Goal: Task Accomplishment & Management: Manage account settings

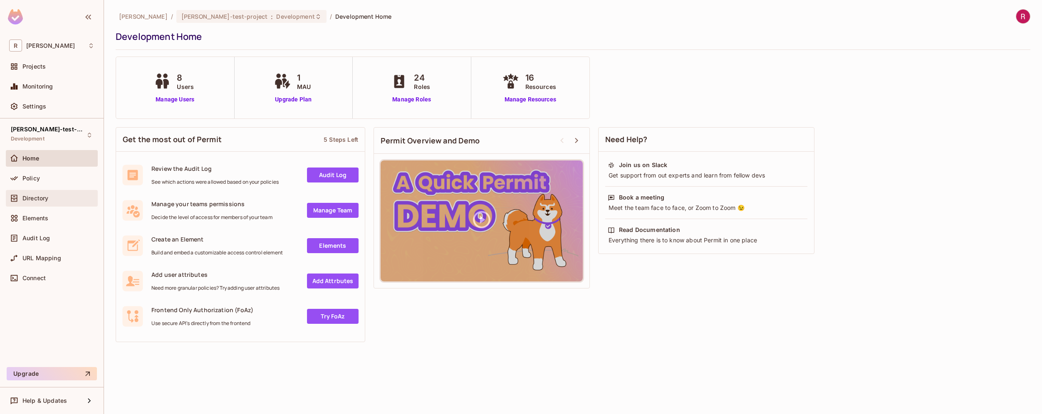
click at [67, 199] on div "Directory" at bounding box center [58, 198] width 72 height 7
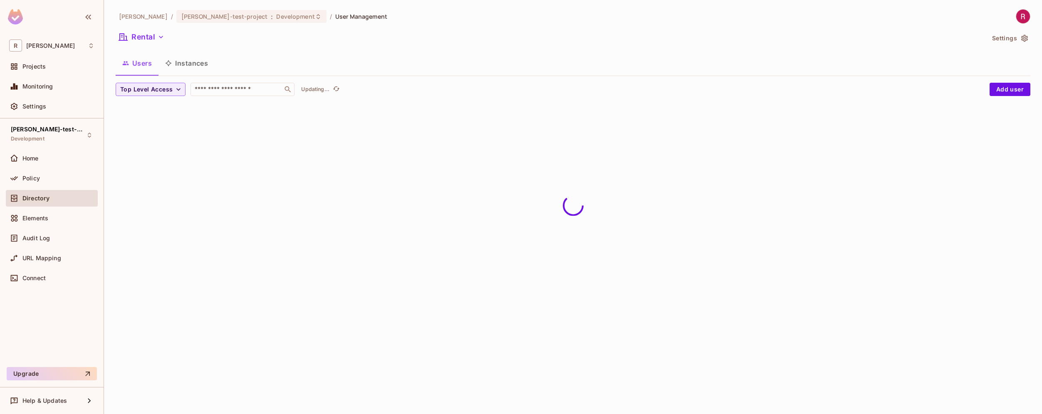
click at [189, 64] on button "Instances" at bounding box center [186, 63] width 56 height 21
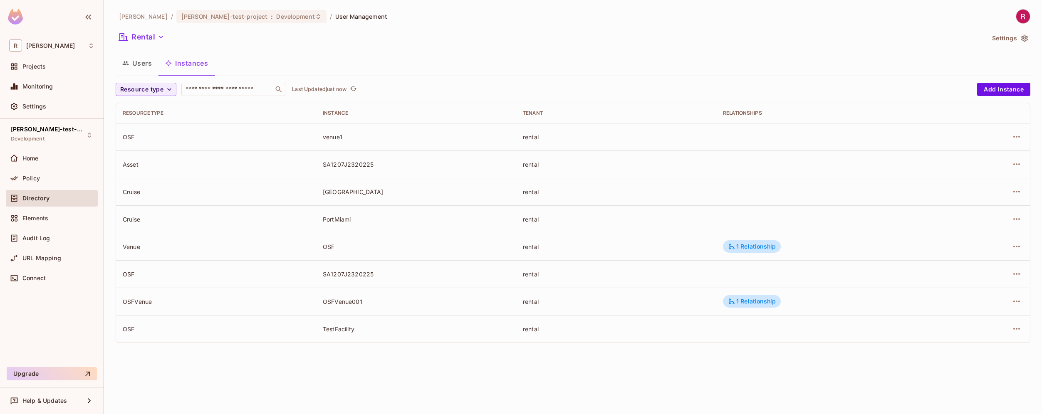
click at [334, 140] on div "venue1" at bounding box center [416, 137] width 187 height 8
click at [391, 134] on div "venue1" at bounding box center [416, 137] width 187 height 8
drag, startPoint x: 116, startPoint y: 137, endPoint x: 391, endPoint y: 145, distance: 275.5
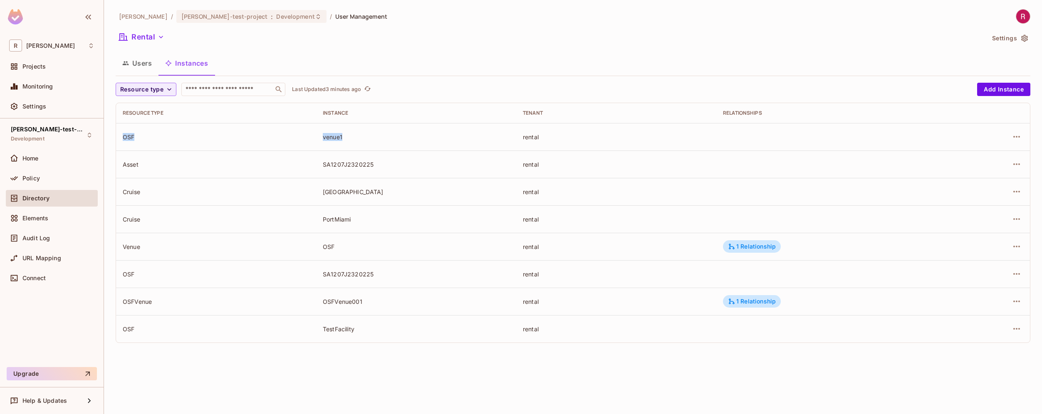
click at [391, 145] on tr "OSF venue1 rental" at bounding box center [573, 136] width 914 height 27
click at [362, 144] on td "venue1" at bounding box center [416, 136] width 200 height 27
drag, startPoint x: 120, startPoint y: 195, endPoint x: 234, endPoint y: 195, distance: 114.0
click at [237, 195] on td "Cruise" at bounding box center [216, 191] width 200 height 27
click at [330, 190] on div "[GEOGRAPHIC_DATA]" at bounding box center [416, 192] width 187 height 8
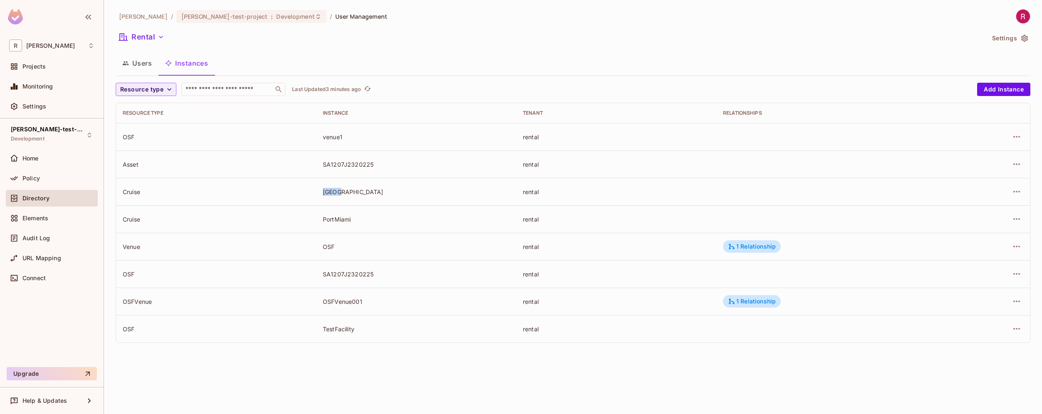
click at [330, 190] on div "[GEOGRAPHIC_DATA]" at bounding box center [416, 192] width 187 height 8
click at [342, 220] on div "PortMiami" at bounding box center [416, 219] width 187 height 8
click at [1014, 220] on icon "button" at bounding box center [1016, 219] width 7 height 2
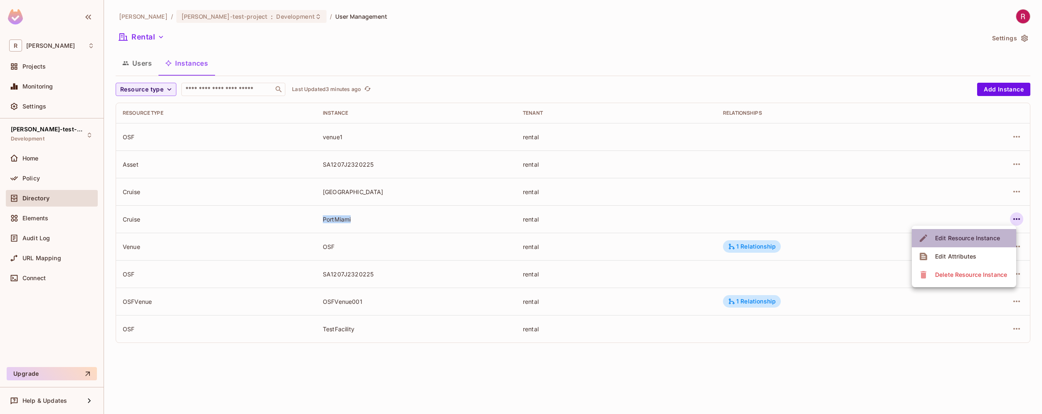
click at [944, 237] on div "Edit Resource Instance" at bounding box center [967, 238] width 65 height 8
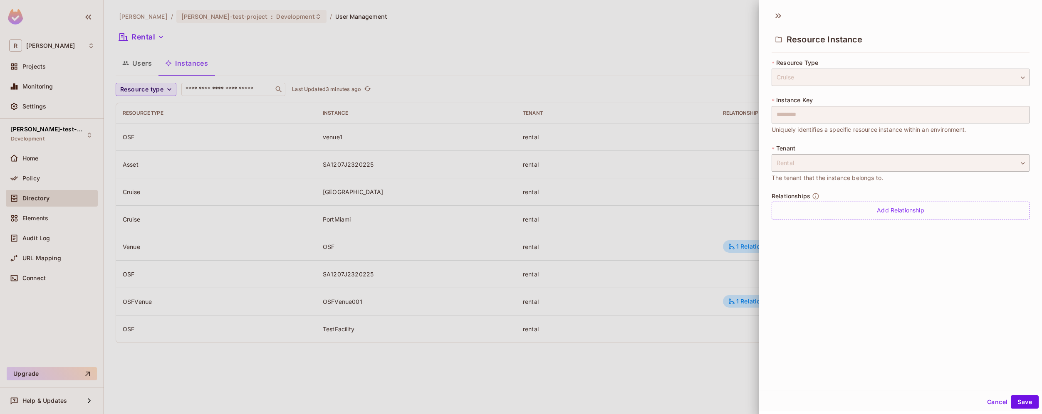
click at [660, 188] on div at bounding box center [521, 207] width 1042 height 414
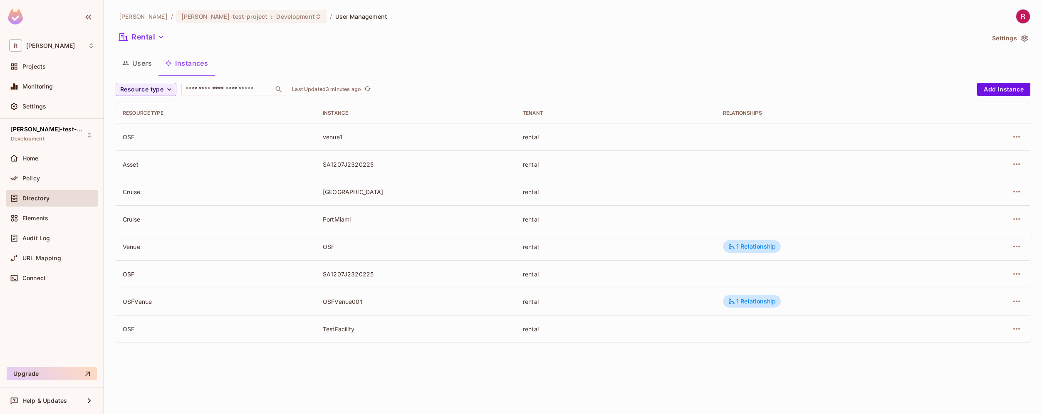
click at [342, 220] on div "PortMiami" at bounding box center [416, 219] width 187 height 8
click at [331, 191] on div "[GEOGRAPHIC_DATA]" at bounding box center [416, 192] width 187 height 8
click at [330, 137] on div "venue1" at bounding box center [416, 137] width 187 height 8
drag, startPoint x: 125, startPoint y: 137, endPoint x: 139, endPoint y: 137, distance: 14.6
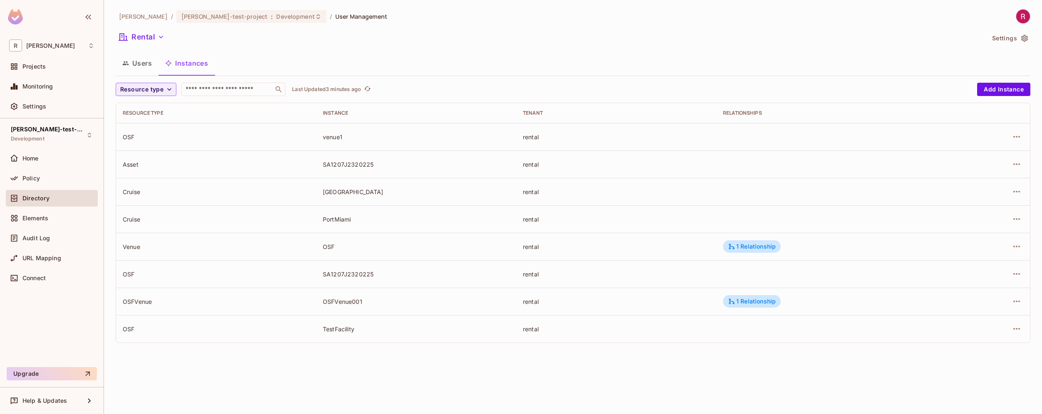
click at [139, 137] on div "OSF" at bounding box center [216, 137] width 187 height 8
click at [131, 246] on div "Venue" at bounding box center [216, 247] width 187 height 8
click at [125, 134] on div "OSF" at bounding box center [216, 137] width 187 height 8
click at [60, 103] on div "Settings" at bounding box center [58, 106] width 72 height 7
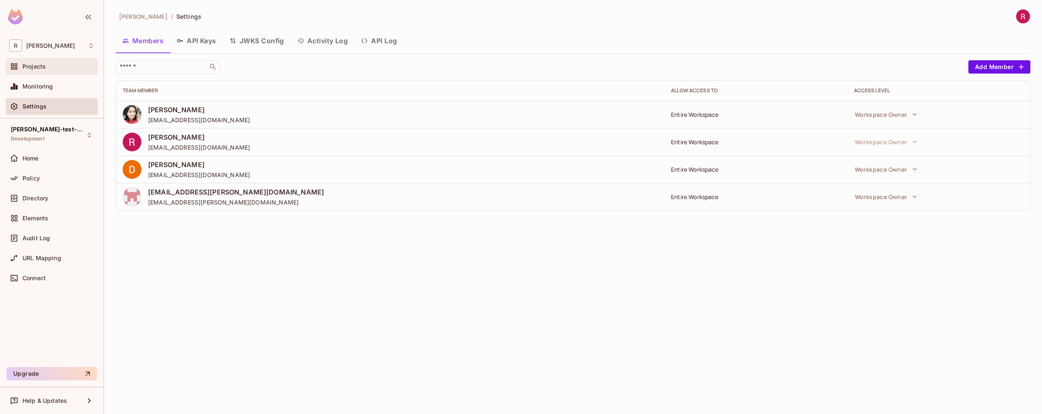
click at [44, 63] on span "Projects" at bounding box center [33, 66] width 23 height 7
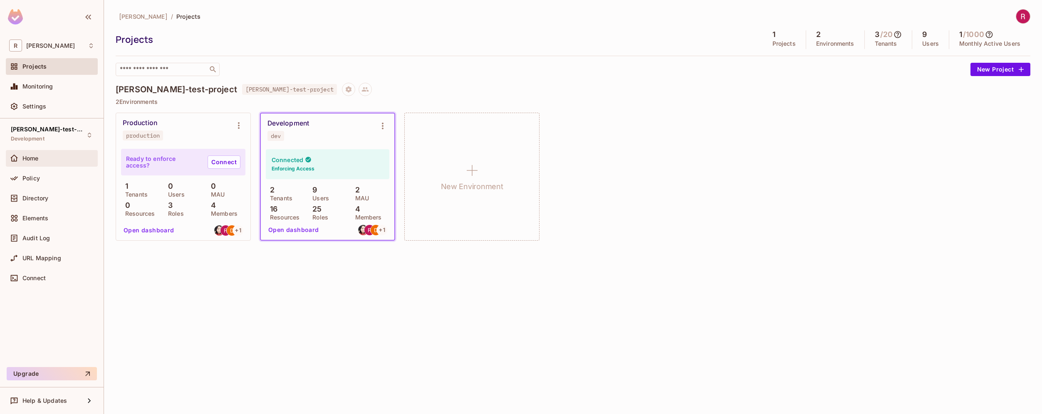
click at [40, 156] on div "Home" at bounding box center [58, 158] width 72 height 7
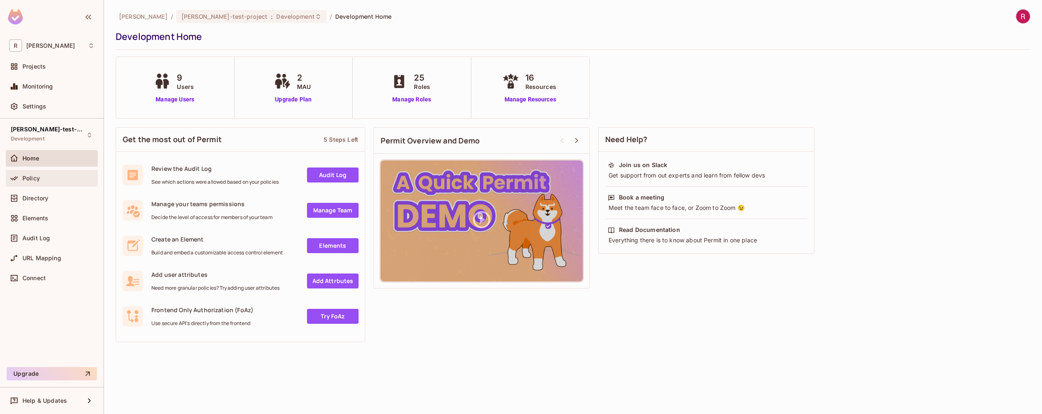
click at [50, 184] on div "Policy" at bounding box center [52, 178] width 92 height 17
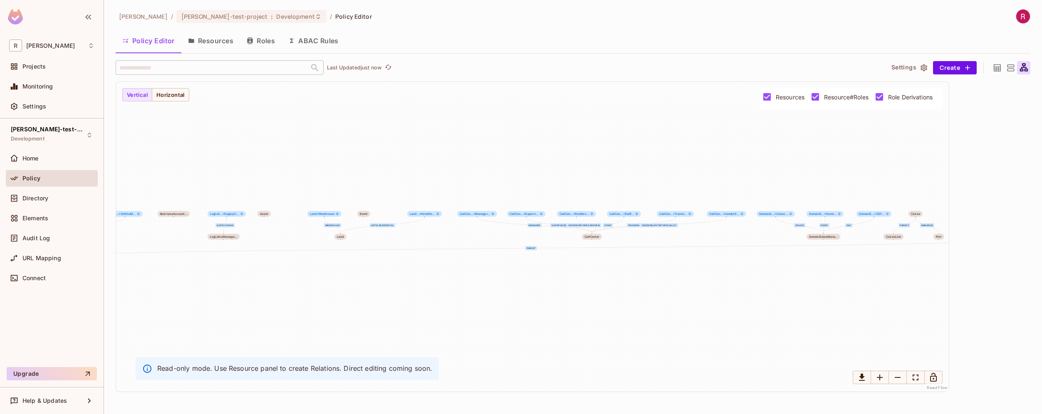
click at [213, 40] on button "Resources" at bounding box center [210, 40] width 59 height 21
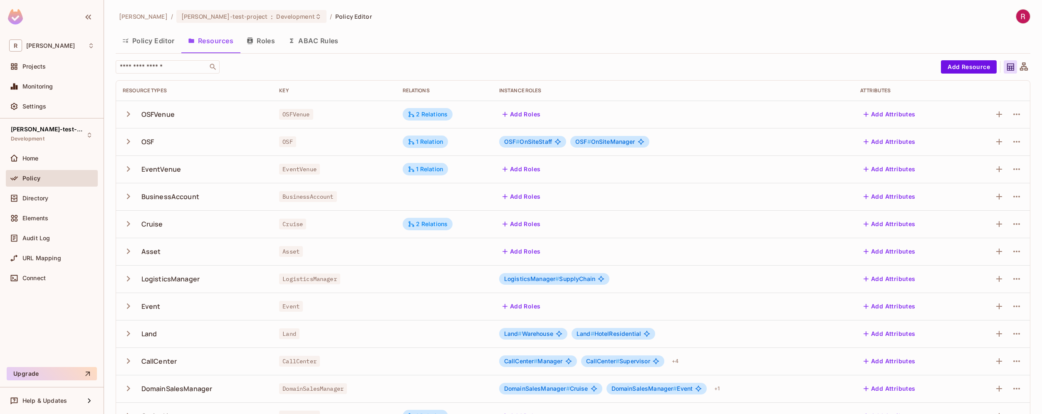
click at [260, 41] on button "Roles" at bounding box center [261, 40] width 42 height 21
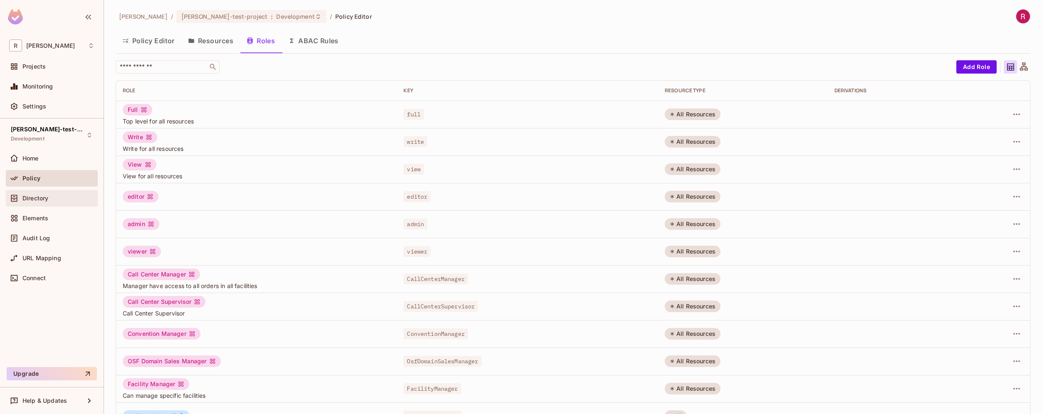
click at [54, 199] on div "Directory" at bounding box center [58, 198] width 72 height 7
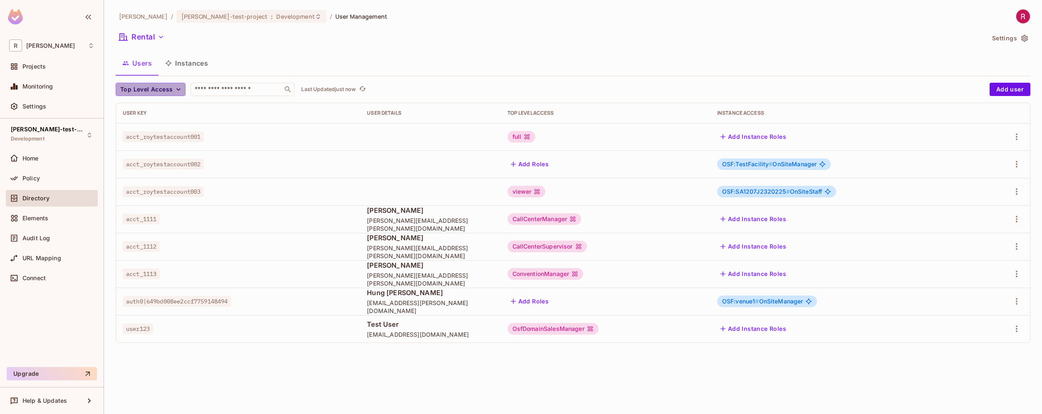
click at [170, 92] on span "Top Level Access" at bounding box center [146, 89] width 52 height 10
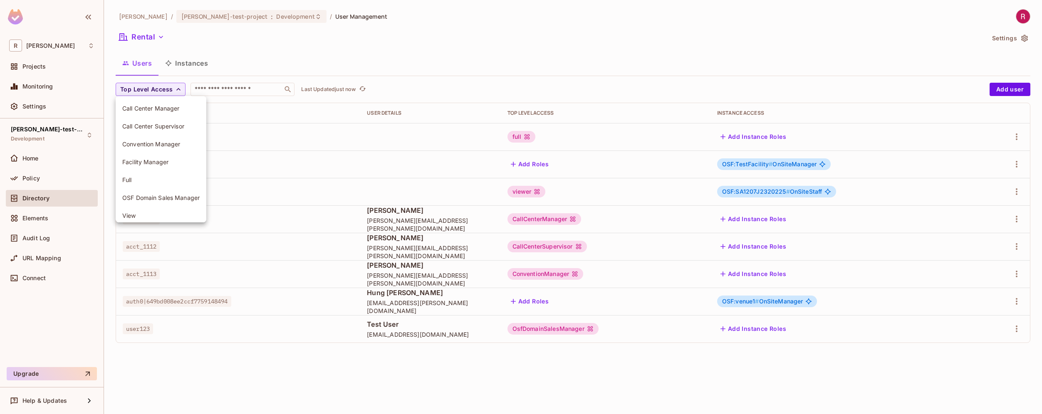
click at [261, 53] on div at bounding box center [521, 207] width 1042 height 414
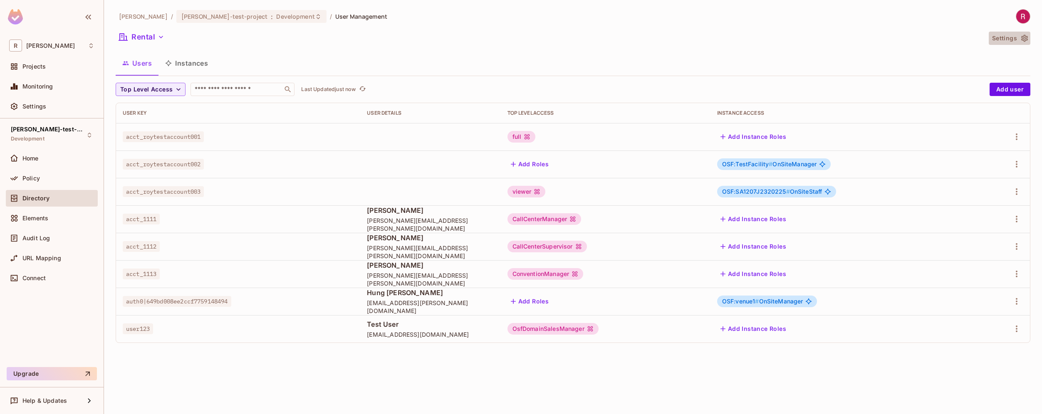
click at [1008, 38] on button "Settings" at bounding box center [1010, 38] width 42 height 13
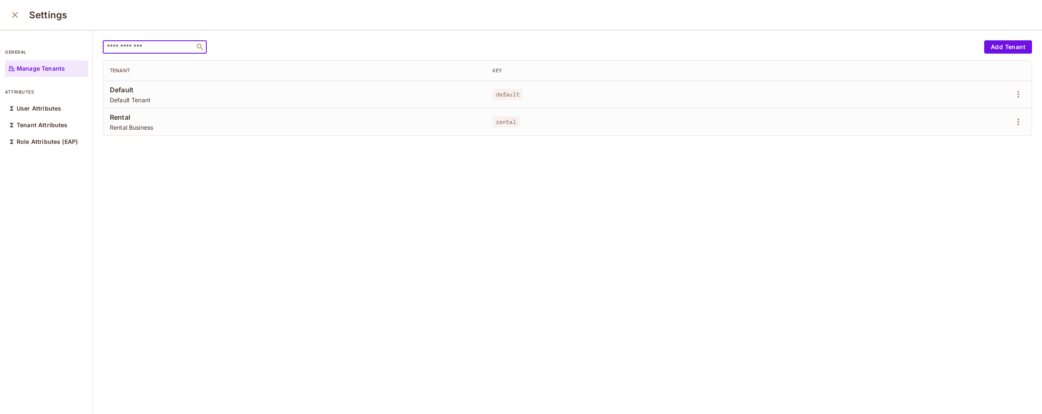
click at [144, 50] on input "text" at bounding box center [148, 47] width 87 height 8
drag, startPoint x: 111, startPoint y: 92, endPoint x: 159, endPoint y: 99, distance: 48.4
click at [159, 99] on div "Default Default Tenant" at bounding box center [294, 94] width 369 height 19
drag, startPoint x: 109, startPoint y: 119, endPoint x: 135, endPoint y: 120, distance: 25.4
click at [135, 120] on span "Rental" at bounding box center [294, 117] width 369 height 9
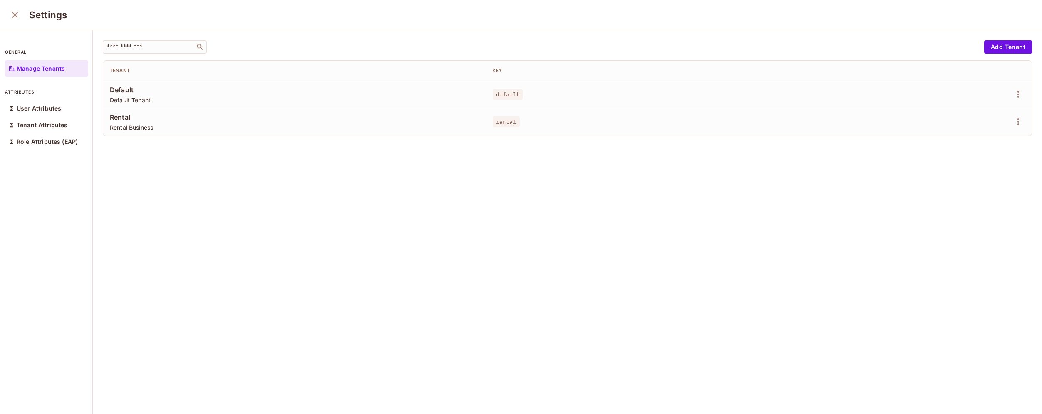
click at [151, 140] on div "​ Add Tenant Tenant Key Default Default Tenant default Rental Rental Business r…" at bounding box center [567, 222] width 949 height 385
click at [503, 121] on span "rental" at bounding box center [506, 121] width 27 height 11
drag, startPoint x: 165, startPoint y: 131, endPoint x: 104, endPoint y: 120, distance: 61.8
click at [104, 120] on td "Rental Rental Business" at bounding box center [294, 121] width 383 height 27
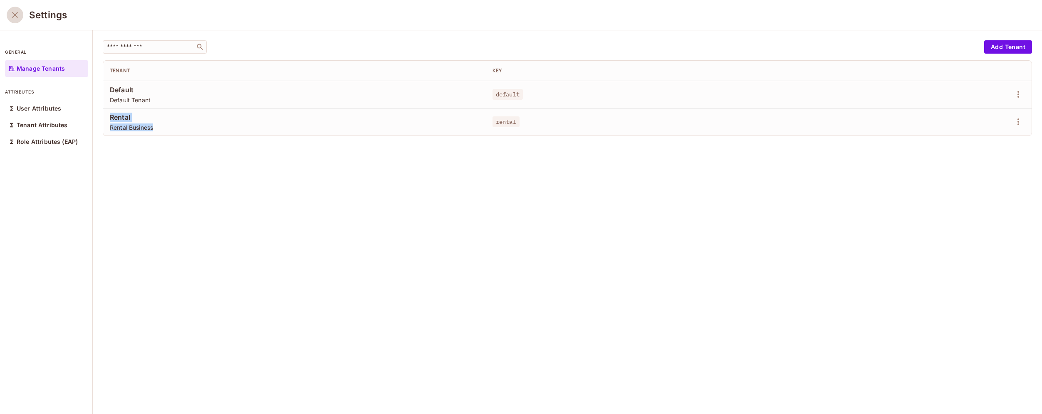
click at [17, 17] on icon "close" at bounding box center [15, 15] width 10 height 10
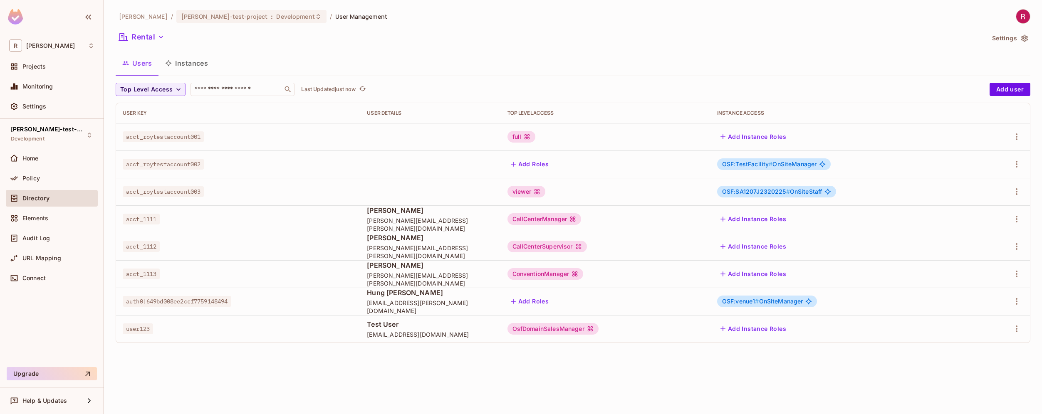
click at [46, 186] on div "Policy" at bounding box center [52, 180] width 92 height 20
click at [40, 178] on div "Policy" at bounding box center [58, 178] width 72 height 7
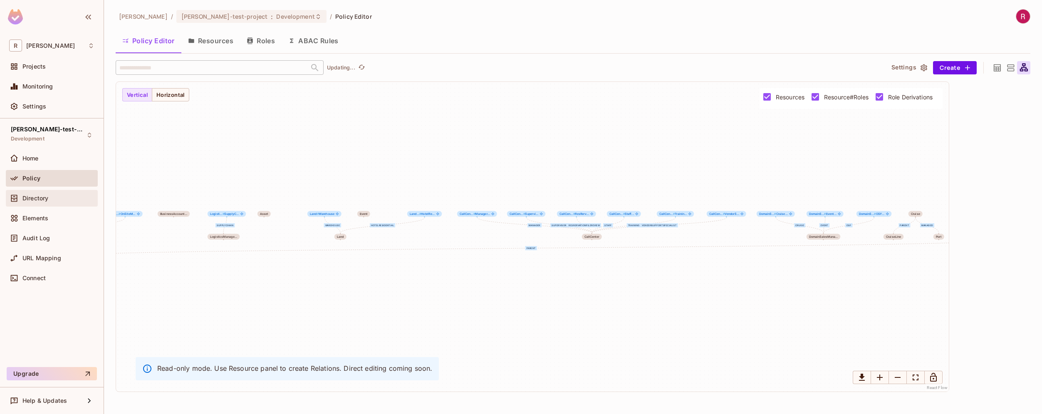
click at [57, 201] on div "Directory" at bounding box center [58, 198] width 72 height 7
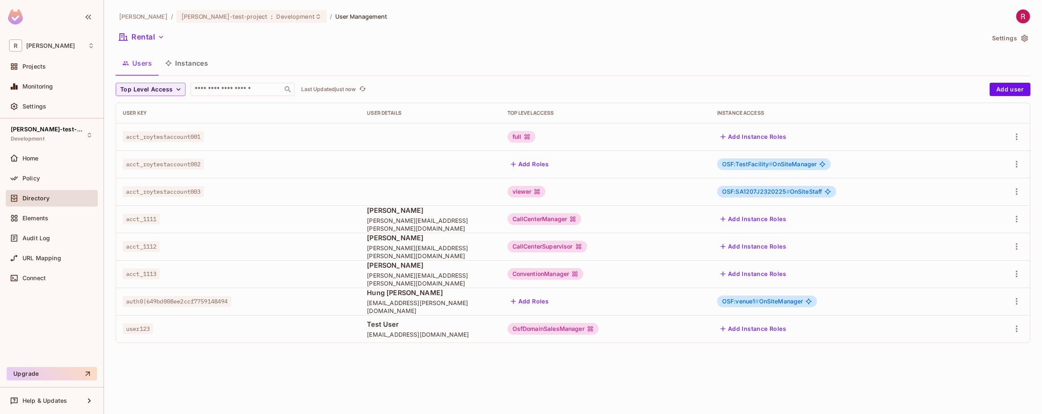
click at [193, 59] on button "Instances" at bounding box center [186, 63] width 56 height 21
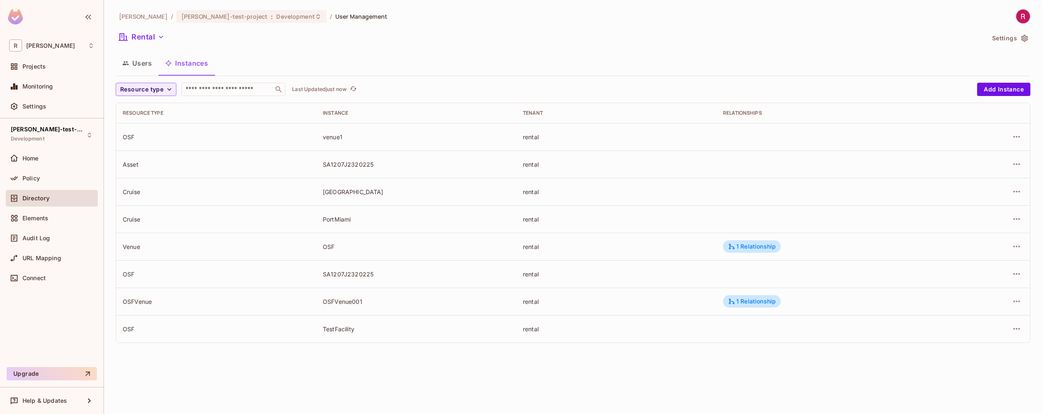
click at [128, 137] on div "OSF" at bounding box center [216, 137] width 187 height 8
click at [62, 173] on div "Policy" at bounding box center [52, 178] width 92 height 17
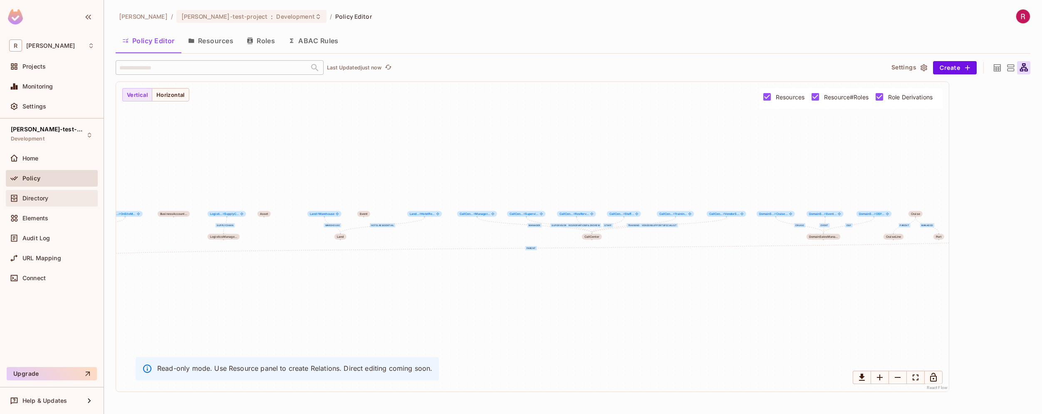
click at [49, 196] on div "Directory" at bounding box center [58, 198] width 72 height 7
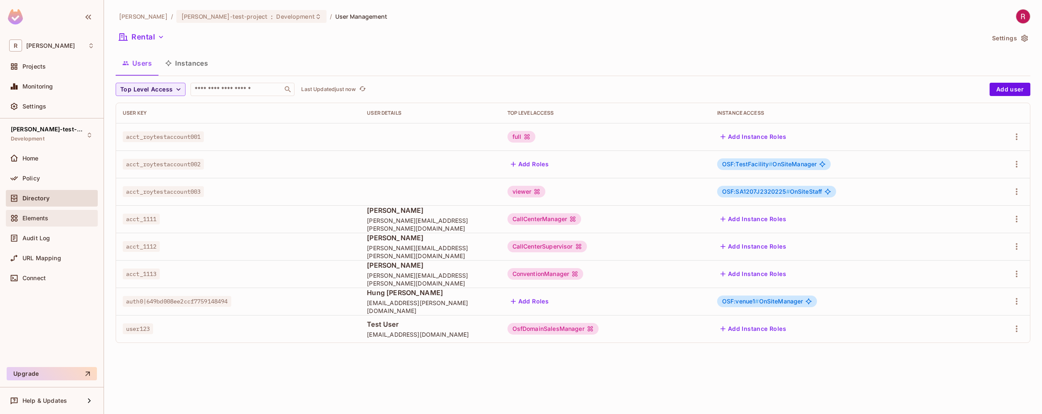
click at [55, 215] on div "Elements" at bounding box center [58, 218] width 72 height 7
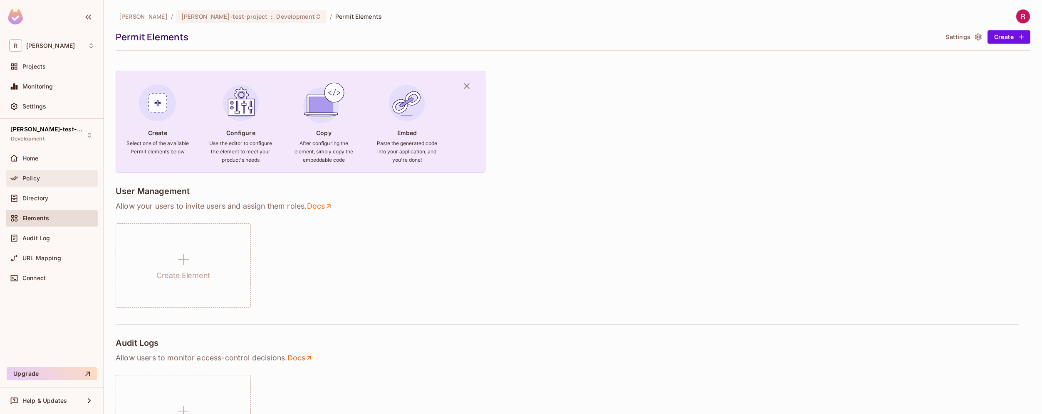
click at [44, 182] on div "Policy" at bounding box center [51, 178] width 85 height 10
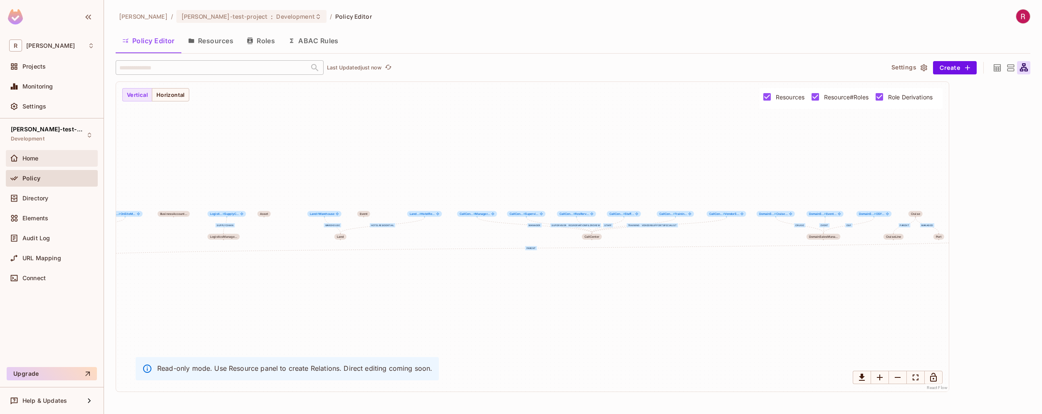
click at [37, 161] on span "Home" at bounding box center [30, 158] width 16 height 7
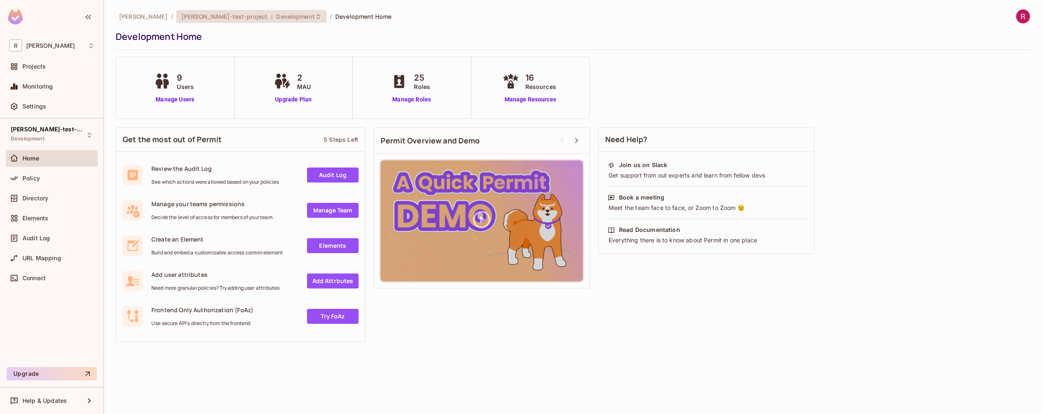
click at [276, 15] on span "Development" at bounding box center [295, 16] width 38 height 8
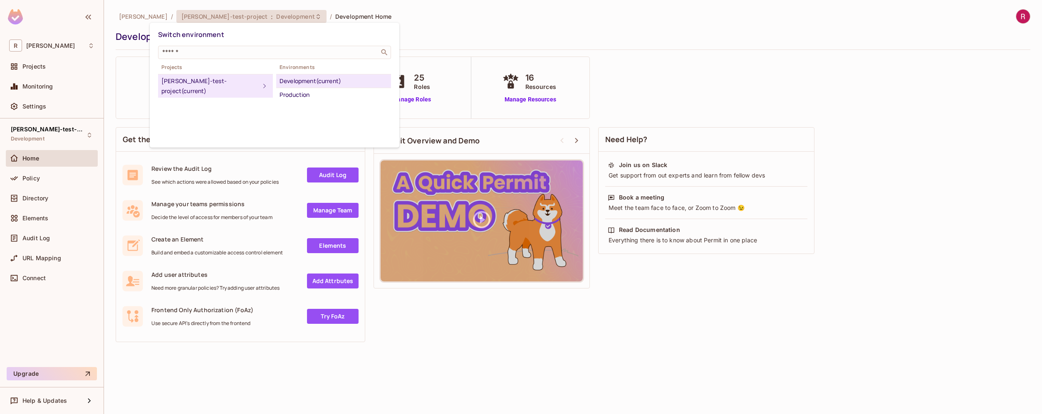
click at [402, 385] on div at bounding box center [521, 207] width 1042 height 414
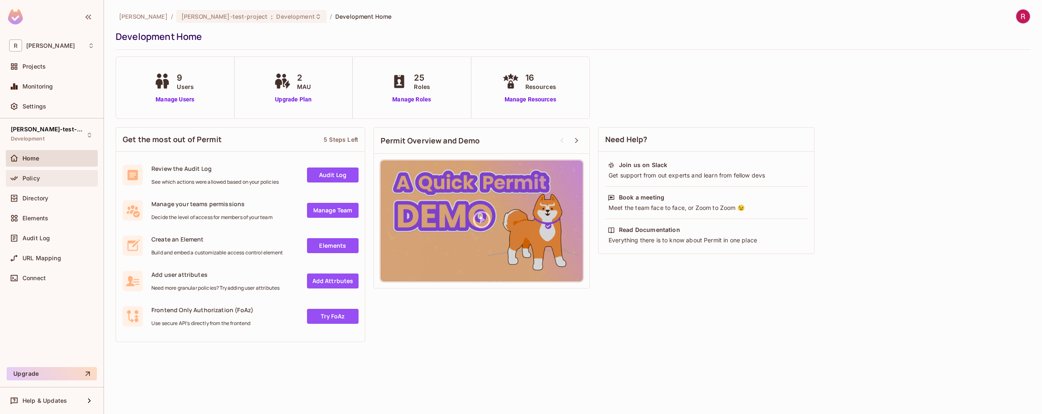
click at [56, 177] on div "Policy" at bounding box center [58, 178] width 72 height 7
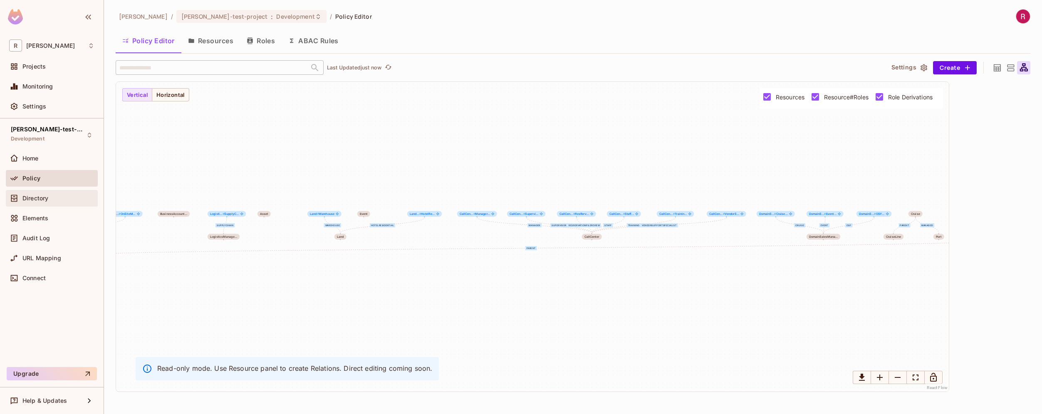
click at [68, 194] on div "Directory" at bounding box center [51, 198] width 85 height 10
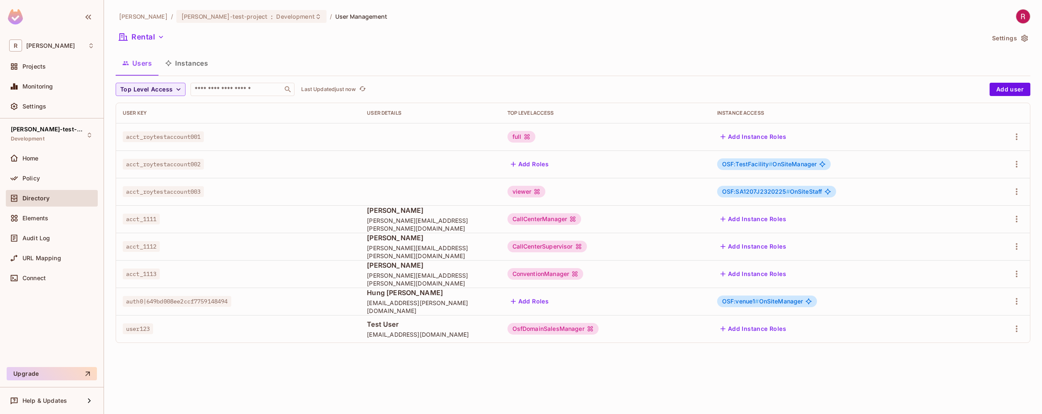
click at [184, 60] on button "Instances" at bounding box center [186, 63] width 56 height 21
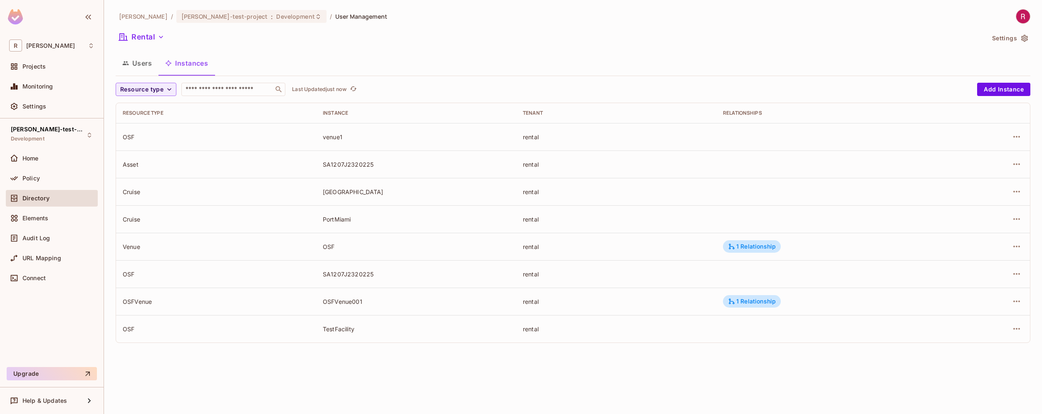
click at [335, 136] on div "venue1" at bounding box center [416, 137] width 187 height 8
click at [53, 179] on div "Policy" at bounding box center [58, 178] width 72 height 7
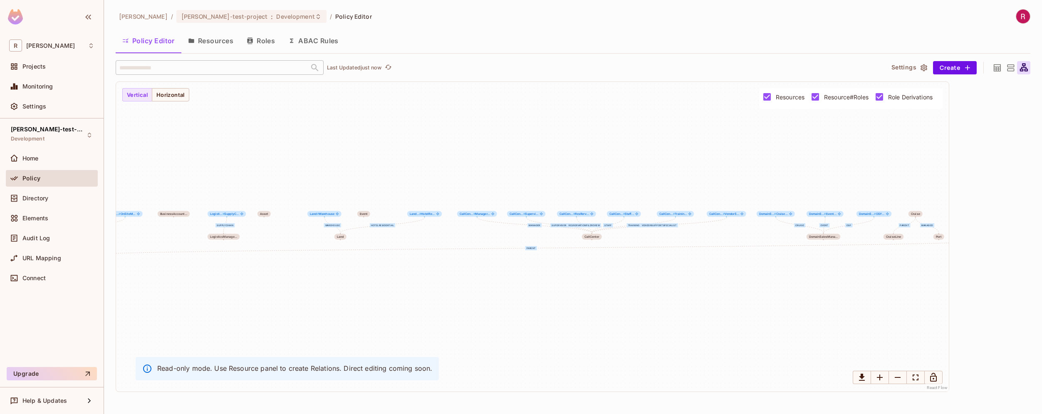
click at [220, 49] on button "Resources" at bounding box center [210, 40] width 59 height 21
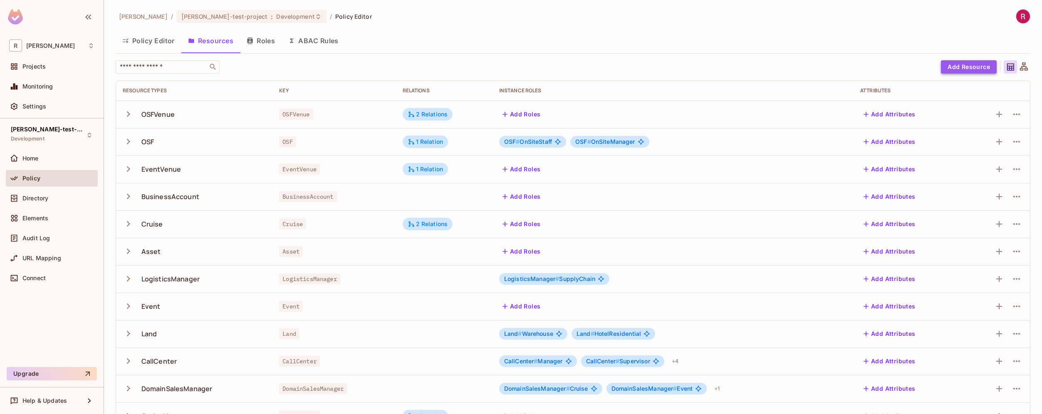
click at [968, 71] on button "Add Resource" at bounding box center [969, 66] width 56 height 13
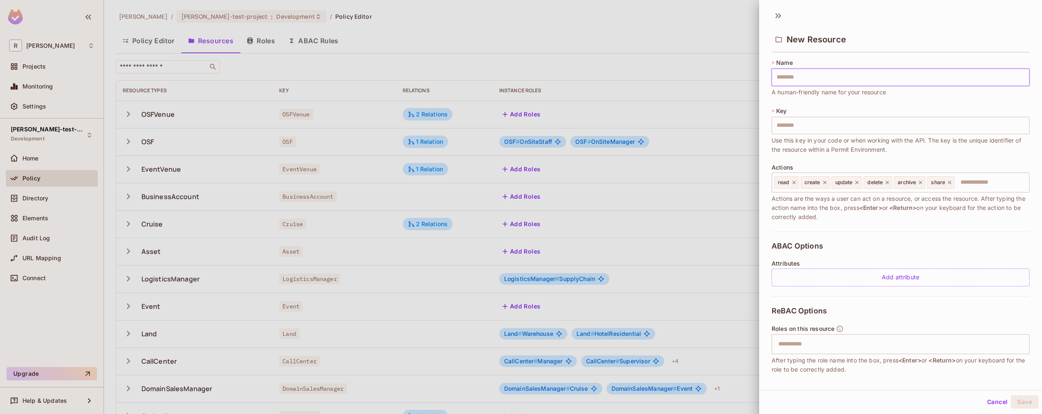
click at [813, 80] on input "text" at bounding box center [901, 77] width 258 height 17
click at [257, 331] on div at bounding box center [521, 207] width 1042 height 414
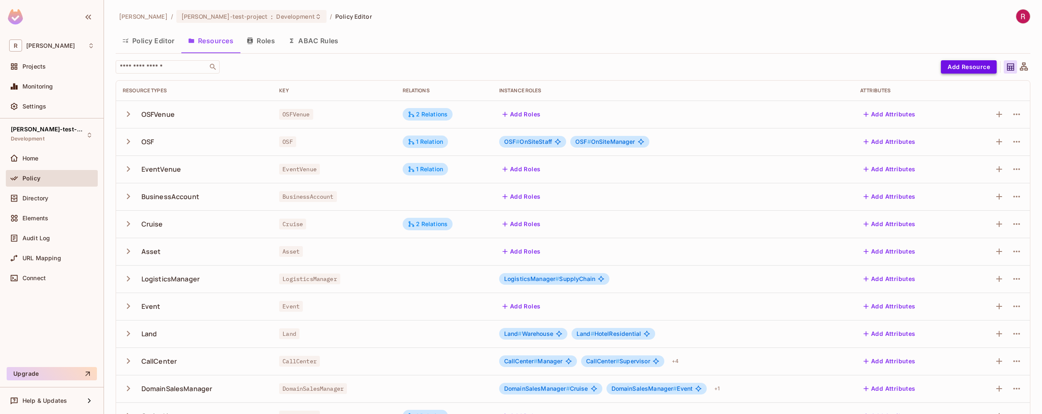
click at [982, 68] on button "Add Resource" at bounding box center [969, 66] width 56 height 13
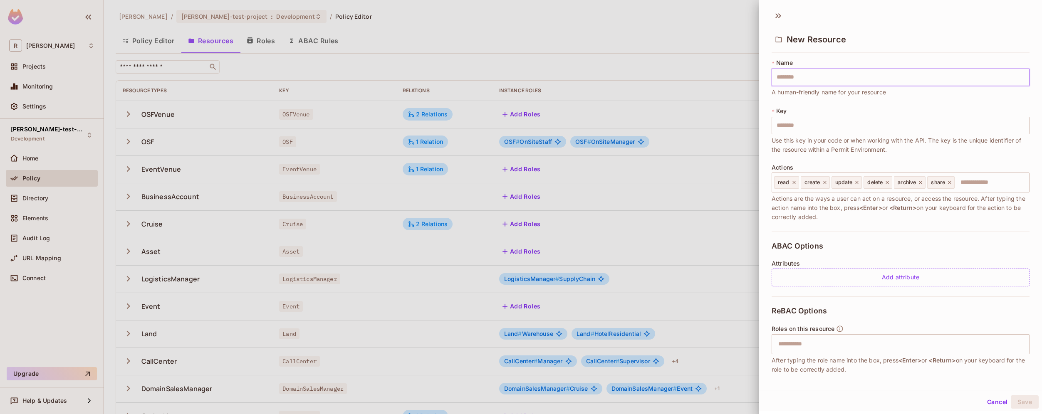
click at [823, 80] on input "text" at bounding box center [901, 77] width 258 height 17
click at [831, 134] on input "text" at bounding box center [901, 125] width 258 height 17
click at [817, 129] on input "text" at bounding box center [901, 125] width 258 height 17
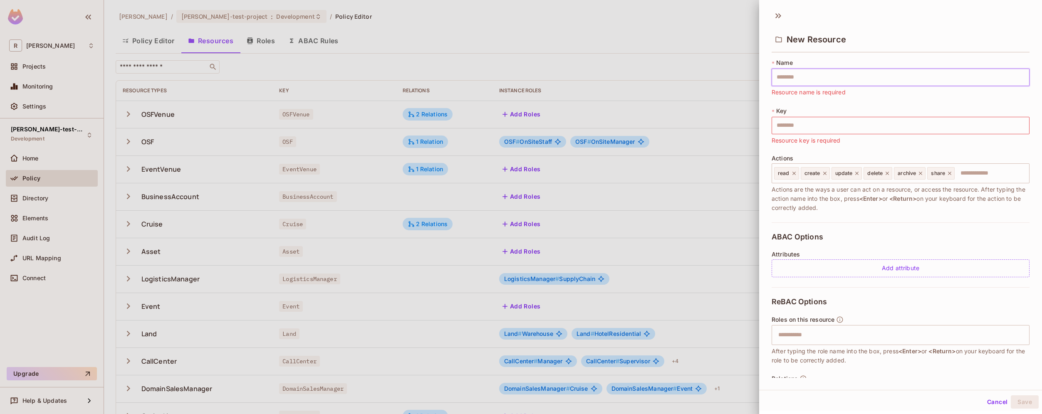
click at [803, 79] on input "text" at bounding box center [901, 77] width 258 height 17
type input "*"
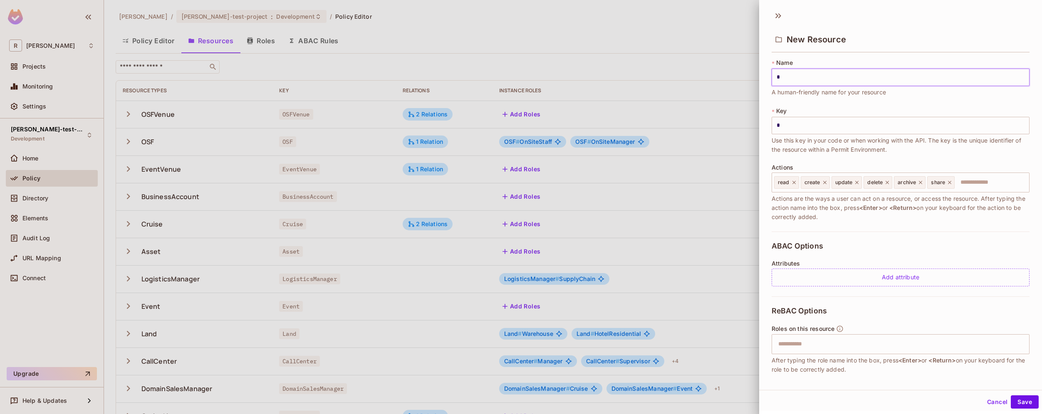
type input "**"
type input "*"
type input "**"
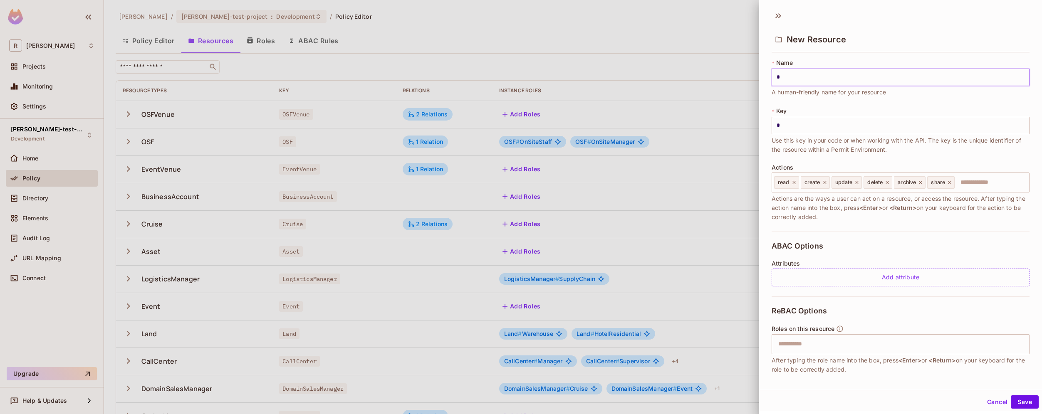
type input "**"
type input "***"
type input "****"
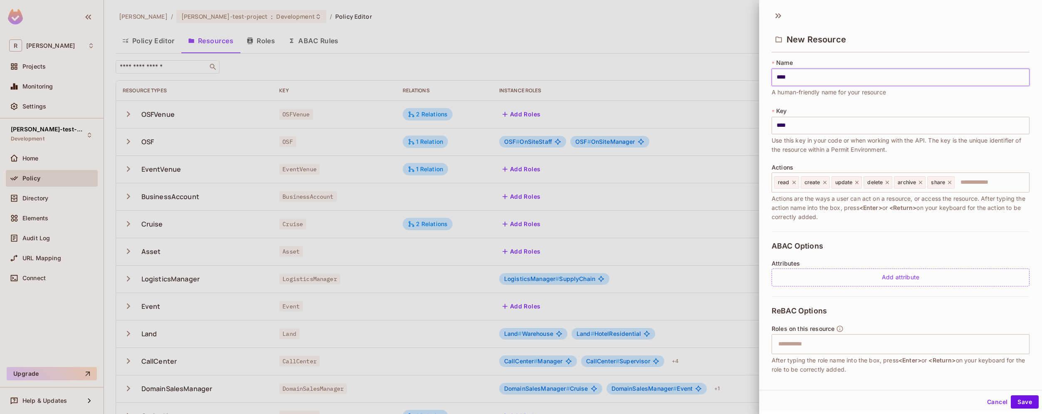
type input "*****"
type input "******"
type input "*******"
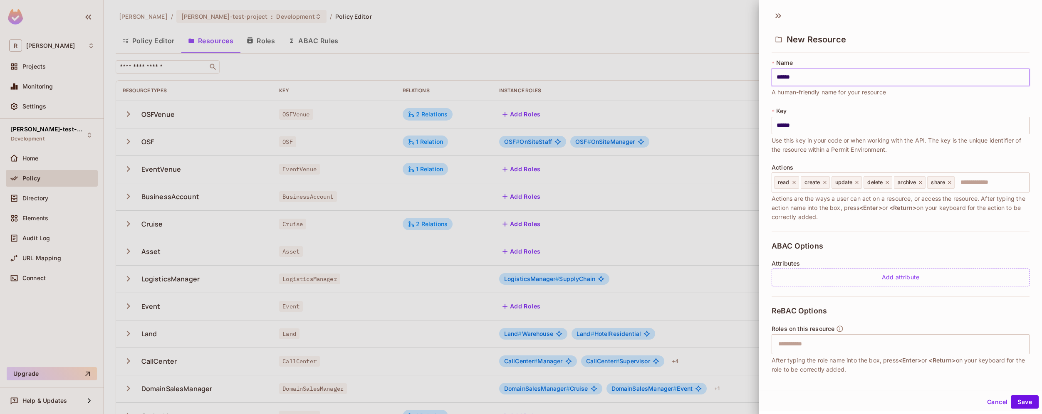
type input "*******"
type input "********"
type input "*********"
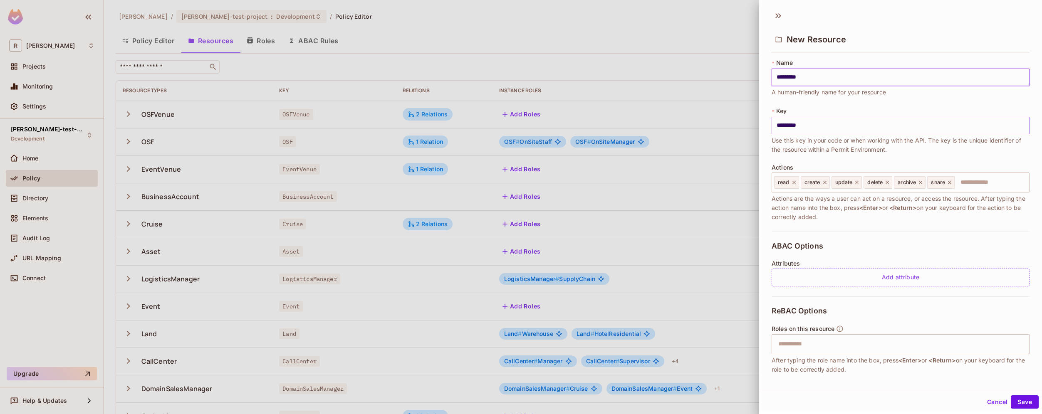
type input "*********"
click at [813, 128] on input "*********" at bounding box center [901, 125] width 258 height 17
click at [787, 126] on input "*********" at bounding box center [901, 125] width 258 height 17
click at [887, 184] on icon at bounding box center [887, 183] width 6 height 6
click at [917, 183] on icon at bounding box center [919, 183] width 6 height 6
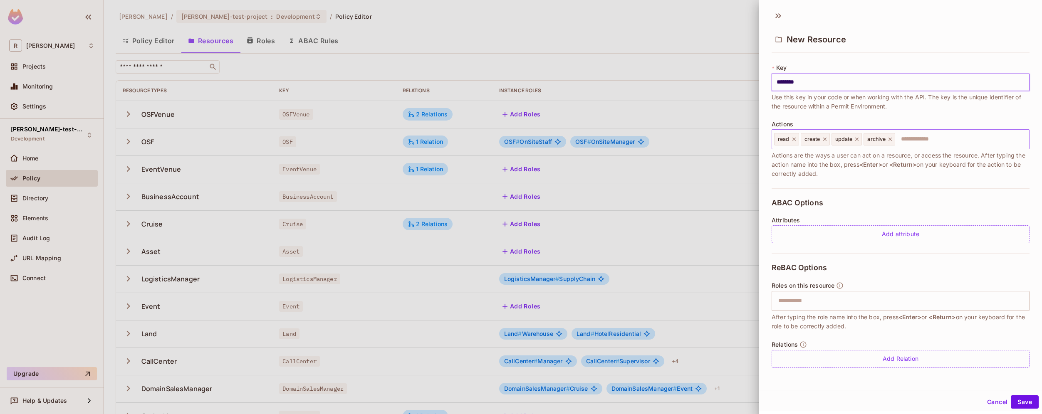
scroll to position [42, 0]
type input "********"
click at [1026, 404] on button "Save" at bounding box center [1025, 402] width 28 height 13
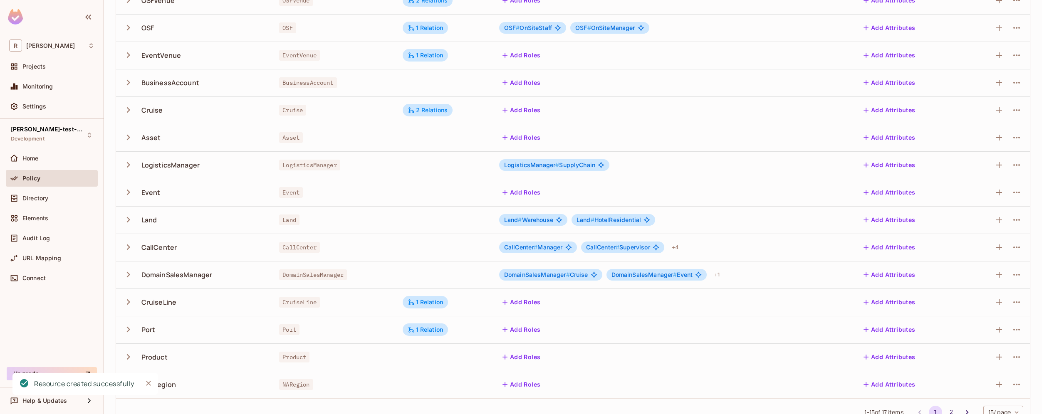
scroll to position [133, 0]
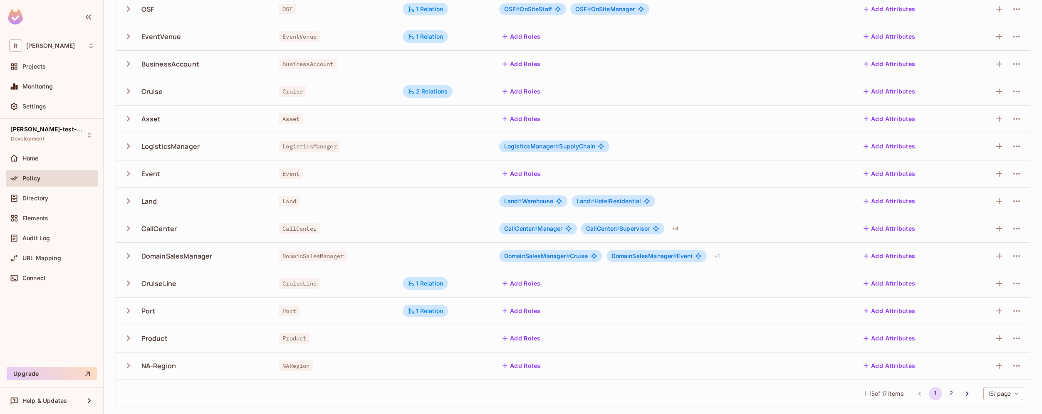
click at [130, 366] on icon "button" at bounding box center [128, 365] width 11 height 11
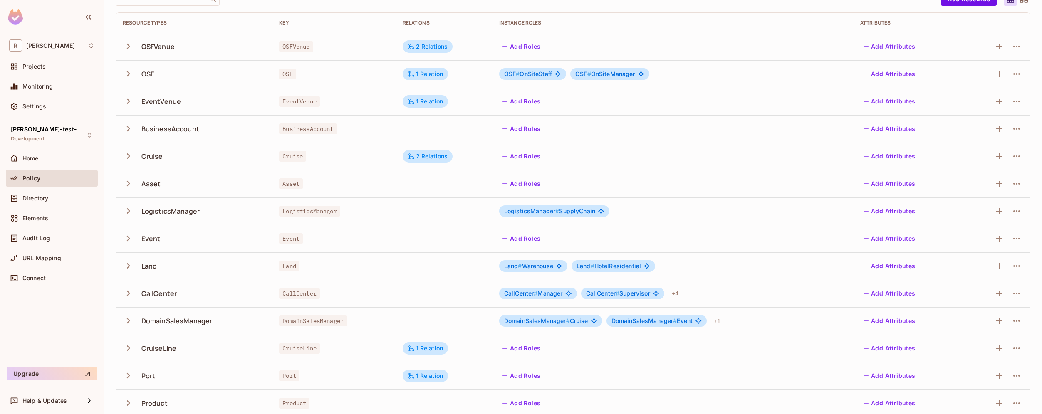
scroll to position [243, 0]
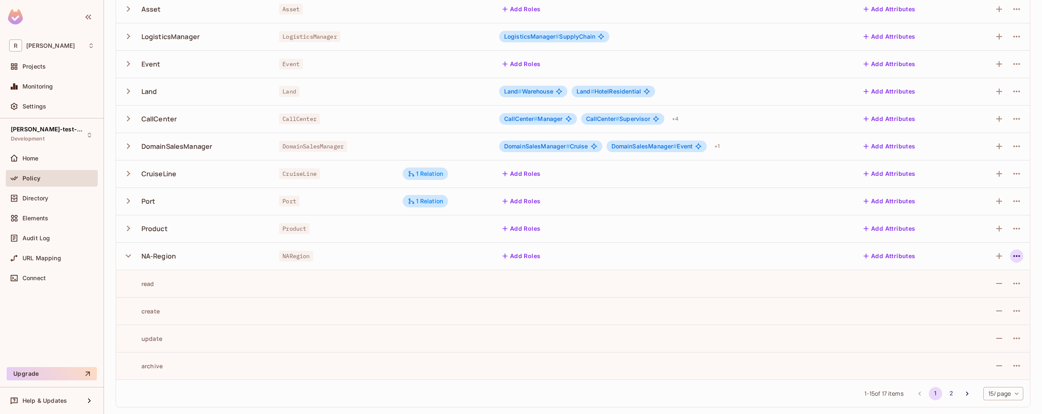
click at [1013, 256] on icon "button" at bounding box center [1016, 256] width 7 height 2
click at [804, 126] on div at bounding box center [521, 207] width 1042 height 414
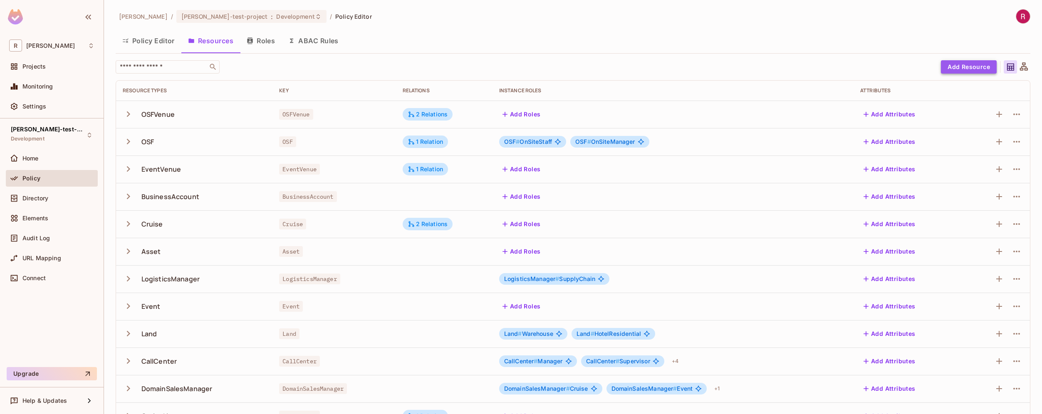
click at [966, 67] on button "Add Resource" at bounding box center [969, 66] width 56 height 13
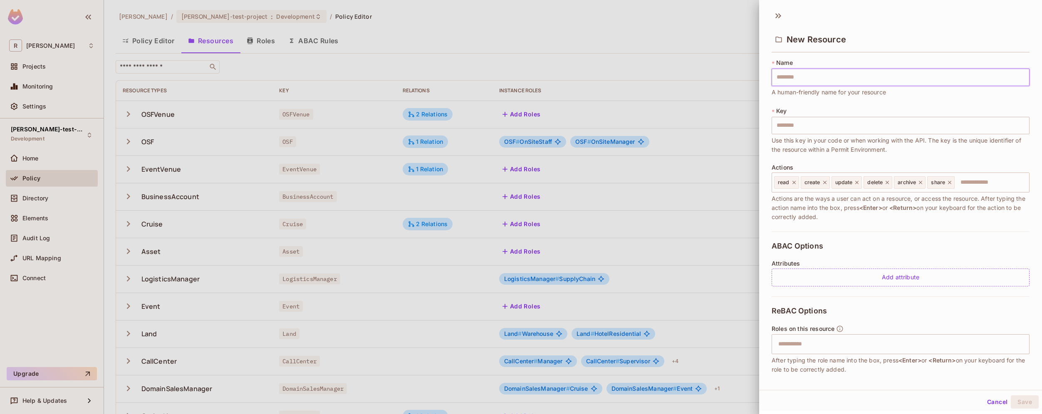
click at [825, 77] on input "text" at bounding box center [901, 77] width 258 height 17
click at [839, 334] on div "​" at bounding box center [901, 344] width 258 height 20
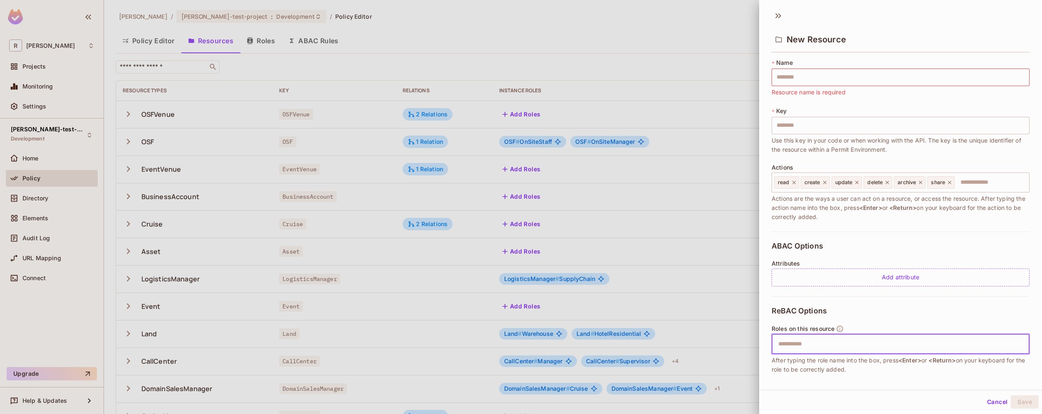
scroll to position [43, 0]
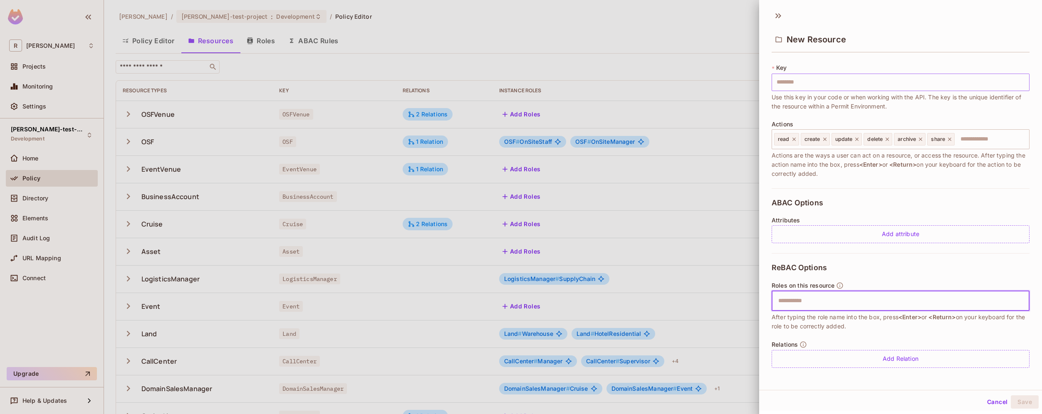
click at [804, 82] on input "text" at bounding box center [901, 82] width 258 height 17
click at [889, 141] on icon at bounding box center [887, 139] width 6 height 6
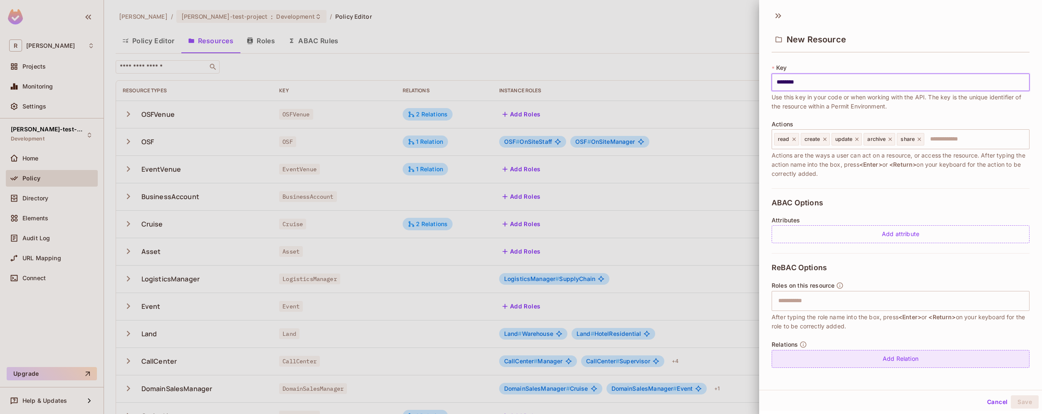
scroll to position [1, 0]
type input "********"
click at [898, 358] on div "Add Relation" at bounding box center [901, 358] width 258 height 18
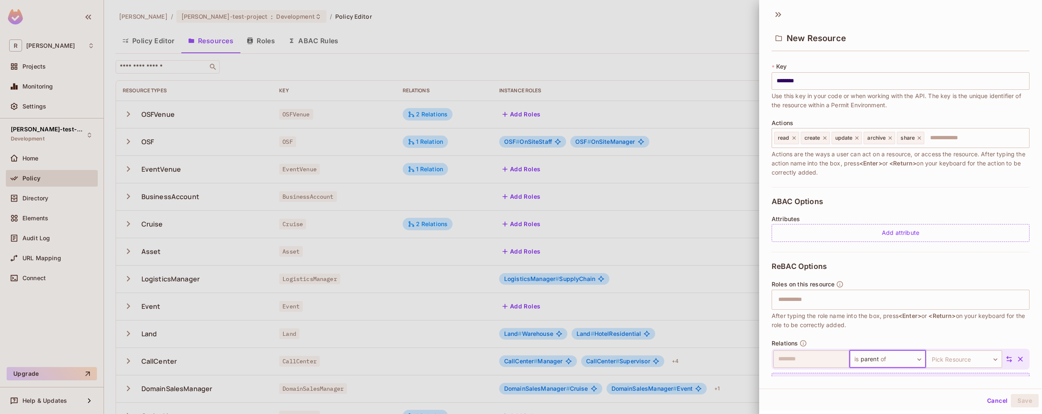
scroll to position [67, 0]
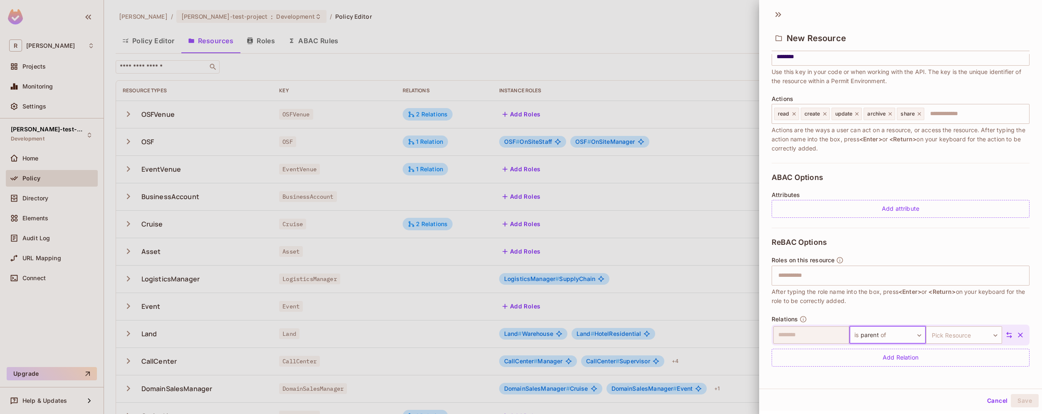
click at [902, 333] on body "R [PERSON_NAME]-poc Projects Monitoring Settings [PERSON_NAME]-test-project Dev…" at bounding box center [521, 207] width 1042 height 414
click at [956, 337] on div at bounding box center [521, 207] width 1042 height 414
click at [958, 337] on body "R [PERSON_NAME]-poc Projects Monitoring Settings [PERSON_NAME]-test-project Dev…" at bounding box center [521, 207] width 1042 height 414
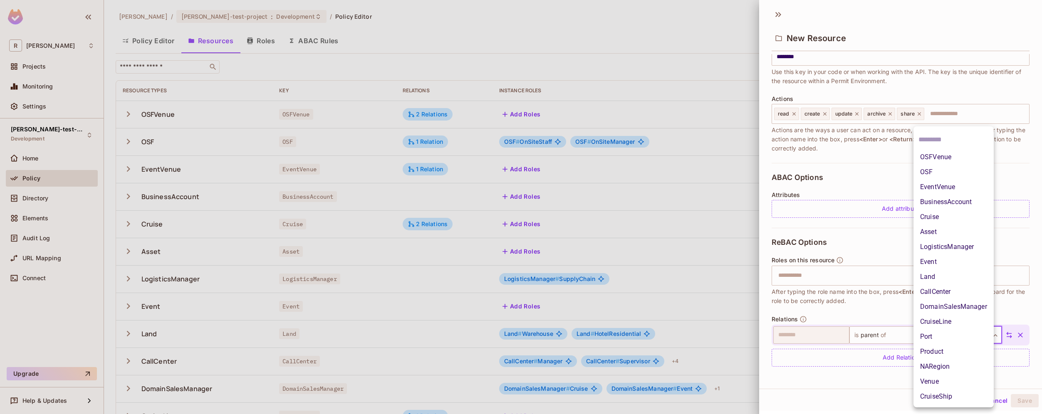
click at [841, 379] on div at bounding box center [521, 207] width 1042 height 414
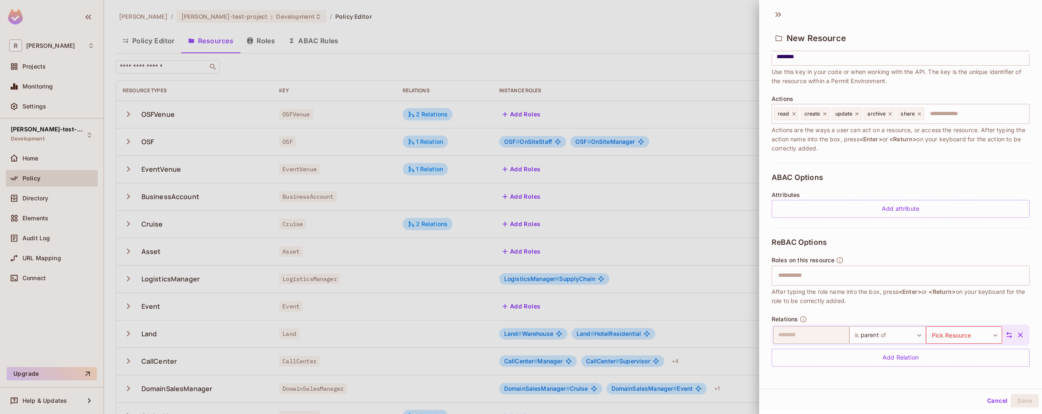
click at [1018, 337] on icon "button" at bounding box center [1020, 335] width 5 height 5
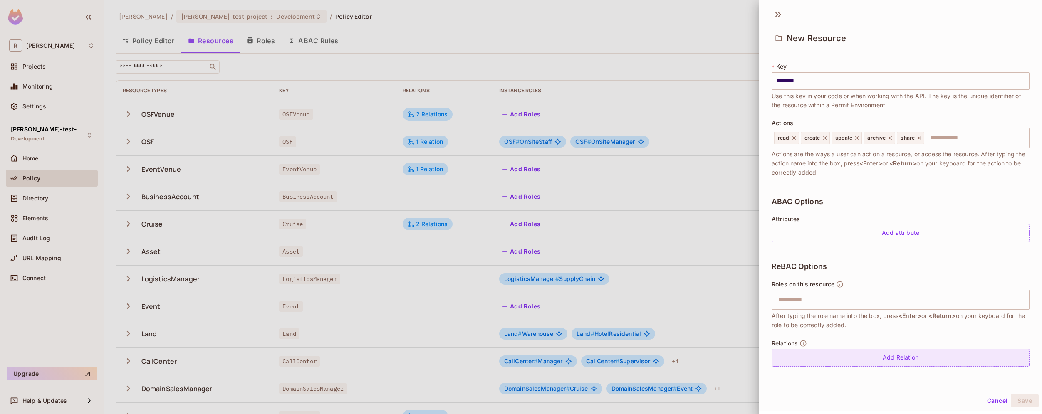
click at [933, 357] on div "Add Relation" at bounding box center [901, 358] width 258 height 18
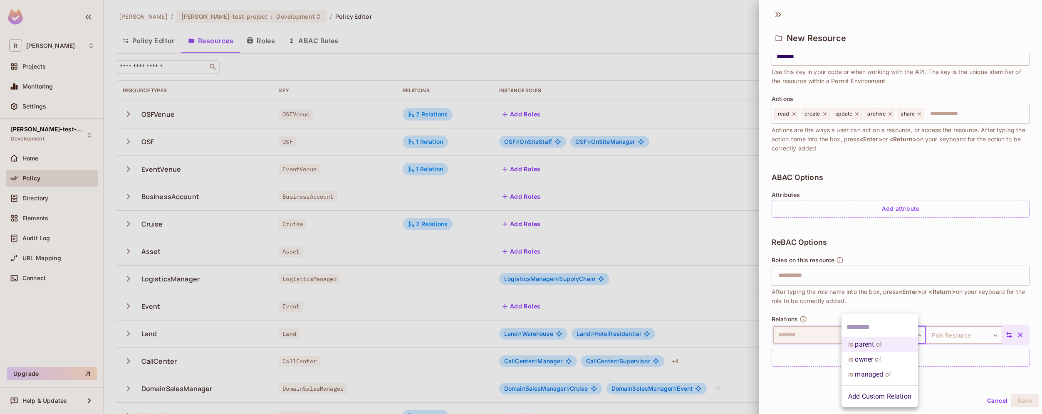
click at [901, 336] on body "R [PERSON_NAME]-poc Projects Monitoring Settings [PERSON_NAME]-test-project Dev…" at bounding box center [521, 207] width 1042 height 414
click at [943, 396] on div at bounding box center [521, 207] width 1042 height 414
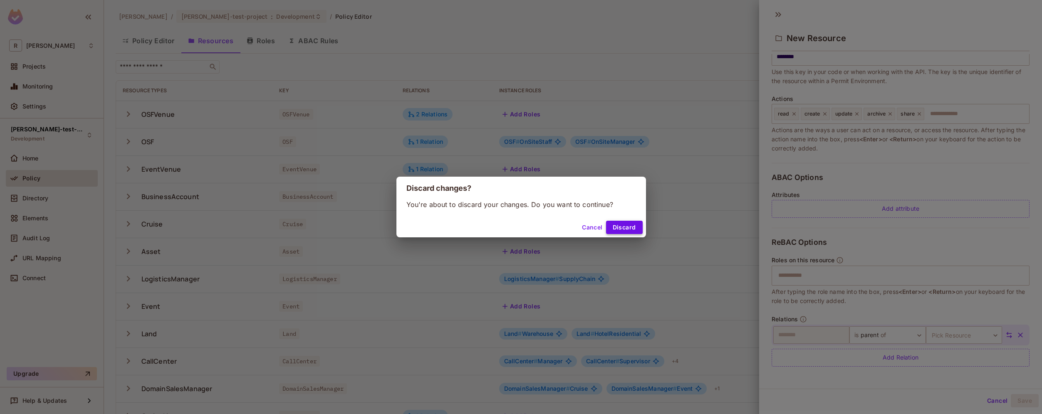
click at [619, 227] on button "Discard" at bounding box center [624, 227] width 37 height 13
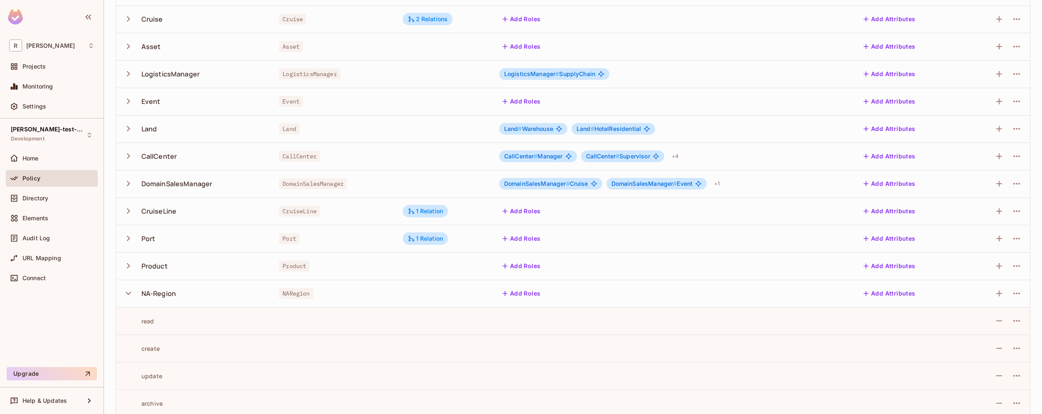
scroll to position [243, 0]
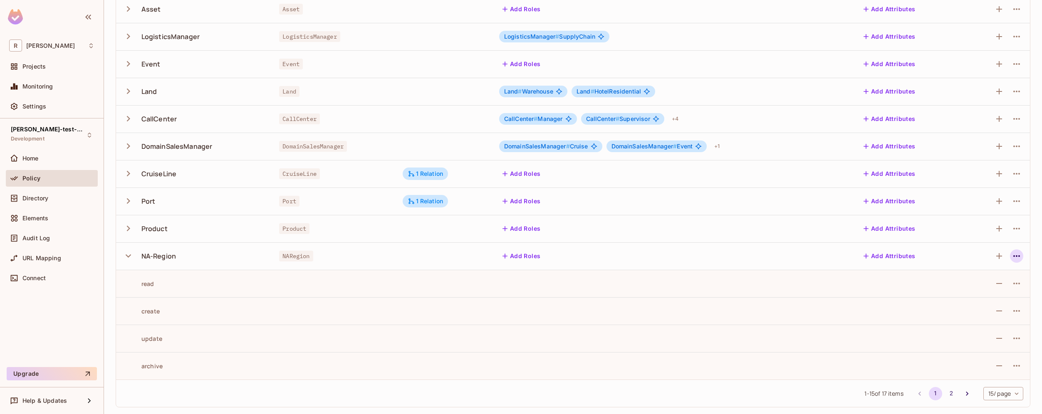
click at [1013, 256] on icon "button" at bounding box center [1016, 256] width 7 height 2
click at [974, 288] on div "Edit Resource" at bounding box center [974, 289] width 39 height 8
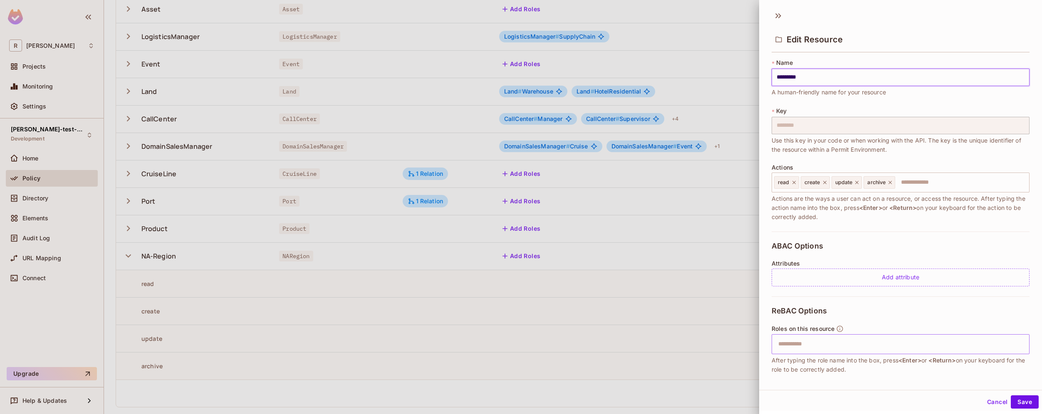
scroll to position [43, 0]
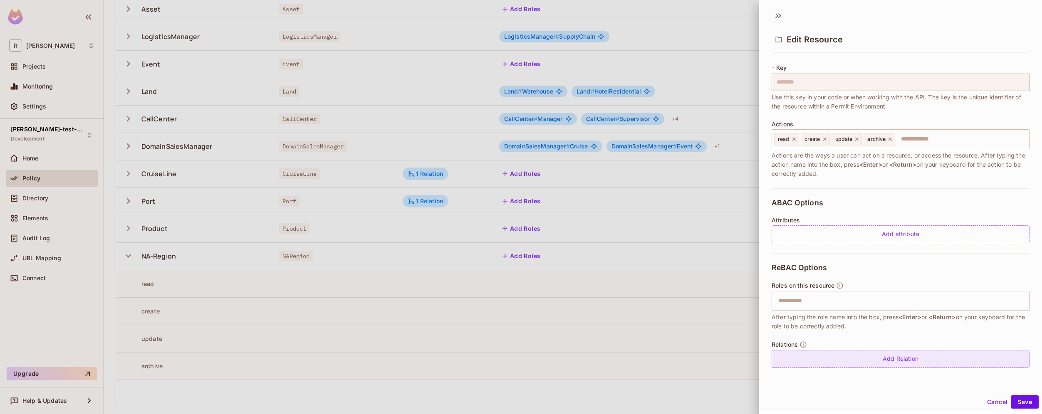
click at [821, 360] on div "Add Relation" at bounding box center [901, 359] width 258 height 18
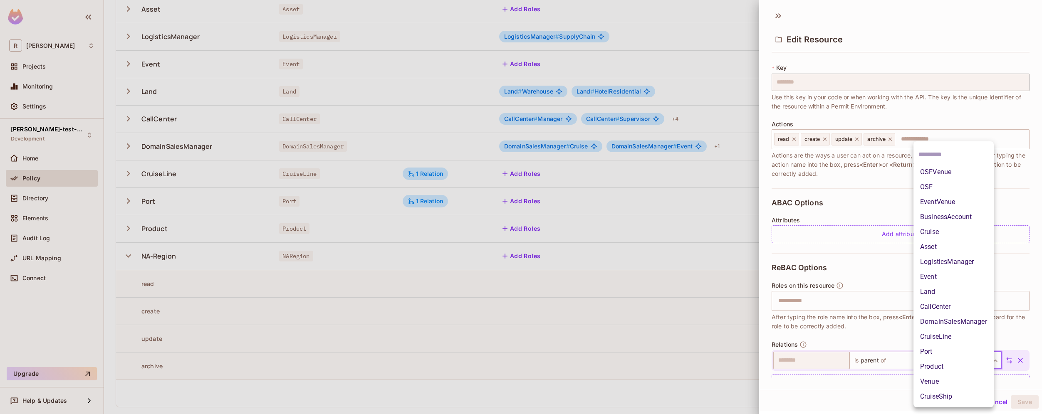
click at [963, 366] on body "R [PERSON_NAME]-poc Projects Monitoring Settings [PERSON_NAME]-test-project Dev…" at bounding box center [521, 207] width 1042 height 414
click at [1003, 385] on div at bounding box center [521, 207] width 1042 height 414
click at [981, 361] on body "R [PERSON_NAME]-poc Projects Monitoring Settings [PERSON_NAME]-test-project Dev…" at bounding box center [521, 207] width 1042 height 414
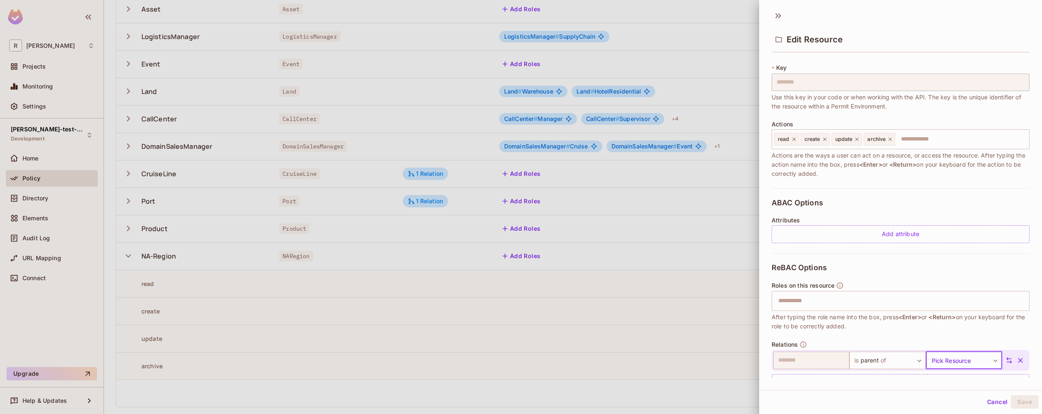
click at [662, 370] on div at bounding box center [521, 207] width 1042 height 414
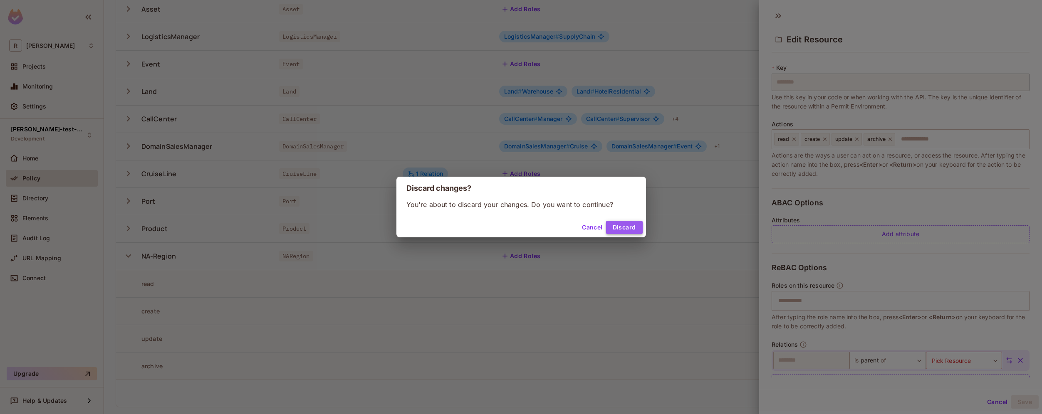
click at [632, 233] on button "Discard" at bounding box center [624, 227] width 37 height 13
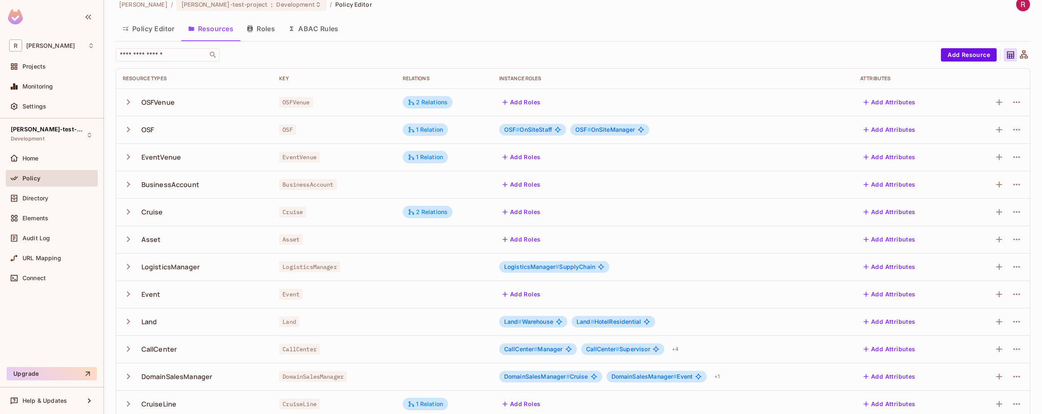
scroll to position [0, 0]
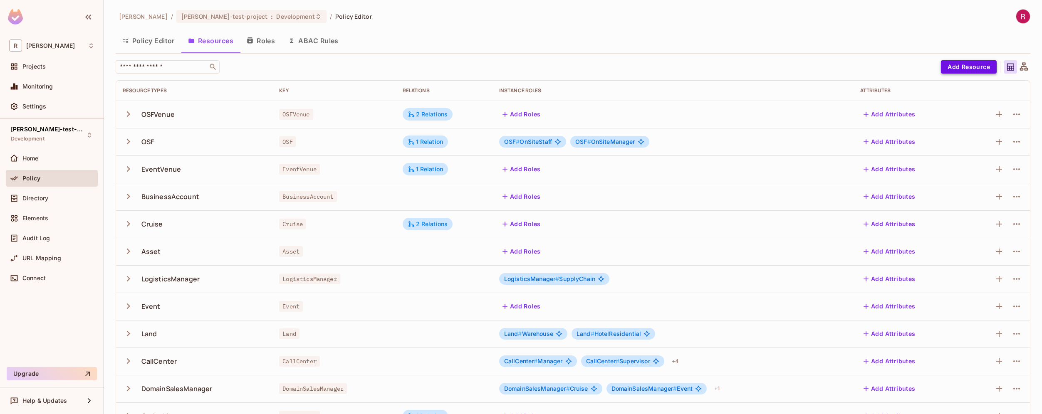
click at [980, 69] on button "Add Resource" at bounding box center [969, 66] width 56 height 13
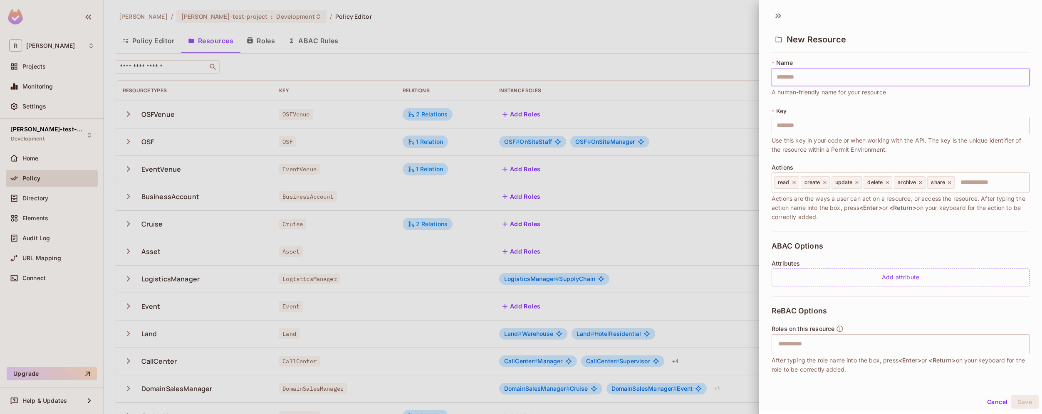
click at [907, 74] on input "text" at bounding box center [901, 77] width 258 height 17
type input "*"
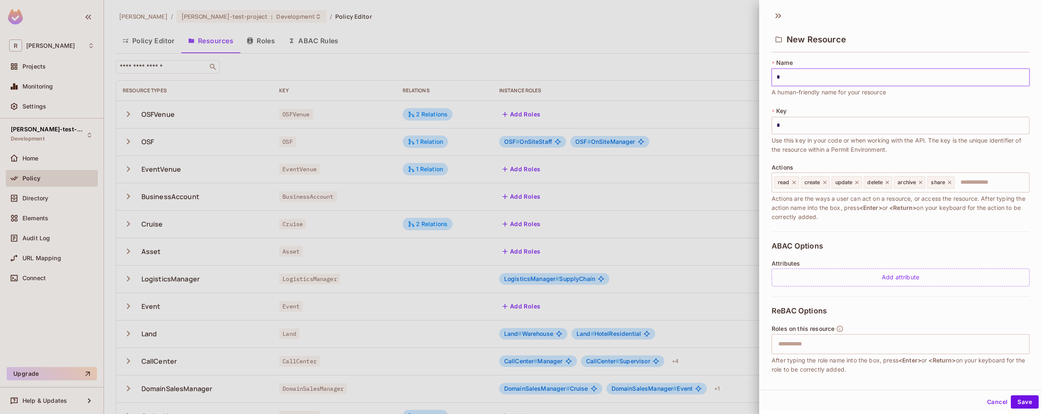
type input "**"
type input "*"
type input "**"
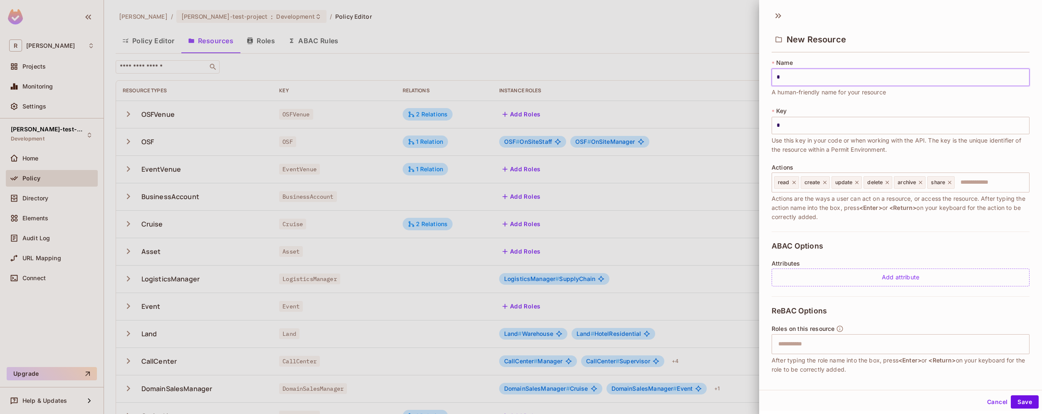
type input "**"
type input "***"
type input "****"
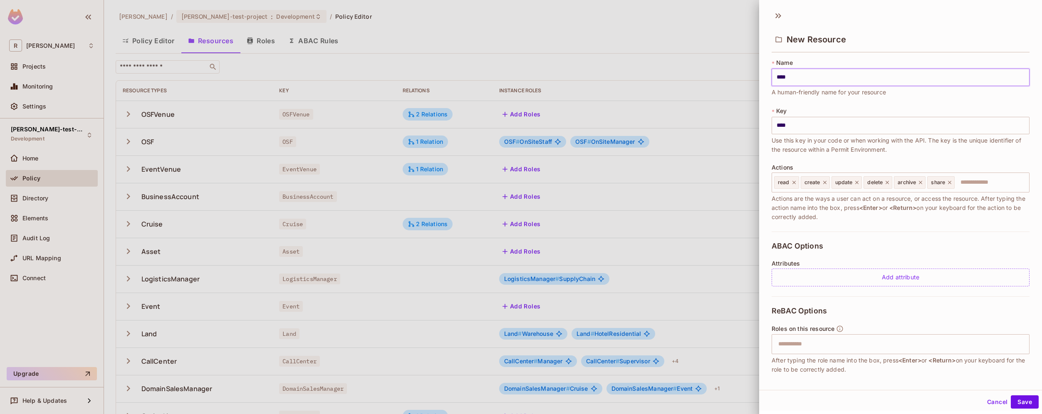
type input "*****"
type input "****"
type input "***"
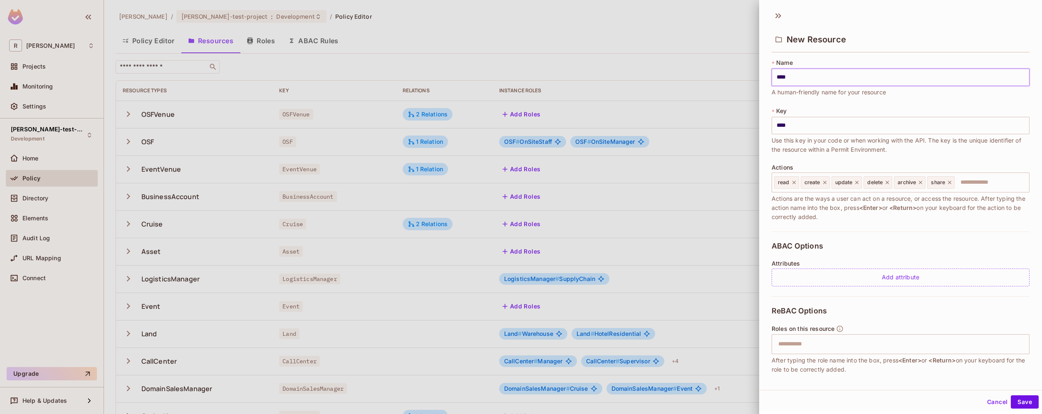
type input "***"
type input "****"
type input "*****"
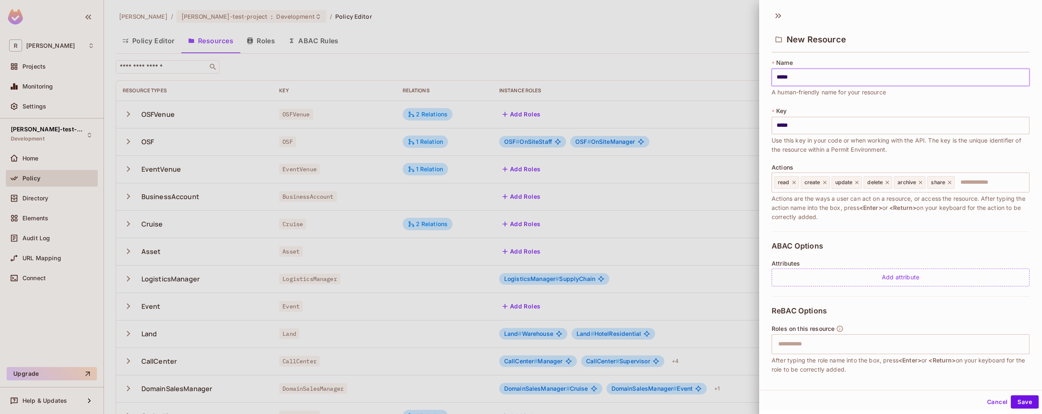
type input "******"
type input "*******"
type input "********"
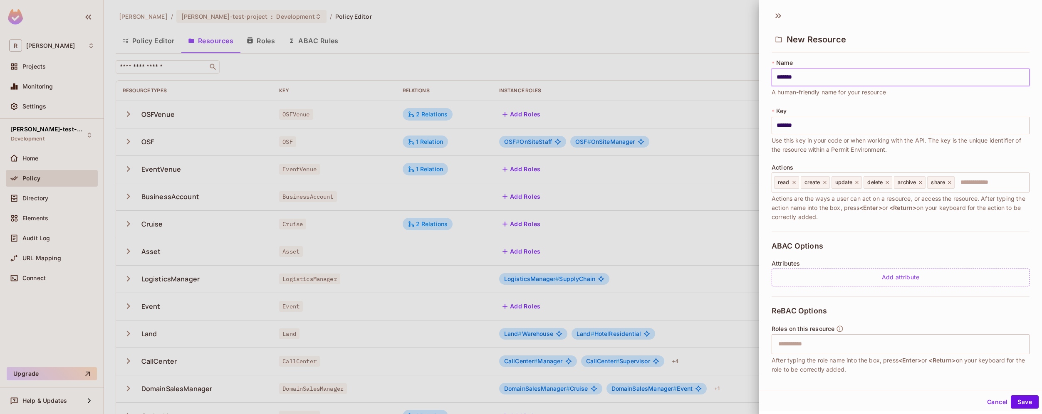
type input "********"
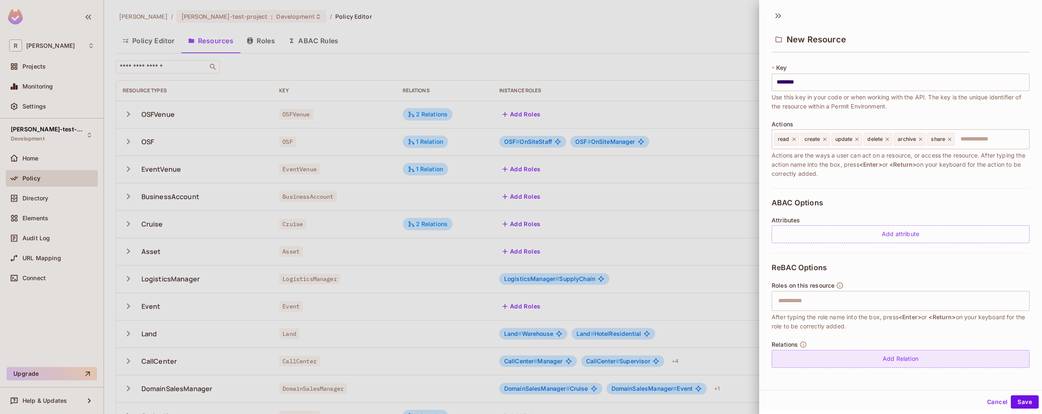
type input "********"
click at [913, 358] on div "Add Relation" at bounding box center [901, 359] width 258 height 18
click at [1016, 359] on icon "button" at bounding box center [1020, 361] width 8 height 8
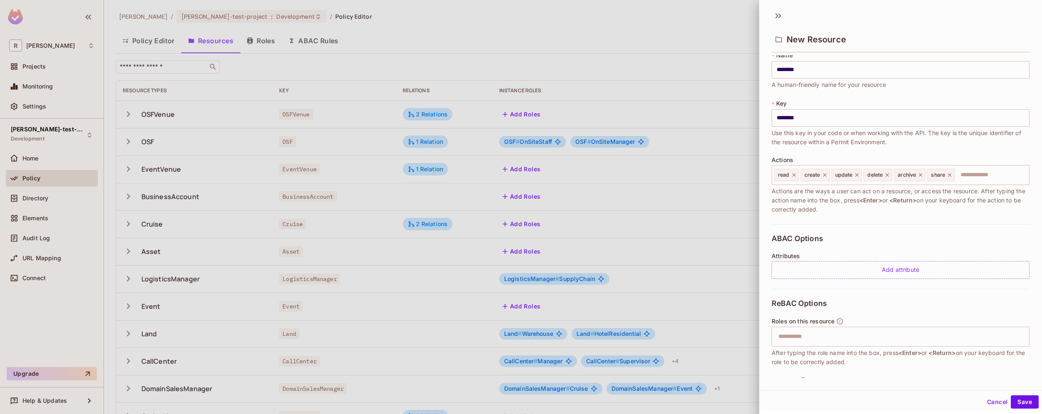
scroll to position [0, 0]
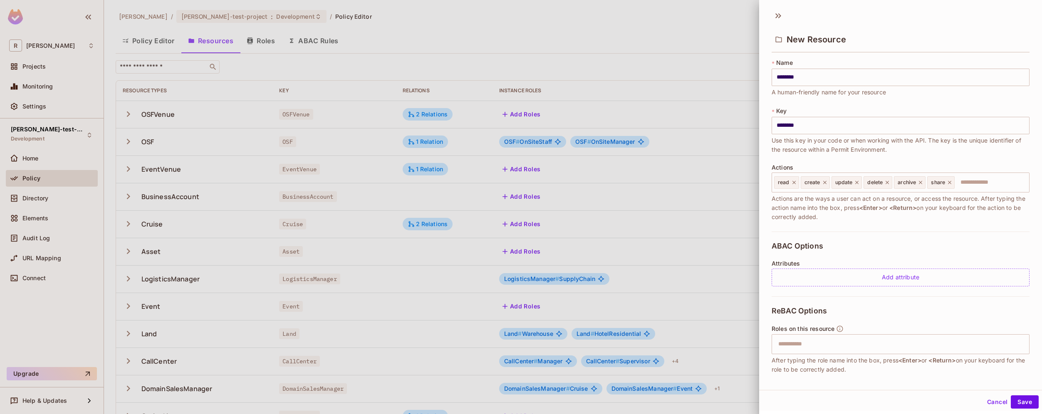
click at [789, 126] on input "********" at bounding box center [901, 125] width 258 height 17
type input "*******"
click at [1024, 405] on button "Save" at bounding box center [1025, 402] width 28 height 13
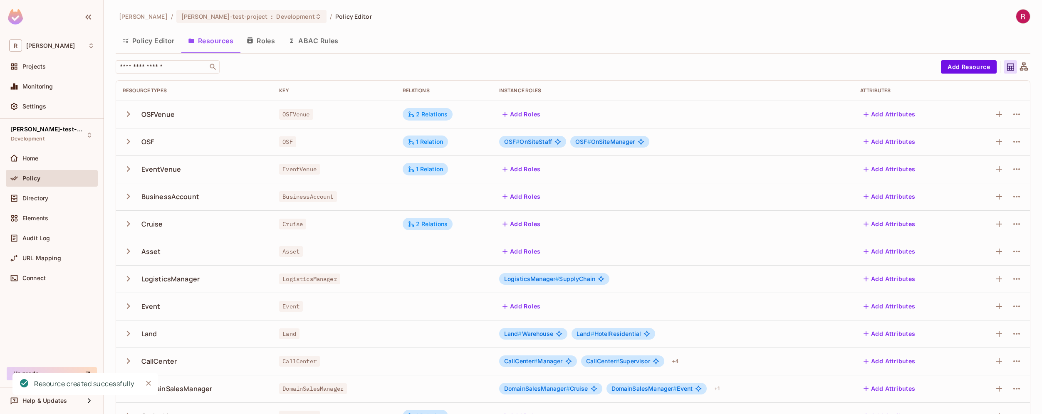
scroll to position [243, 0]
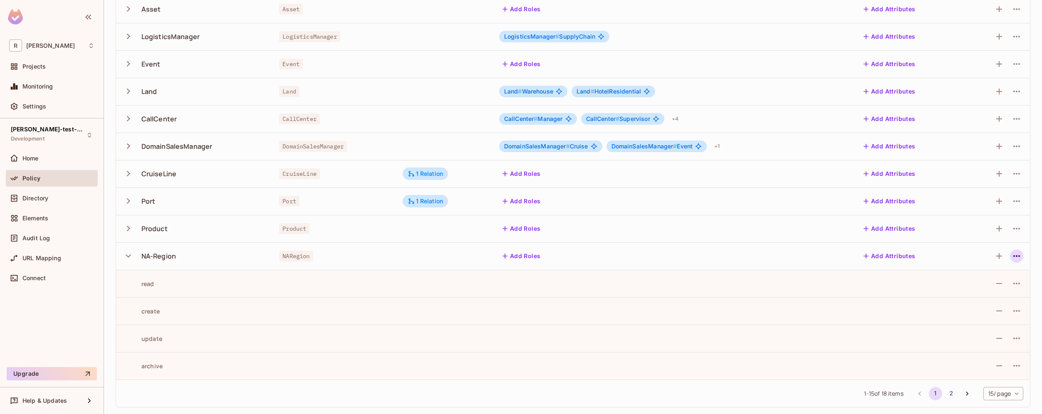
click at [1012, 259] on icon "button" at bounding box center [1017, 256] width 10 height 10
click at [973, 287] on div "Edit Resource" at bounding box center [974, 289] width 39 height 8
click at [1013, 258] on icon "button" at bounding box center [1017, 256] width 10 height 10
click at [988, 287] on div "Edit Resource" at bounding box center [974, 289] width 39 height 8
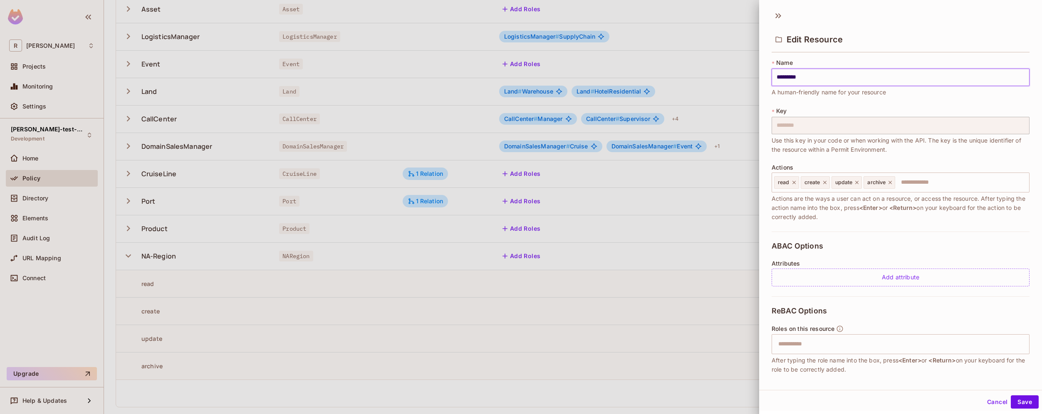
scroll to position [43, 0]
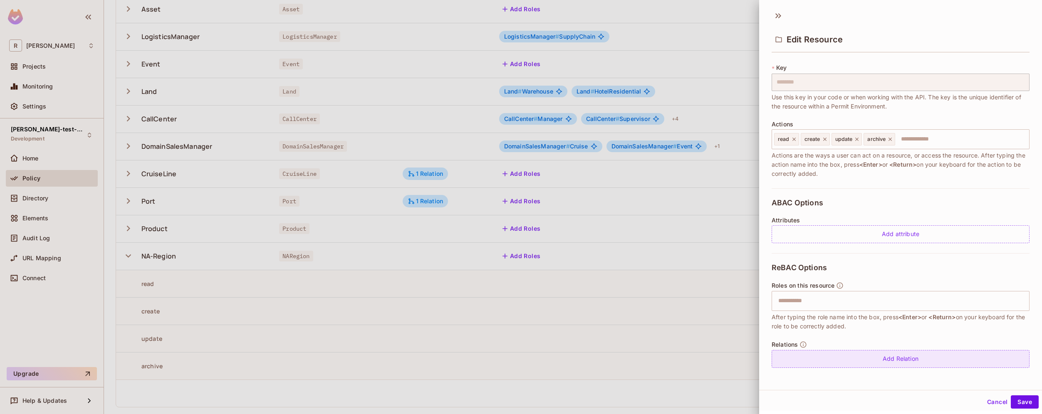
click at [840, 360] on div "Add Relation" at bounding box center [901, 359] width 258 height 18
click at [878, 359] on body "R [PERSON_NAME]-poc Projects Monitoring Settings [PERSON_NAME]-test-project Dev…" at bounding box center [521, 207] width 1042 height 414
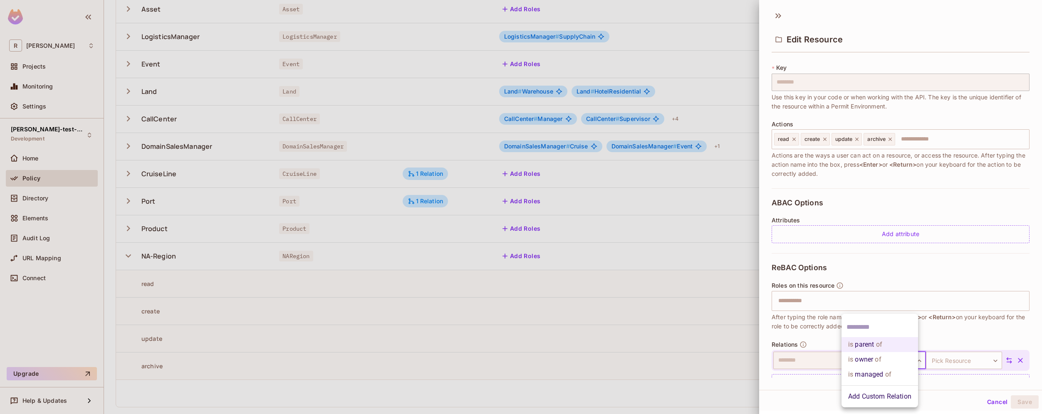
click at [887, 374] on span "of" at bounding box center [888, 375] width 8 height 10
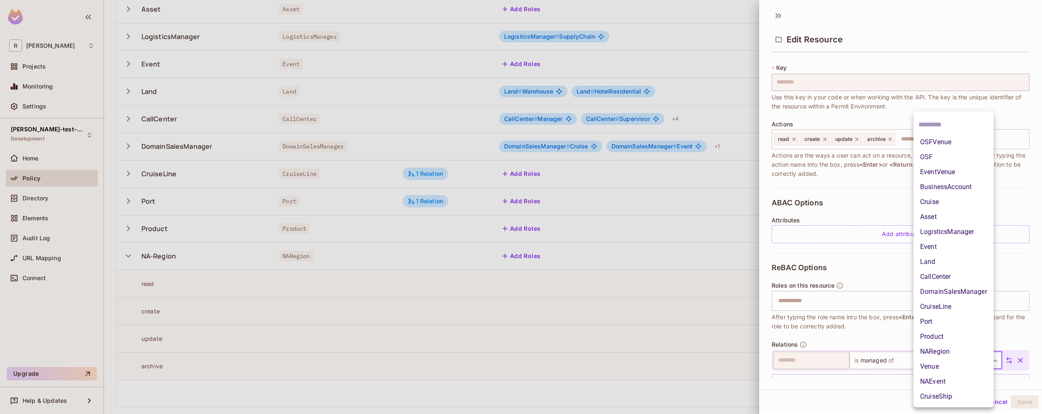
click at [951, 361] on body "R [PERSON_NAME]-poc Projects Monitoring Settings [PERSON_NAME]-test-project Dev…" at bounding box center [521, 207] width 1042 height 414
click at [951, 383] on li "NAEvent" at bounding box center [954, 381] width 80 height 15
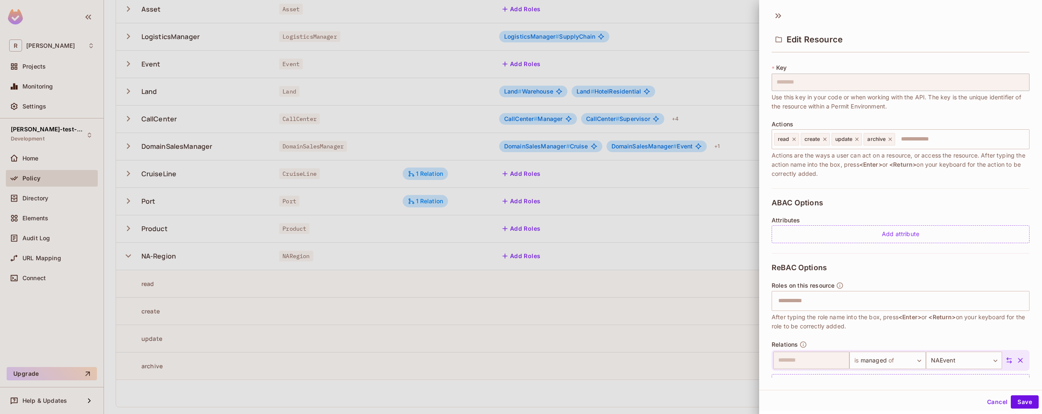
scroll to position [1, 0]
click at [1023, 404] on button "Save" at bounding box center [1025, 400] width 28 height 13
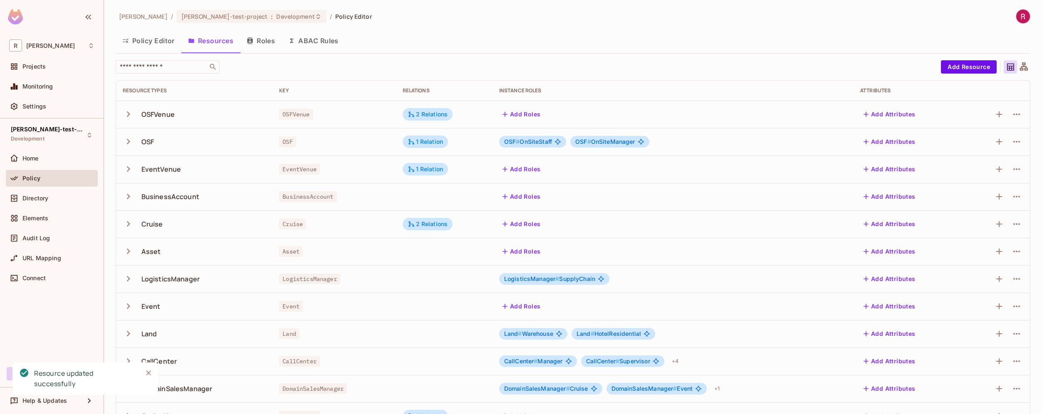
scroll to position [243, 0]
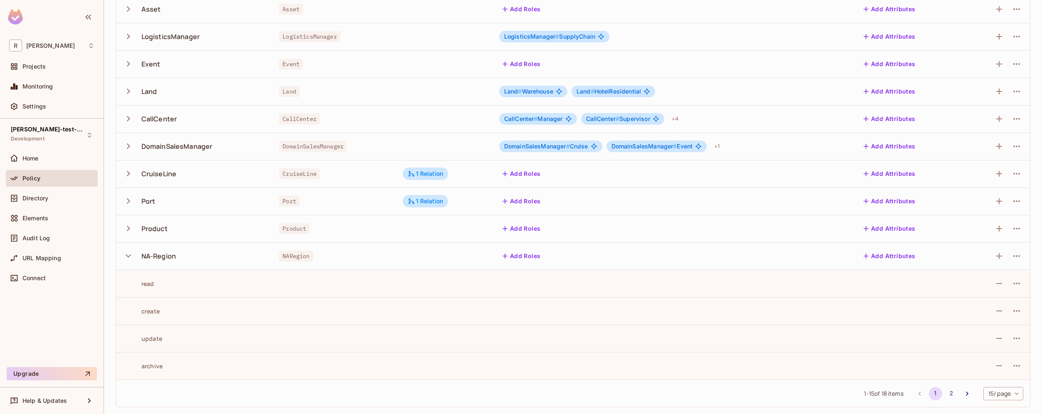
click at [128, 255] on icon "button" at bounding box center [128, 255] width 11 height 11
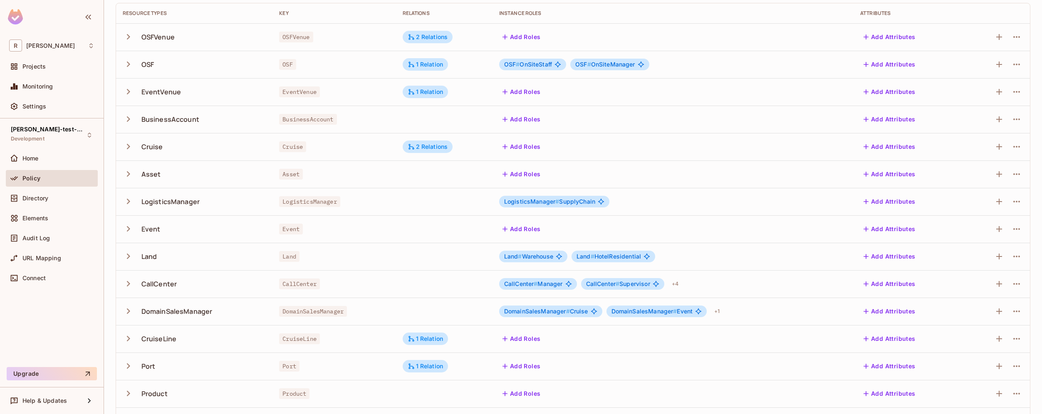
scroll to position [133, 0]
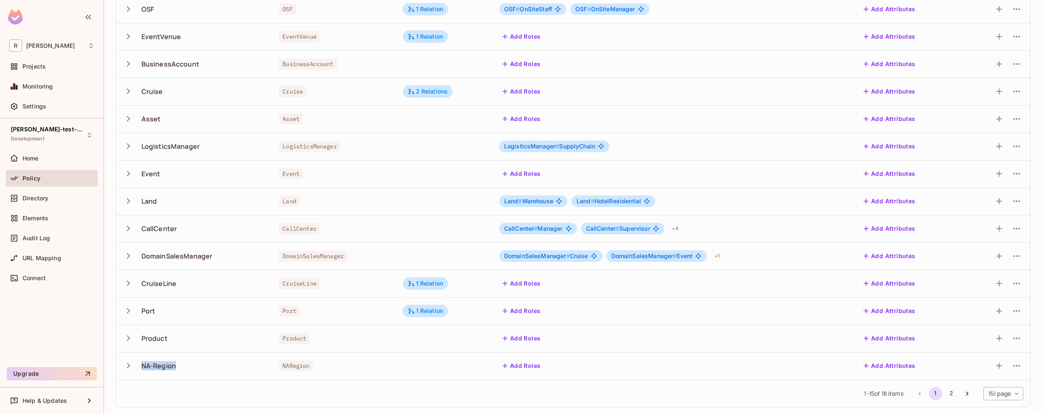
drag, startPoint x: 139, startPoint y: 366, endPoint x: 215, endPoint y: 364, distance: 75.8
click at [215, 364] on div "NA-Region" at bounding box center [194, 365] width 143 height 17
click at [295, 365] on span "NARegion" at bounding box center [296, 366] width 34 height 11
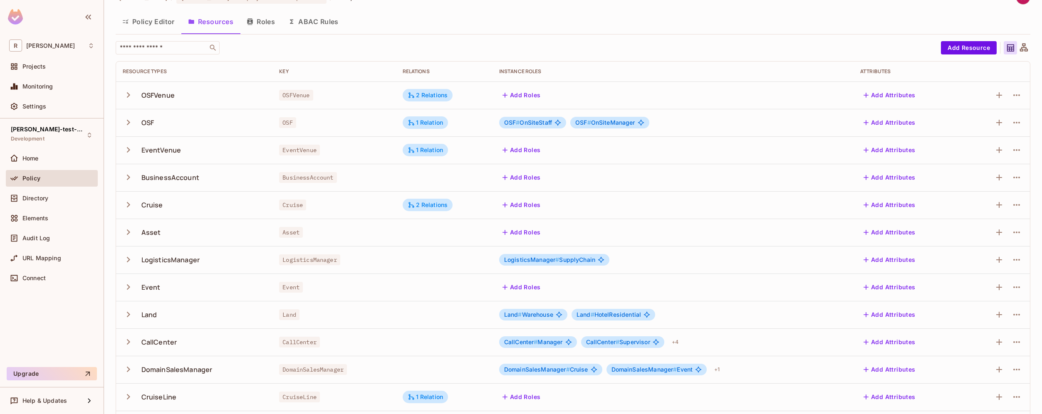
scroll to position [10, 0]
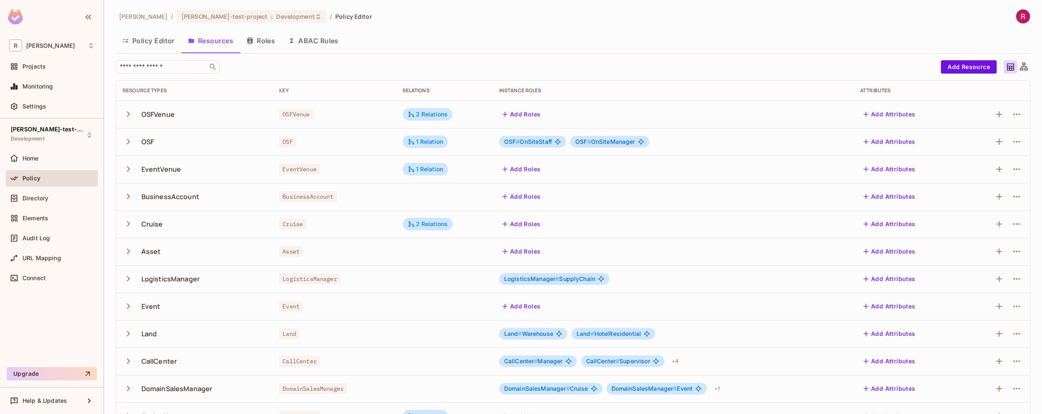
scroll to position [133, 0]
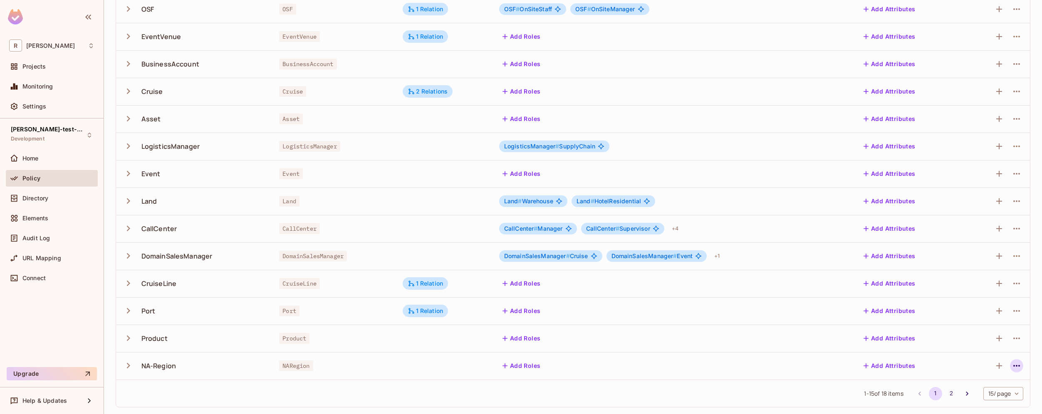
click at [1012, 363] on icon "button" at bounding box center [1017, 366] width 10 height 10
click at [988, 376] on div "Edit Resource" at bounding box center [974, 377] width 39 height 8
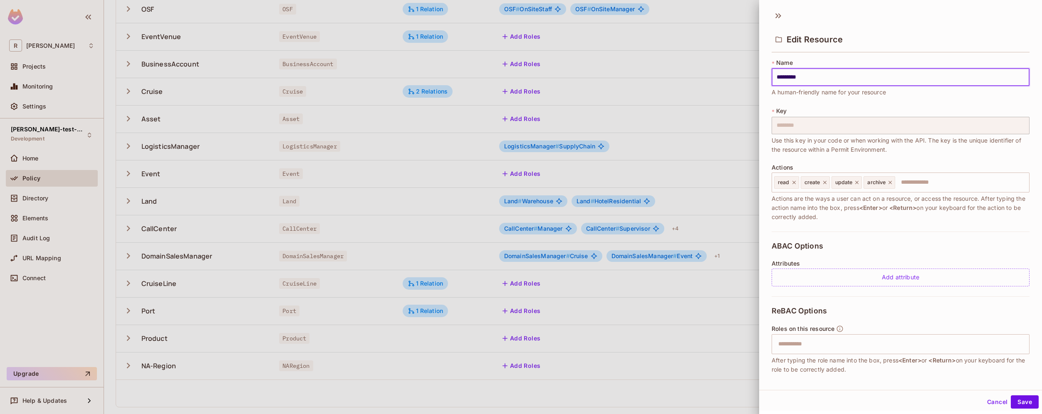
scroll to position [67, 0]
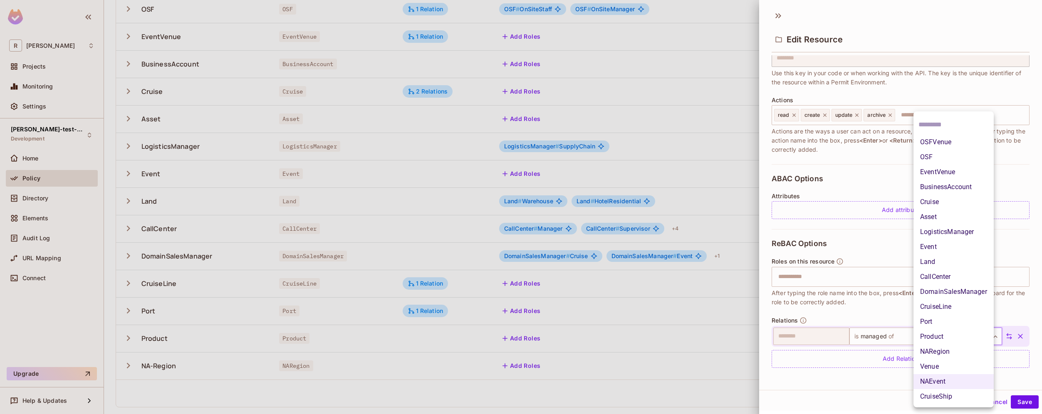
click at [960, 337] on body "R [PERSON_NAME]-poc Projects Monitoring Settings [PERSON_NAME]-test-project Dev…" at bounding box center [521, 207] width 1042 height 414
click at [946, 382] on li "NAEvent" at bounding box center [954, 381] width 80 height 15
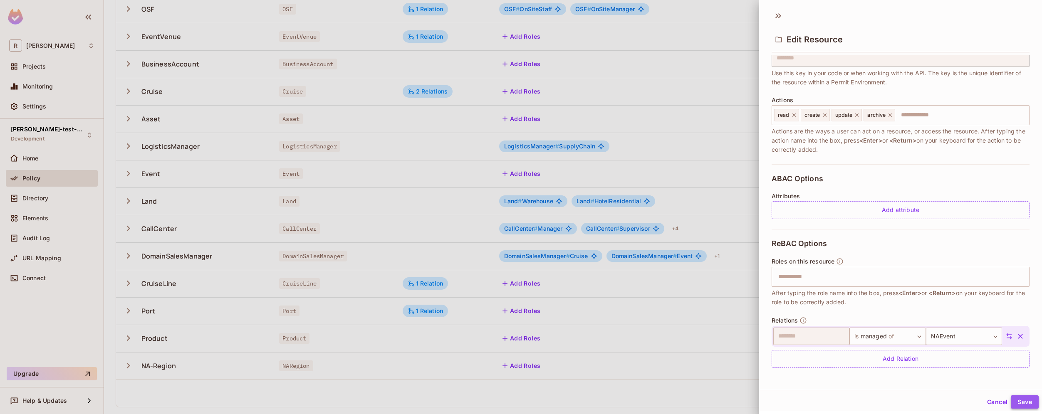
click at [1023, 404] on button "Save" at bounding box center [1025, 402] width 28 height 13
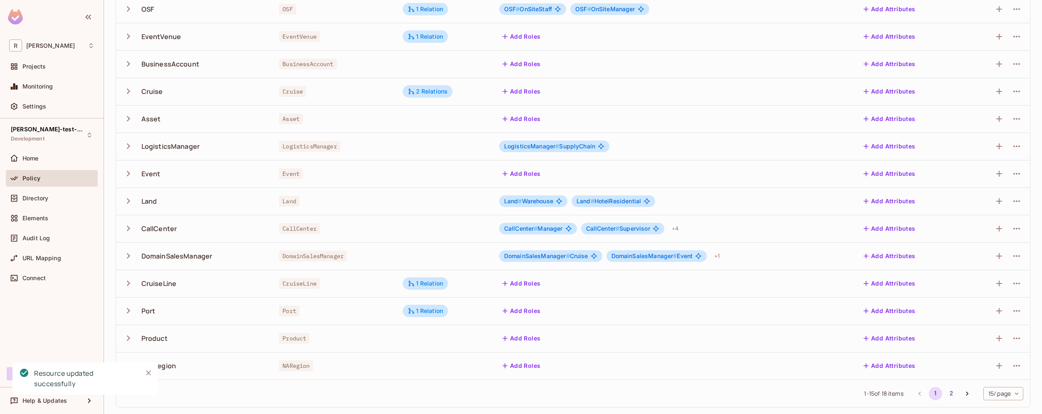
click at [191, 389] on div "1 - 15 of 18 items 1 2 15 / page ** ​" at bounding box center [573, 393] width 914 height 27
click at [185, 367] on div "NA-Region" at bounding box center [194, 365] width 143 height 17
click at [149, 374] on icon "Close" at bounding box center [148, 373] width 5 height 5
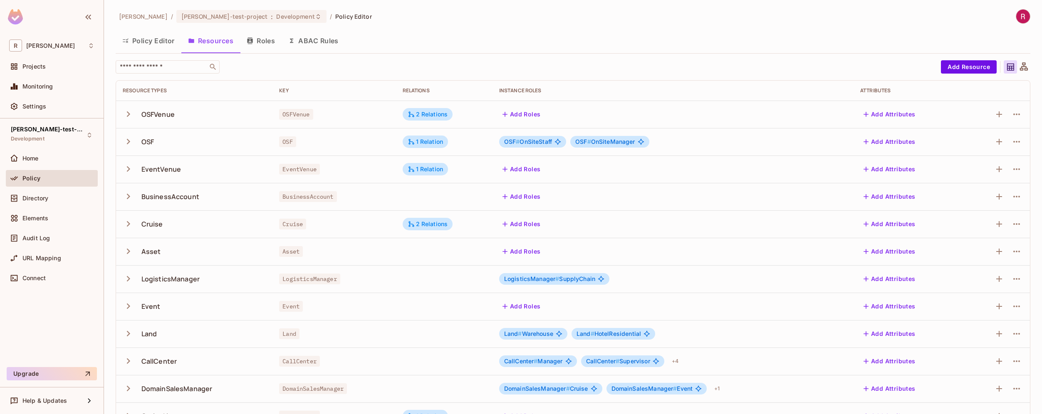
scroll to position [133, 0]
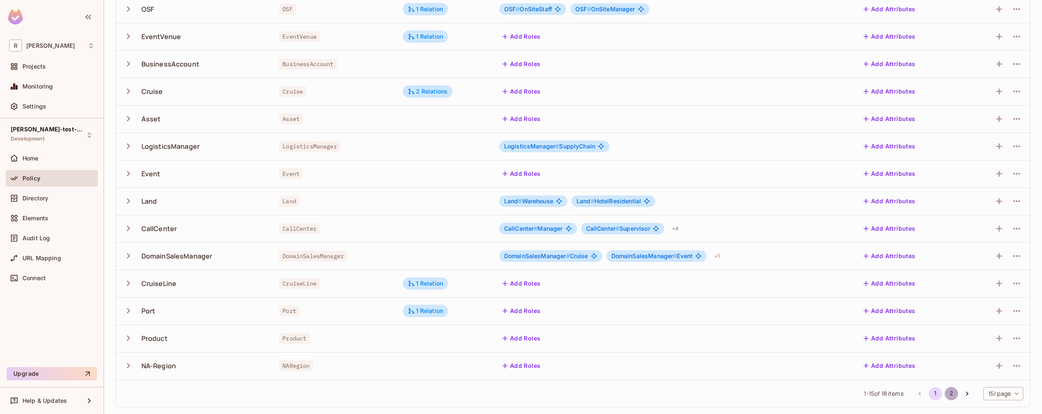
click at [947, 394] on button "2" at bounding box center [951, 393] width 13 height 13
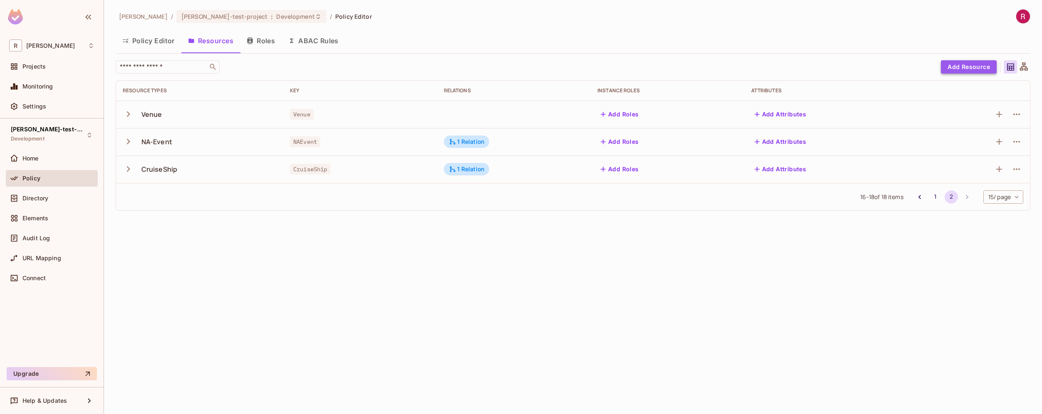
click at [980, 67] on button "Add Resource" at bounding box center [969, 66] width 56 height 13
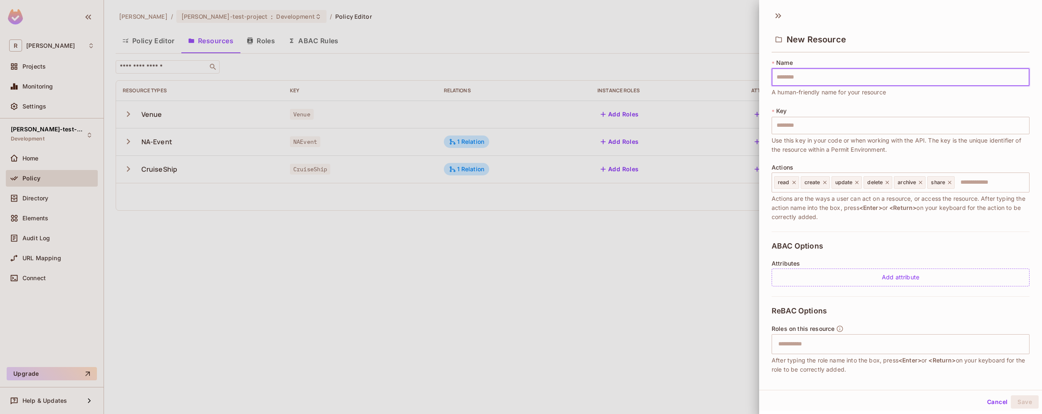
click at [848, 79] on input "text" at bounding box center [901, 77] width 258 height 17
type input "*"
type input "**"
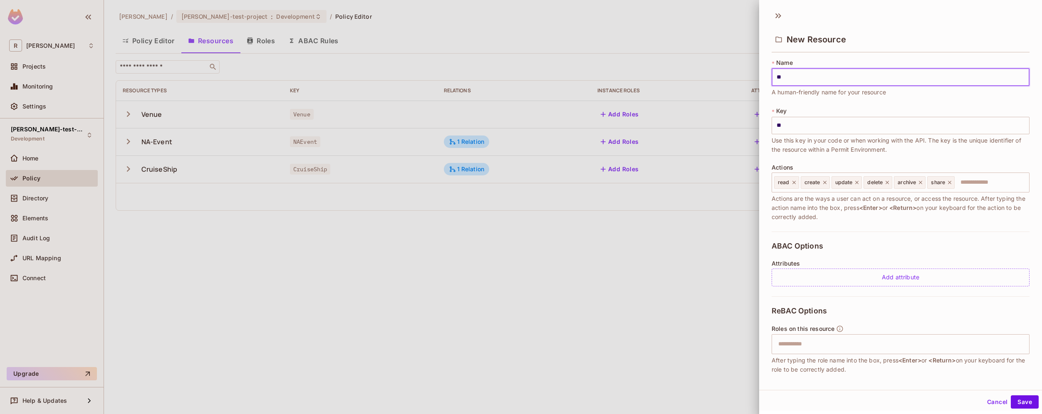
type input "***"
type input "****"
type input "*****"
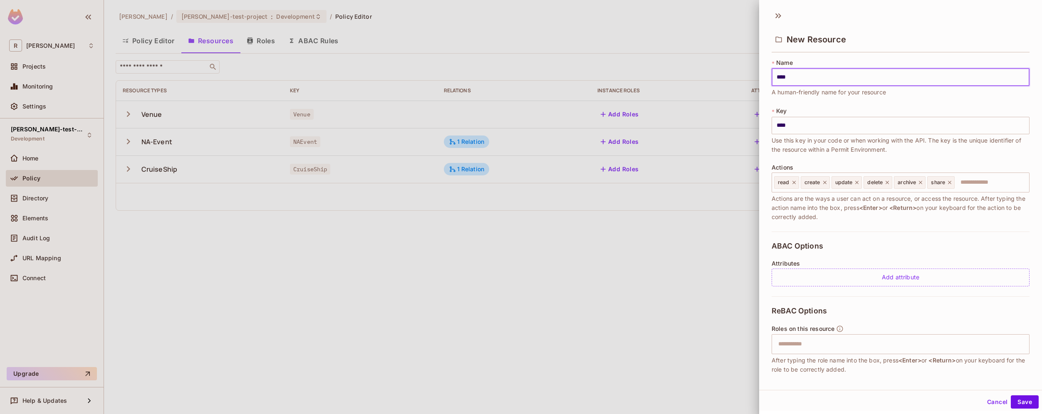
type input "*****"
type input "******"
type input "*******"
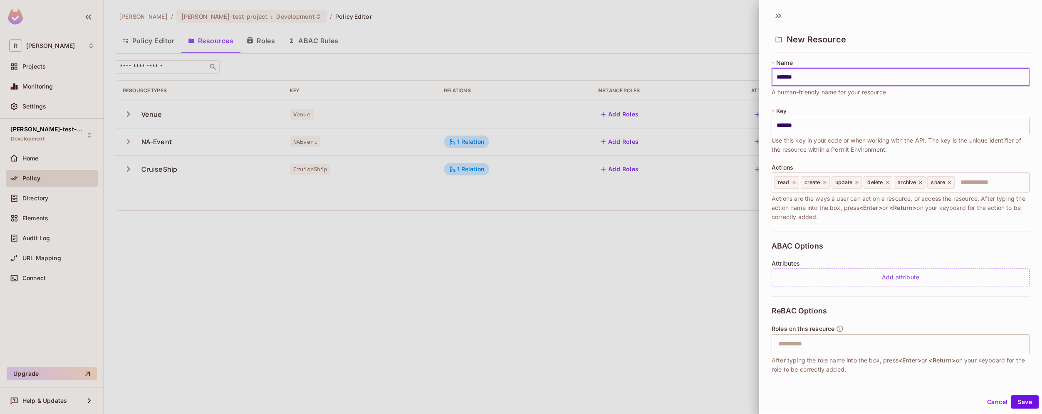
type input "********"
type input "*********"
type input "**********"
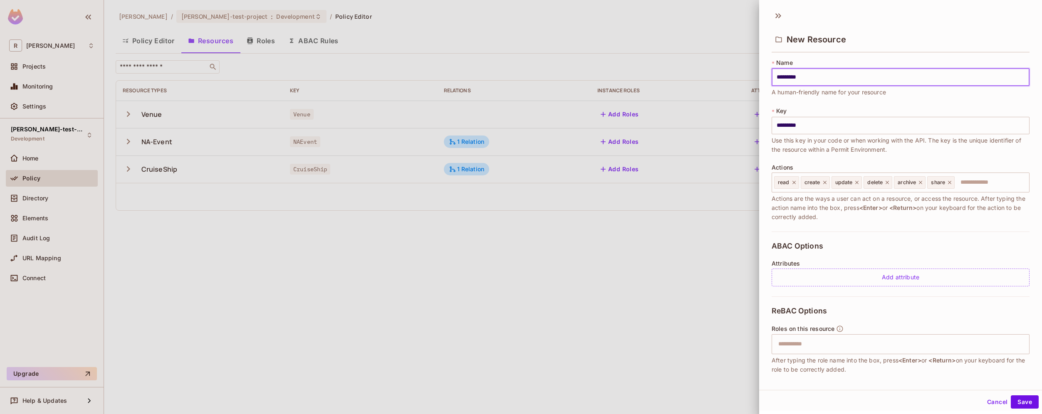
type input "**********"
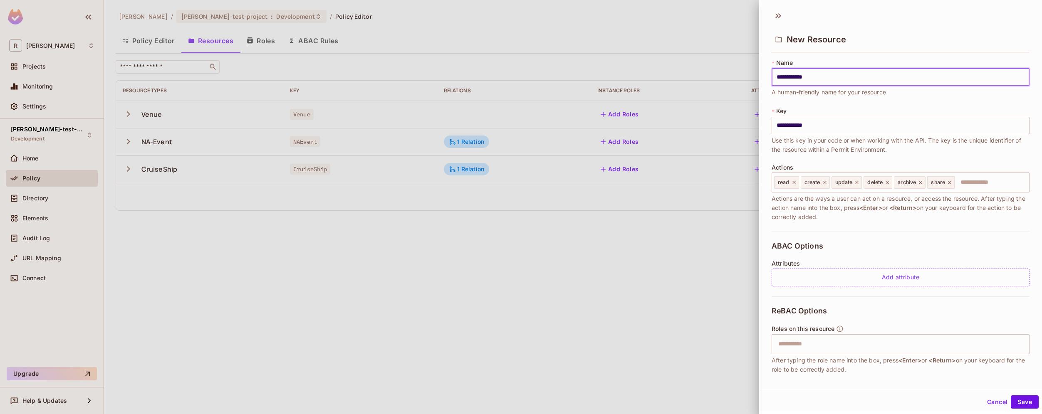
type input "**********"
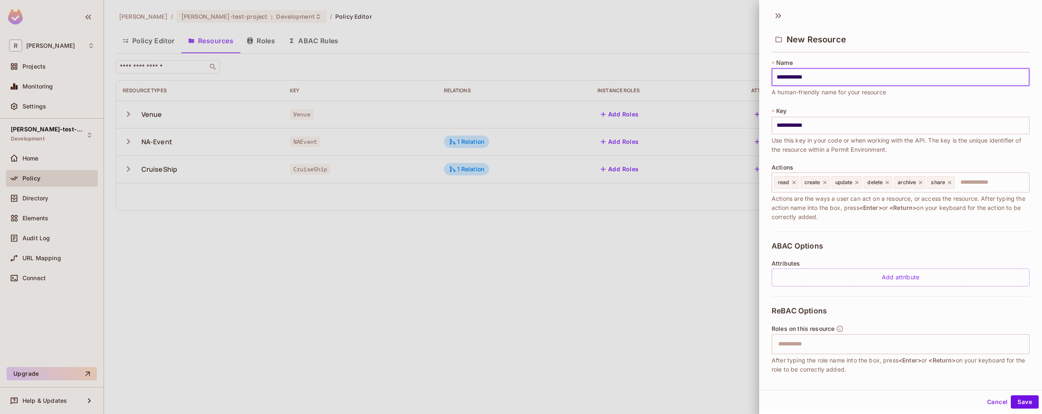
type input "**********"
type input "*********"
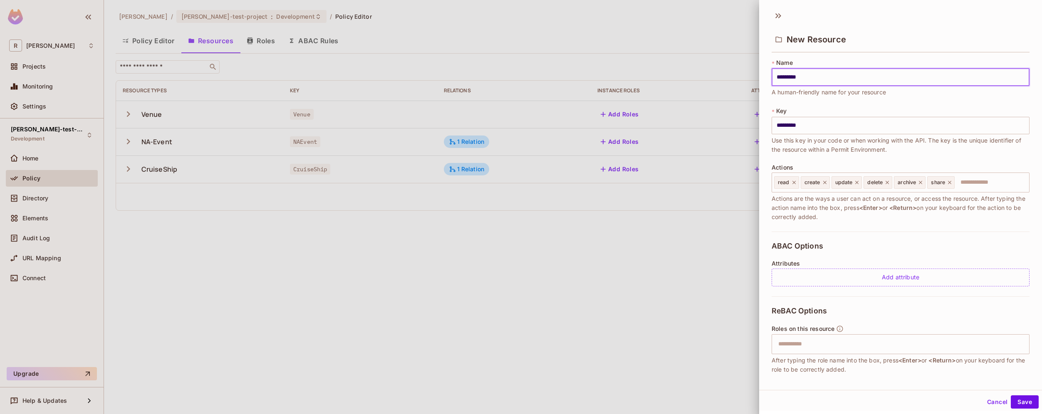
type input "**********"
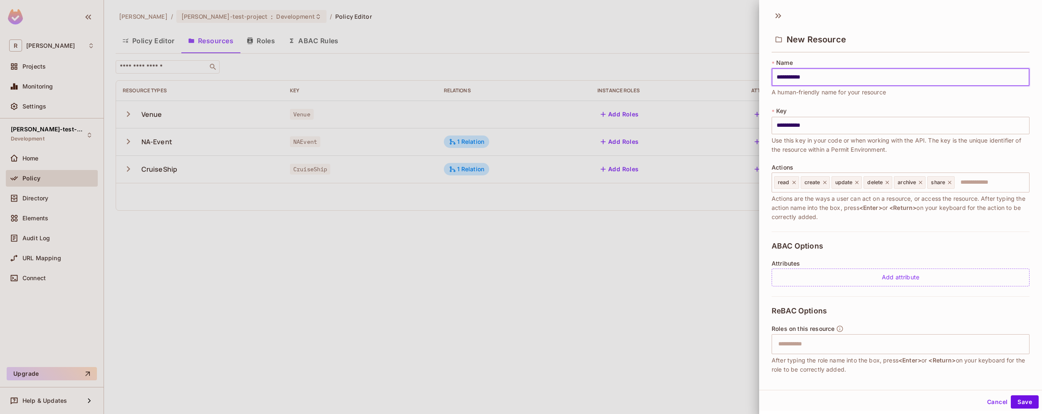
type input "**********"
click at [787, 126] on input "**********" at bounding box center [901, 125] width 258 height 17
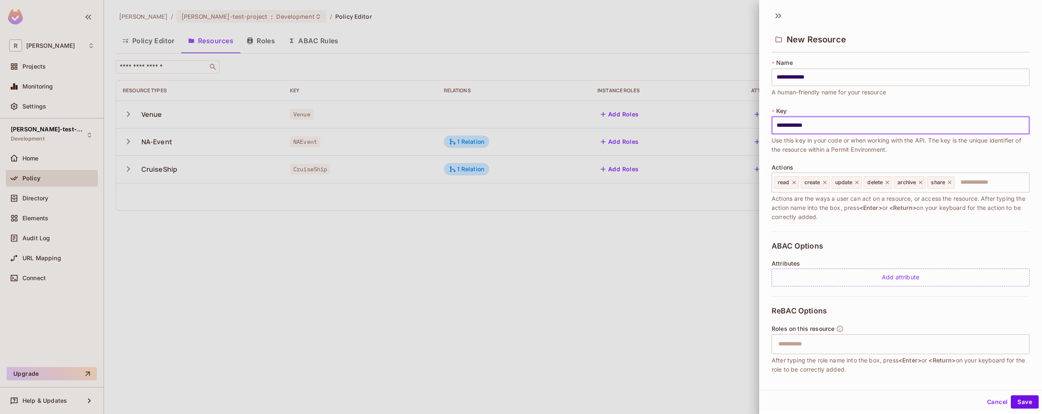
click at [803, 124] on input "**********" at bounding box center [901, 125] width 258 height 17
drag, startPoint x: 831, startPoint y: 126, endPoint x: 746, endPoint y: 124, distance: 84.9
click at [745, 124] on div "**********" at bounding box center [521, 207] width 1042 height 414
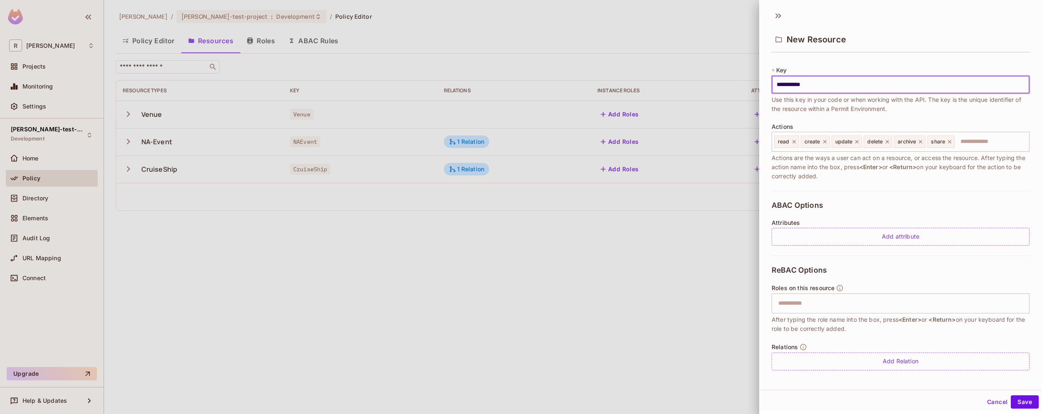
scroll to position [43, 0]
type input "**********"
click at [805, 85] on input "**********" at bounding box center [901, 82] width 258 height 17
click at [811, 84] on input "**********" at bounding box center [901, 82] width 258 height 17
click at [953, 140] on icon at bounding box center [950, 139] width 6 height 6
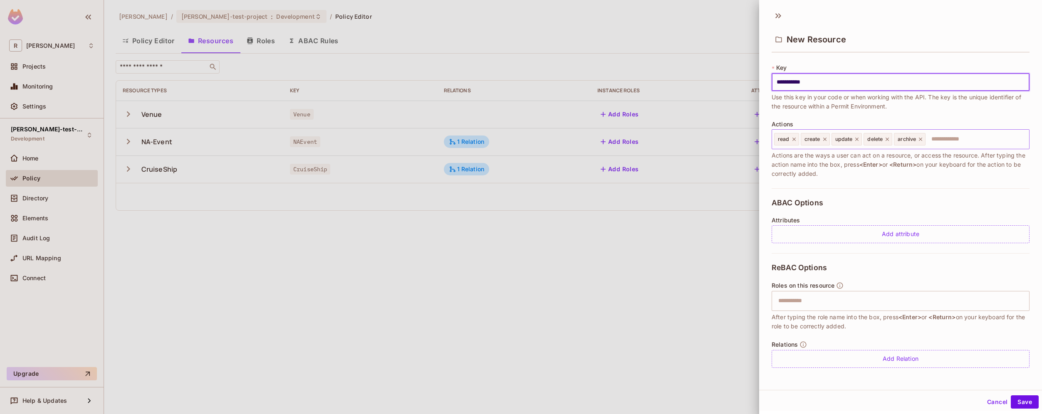
click at [888, 139] on icon at bounding box center [887, 139] width 3 height 3
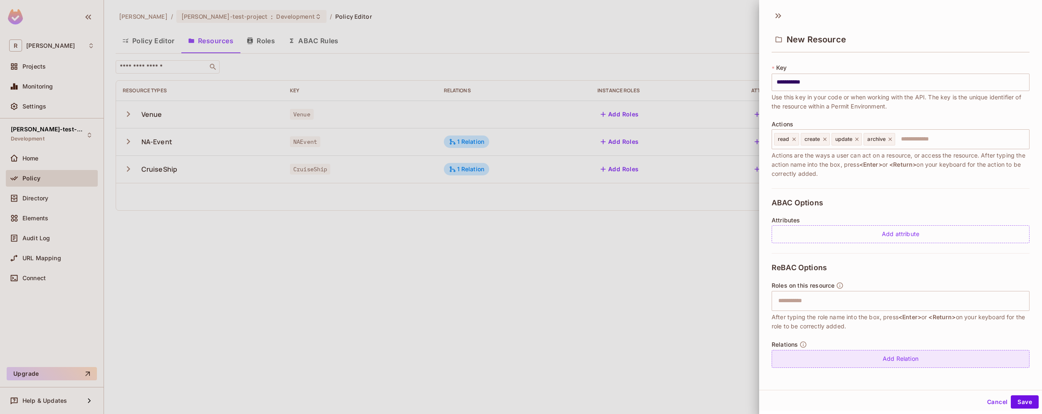
click at [907, 359] on div "Add Relation" at bounding box center [901, 359] width 258 height 18
click at [906, 364] on body "**********" at bounding box center [521, 207] width 1042 height 414
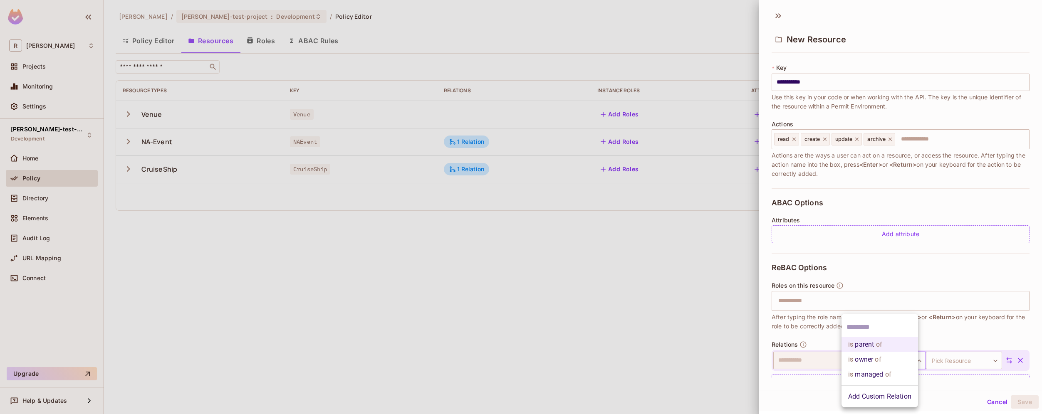
drag, startPoint x: 905, startPoint y: 371, endPoint x: 946, endPoint y: 382, distance: 42.1
click at [946, 382] on div "is parent of is owner of is managed of Add Custom Relation" at bounding box center [521, 207] width 1042 height 414
click at [946, 384] on div at bounding box center [521, 207] width 1042 height 414
click at [1016, 364] on icon "button" at bounding box center [1020, 361] width 8 height 8
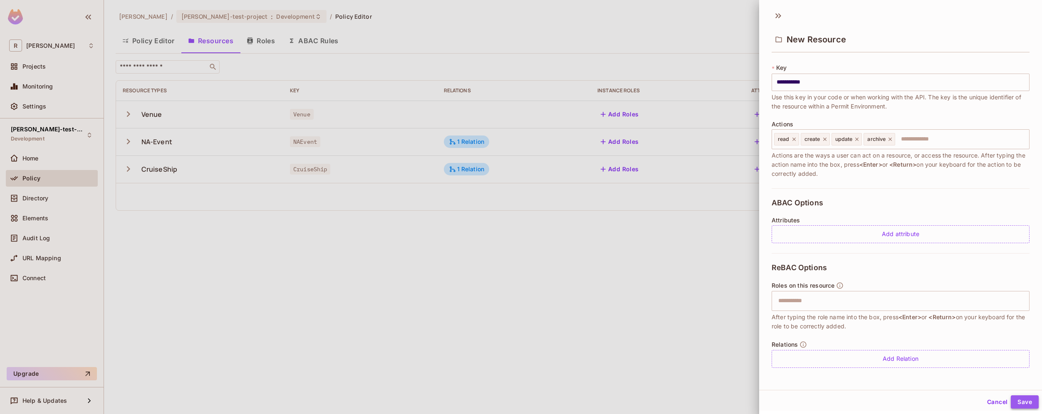
click at [1021, 404] on button "Save" at bounding box center [1025, 402] width 28 height 13
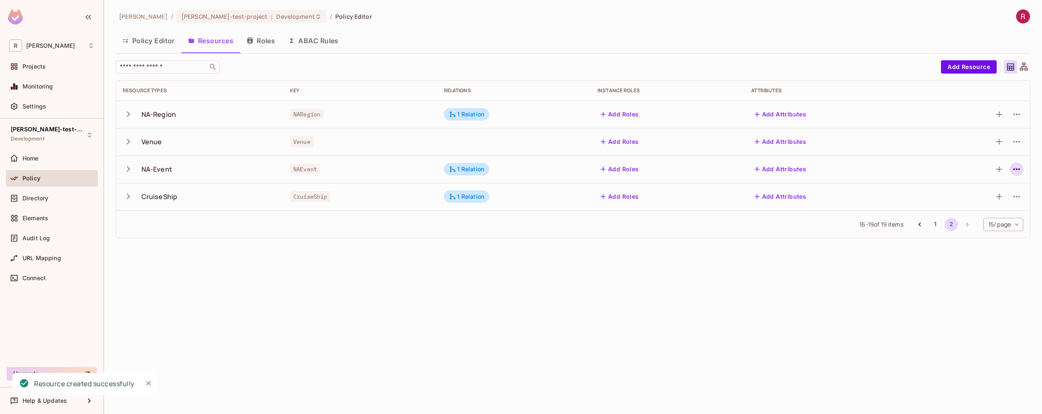
click at [1020, 169] on icon "button" at bounding box center [1016, 169] width 7 height 2
click at [976, 200] on div "Edit Resource" at bounding box center [980, 202] width 39 height 8
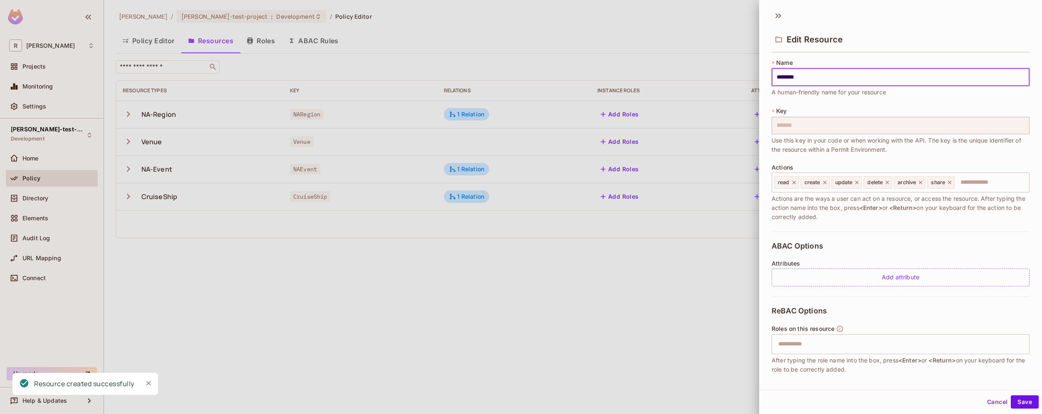
scroll to position [67, 0]
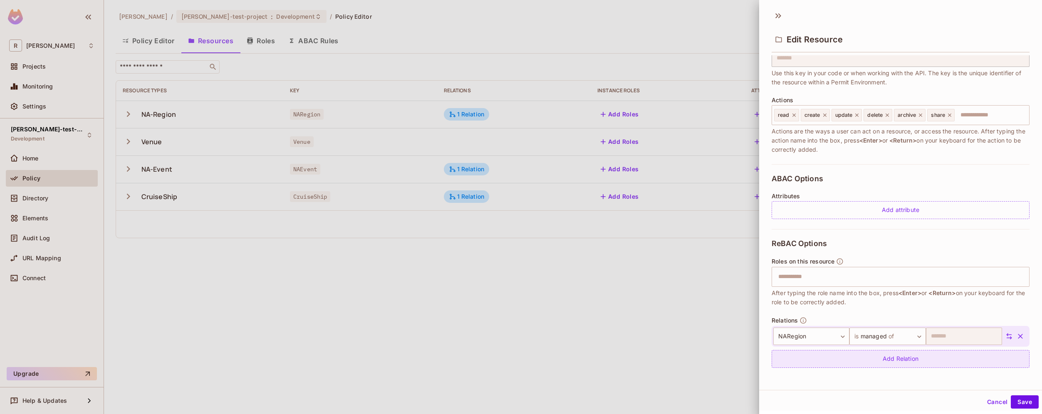
click at [912, 360] on div "Add Relation" at bounding box center [901, 359] width 258 height 18
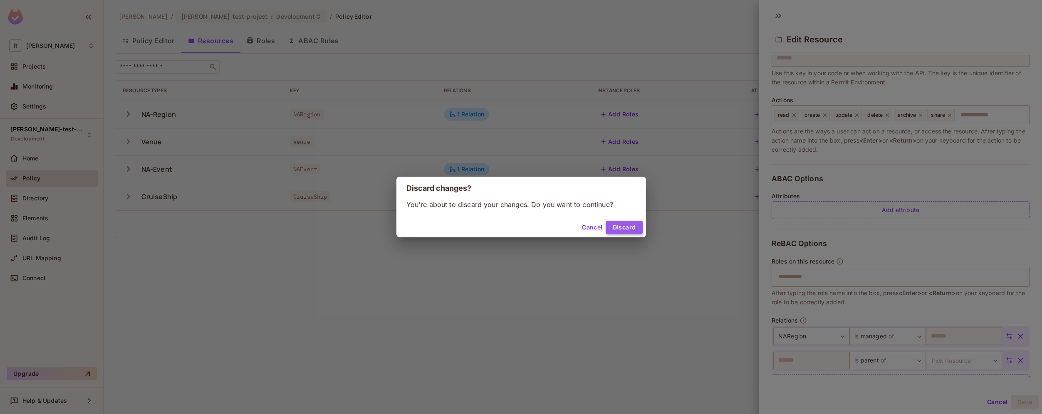
click at [629, 228] on button "Discard" at bounding box center [624, 227] width 37 height 13
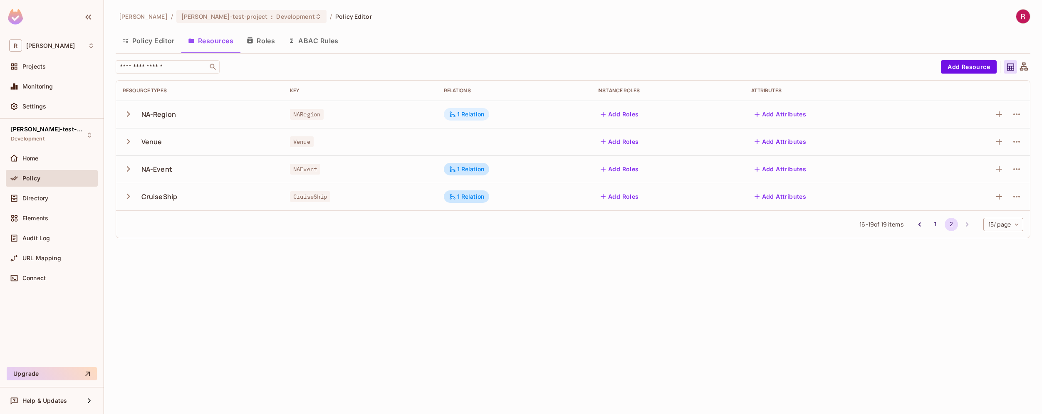
click at [463, 117] on div "1 Relation" at bounding box center [467, 114] width 36 height 7
click at [471, 142] on div "NARegion" at bounding box center [473, 141] width 38 height 12
click at [563, 141] on div "NAEvent" at bounding box center [560, 141] width 35 height 12
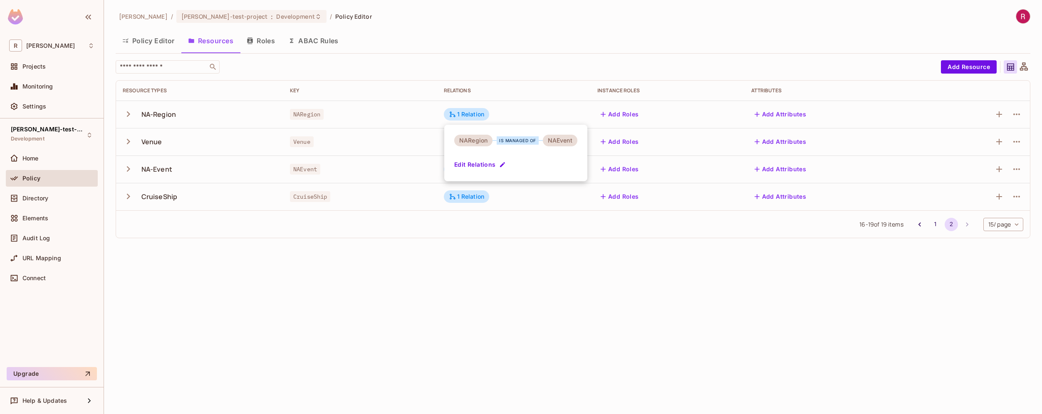
click at [560, 303] on div at bounding box center [521, 207] width 1042 height 414
click at [471, 170] on div "1 Relation" at bounding box center [467, 169] width 36 height 7
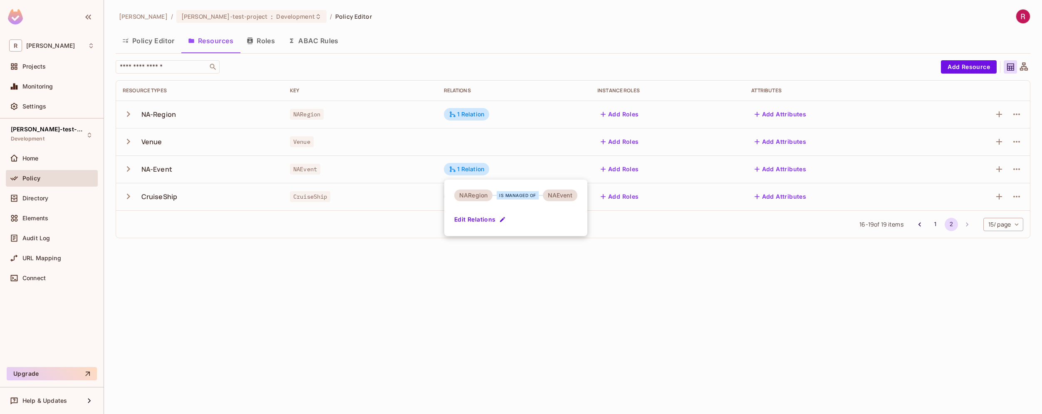
click at [412, 262] on div at bounding box center [521, 207] width 1042 height 414
click at [473, 195] on div "1 Relation" at bounding box center [467, 196] width 36 height 7
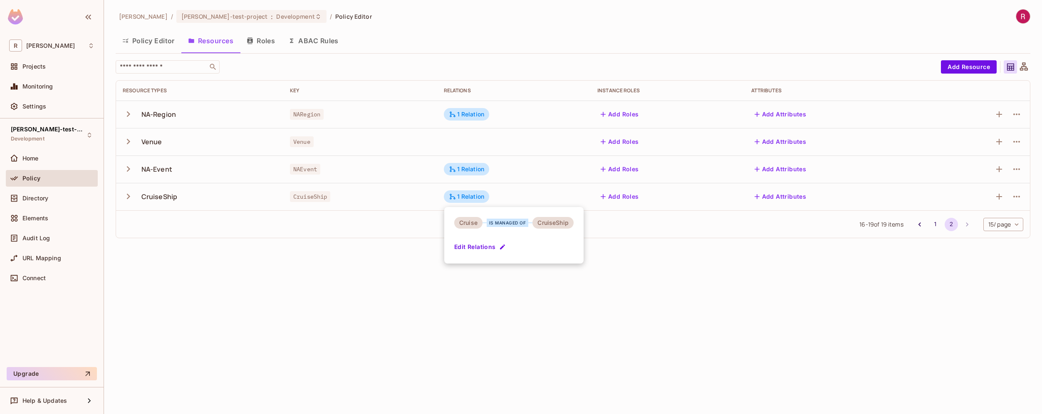
click at [391, 304] on div at bounding box center [521, 207] width 1042 height 414
click at [980, 67] on button "Add Resource" at bounding box center [969, 66] width 56 height 13
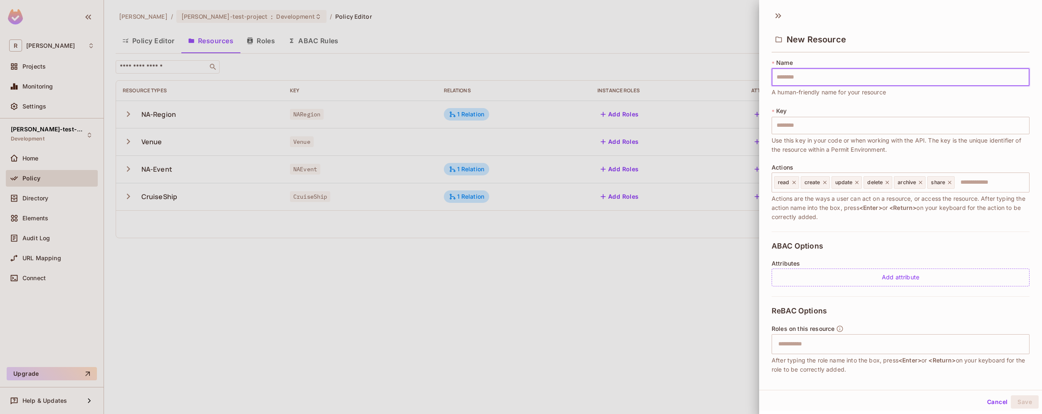
click at [803, 80] on input "text" at bounding box center [901, 77] width 258 height 17
type input "*"
type input "**"
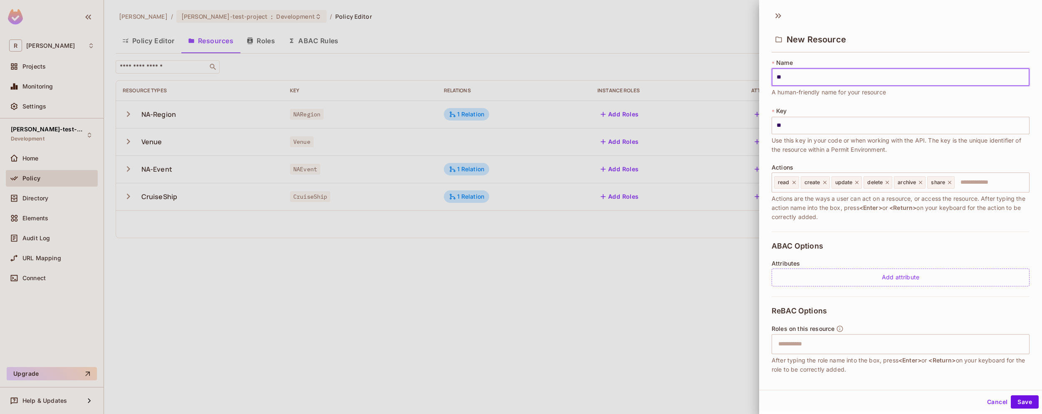
type input "***"
type input "****"
type input "*****"
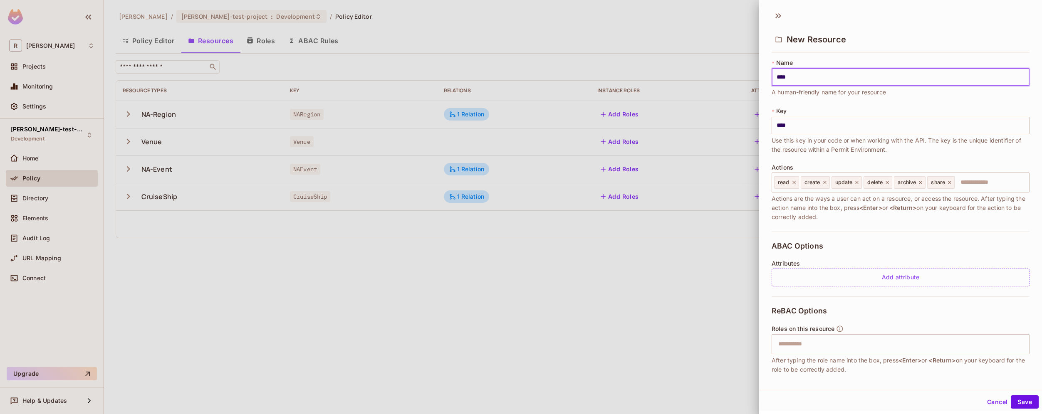
type input "*****"
type input "******"
type input "*******"
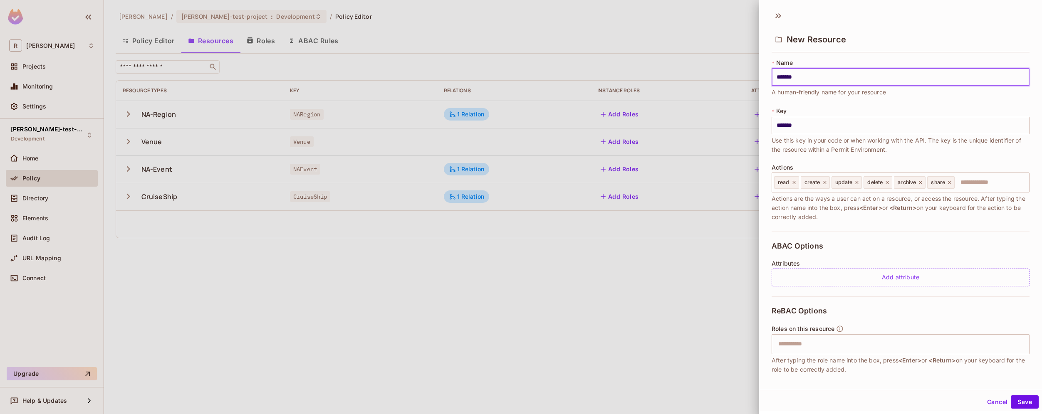
type input "********"
type input "*********"
type input "**********"
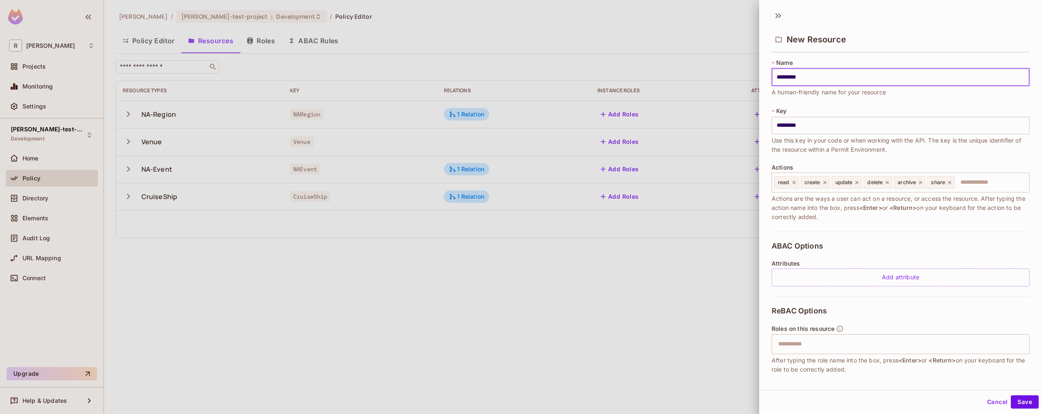
type input "**********"
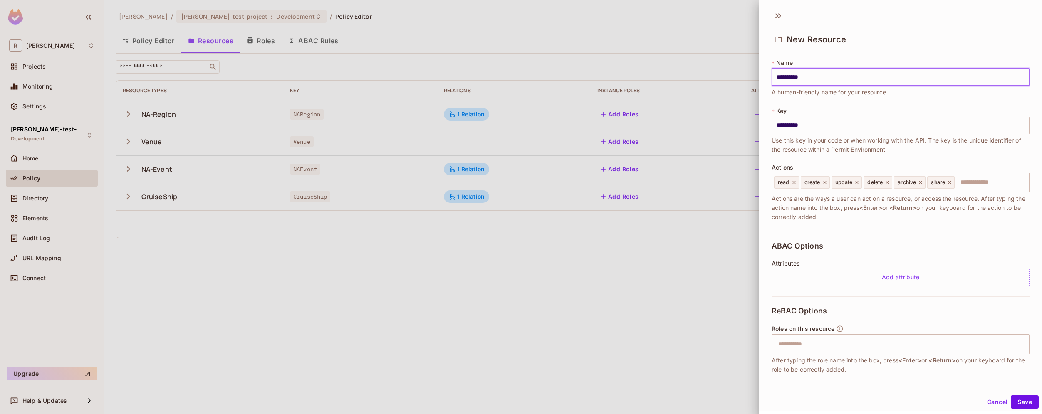
type input "**********"
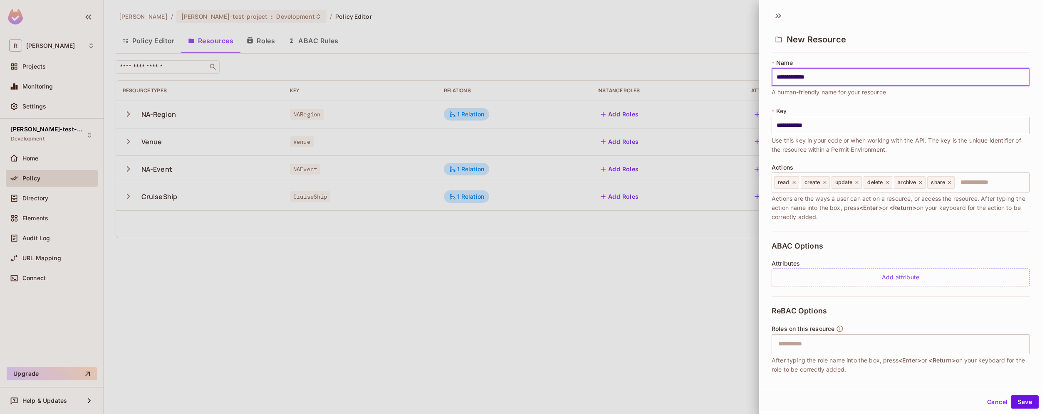
type input "**********"
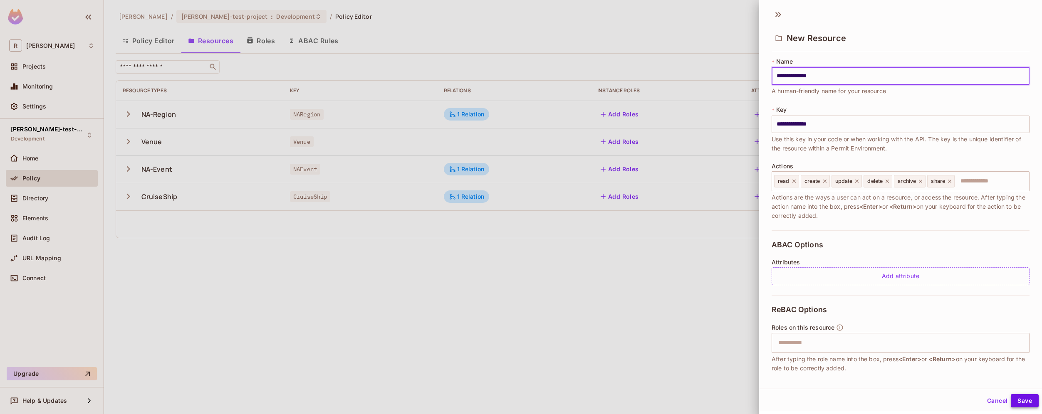
click at [1019, 402] on button "Save" at bounding box center [1025, 400] width 28 height 13
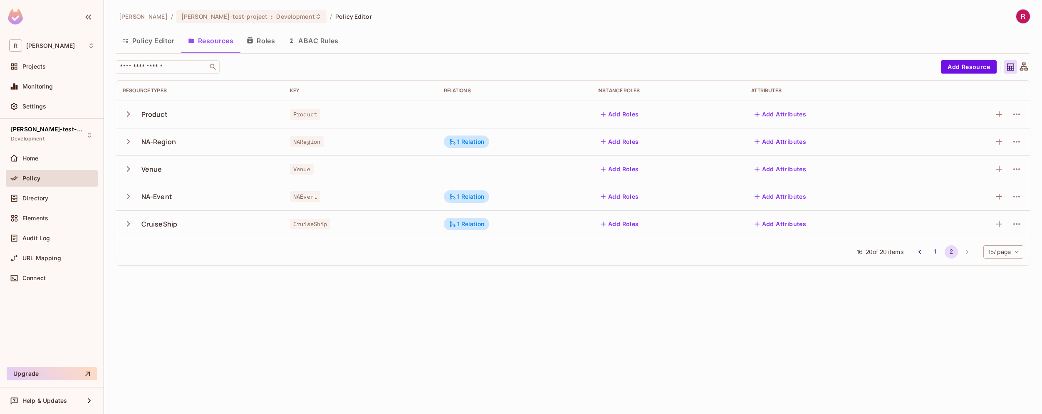
click at [218, 41] on button "Resources" at bounding box center [210, 40] width 59 height 21
click at [1005, 252] on body "R [PERSON_NAME]-poc Projects Monitoring Settings [PERSON_NAME]-test-project Dev…" at bounding box center [521, 207] width 1042 height 414
click at [1003, 329] on li "100 / page" at bounding box center [1003, 322] width 42 height 17
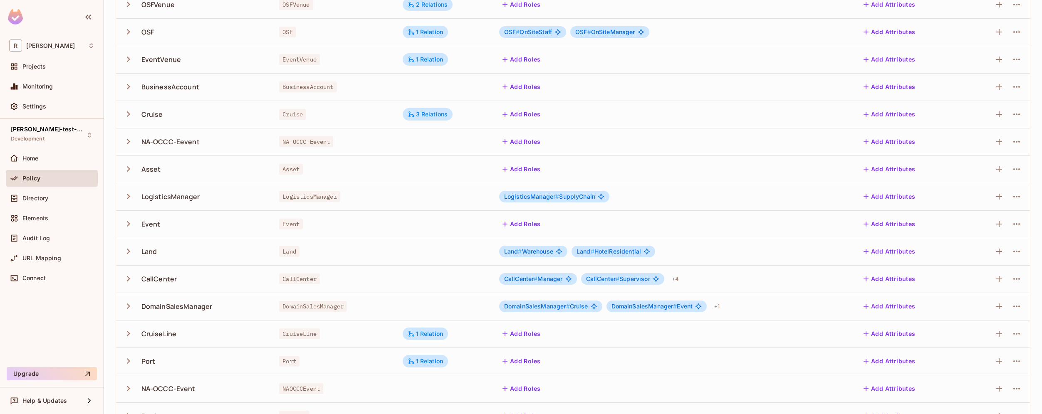
scroll to position [270, 0]
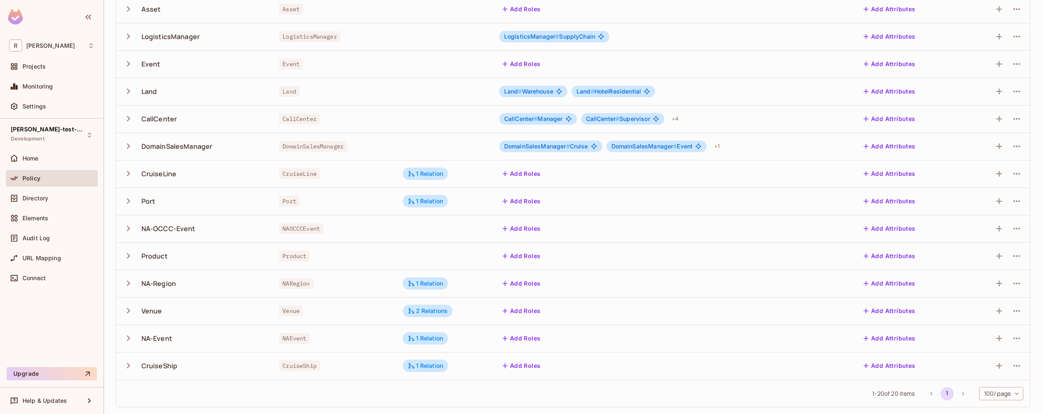
click at [347, 225] on div "NAOCCCEvent" at bounding box center [334, 229] width 110 height 8
click at [1012, 230] on icon "button" at bounding box center [1017, 229] width 10 height 10
click at [974, 262] on div "Edit Resource" at bounding box center [974, 262] width 39 height 8
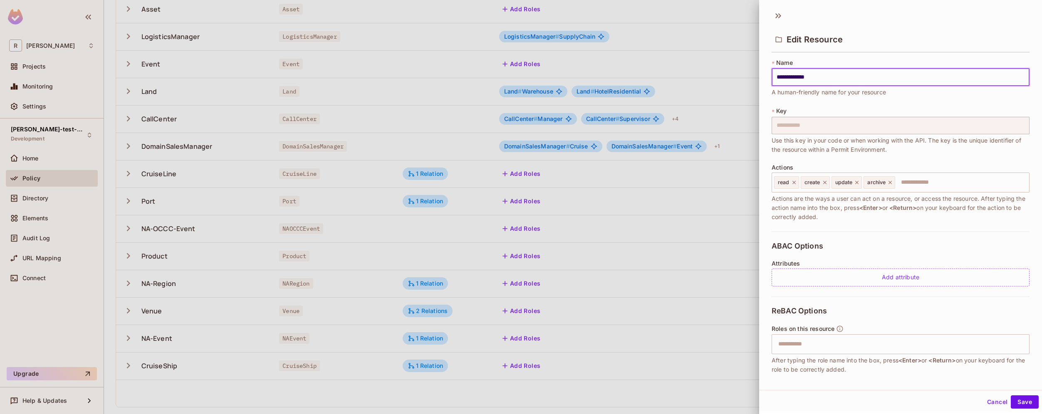
scroll to position [43, 0]
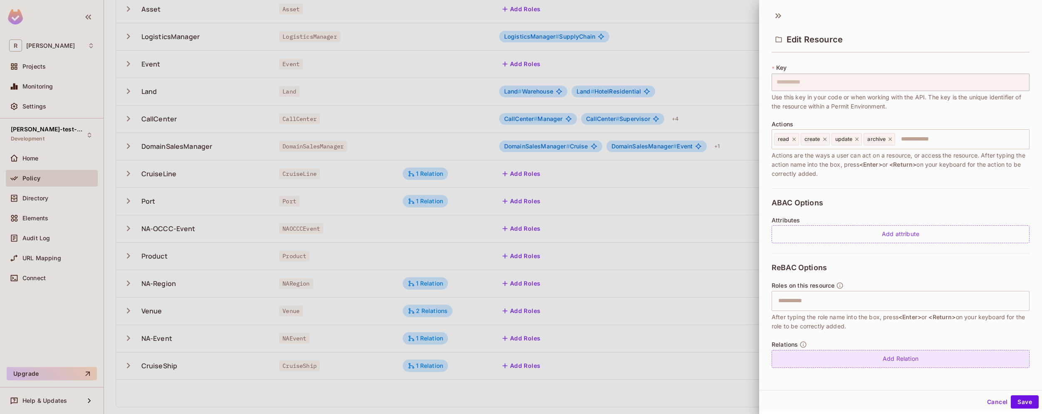
click at [881, 355] on div "Add Relation" at bounding box center [901, 359] width 258 height 18
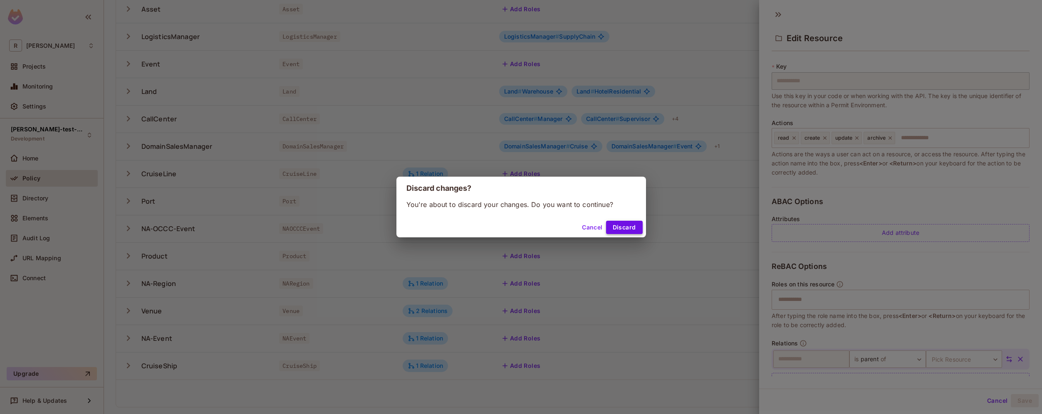
click at [631, 225] on button "Discard" at bounding box center [624, 227] width 37 height 13
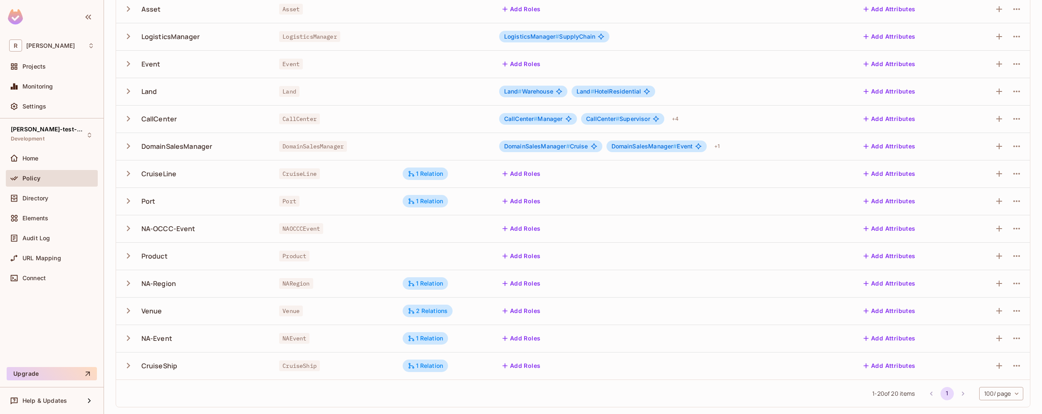
click at [201, 340] on div "NA-Event" at bounding box center [194, 338] width 143 height 17
click at [1013, 338] on icon "button" at bounding box center [1016, 339] width 7 height 2
click at [985, 374] on div "Edit Resource" at bounding box center [974, 371] width 39 height 8
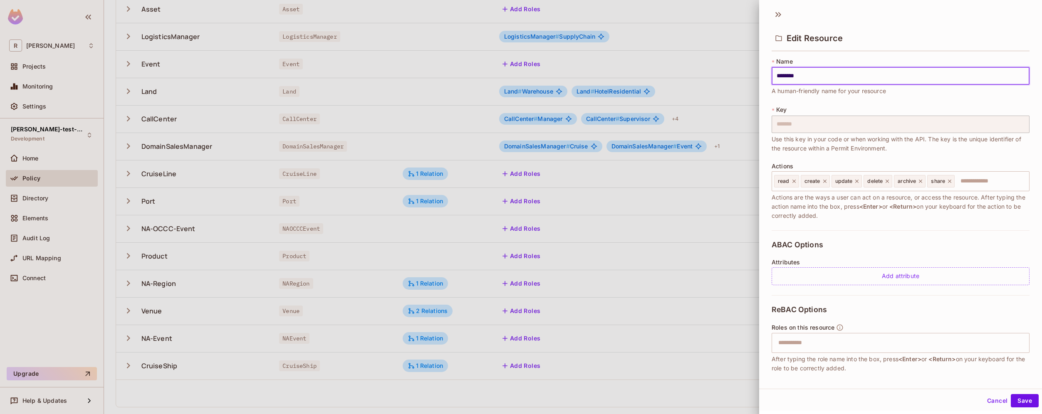
scroll to position [67, 0]
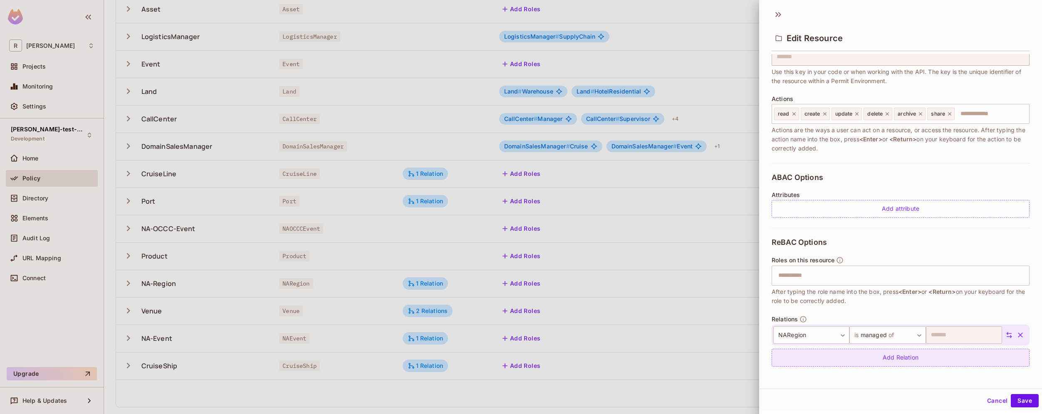
click at [907, 361] on div "Add Relation" at bounding box center [901, 358] width 258 height 18
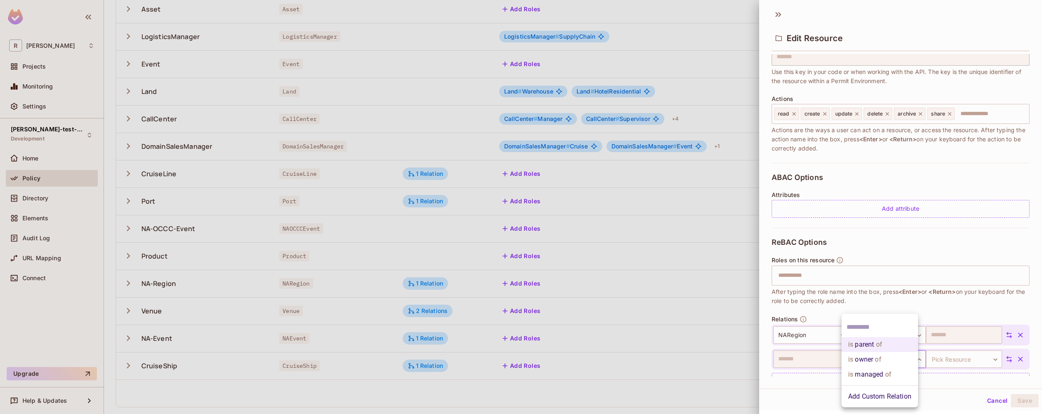
click at [876, 364] on body "R [PERSON_NAME]-poc Projects Monitoring Settings [PERSON_NAME]-test-project Dev…" at bounding box center [521, 207] width 1042 height 414
click at [886, 372] on span "of" at bounding box center [888, 375] width 8 height 10
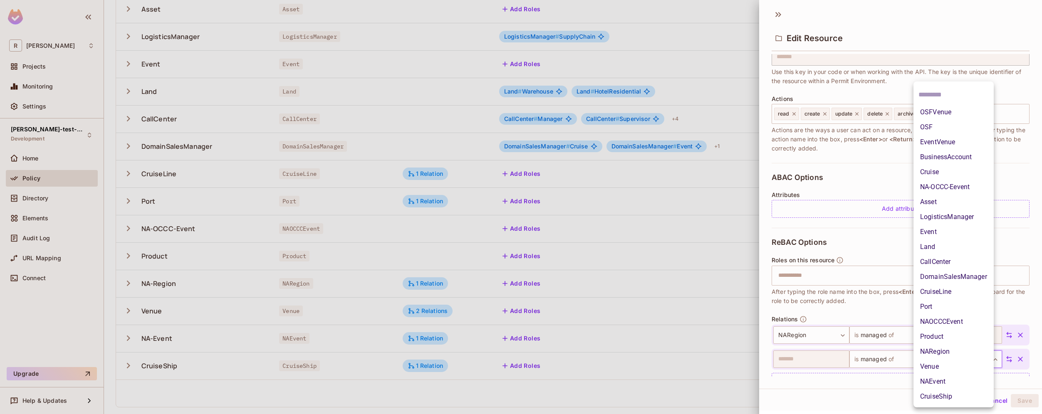
click at [976, 361] on body "R [PERSON_NAME]-poc Projects Monitoring Settings [PERSON_NAME]-test-project Dev…" at bounding box center [521, 207] width 1042 height 414
click at [963, 187] on li "NA-OCCC-Eevent" at bounding box center [954, 187] width 80 height 15
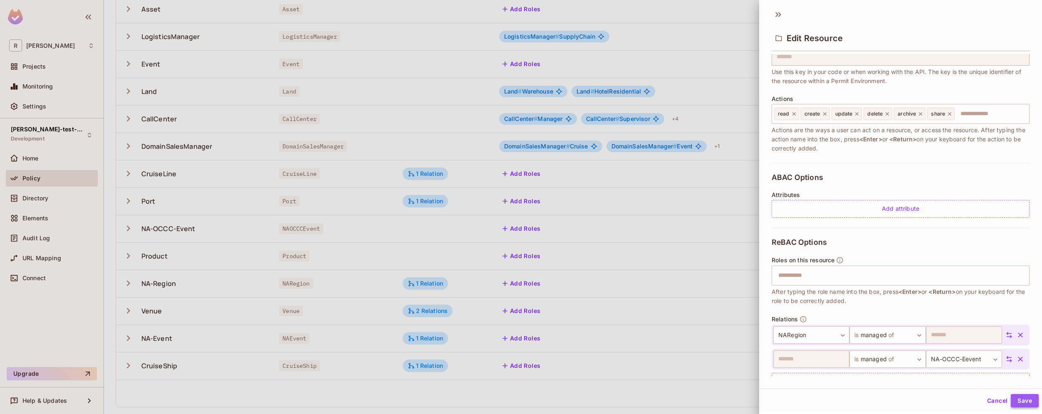
click at [1018, 401] on button "Save" at bounding box center [1025, 400] width 28 height 13
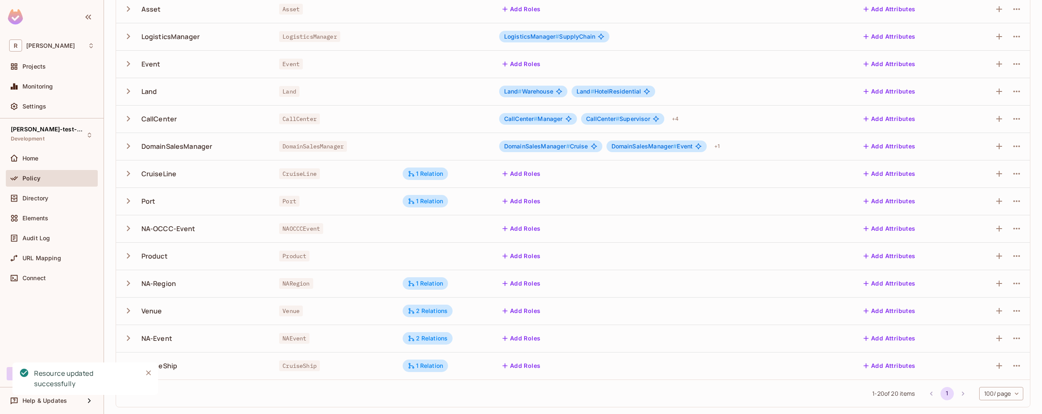
drag, startPoint x: 152, startPoint y: 285, endPoint x: 196, endPoint y: 285, distance: 44.1
click at [196, 285] on div "NA-Region" at bounding box center [194, 283] width 143 height 17
drag, startPoint x: 146, startPoint y: 230, endPoint x: 199, endPoint y: 230, distance: 52.4
click at [199, 230] on div "NA-OCCC-Event" at bounding box center [194, 228] width 143 height 17
click at [183, 230] on div "NA-OCCC-Event" at bounding box center [168, 228] width 54 height 9
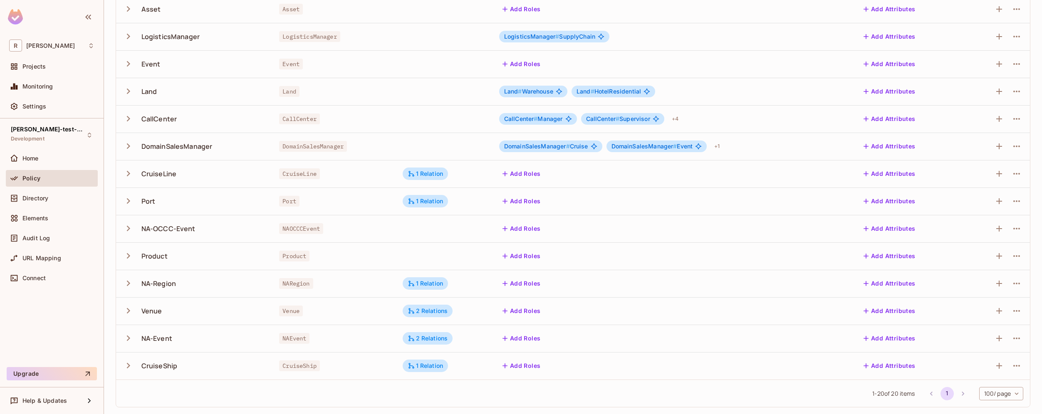
drag, startPoint x: 136, startPoint y: 229, endPoint x: 226, endPoint y: 228, distance: 89.9
click at [227, 228] on div "NA-OCCC-Event" at bounding box center [194, 228] width 143 height 17
click at [522, 227] on button "Add Roles" at bounding box center [521, 228] width 45 height 13
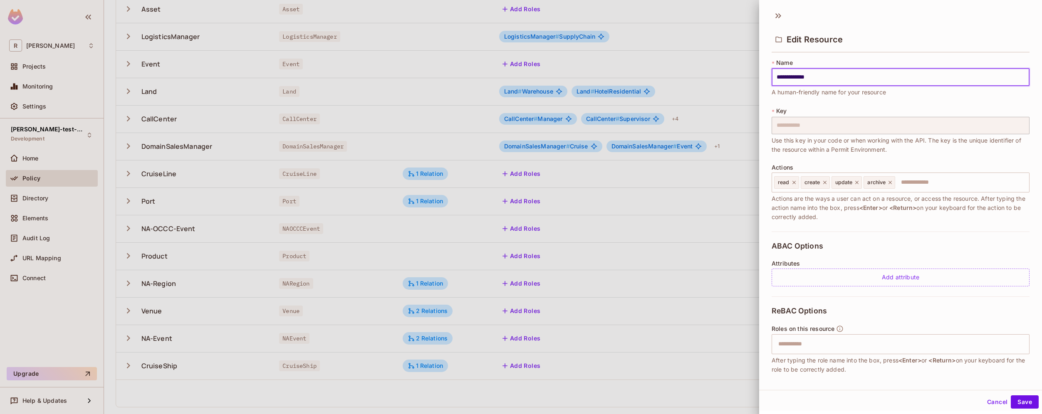
scroll to position [43, 0]
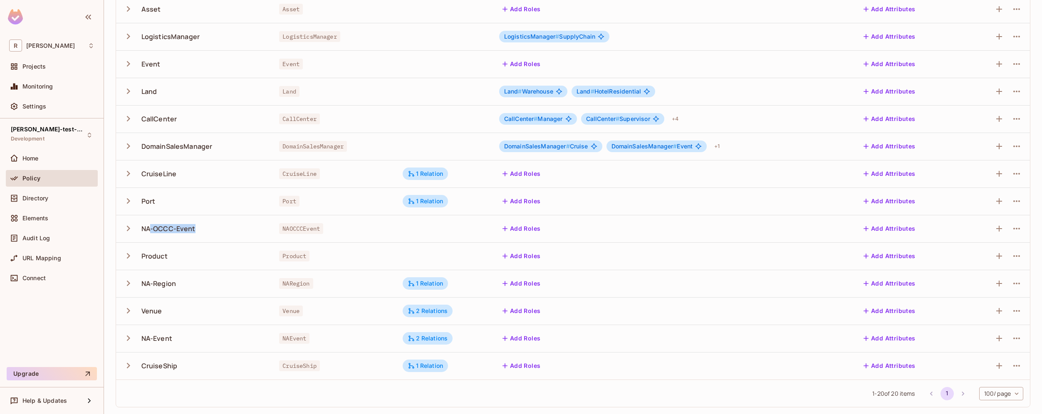
drag, startPoint x: 149, startPoint y: 230, endPoint x: 221, endPoint y: 230, distance: 71.6
click at [221, 230] on div "NA-OCCC-Event" at bounding box center [194, 228] width 143 height 17
click at [215, 231] on div "NA-OCCC-Event" at bounding box center [194, 228] width 143 height 17
drag, startPoint x: 188, startPoint y: 228, endPoint x: 147, endPoint y: 228, distance: 40.8
click at [147, 228] on div "NA-OCCC-Event" at bounding box center [194, 228] width 143 height 17
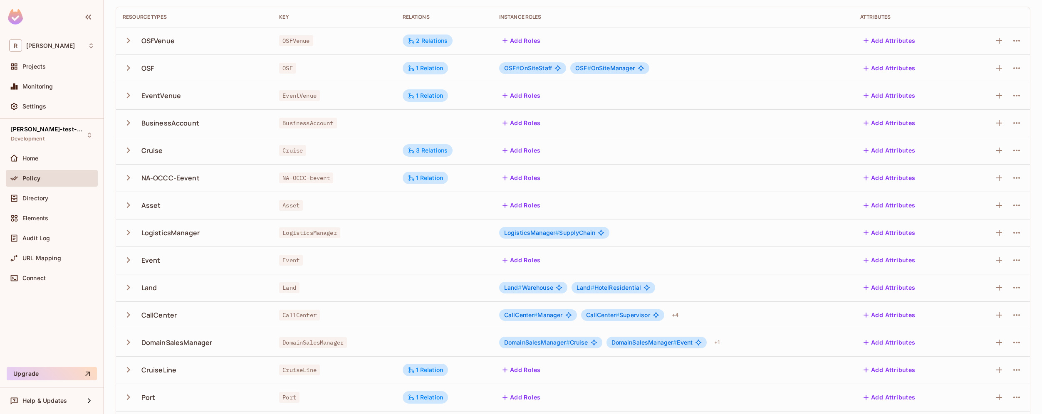
scroll to position [0, 0]
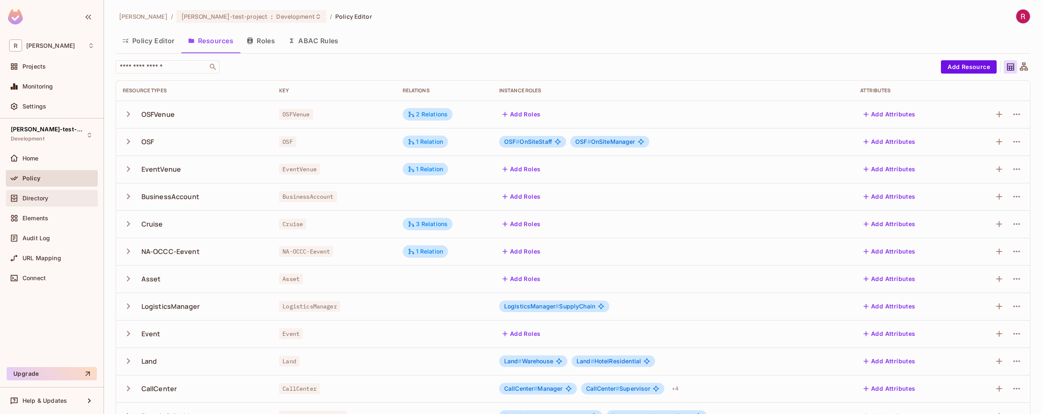
click at [50, 196] on div "Directory" at bounding box center [58, 198] width 72 height 7
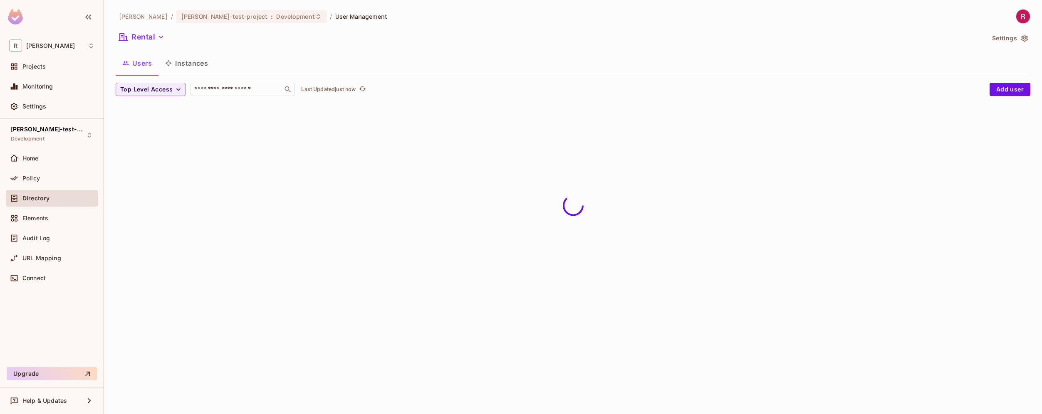
click at [194, 68] on button "Instances" at bounding box center [186, 63] width 56 height 21
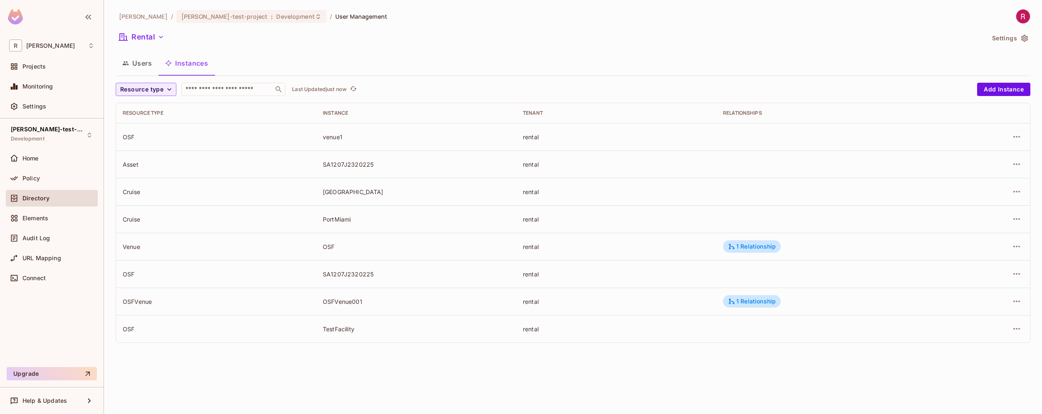
click at [336, 137] on div "venue1" at bounding box center [416, 137] width 187 height 8
click at [1020, 85] on button "Add Instance" at bounding box center [1003, 89] width 53 height 13
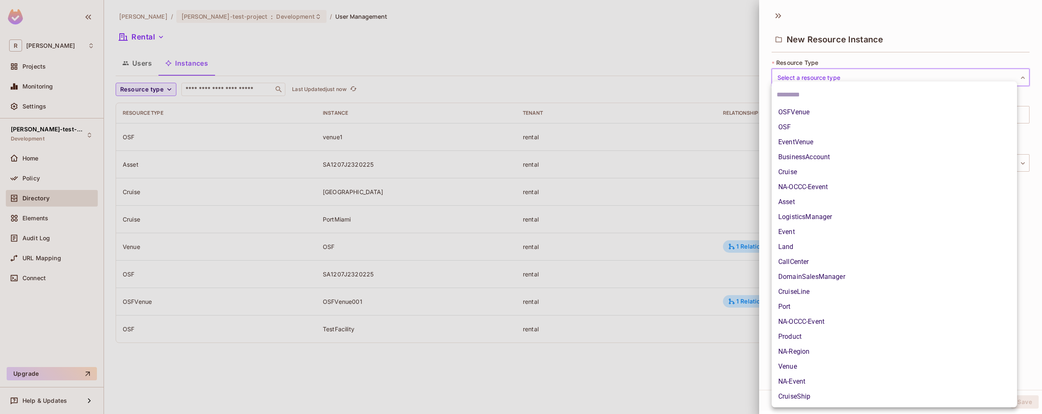
click at [821, 77] on body "R [PERSON_NAME]-poc Projects Monitoring Settings [PERSON_NAME]-test-project Dev…" at bounding box center [521, 207] width 1042 height 414
click at [842, 185] on li "NA-OCCC-Eevent" at bounding box center [894, 187] width 245 height 15
type input "**********"
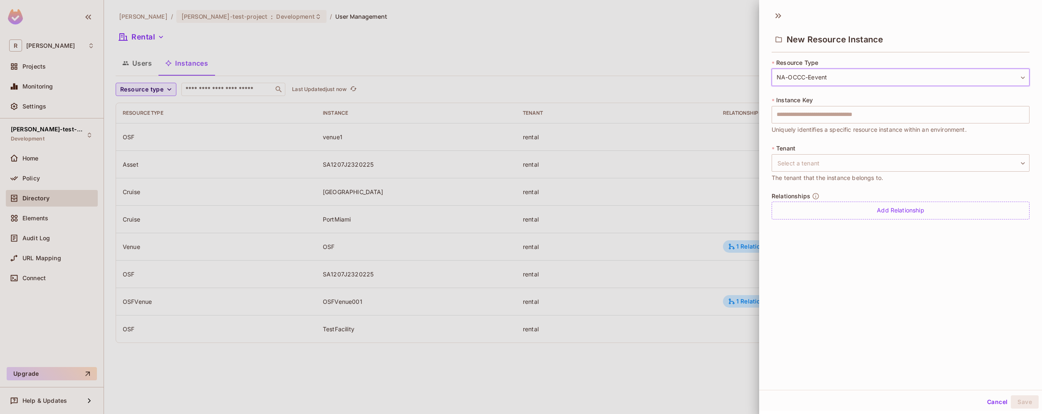
click at [822, 76] on body "**********" at bounding box center [521, 207] width 1042 height 414
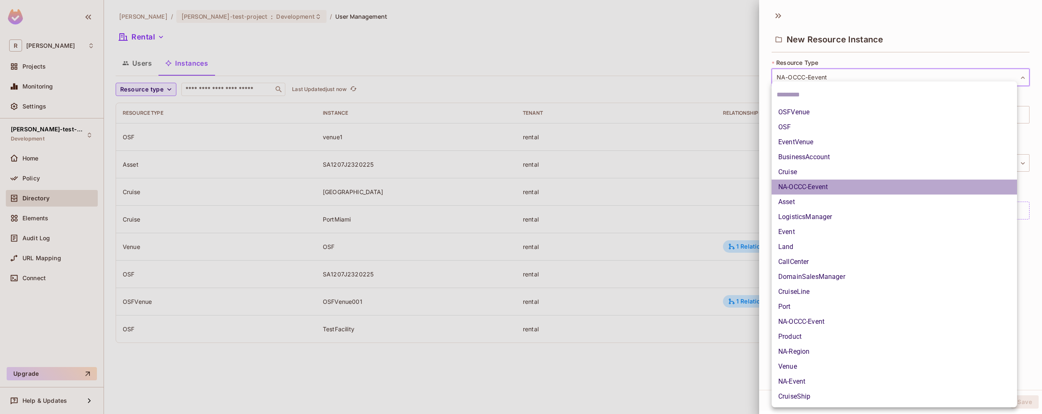
click at [822, 188] on li "NA-OCCC-Eevent" at bounding box center [894, 187] width 245 height 15
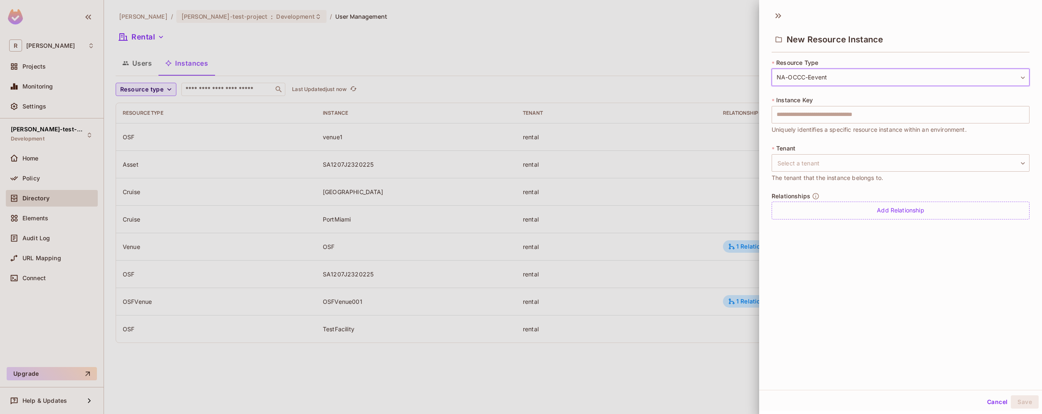
click at [687, 80] on div at bounding box center [521, 207] width 1042 height 414
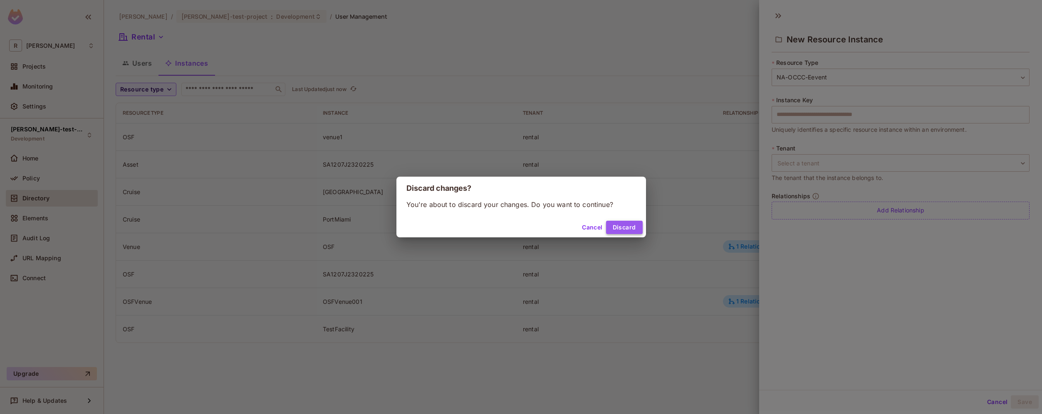
click at [621, 231] on button "Discard" at bounding box center [624, 227] width 37 height 13
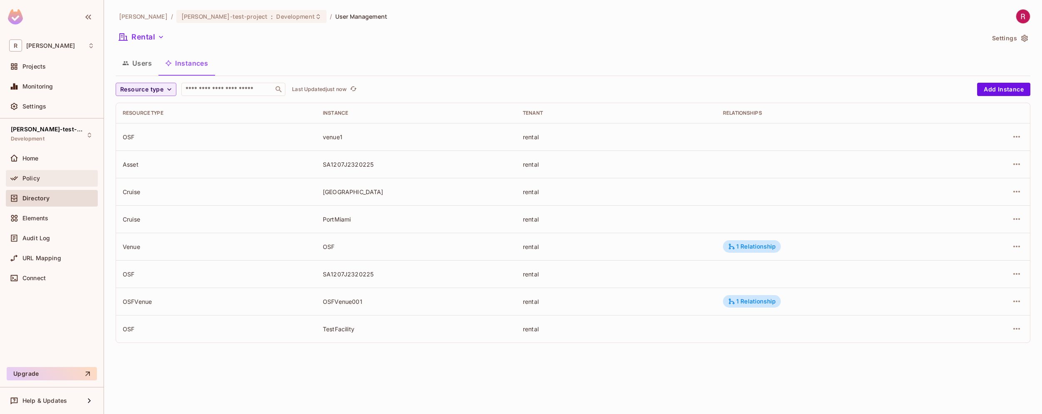
click at [45, 178] on div "Policy" at bounding box center [58, 178] width 72 height 7
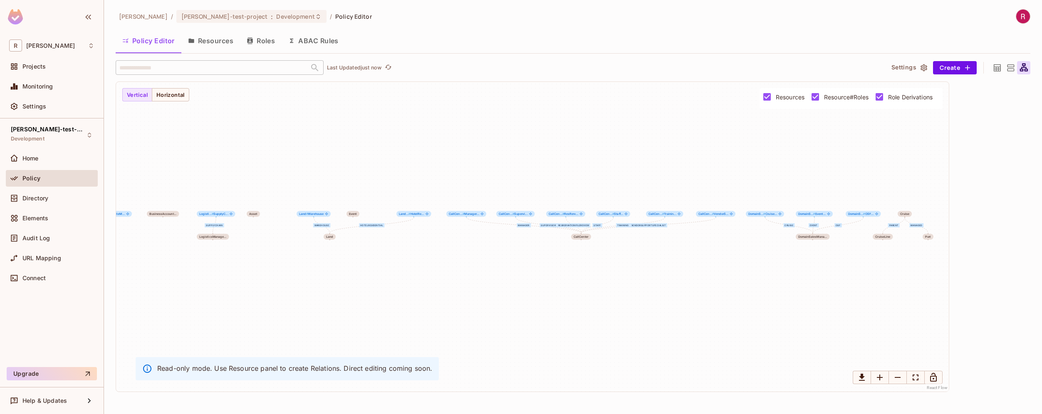
click at [215, 42] on button "Resources" at bounding box center [210, 40] width 59 height 21
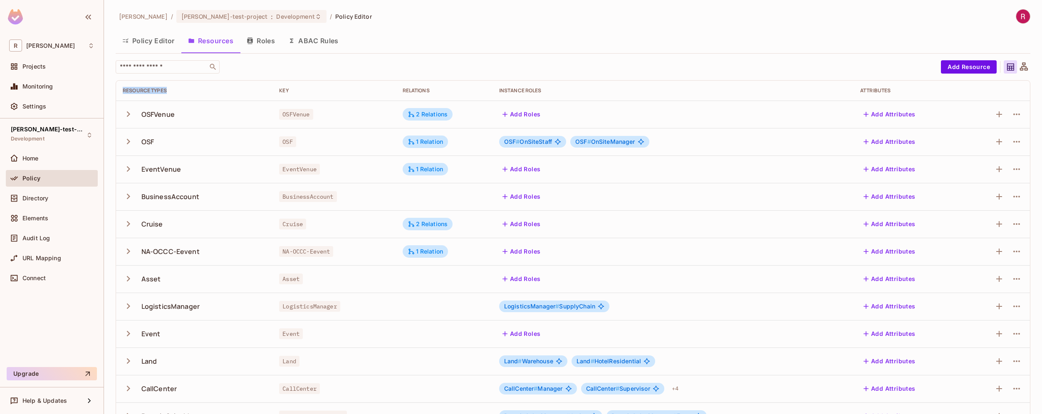
drag, startPoint x: 121, startPoint y: 91, endPoint x: 175, endPoint y: 92, distance: 54.1
click at [175, 92] on th "Resource Types" at bounding box center [194, 91] width 156 height 20
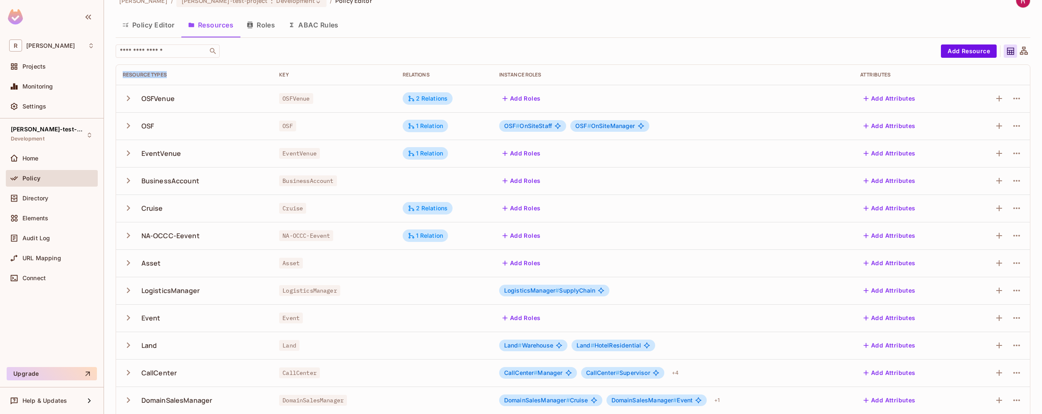
scroll to position [18, 0]
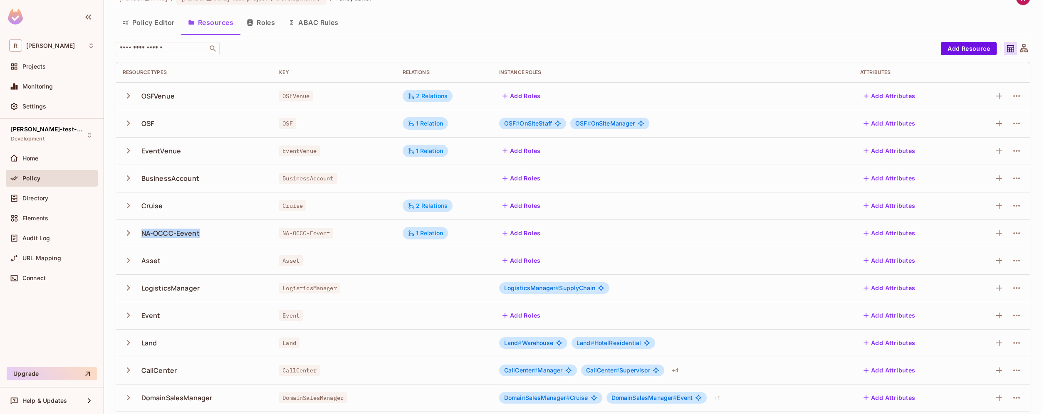
drag, startPoint x: 139, startPoint y: 234, endPoint x: 240, endPoint y: 234, distance: 100.7
click at [240, 234] on div "NA-OCCC-Eevent" at bounding box center [194, 233] width 143 height 17
click at [1016, 234] on button "button" at bounding box center [1016, 233] width 13 height 13
click at [993, 283] on div "Delete Resource" at bounding box center [978, 284] width 46 height 8
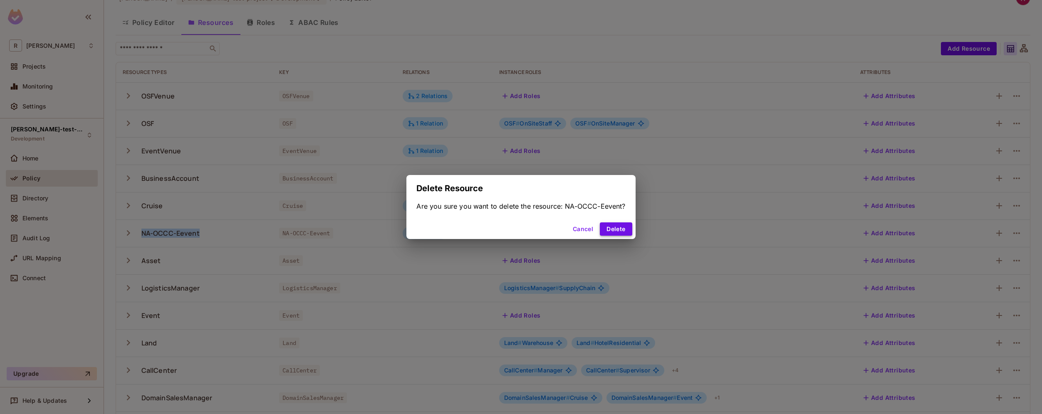
click at [626, 233] on button "Delete" at bounding box center [616, 229] width 32 height 13
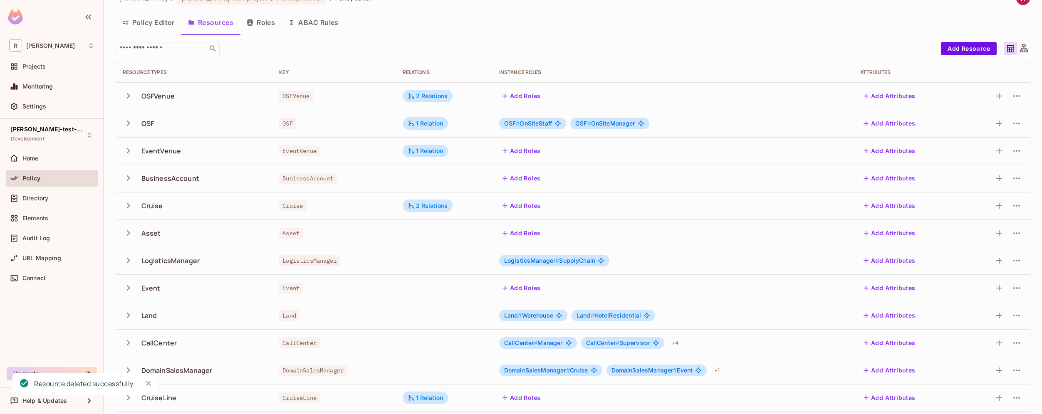
scroll to position [133, 0]
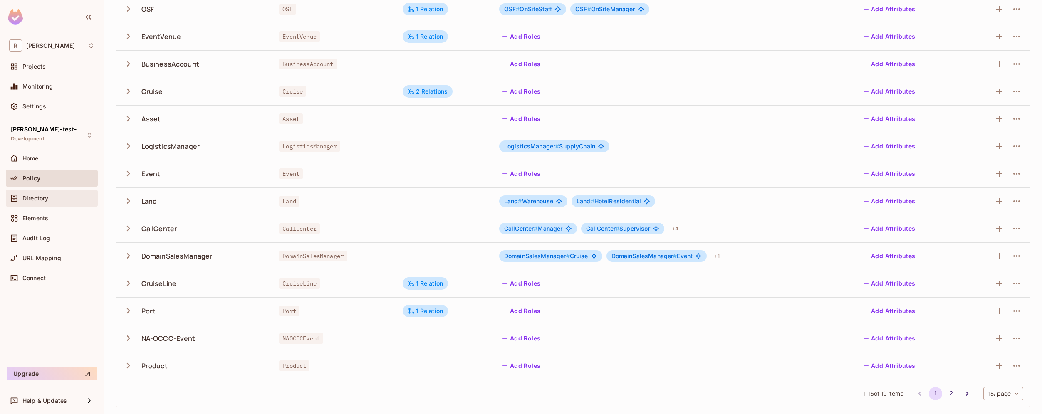
click at [42, 197] on span "Directory" at bounding box center [35, 198] width 26 height 7
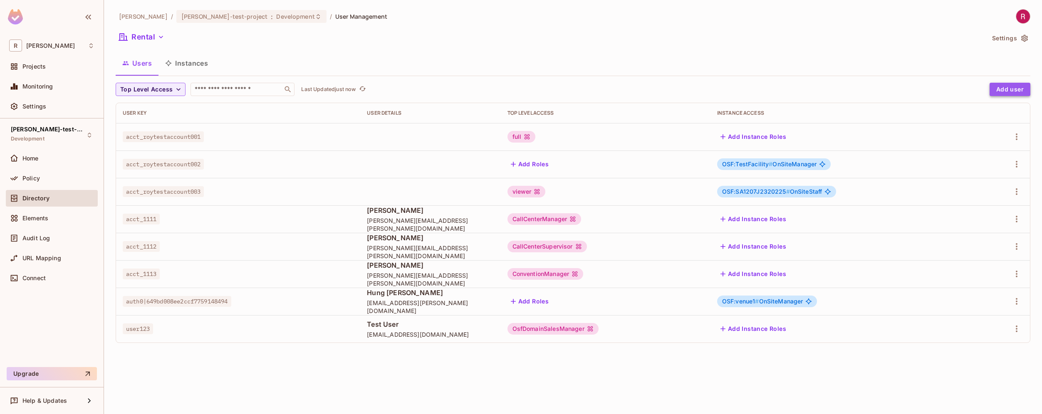
click at [1019, 89] on button "Add user" at bounding box center [1010, 89] width 41 height 13
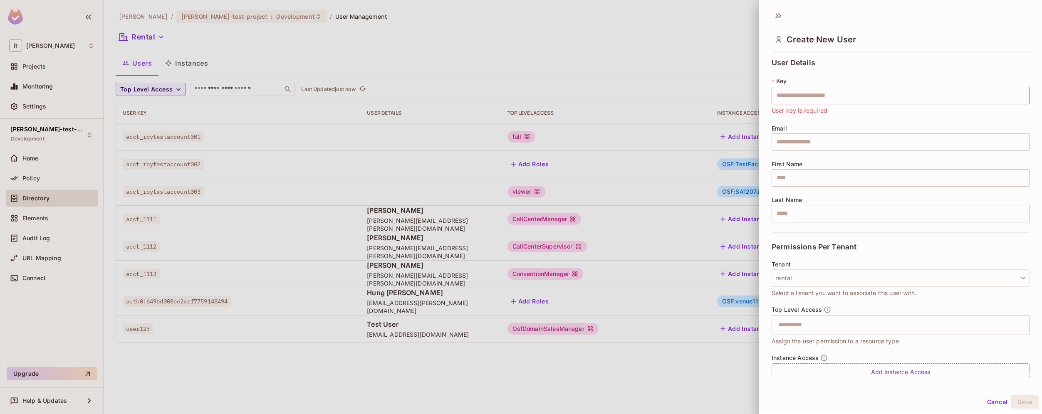
click at [203, 67] on div at bounding box center [521, 207] width 1042 height 414
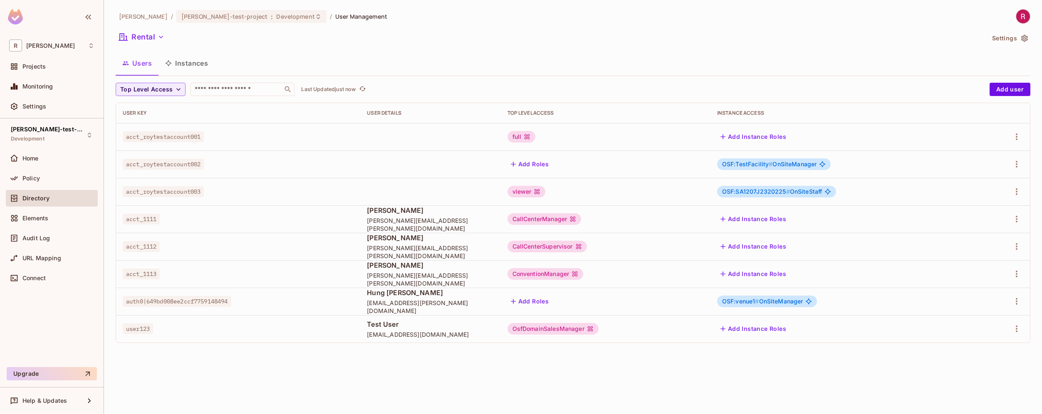
click at [192, 63] on button "Instances" at bounding box center [186, 63] width 56 height 21
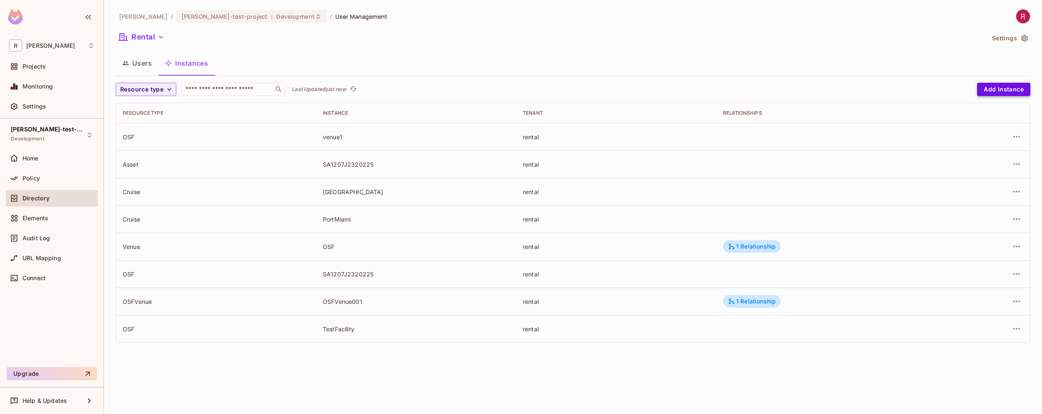
click at [1021, 89] on button "Add Instance" at bounding box center [1003, 89] width 53 height 13
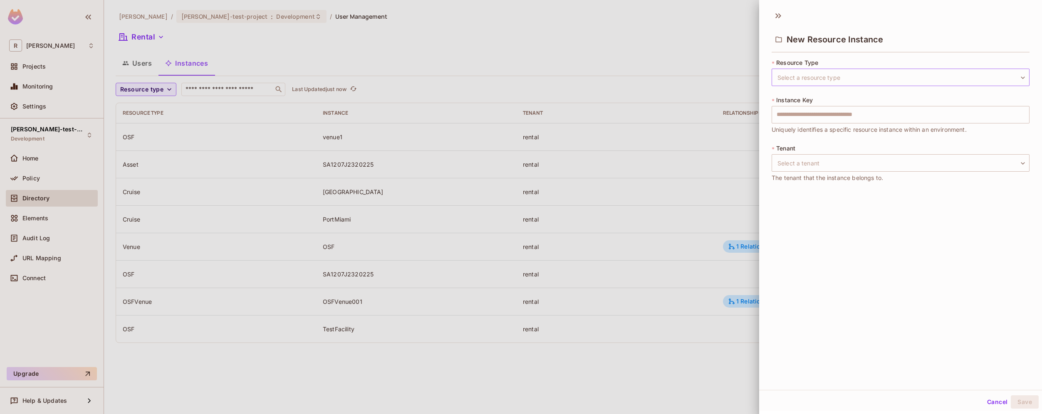
click at [850, 76] on body "R [PERSON_NAME]-poc Projects Monitoring Settings [PERSON_NAME]-test-project Dev…" at bounding box center [521, 207] width 1042 height 414
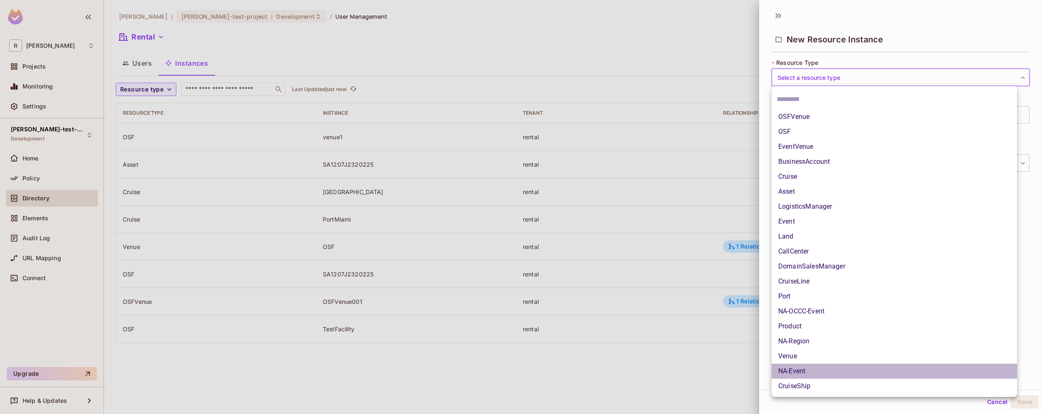
click at [833, 373] on li "NA-Event" at bounding box center [894, 371] width 245 height 15
type input "*******"
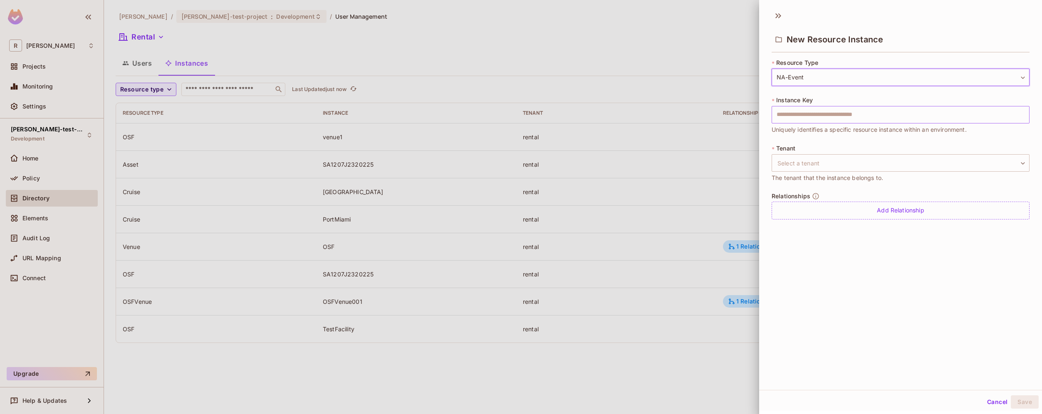
click at [805, 114] on input "text" at bounding box center [901, 114] width 258 height 17
type input "*"
type input "**********"
click at [834, 161] on body "**********" at bounding box center [521, 207] width 1042 height 414
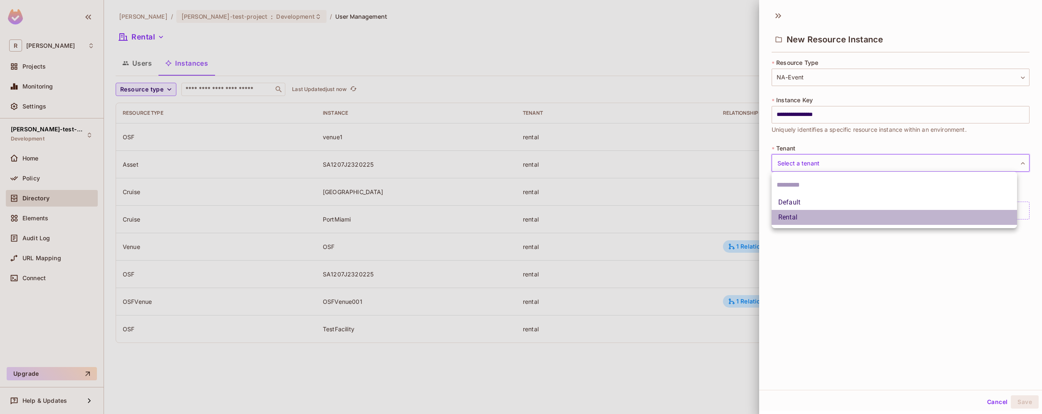
click at [812, 219] on li "Rental" at bounding box center [894, 217] width 245 height 15
type input "******"
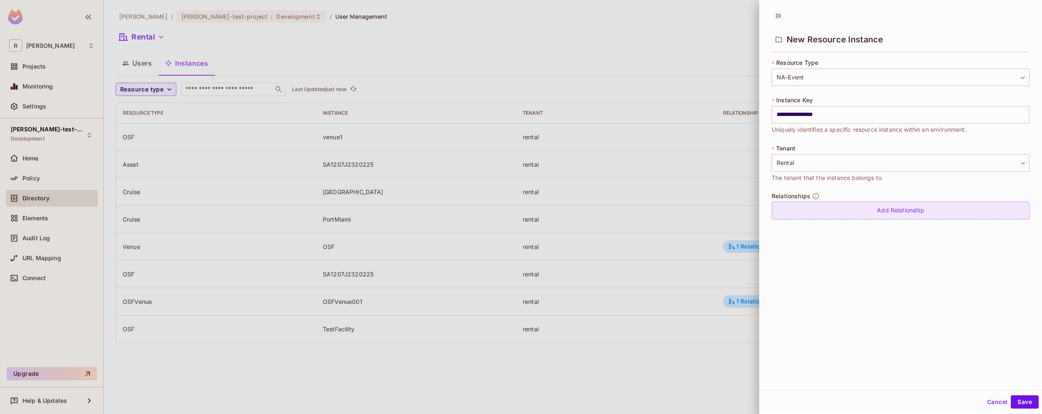
click at [898, 217] on div "Add Relationship" at bounding box center [901, 211] width 258 height 18
click at [897, 214] on body "**********" at bounding box center [521, 207] width 1042 height 414
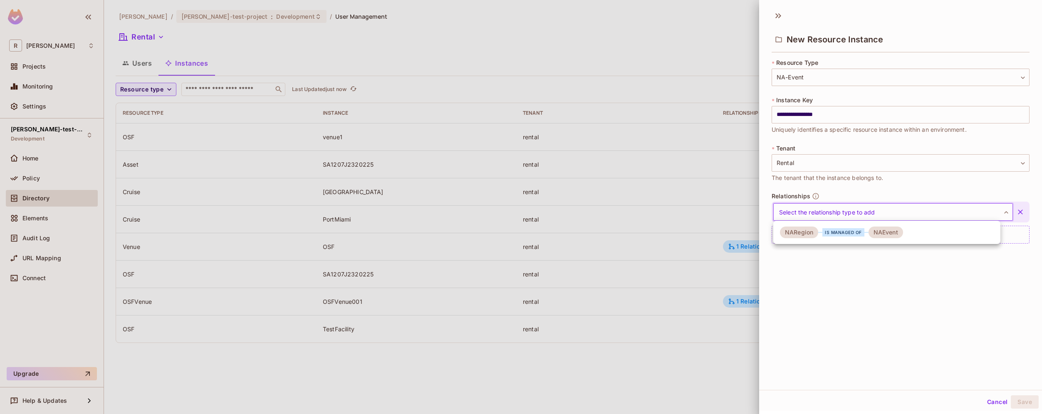
click at [917, 286] on div at bounding box center [521, 207] width 1042 height 414
click at [866, 215] on body "**********" at bounding box center [521, 207] width 1042 height 414
click at [890, 308] on div at bounding box center [521, 207] width 1042 height 414
click at [1018, 213] on icon "button" at bounding box center [1020, 212] width 5 height 5
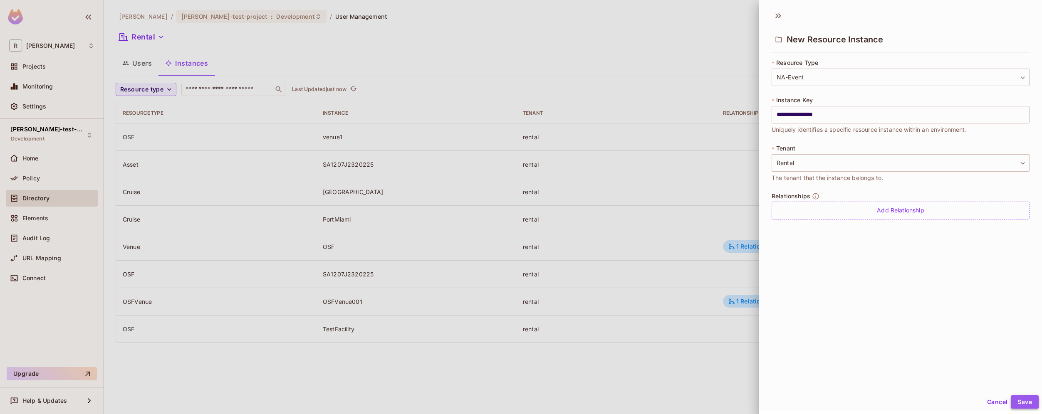
click at [1021, 408] on button "Save" at bounding box center [1025, 402] width 28 height 13
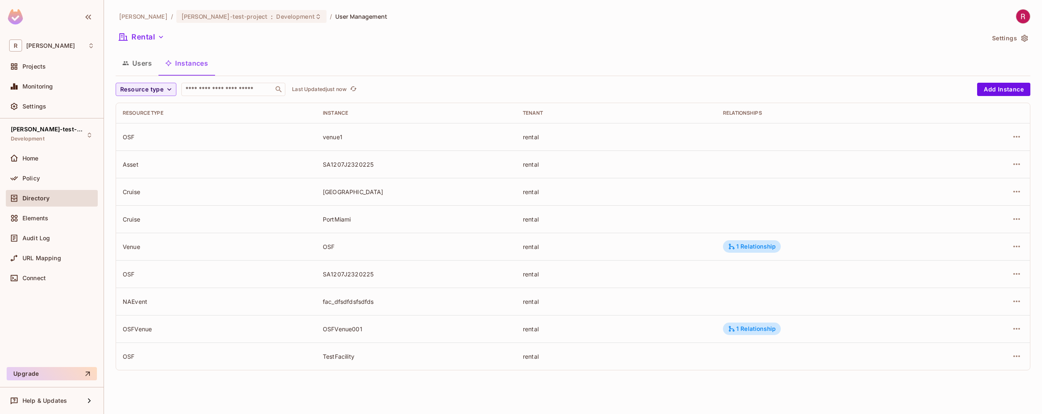
click at [357, 302] on div "fac_dfsdfdsfsdfds" at bounding box center [416, 302] width 187 height 8
drag, startPoint x: 123, startPoint y: 302, endPoint x: 209, endPoint y: 302, distance: 85.7
click at [209, 302] on div "NAEvent" at bounding box center [216, 302] width 187 height 8
click at [48, 178] on div "Policy" at bounding box center [58, 178] width 72 height 7
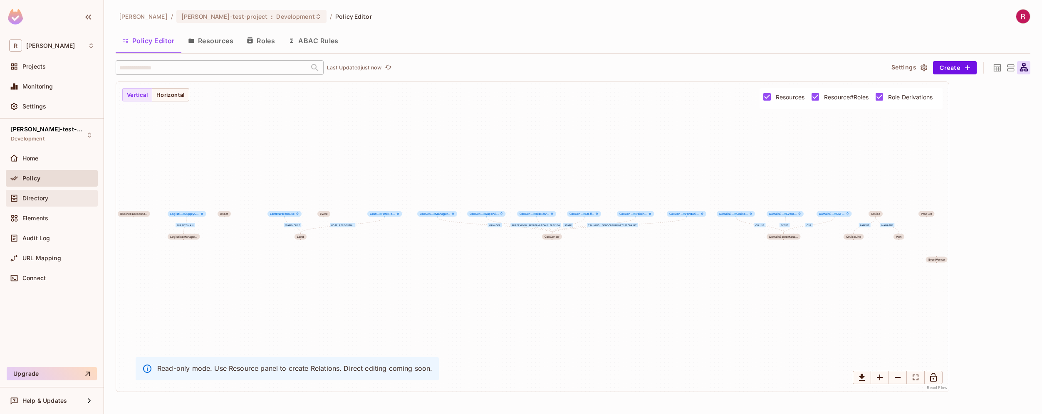
click at [51, 200] on div "Directory" at bounding box center [58, 198] width 72 height 7
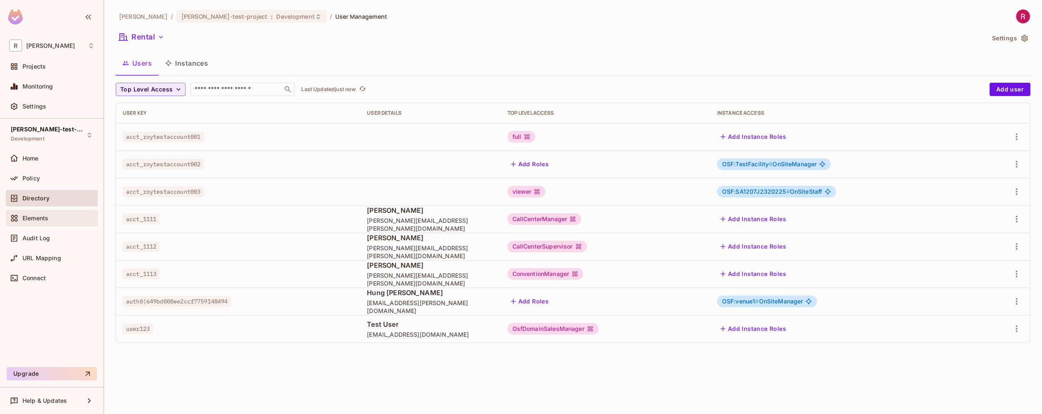
click at [57, 217] on div "Elements" at bounding box center [58, 218] width 72 height 7
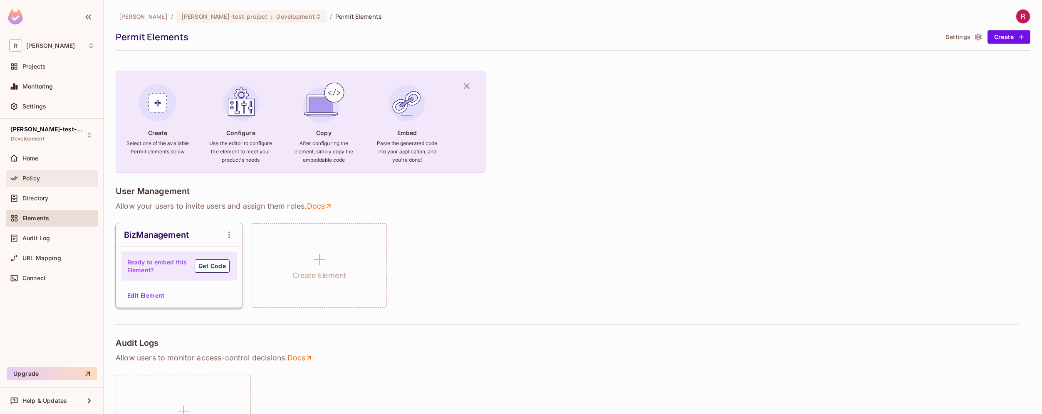
click at [50, 178] on div "Policy" at bounding box center [58, 178] width 72 height 7
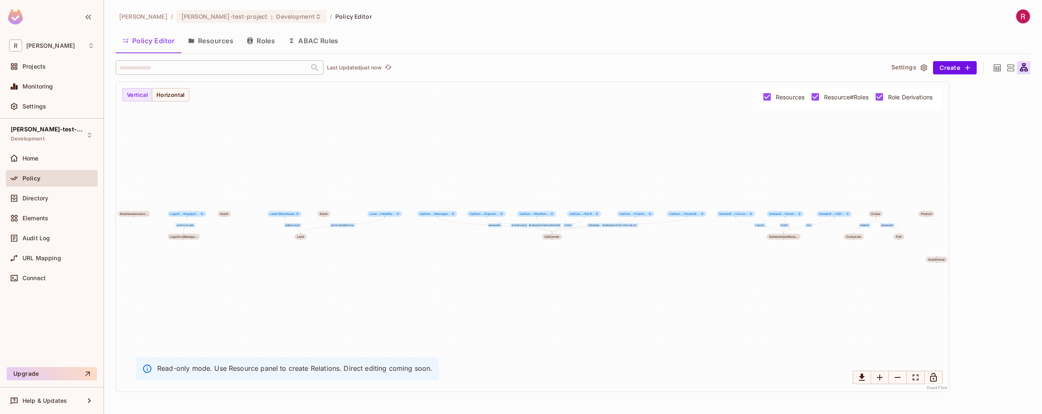
click at [225, 42] on button "Resources" at bounding box center [210, 40] width 59 height 21
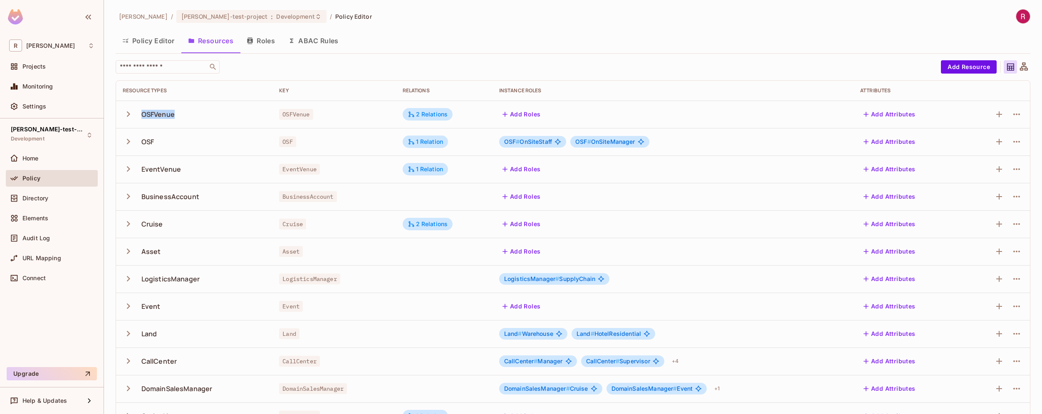
drag, startPoint x: 141, startPoint y: 111, endPoint x: 182, endPoint y: 112, distance: 41.6
click at [183, 112] on div "OSFVenue" at bounding box center [194, 114] width 143 height 17
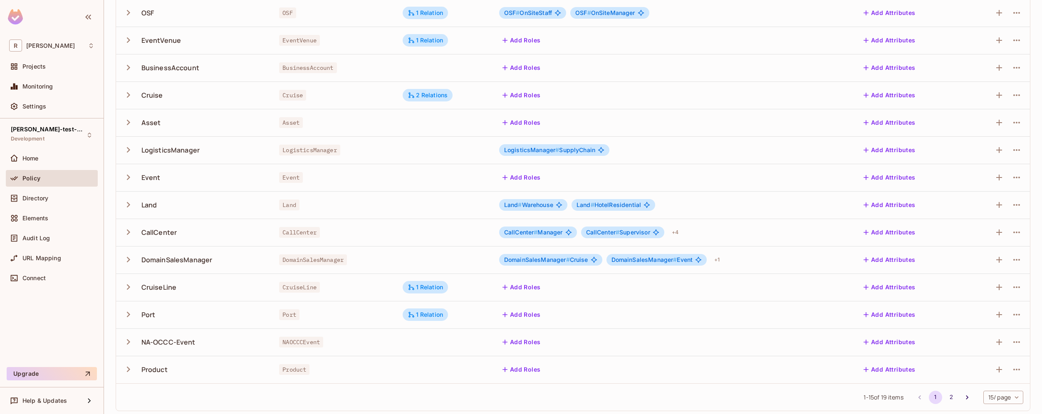
scroll to position [133, 0]
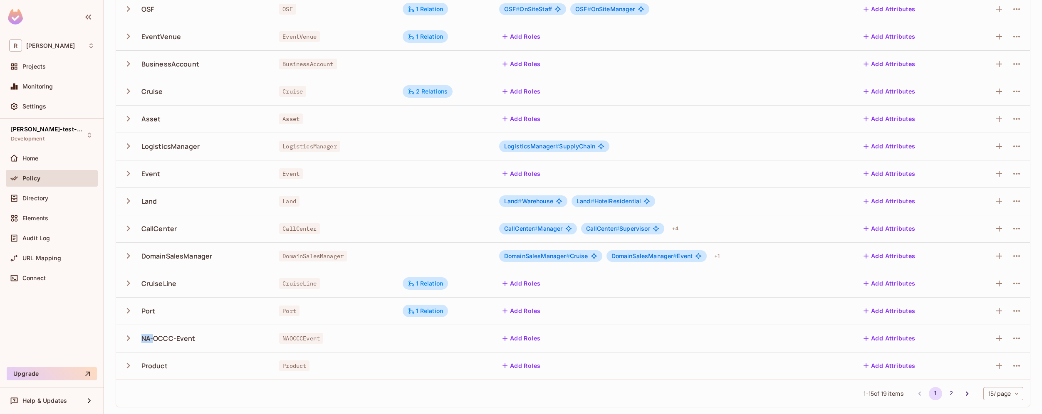
drag, startPoint x: 153, startPoint y: 339, endPoint x: 142, endPoint y: 339, distance: 10.4
click at [142, 339] on div "NA-OCCC-Event" at bounding box center [168, 338] width 54 height 9
click at [1014, 338] on icon "button" at bounding box center [1017, 339] width 10 height 10
click at [984, 386] on div "Delete Resource" at bounding box center [978, 390] width 46 height 8
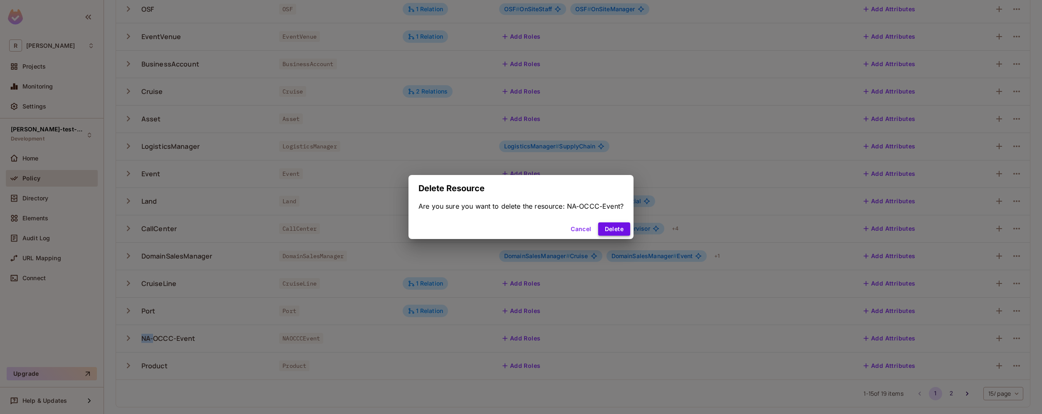
click at [608, 227] on button "Delete" at bounding box center [614, 229] width 32 height 13
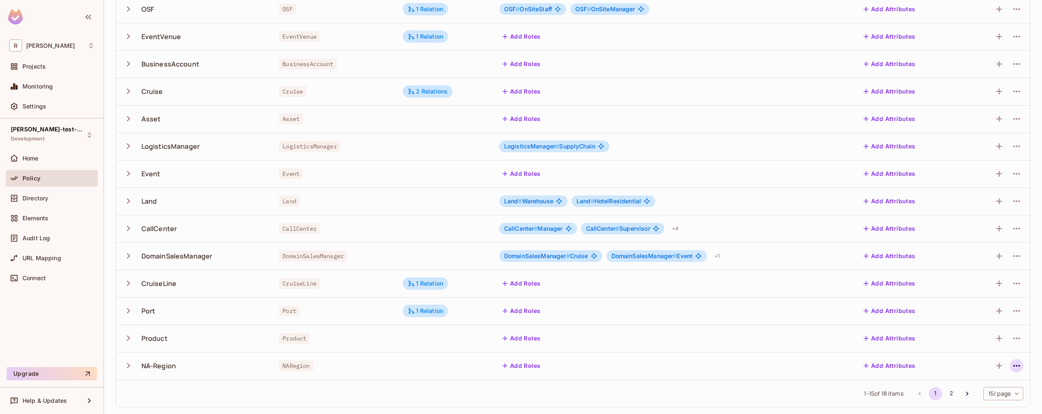
click at [1012, 364] on icon "button" at bounding box center [1017, 366] width 10 height 10
click at [984, 375] on div "Edit Resource" at bounding box center [974, 377] width 39 height 8
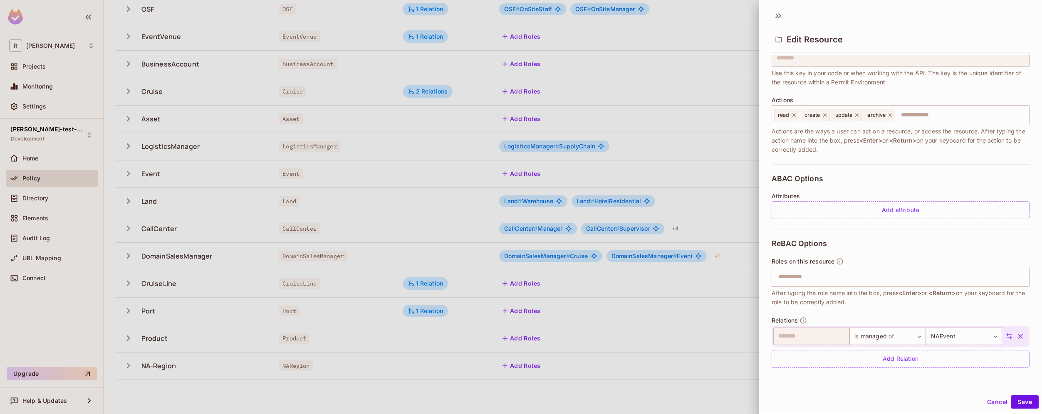
scroll to position [1, 0]
click at [901, 355] on div "Add Relation" at bounding box center [901, 358] width 258 height 18
click at [950, 357] on body "R [PERSON_NAME]-poc Projects Monitoring Settings [PERSON_NAME]-test-project Dev…" at bounding box center [521, 207] width 1042 height 414
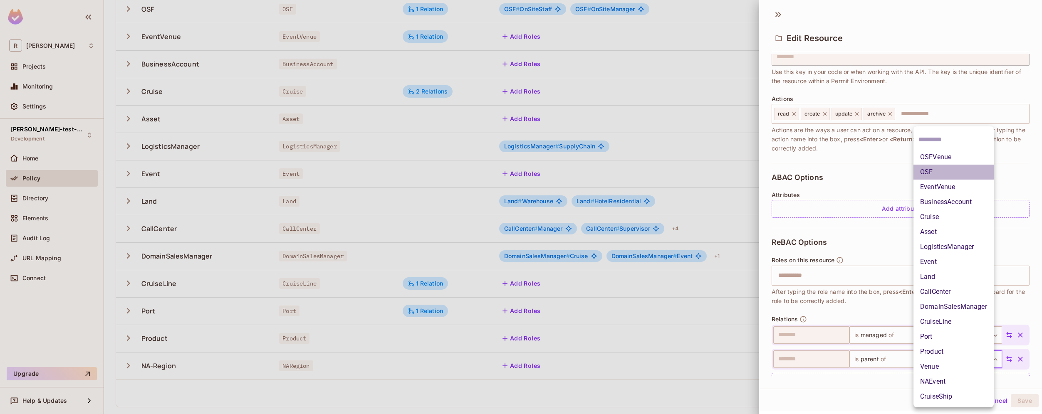
click at [948, 171] on li "OSF" at bounding box center [954, 172] width 80 height 15
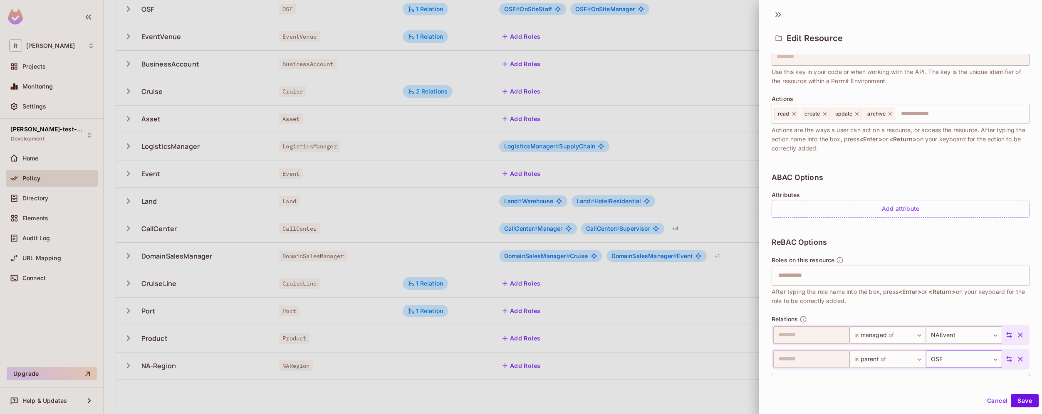
scroll to position [92, 0]
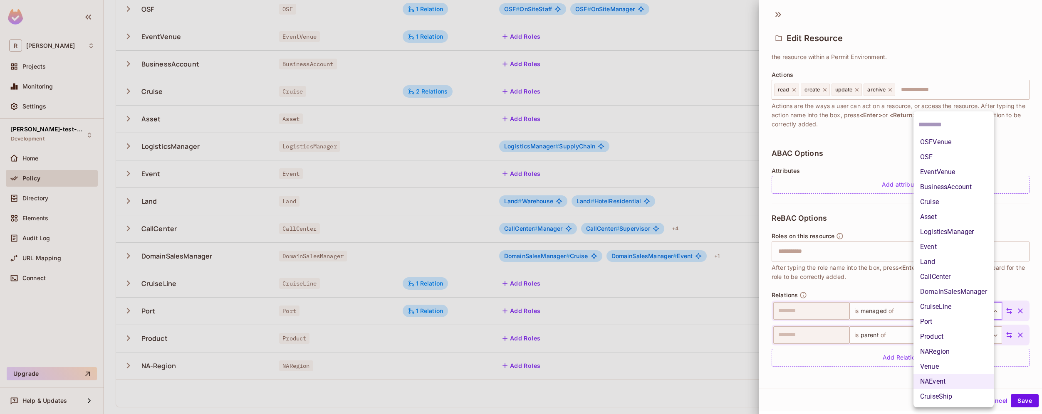
click at [973, 312] on body "R [PERSON_NAME]-poc Projects Monitoring Settings [PERSON_NAME]-test-project Dev…" at bounding box center [521, 207] width 1042 height 414
click at [945, 243] on li "Event" at bounding box center [954, 247] width 80 height 15
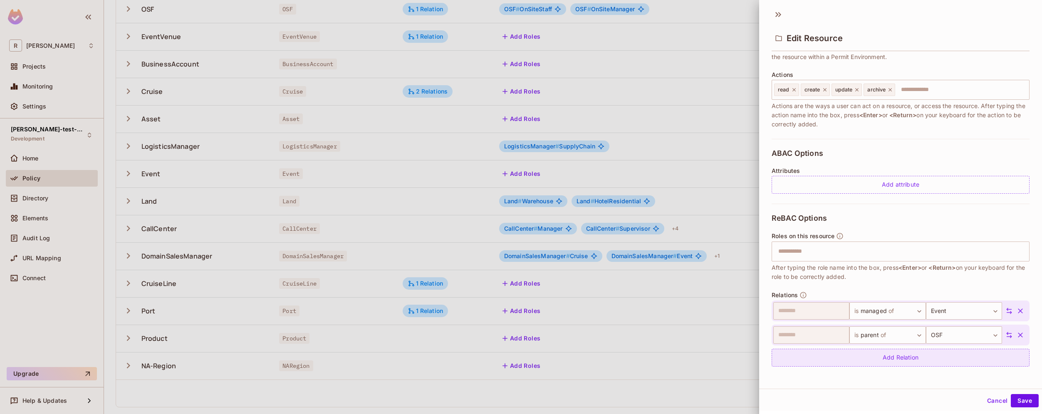
click at [917, 356] on div "Add Relation" at bounding box center [901, 358] width 258 height 18
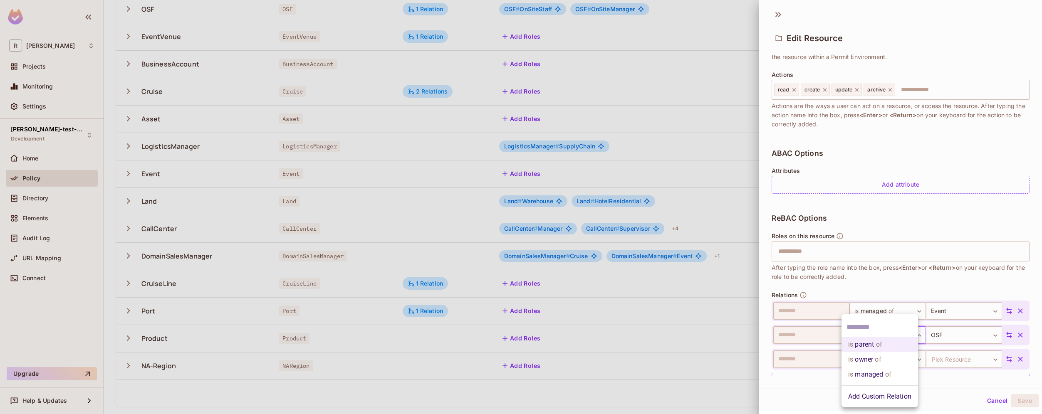
click at [892, 333] on body "R [PERSON_NAME]-poc Projects Monitoring Settings [PERSON_NAME]-test-project Dev…" at bounding box center [521, 207] width 1042 height 414
click at [893, 373] on li "is managed of" at bounding box center [880, 374] width 77 height 15
click at [899, 359] on body "R [PERSON_NAME]-poc Projects Monitoring Settings [PERSON_NAME]-test-project Dev…" at bounding box center [521, 207] width 1042 height 414
click at [894, 376] on li "is managed of" at bounding box center [880, 374] width 77 height 15
click at [954, 359] on body "R [PERSON_NAME]-poc Projects Monitoring Settings [PERSON_NAME]-test-project Dev…" at bounding box center [521, 207] width 1042 height 414
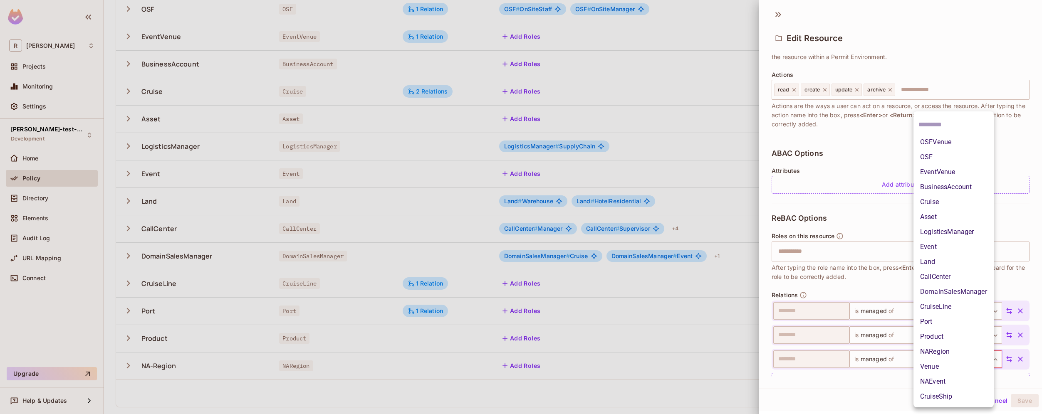
click at [949, 197] on li "Cruise" at bounding box center [954, 202] width 80 height 15
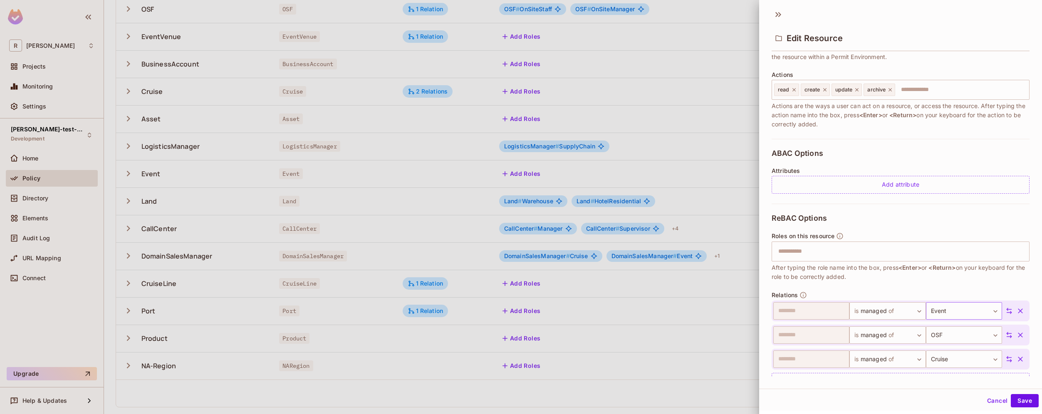
scroll to position [116, 0]
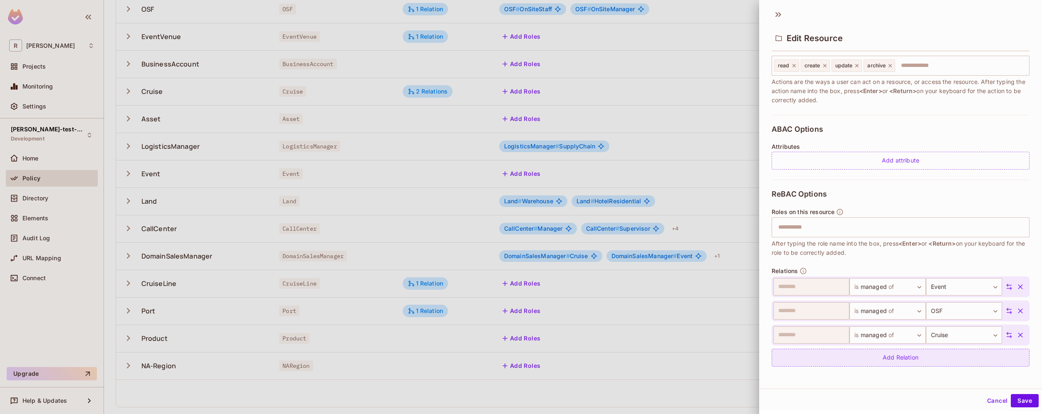
click at [923, 360] on div "Add Relation" at bounding box center [901, 358] width 258 height 18
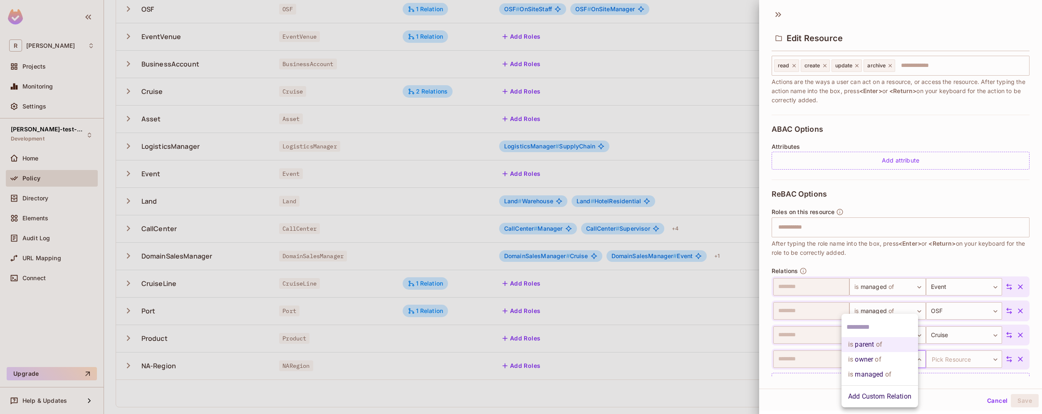
click at [896, 360] on body "R [PERSON_NAME]-poc Projects Monitoring Settings [PERSON_NAME]-test-project Dev…" at bounding box center [521, 207] width 1042 height 414
click at [892, 343] on li "is parent of" at bounding box center [880, 344] width 77 height 15
click at [889, 361] on body "R [PERSON_NAME]-poc Projects Monitoring Settings [PERSON_NAME]-test-project Dev…" at bounding box center [521, 207] width 1042 height 414
click at [889, 378] on span "of" at bounding box center [888, 375] width 8 height 10
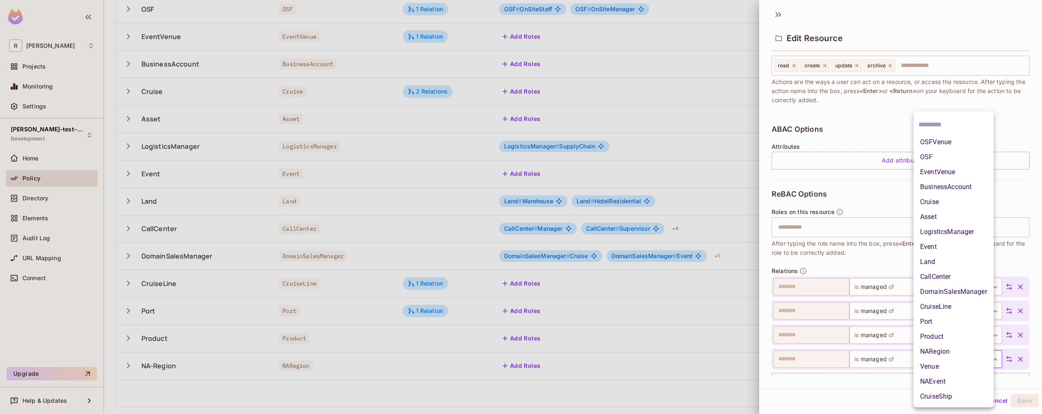
click at [956, 361] on body "R [PERSON_NAME]-poc Projects Monitoring Settings [PERSON_NAME]-test-project Dev…" at bounding box center [521, 207] width 1042 height 414
click at [944, 264] on li "Land" at bounding box center [954, 262] width 80 height 15
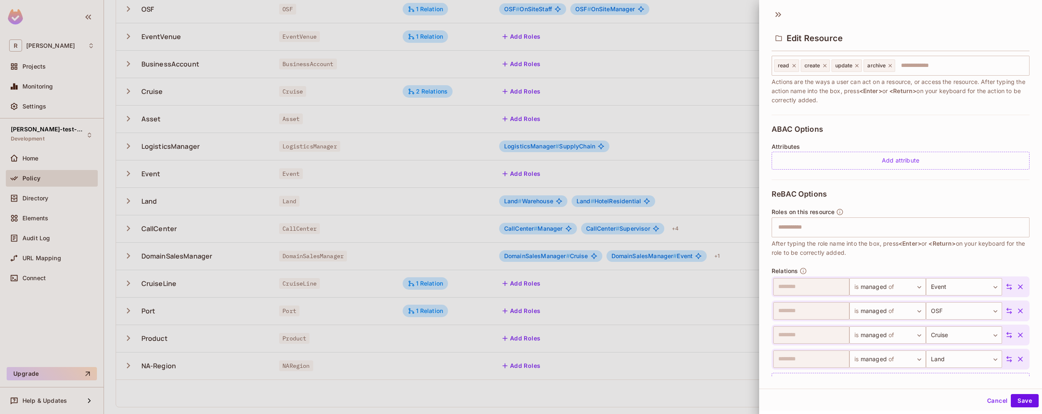
click at [941, 390] on div "Cancel Save" at bounding box center [900, 399] width 283 height 21
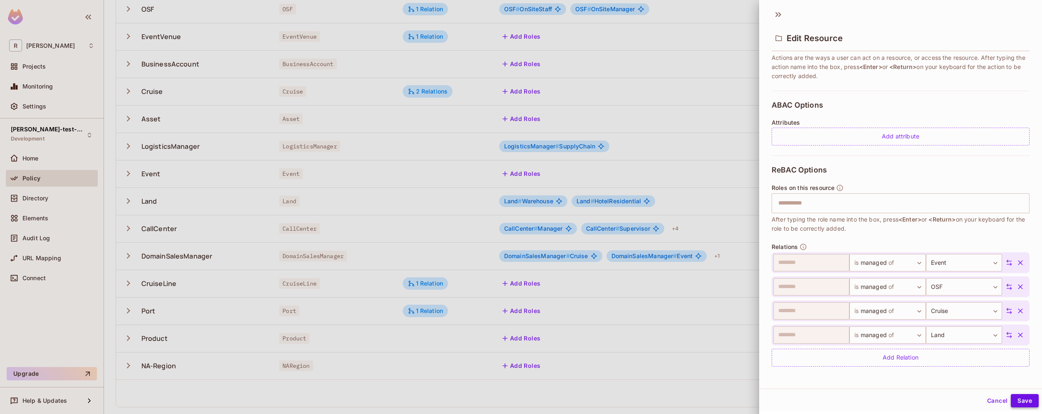
click at [1020, 401] on button "Save" at bounding box center [1025, 400] width 28 height 13
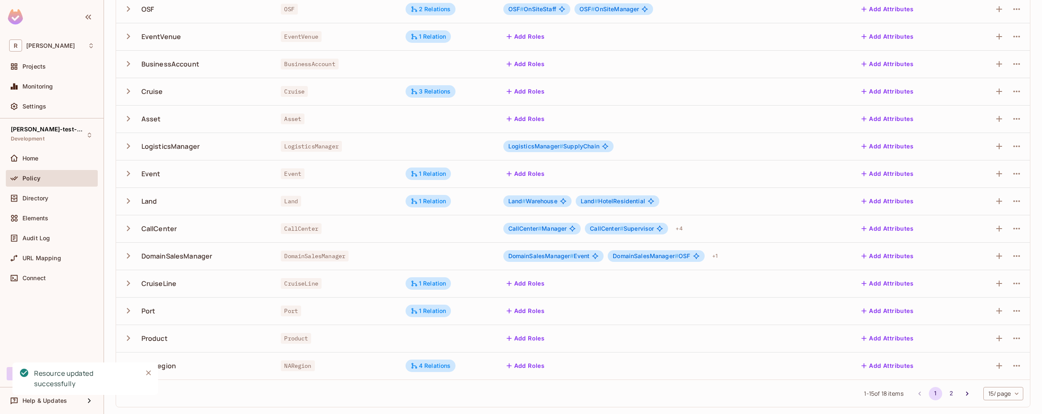
scroll to position [0, 0]
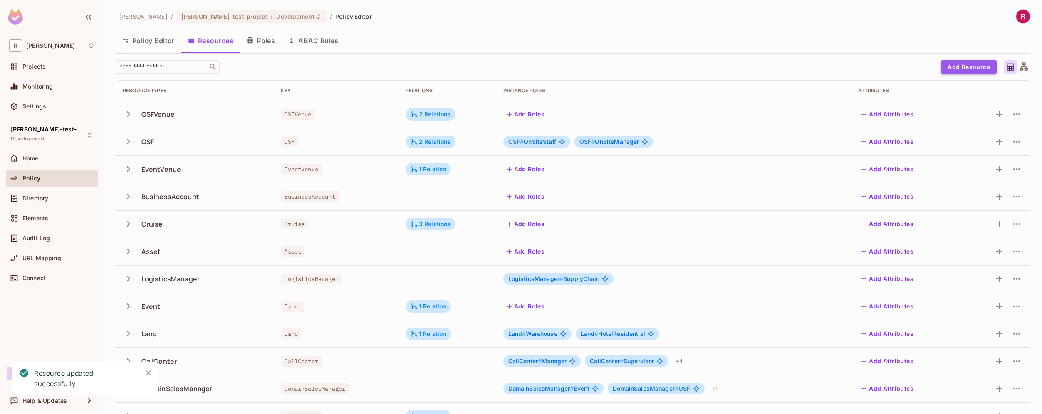
click at [948, 67] on button "Add Resource" at bounding box center [969, 66] width 56 height 13
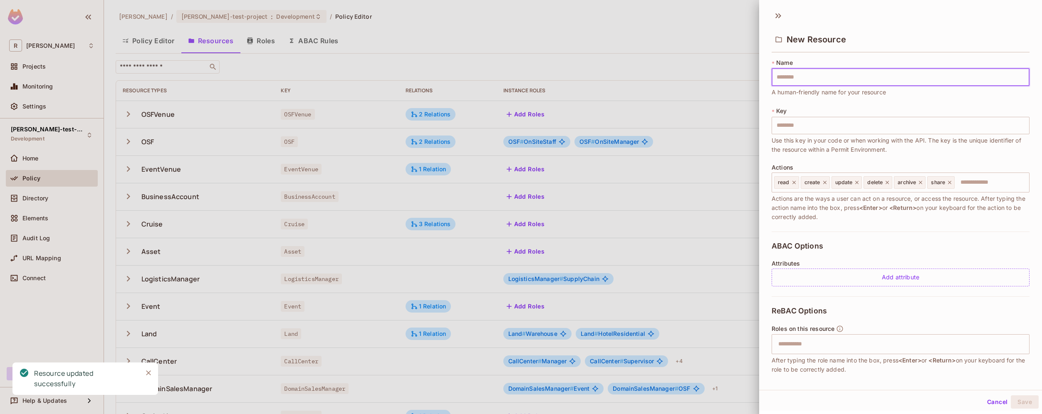
click at [837, 80] on input "text" at bounding box center [901, 77] width 258 height 17
type input "*"
type input "**"
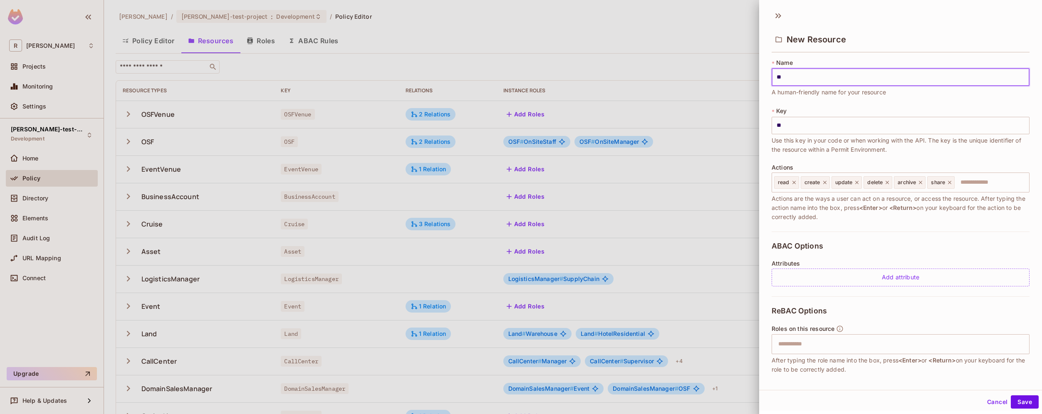
type input "***"
type input "****"
type input "*****"
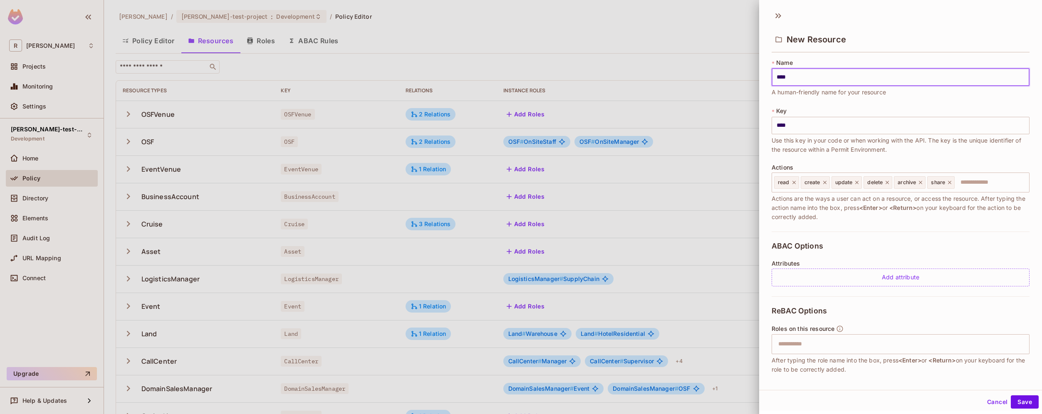
type input "*****"
type input "******"
type input "*******"
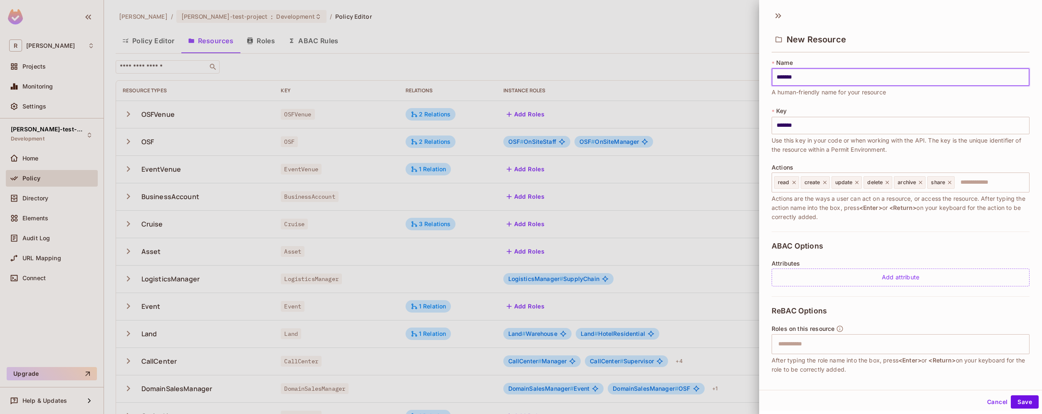
type input "******"
type input "*****"
type input "****"
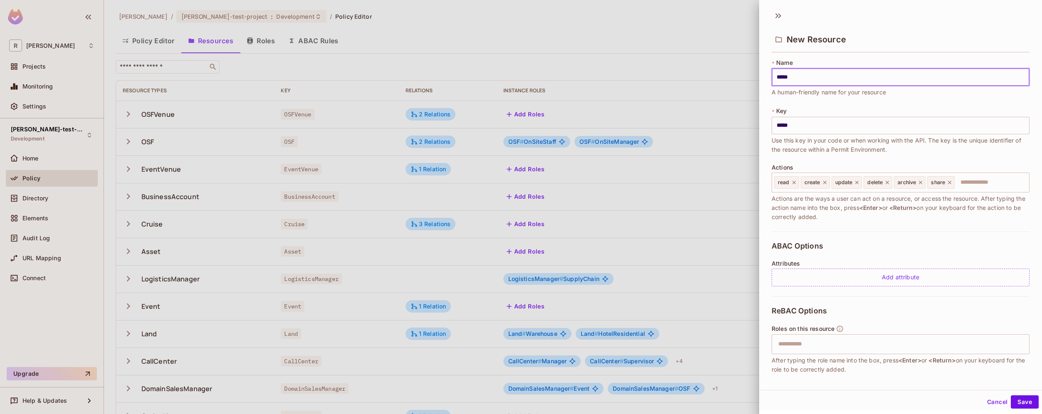
type input "****"
type input "*****"
type input "******"
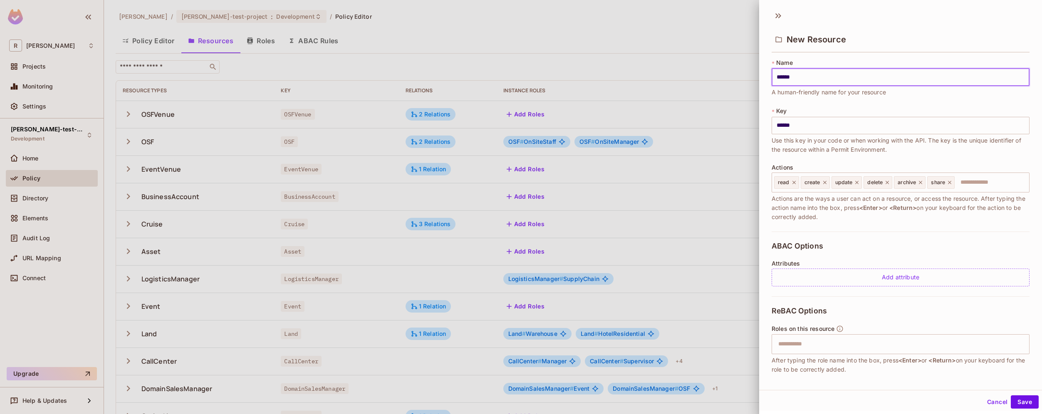
type input "*******"
type input "********"
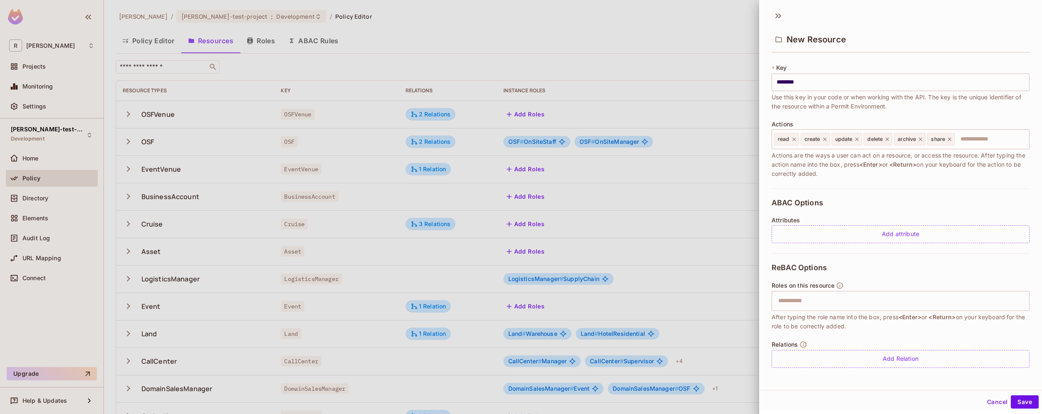
type input "********"
click at [1018, 395] on div "Cancel Save" at bounding box center [900, 402] width 283 height 20
click at [1018, 398] on button "Save" at bounding box center [1025, 402] width 28 height 13
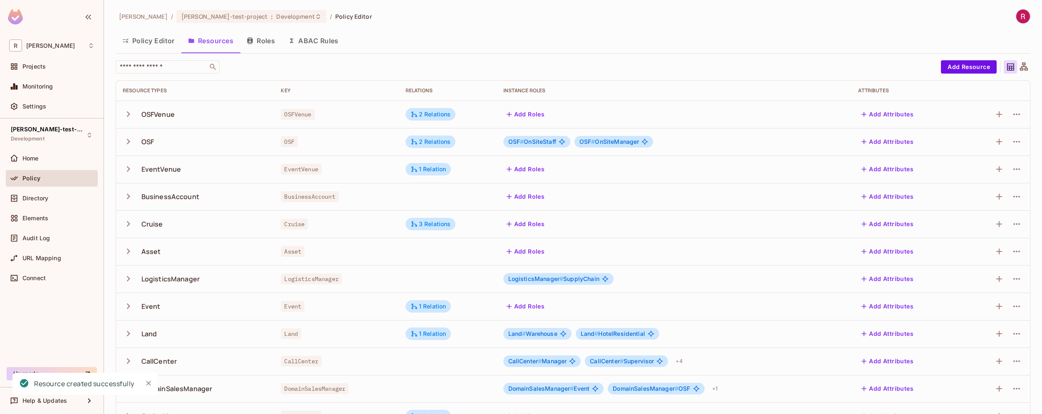
scroll to position [133, 0]
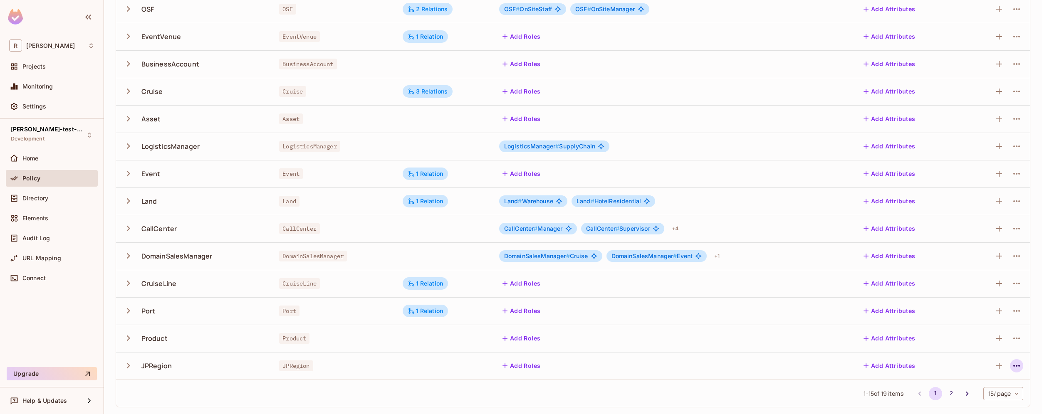
click at [1015, 366] on button "button" at bounding box center [1016, 365] width 13 height 13
click at [993, 377] on div "Edit Resource" at bounding box center [974, 377] width 39 height 8
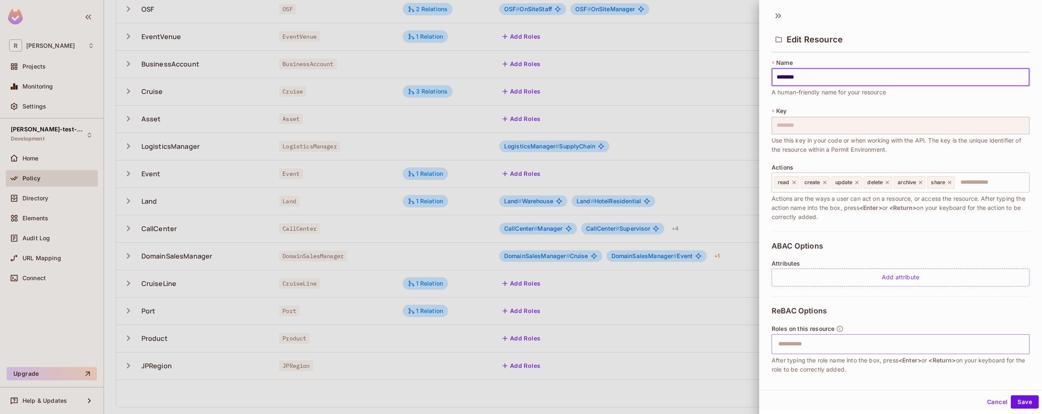
scroll to position [43, 0]
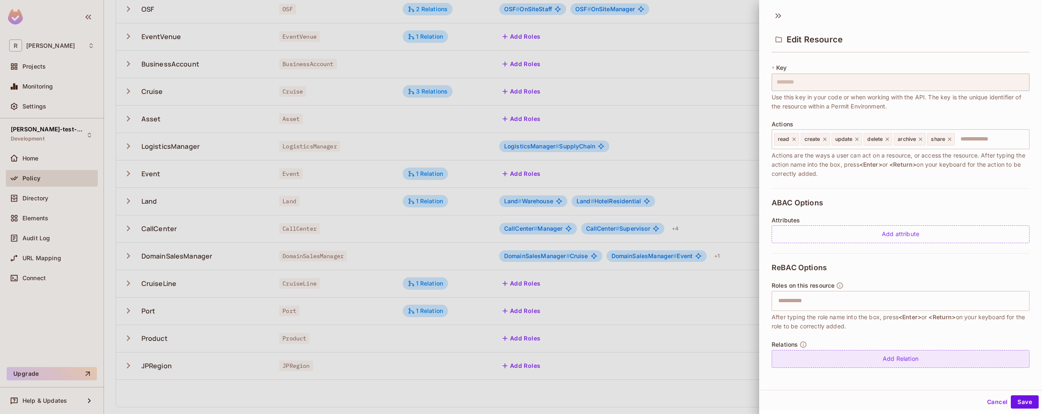
click at [893, 360] on div "Add Relation" at bounding box center [901, 359] width 258 height 18
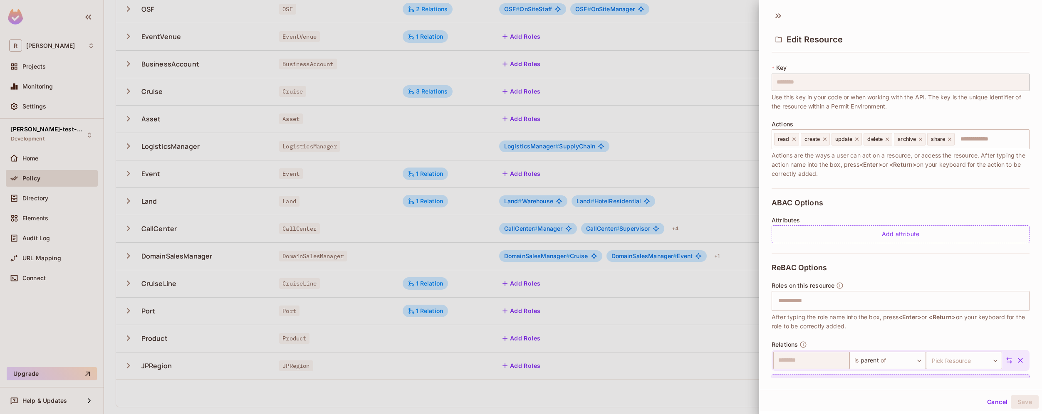
scroll to position [67, 0]
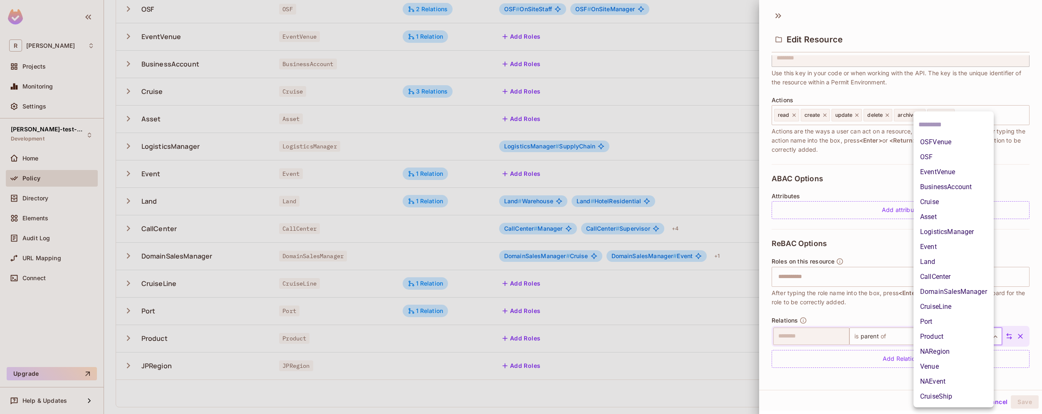
click at [961, 337] on body "[PERSON_NAME]-poc Projects Monitoring Settings [PERSON_NAME]-test-project Devel…" at bounding box center [521, 207] width 1042 height 414
click at [940, 159] on li "OSF" at bounding box center [954, 157] width 80 height 15
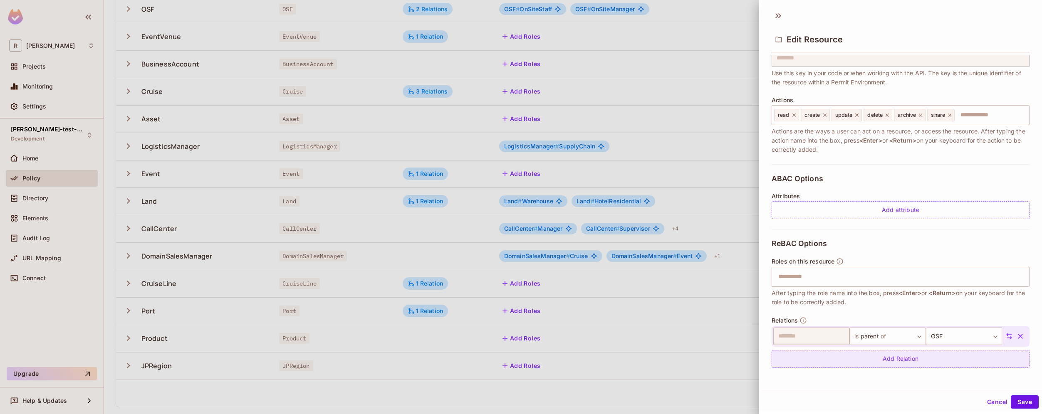
click at [928, 362] on div "Add Relation" at bounding box center [901, 359] width 258 height 18
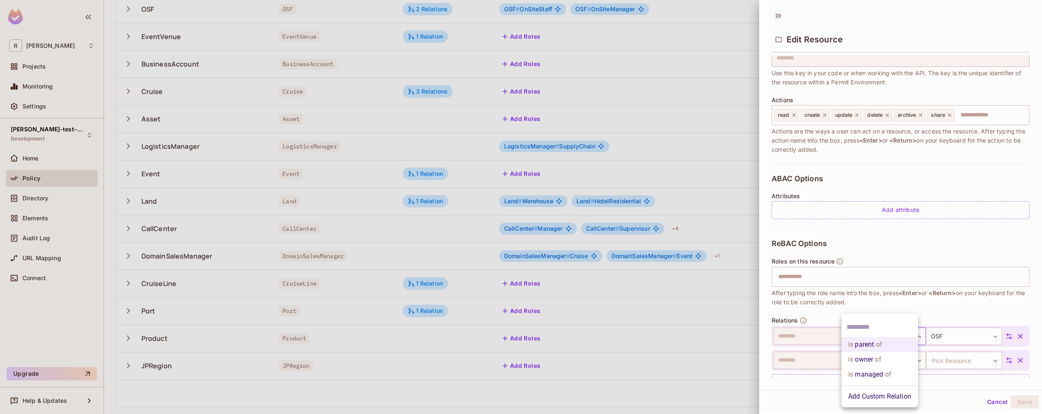
click at [895, 339] on body "[PERSON_NAME]-poc Projects Monitoring Settings [PERSON_NAME]-test-project Devel…" at bounding box center [521, 207] width 1042 height 414
click at [894, 375] on li "is managed of" at bounding box center [880, 374] width 77 height 15
click at [893, 363] on body "[PERSON_NAME]-poc Projects Monitoring Settings [PERSON_NAME]-test-project Devel…" at bounding box center [521, 207] width 1042 height 414
click at [888, 372] on span "of" at bounding box center [888, 375] width 8 height 10
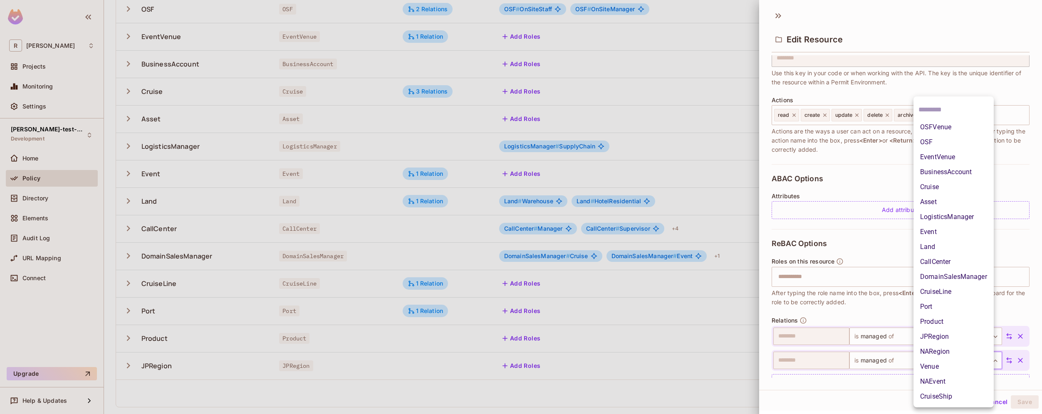
click at [966, 364] on body "[PERSON_NAME]-poc Projects Monitoring Settings [PERSON_NAME]-test-project Devel…" at bounding box center [521, 207] width 1042 height 414
click at [955, 368] on li "Venue" at bounding box center [954, 366] width 80 height 15
click at [953, 363] on body "[PERSON_NAME]-poc Projects Monitoring Settings [PERSON_NAME]-test-project Devel…" at bounding box center [521, 207] width 1042 height 414
click at [946, 229] on li "Event" at bounding box center [954, 232] width 80 height 15
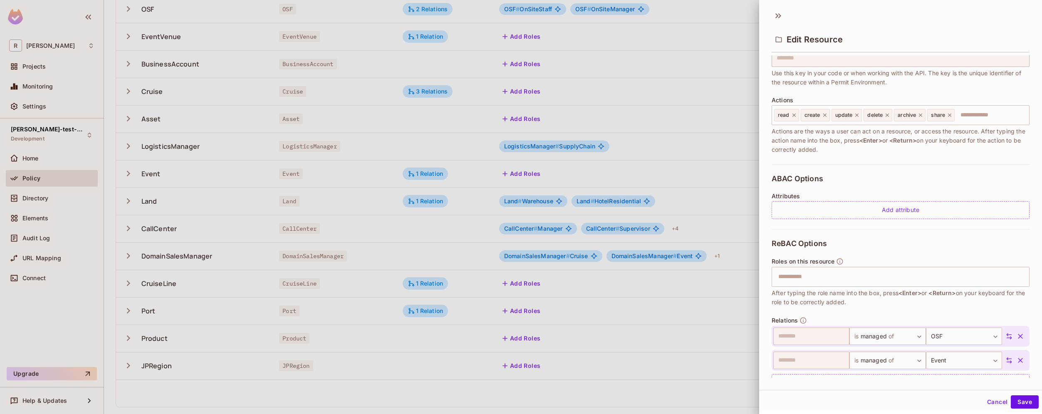
scroll to position [92, 0]
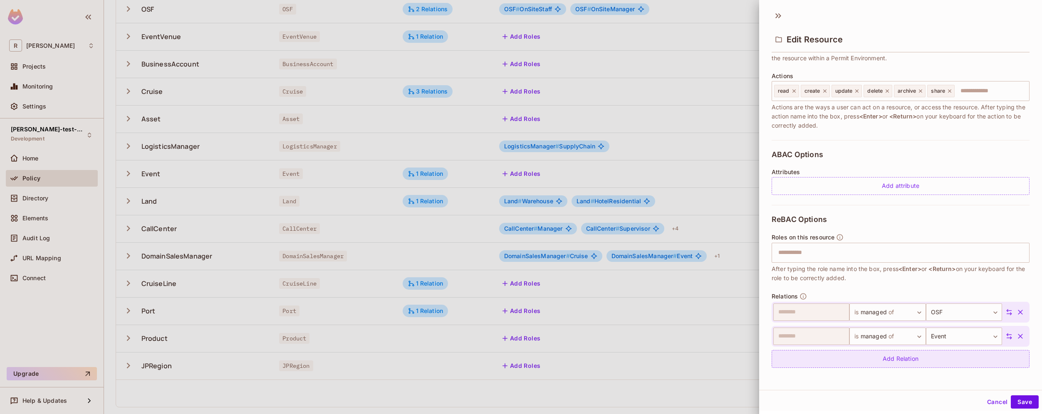
click at [898, 361] on div "Add Relation" at bounding box center [901, 359] width 258 height 18
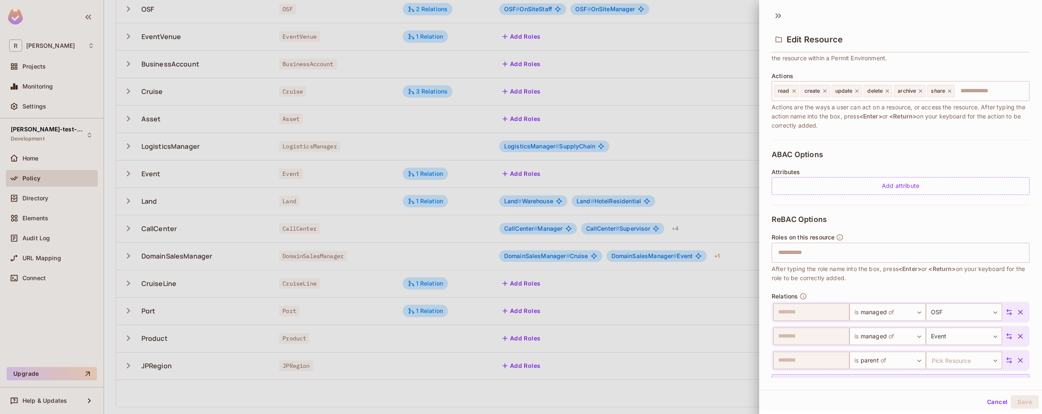
scroll to position [116, 0]
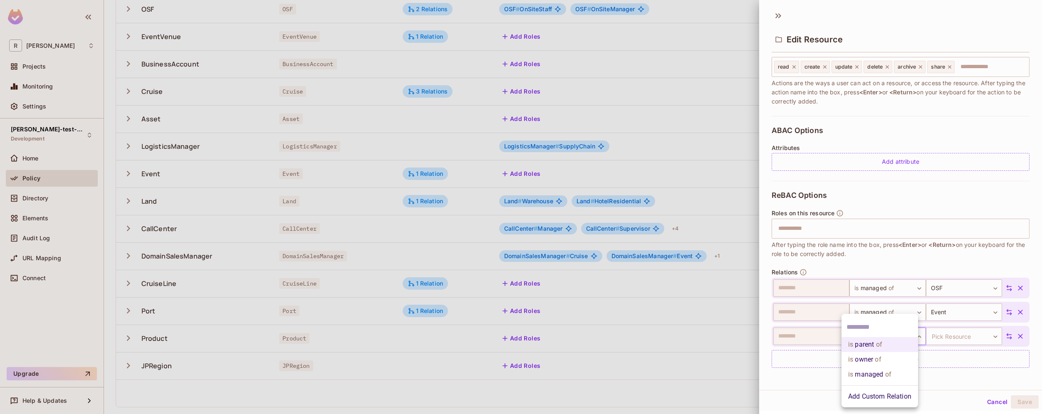
click at [899, 334] on body "[PERSON_NAME]-poc Projects Monitoring Settings [PERSON_NAME]-test-project Devel…" at bounding box center [521, 207] width 1042 height 414
click at [895, 376] on li "is managed of" at bounding box center [880, 374] width 77 height 15
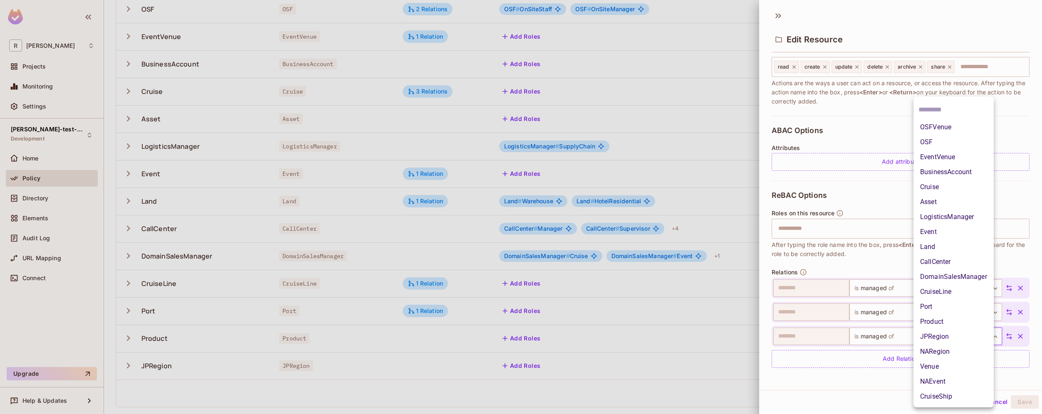
click at [961, 335] on body "[PERSON_NAME]-poc Projects Monitoring Settings [PERSON_NAME]-test-project Devel…" at bounding box center [521, 207] width 1042 height 414
click at [943, 232] on li "Event" at bounding box center [954, 232] width 80 height 15
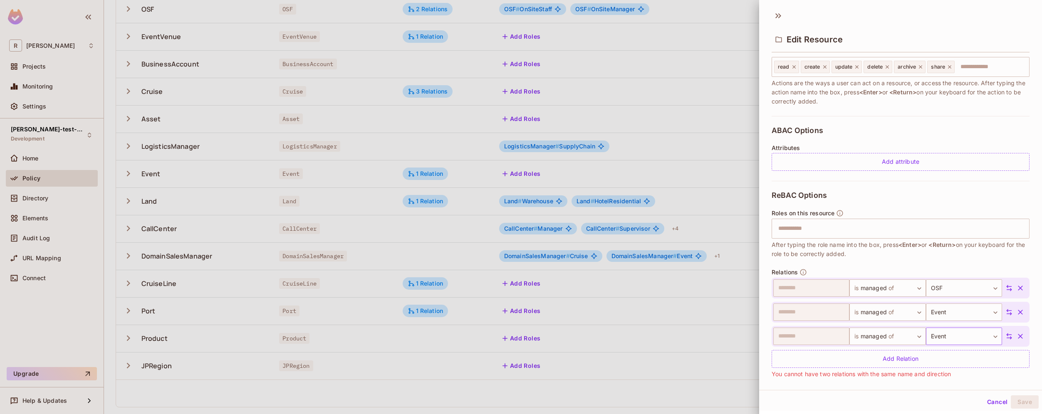
click at [968, 345] on div "​ is managed of ******* ​ Event ***** ​" at bounding box center [901, 336] width 258 height 21
click at [968, 340] on body "[PERSON_NAME]-poc Projects Monitoring Settings [PERSON_NAME]-test-project Devel…" at bounding box center [521, 207] width 1042 height 414
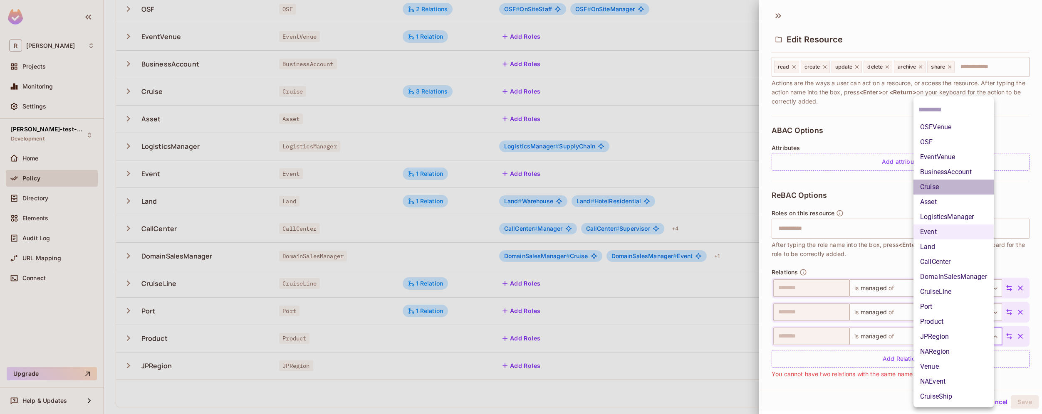
click at [946, 188] on li "Cruise" at bounding box center [954, 187] width 80 height 15
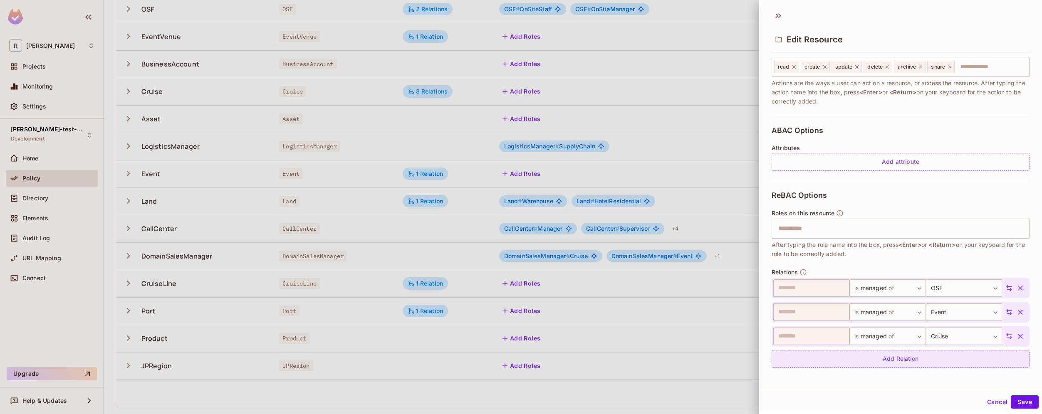
click at [935, 364] on div "Add Relation" at bounding box center [901, 359] width 258 height 18
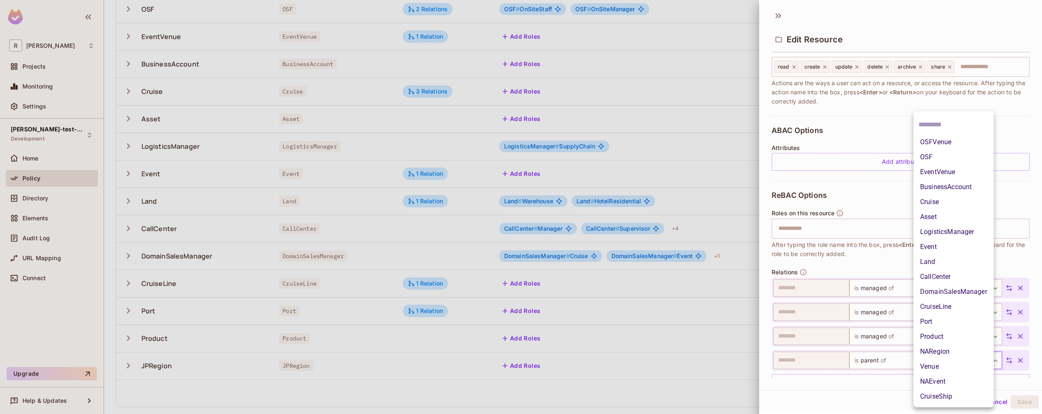
click at [942, 363] on body "[PERSON_NAME]-poc Projects Monitoring Settings [PERSON_NAME]-test-project Devel…" at bounding box center [521, 207] width 1042 height 414
click at [936, 262] on li "Land" at bounding box center [954, 262] width 80 height 15
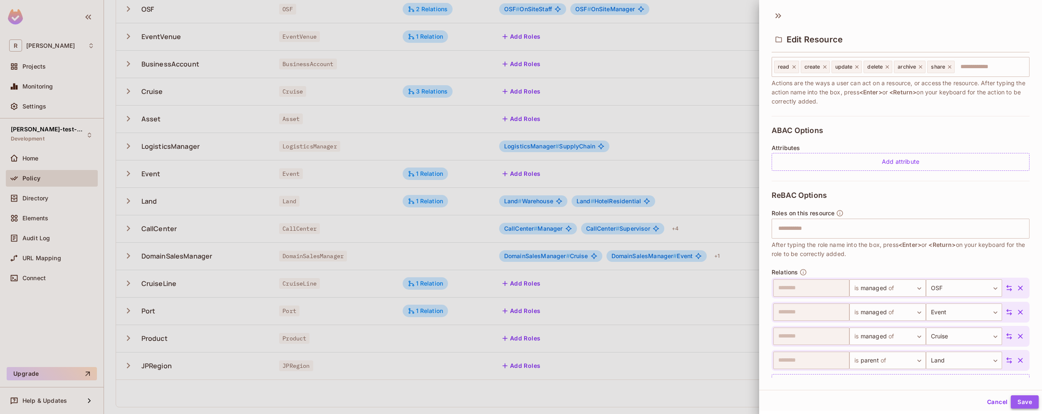
click at [1023, 404] on button "Save" at bounding box center [1025, 402] width 28 height 13
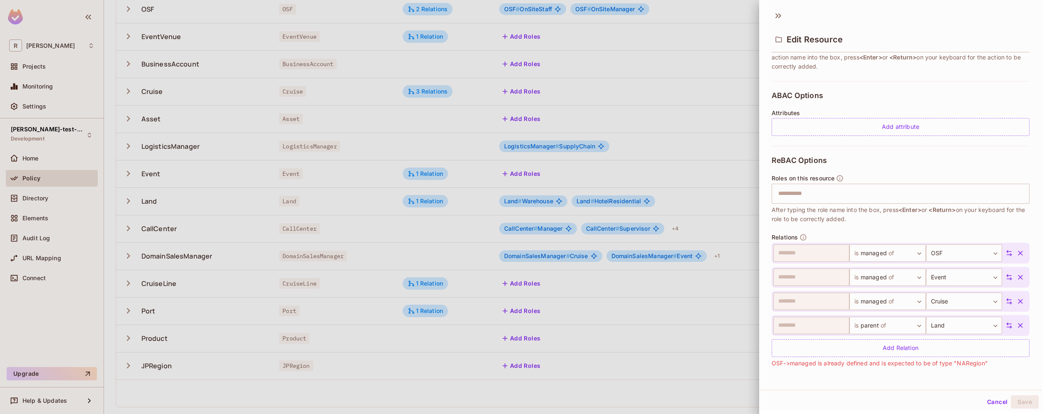
scroll to position [1, 0]
drag, startPoint x: 774, startPoint y: 363, endPoint x: 1006, endPoint y: 371, distance: 232.7
click at [1006, 371] on div "ReBAC Options Roles on this resource ​ After typing the role name into the box,…" at bounding box center [901, 261] width 258 height 232
drag, startPoint x: 992, startPoint y: 366, endPoint x: 772, endPoint y: 364, distance: 220.1
click at [772, 364] on div "Relations ​ is managed of ******* ​ OSF *** ​ ​ is managed of ******* ​ Event *…" at bounding box center [901, 300] width 258 height 134
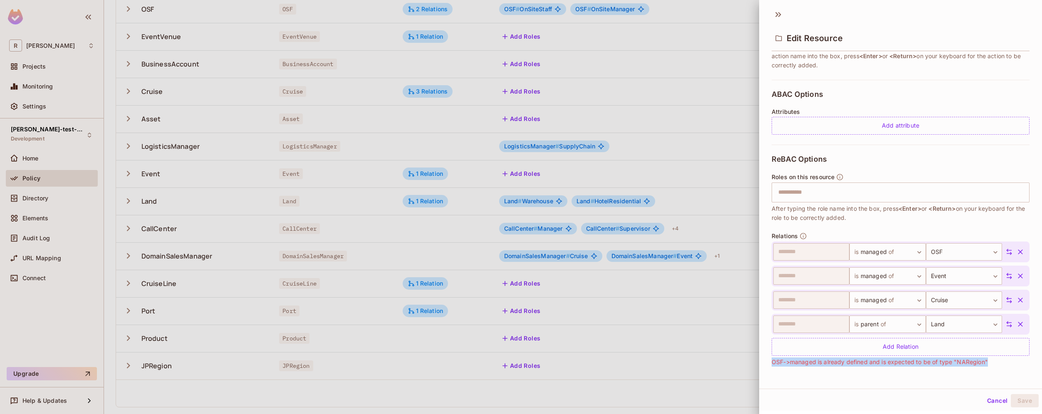
click at [984, 399] on button "Cancel" at bounding box center [997, 400] width 27 height 13
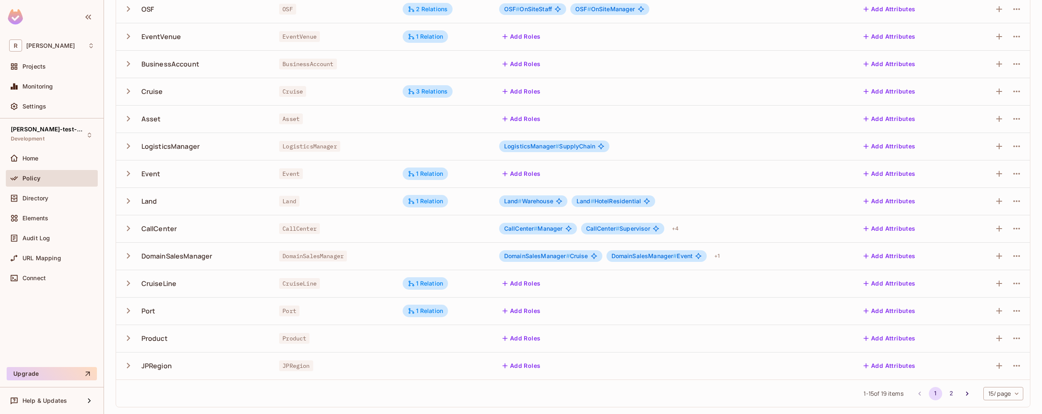
scroll to position [0, 0]
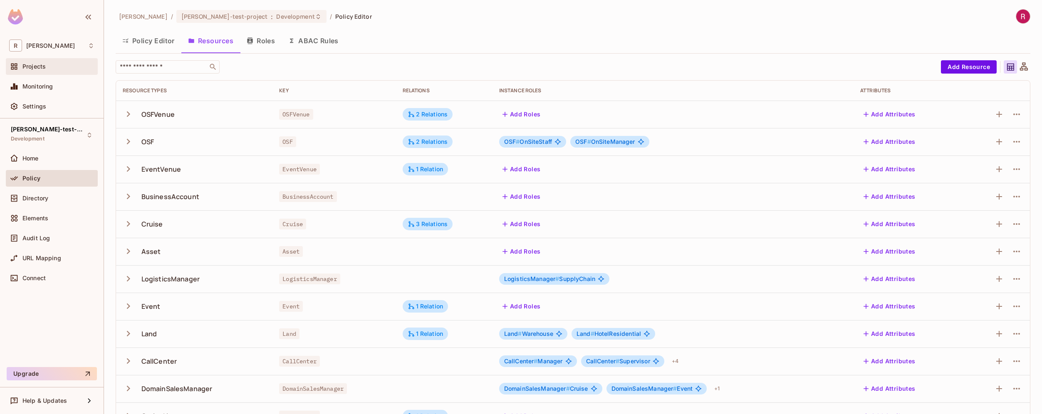
click at [54, 68] on div "Projects" at bounding box center [58, 66] width 72 height 7
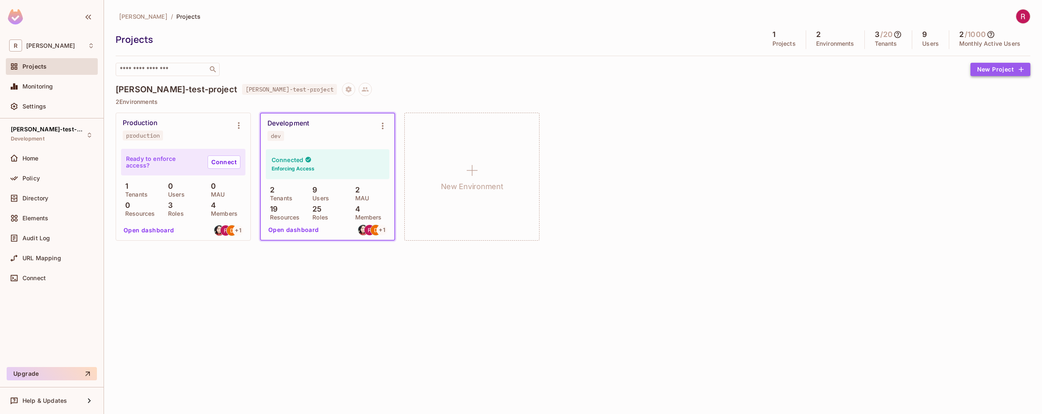
click at [1015, 70] on button "New Project" at bounding box center [1001, 69] width 60 height 13
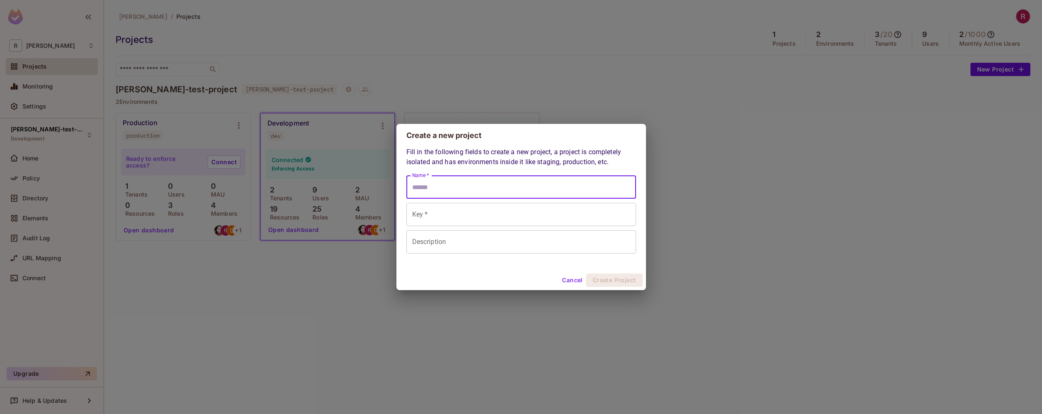
click at [493, 192] on input "Name *" at bounding box center [521, 187] width 230 height 23
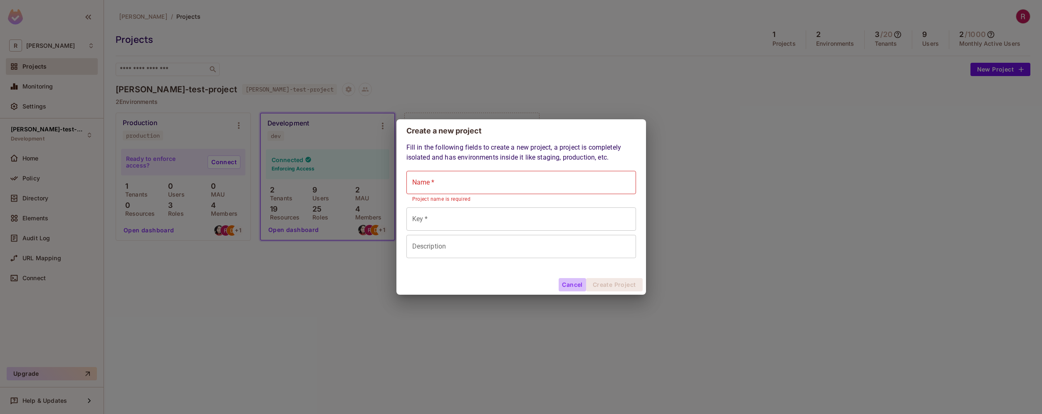
click at [570, 286] on button "Cancel" at bounding box center [572, 284] width 27 height 13
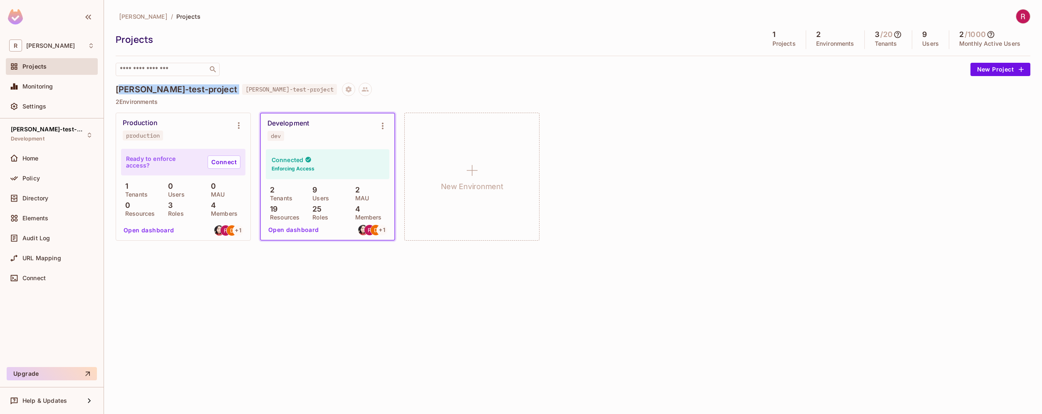
drag, startPoint x: 117, startPoint y: 92, endPoint x: 183, endPoint y: 91, distance: 65.3
click at [183, 91] on div "[PERSON_NAME]-test-project [PERSON_NAME]-test-project" at bounding box center [573, 89] width 915 height 13
click at [314, 238] on div "Connected Enforcing Access 2 Tenants 9 Users 2 MAU 19 Resources 25 Roles 4 Memb…" at bounding box center [328, 193] width 134 height 93
click at [305, 231] on button "Open dashboard" at bounding box center [293, 229] width 57 height 13
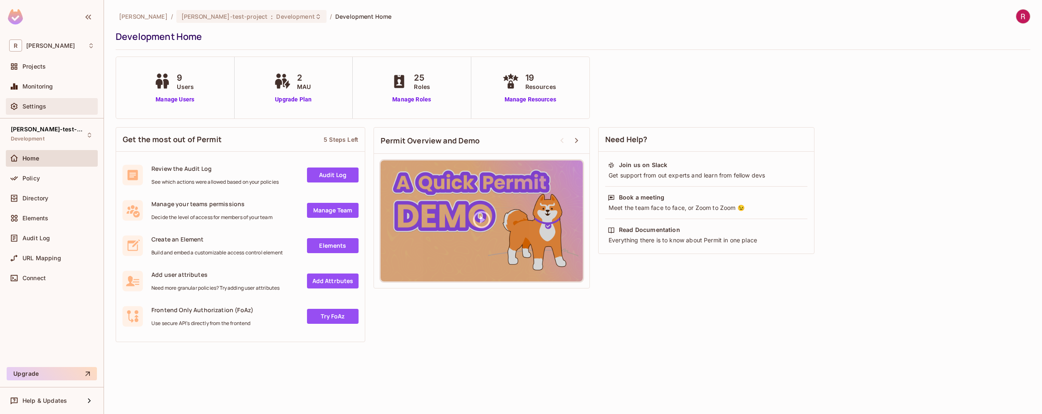
click at [59, 106] on div "Settings" at bounding box center [58, 106] width 72 height 7
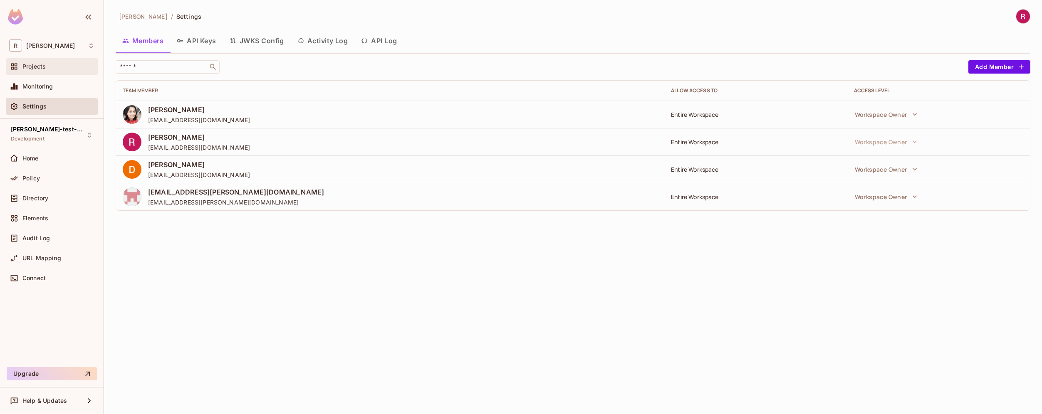
click at [46, 72] on div "Projects" at bounding box center [52, 66] width 92 height 17
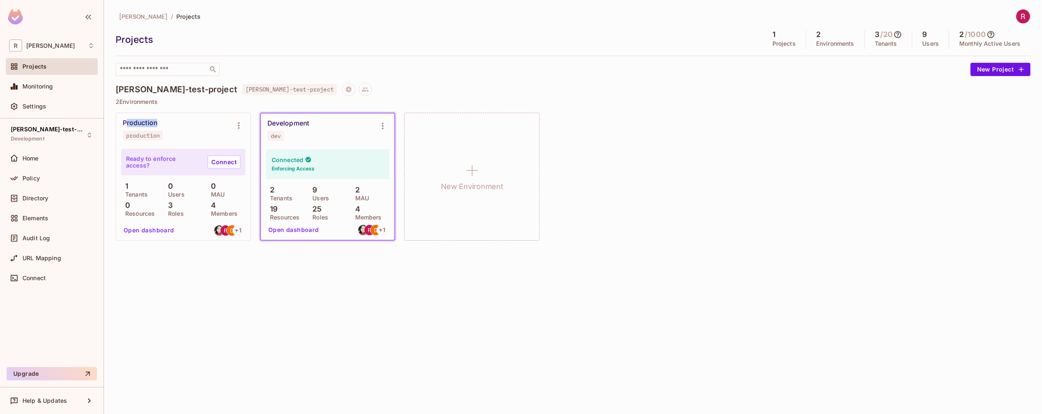
drag, startPoint x: 166, startPoint y: 121, endPoint x: 126, endPoint y: 123, distance: 40.0
click at [126, 123] on div "Production production" at bounding box center [177, 130] width 108 height 22
click at [178, 119] on div "Production production" at bounding box center [177, 130] width 108 height 22
drag, startPoint x: 121, startPoint y: 123, endPoint x: 164, endPoint y: 123, distance: 42.8
click at [164, 123] on div "Production production" at bounding box center [183, 129] width 134 height 33
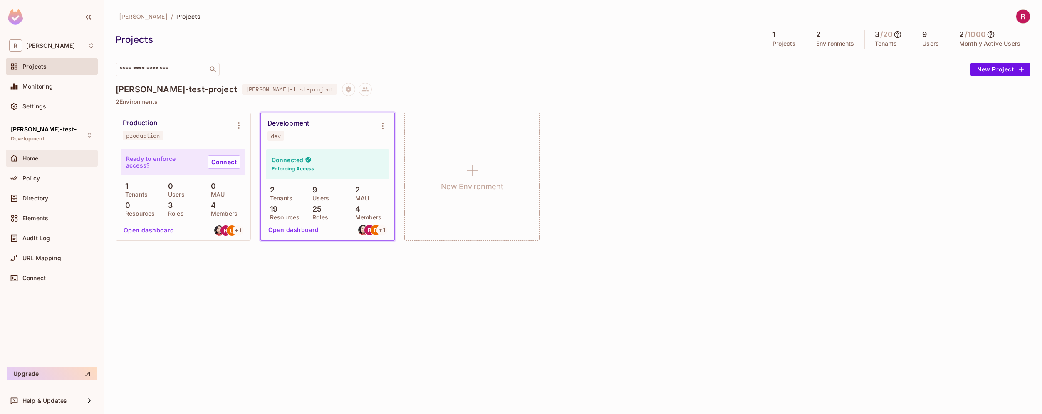
click at [58, 151] on div "Home" at bounding box center [52, 158] width 92 height 17
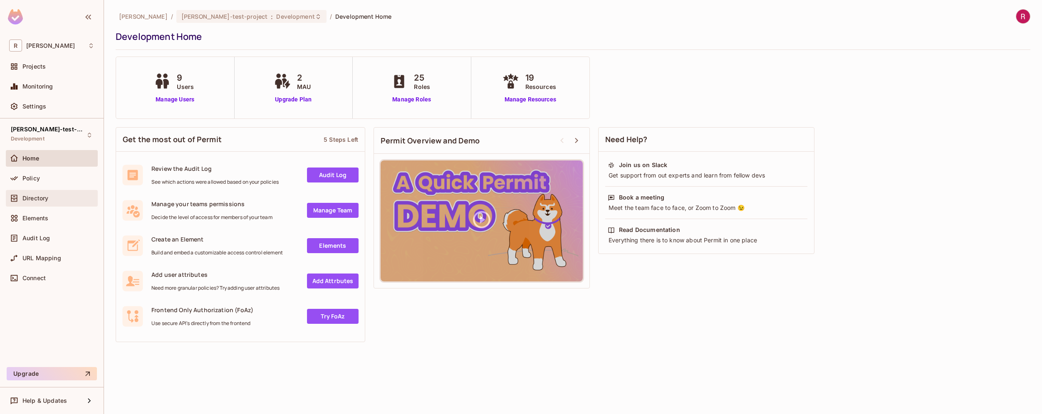
click at [44, 195] on span "Directory" at bounding box center [35, 198] width 26 height 7
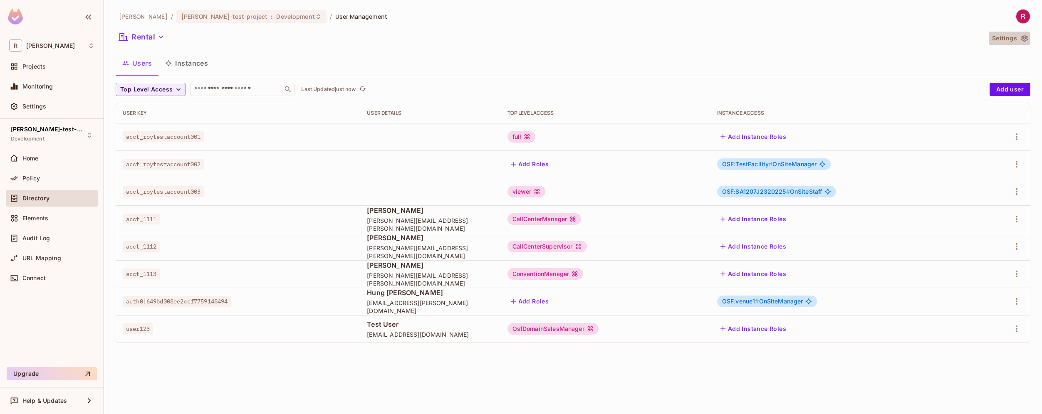
click at [998, 37] on button "Settings" at bounding box center [1010, 38] width 42 height 13
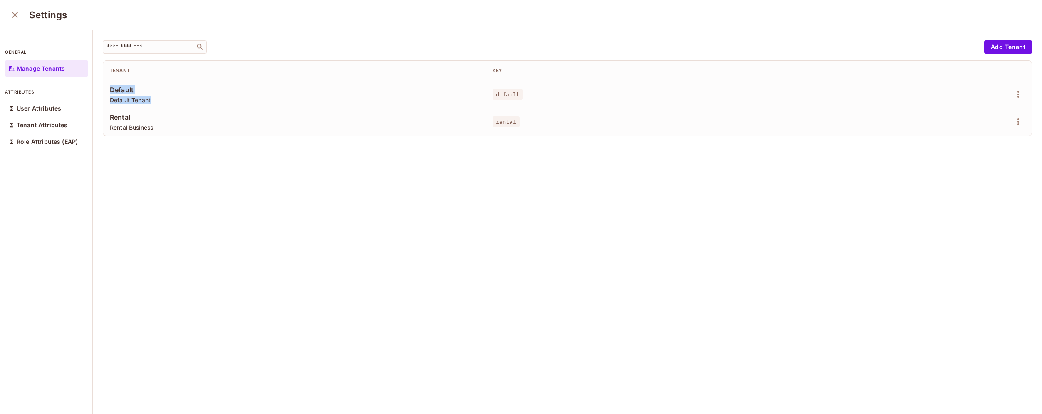
drag, startPoint x: 110, startPoint y: 90, endPoint x: 154, endPoint y: 109, distance: 47.9
click at [154, 109] on tbody "Default Default Tenant default Rental Rental Business rental" at bounding box center [567, 108] width 929 height 55
click at [118, 67] on div "Tenant" at bounding box center [294, 70] width 369 height 7
drag, startPoint x: 112, startPoint y: 117, endPoint x: 167, endPoint y: 141, distance: 60.1
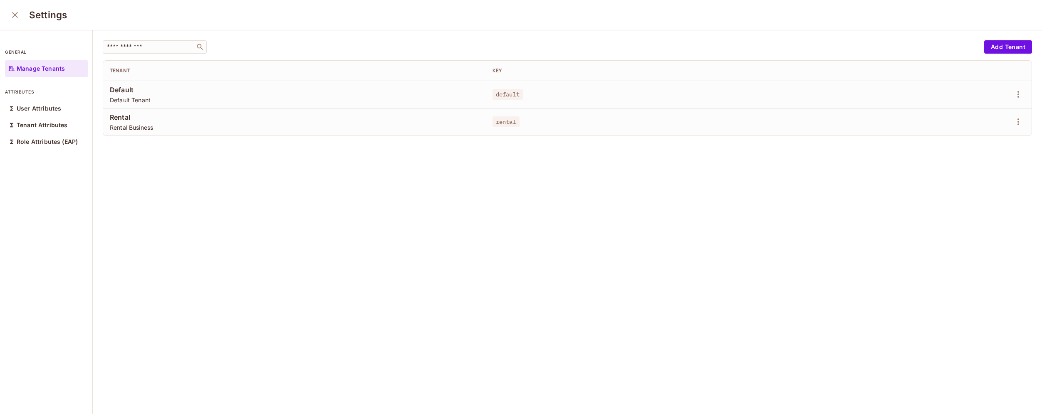
click at [167, 141] on div "​ Add Tenant Tenant Key Default Default Tenant default Rental Rental Business r…" at bounding box center [567, 222] width 949 height 385
click at [122, 17] on div "Settings" at bounding box center [521, 15] width 1042 height 30
click at [15, 17] on icon "close" at bounding box center [15, 15] width 10 height 10
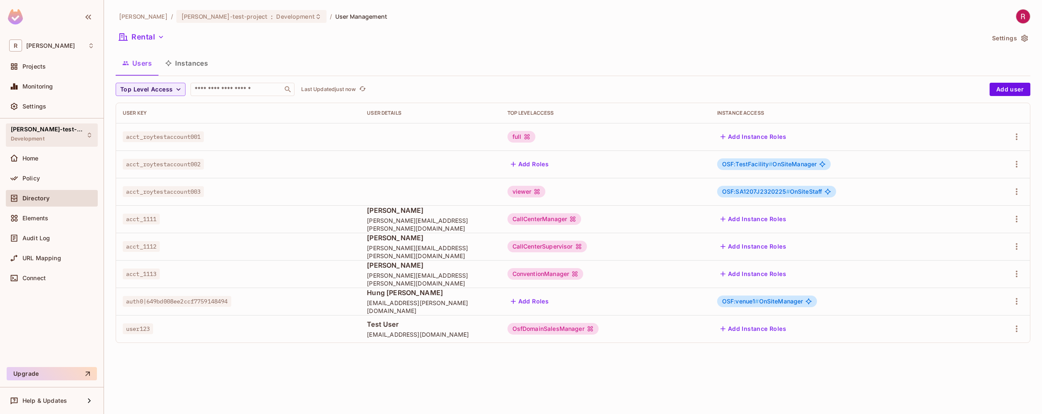
click at [67, 132] on div "[PERSON_NAME]-test-project Development" at bounding box center [52, 135] width 92 height 23
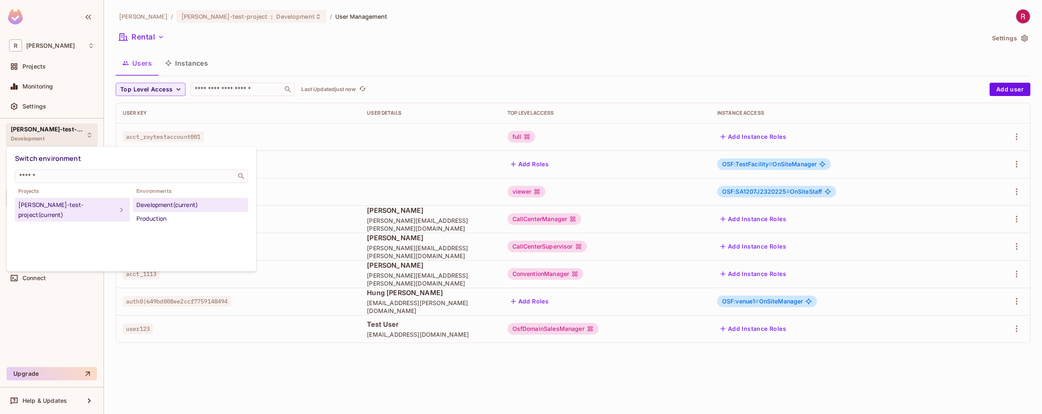
click at [40, 106] on div at bounding box center [521, 207] width 1042 height 414
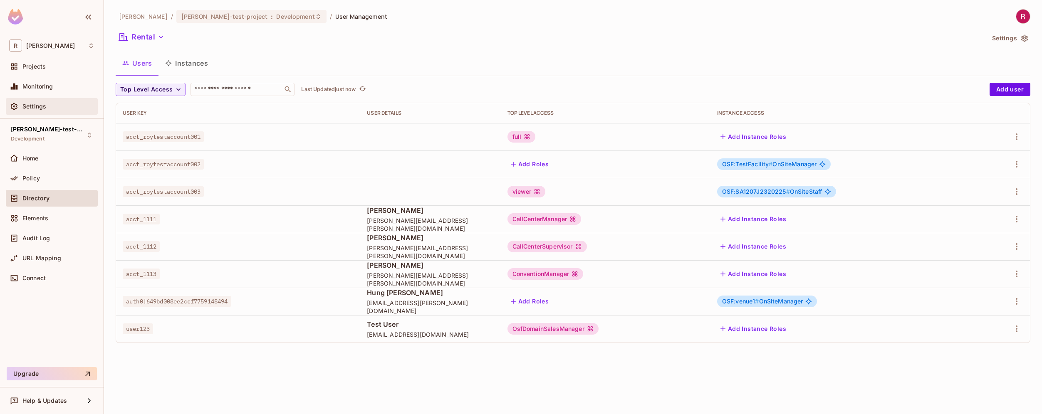
click at [38, 106] on span "Settings" at bounding box center [34, 106] width 24 height 7
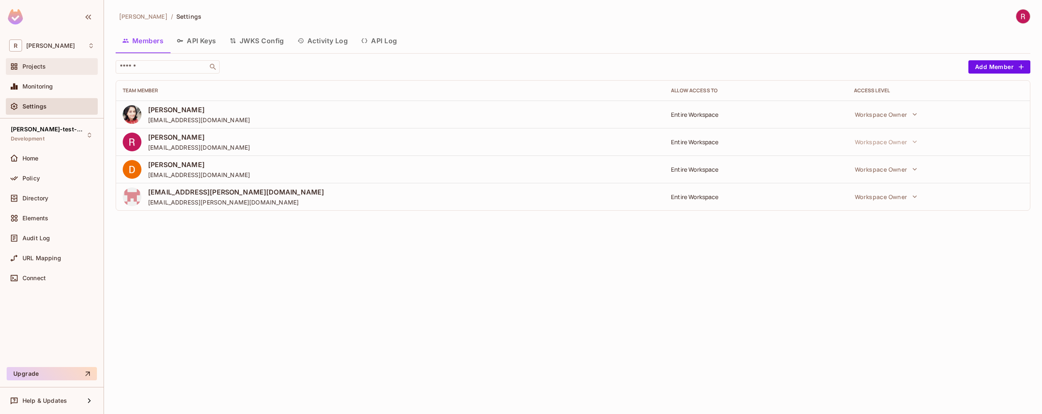
click at [37, 69] on span "Projects" at bounding box center [33, 66] width 23 height 7
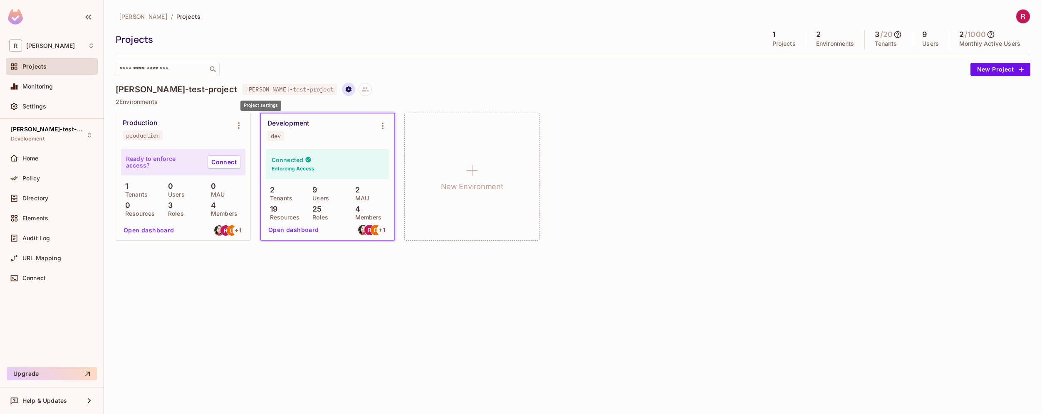
click at [346, 90] on icon "Project settings" at bounding box center [349, 89] width 6 height 6
click at [297, 102] on span "[PERSON_NAME]-test-project" at bounding box center [314, 103] width 95 height 11
click at [301, 120] on div "Edit Project" at bounding box center [300, 121] width 33 height 8
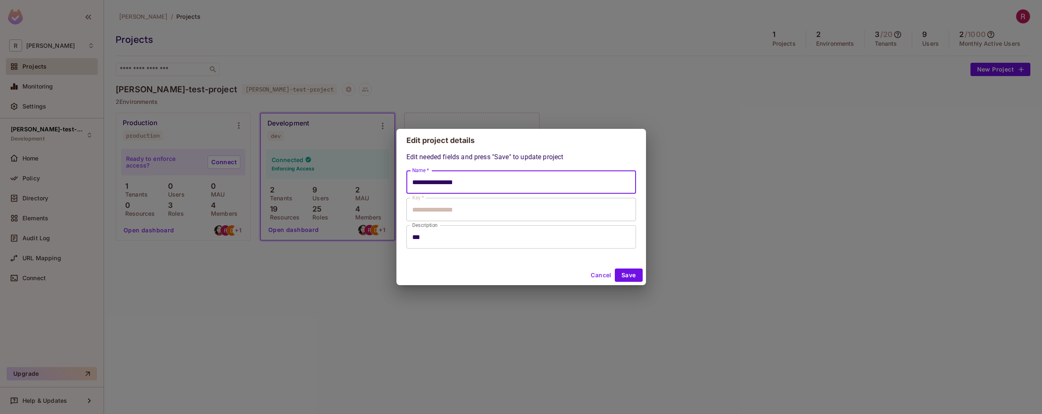
drag, startPoint x: 457, startPoint y: 183, endPoint x: 401, endPoint y: 183, distance: 55.7
click at [401, 183] on div "**********" at bounding box center [521, 208] width 250 height 113
type input "**********"
click at [460, 244] on input "***" at bounding box center [521, 236] width 230 height 23
click at [636, 276] on button "Save" at bounding box center [629, 275] width 28 height 13
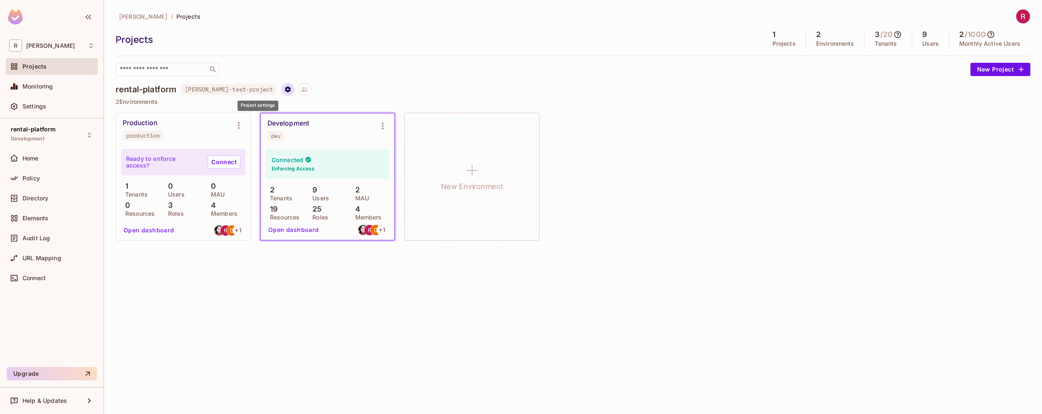
click at [284, 89] on icon "Project settings" at bounding box center [287, 89] width 7 height 7
click at [256, 328] on div at bounding box center [521, 207] width 1042 height 414
click at [40, 45] on span "[PERSON_NAME]" at bounding box center [50, 45] width 49 height 7
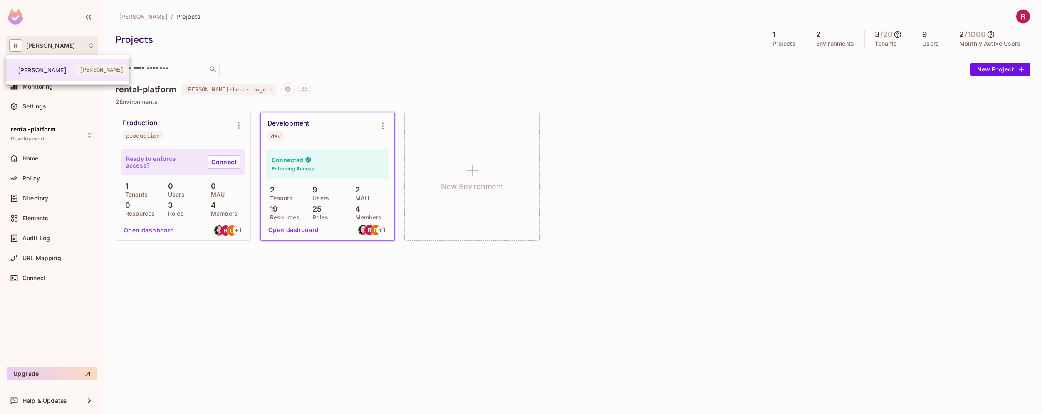
click at [227, 16] on div at bounding box center [521, 207] width 1042 height 414
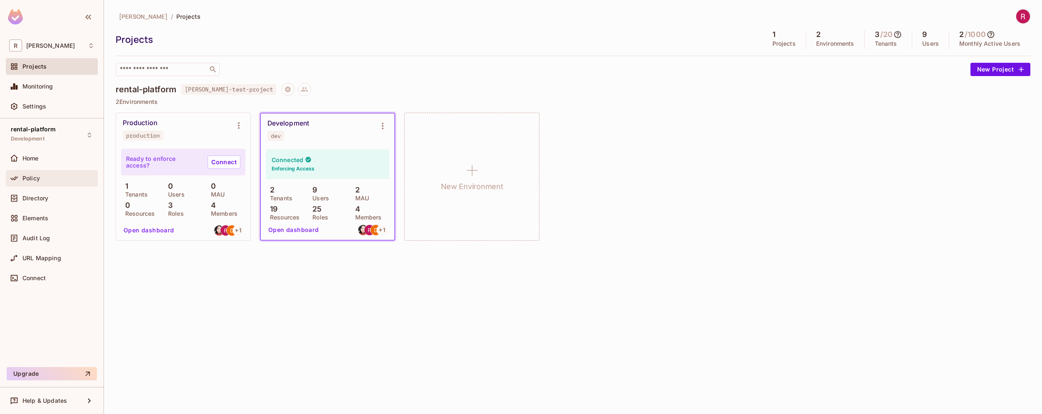
click at [57, 181] on div "Policy" at bounding box center [58, 178] width 72 height 7
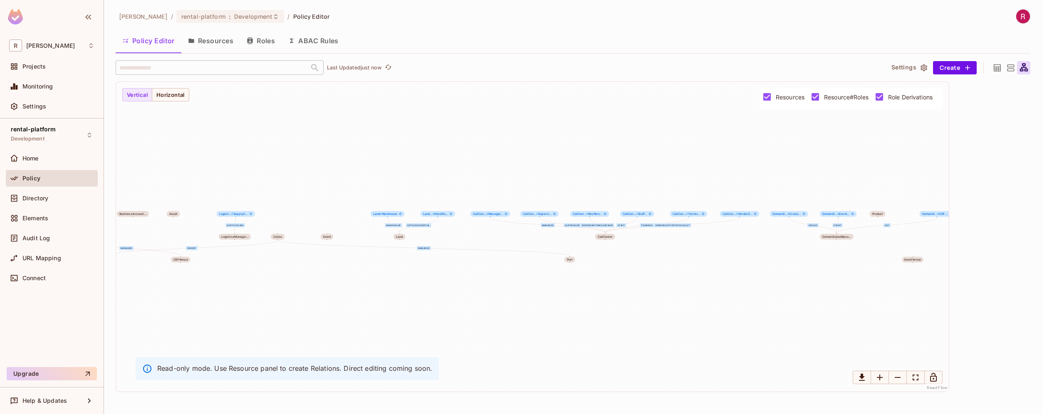
click at [216, 43] on button "Resources" at bounding box center [210, 40] width 59 height 21
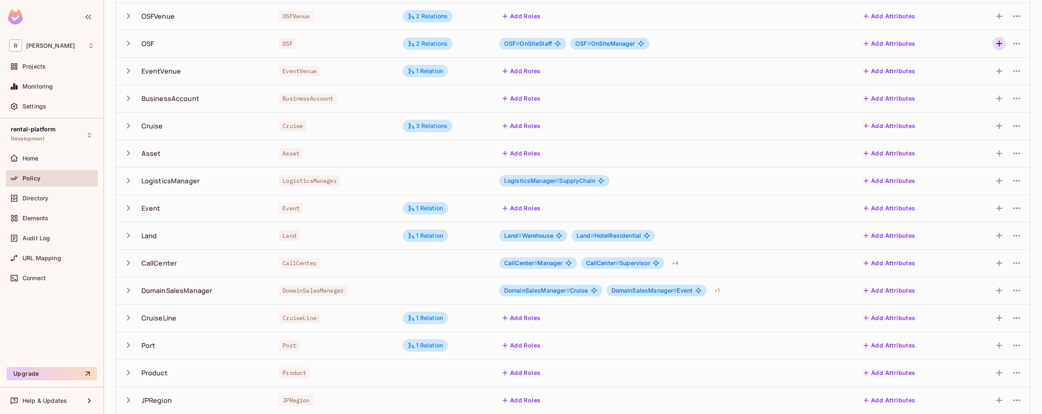
scroll to position [133, 0]
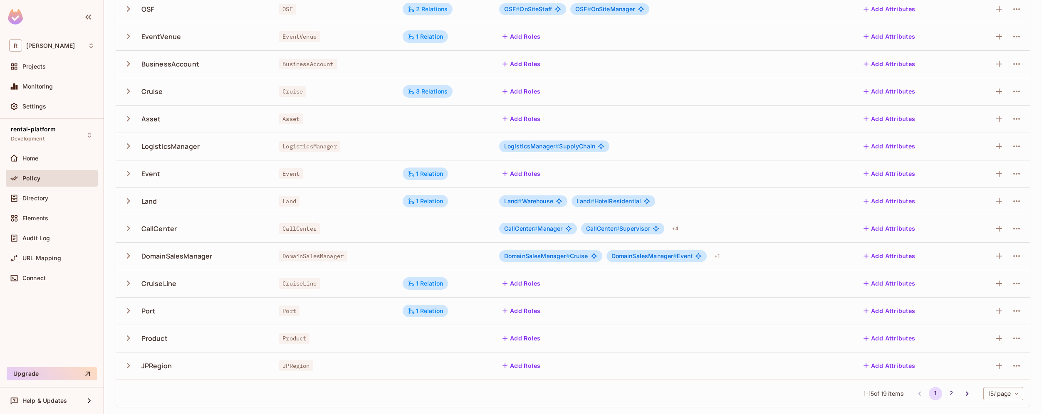
click at [1010, 389] on body "R [PERSON_NAME]-poc Projects Monitoring Settings rental-platform Development Ho…" at bounding box center [521, 207] width 1042 height 414
click at [1006, 394] on li "100 / page" at bounding box center [997, 395] width 42 height 17
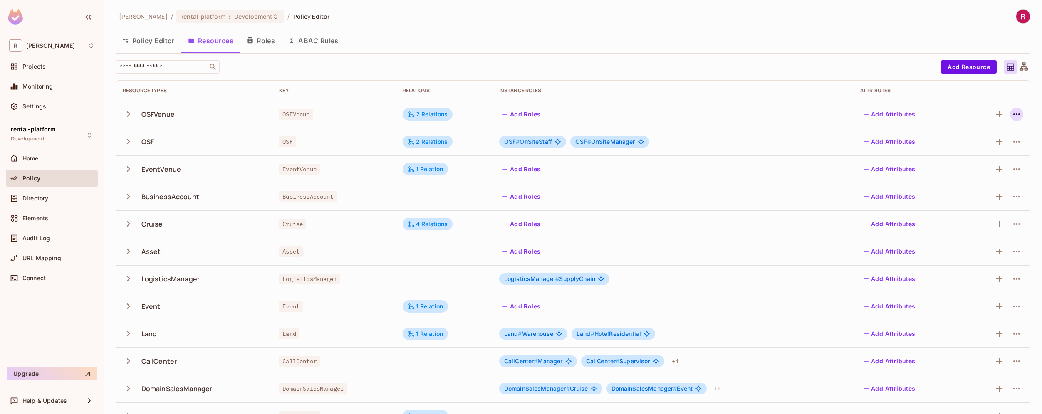
click at [1013, 115] on icon "button" at bounding box center [1016, 115] width 7 height 2
click at [758, 69] on div at bounding box center [521, 207] width 1042 height 414
click at [436, 144] on div "2 Relations" at bounding box center [428, 141] width 40 height 7
click at [445, 58] on div at bounding box center [521, 207] width 1042 height 414
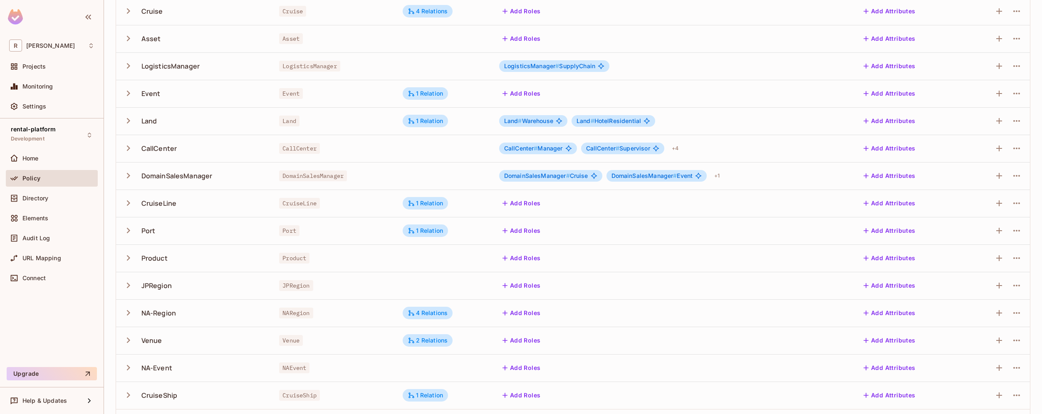
scroll to position [243, 0]
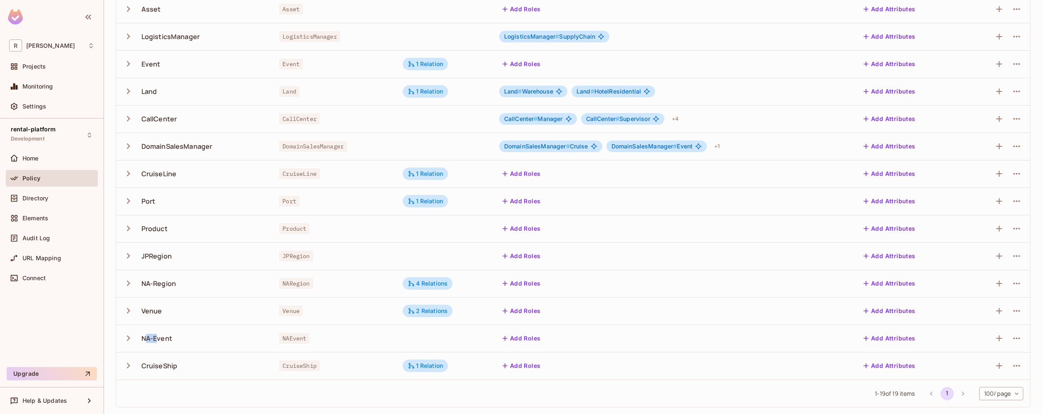
drag, startPoint x: 145, startPoint y: 339, endPoint x: 156, endPoint y: 339, distance: 10.4
click at [156, 339] on div "NA-Event" at bounding box center [156, 338] width 31 height 9
drag, startPoint x: 152, startPoint y: 284, endPoint x: 143, endPoint y: 285, distance: 8.7
click at [143, 285] on div "NA-Region" at bounding box center [158, 283] width 35 height 9
drag, startPoint x: 146, startPoint y: 257, endPoint x: 142, endPoint y: 257, distance: 4.6
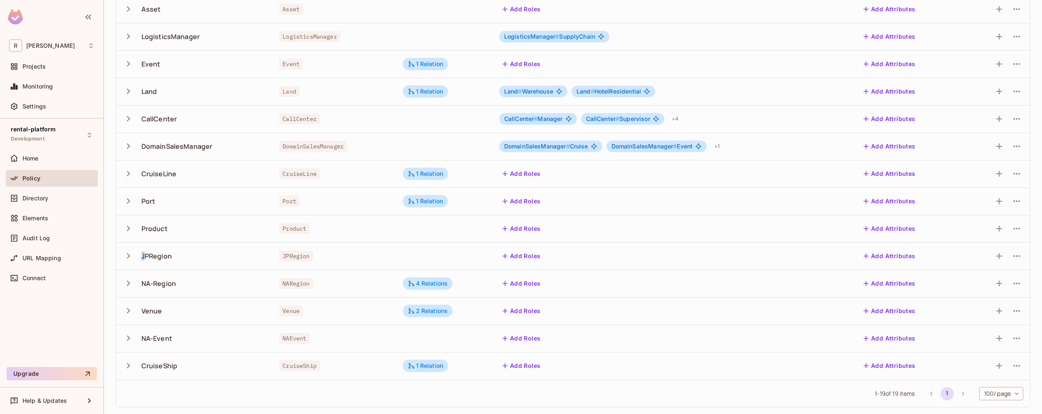
click at [142, 257] on div "JPRegion" at bounding box center [156, 256] width 30 height 9
click at [201, 350] on td "NA-Event" at bounding box center [194, 338] width 156 height 27
click at [1012, 253] on icon "button" at bounding box center [1017, 256] width 10 height 10
click at [973, 307] on div "Delete Resource" at bounding box center [978, 307] width 46 height 8
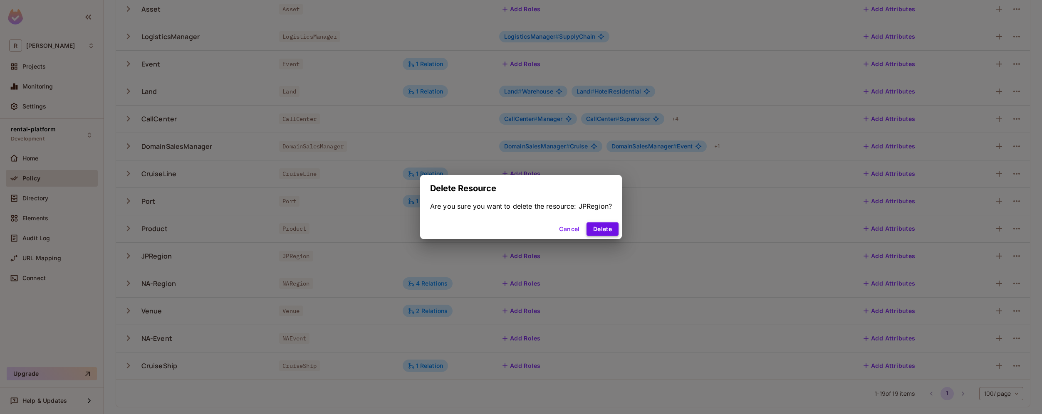
click at [609, 231] on button "Delete" at bounding box center [603, 229] width 32 height 13
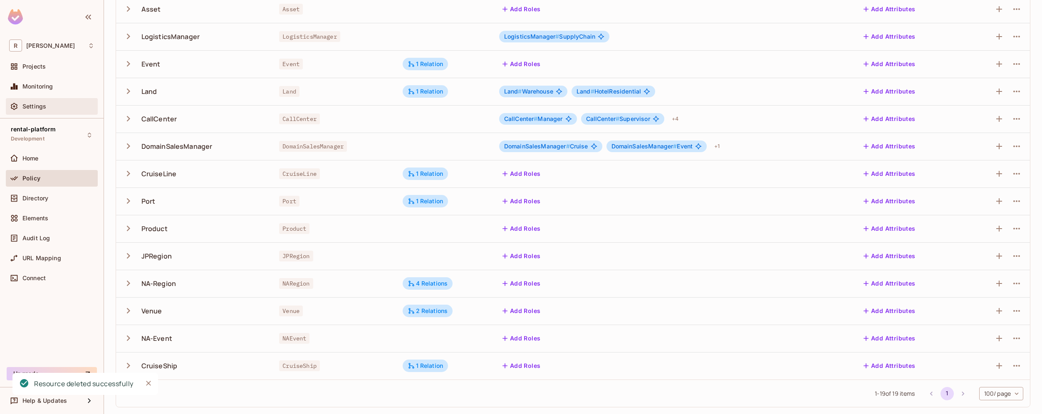
click at [64, 107] on div "Settings" at bounding box center [58, 106] width 72 height 7
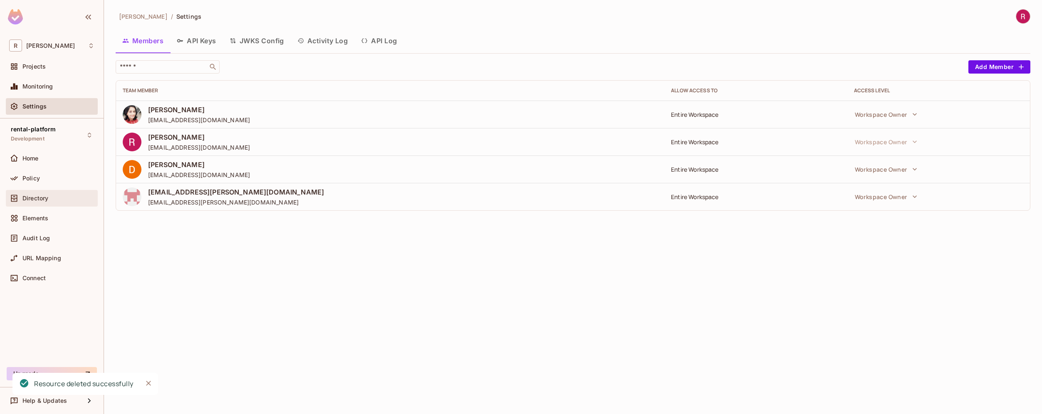
click at [69, 195] on div "Directory" at bounding box center [58, 198] width 72 height 7
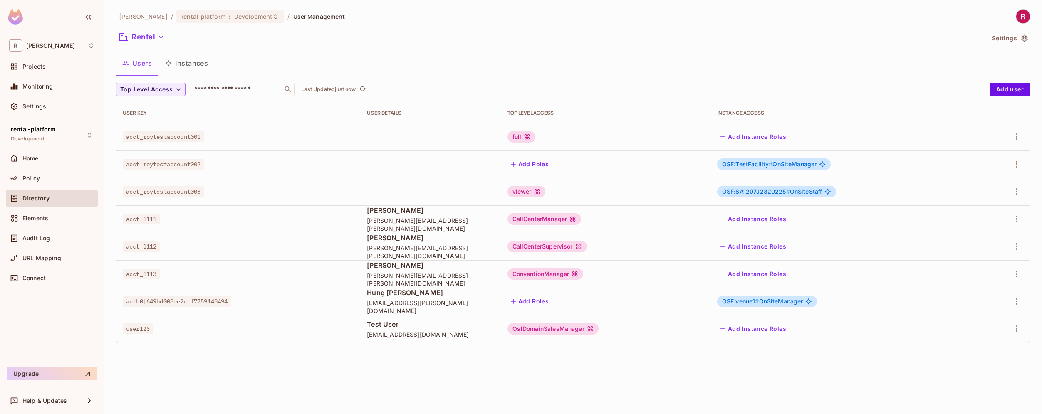
click at [185, 136] on span "acct_roytestaccount001" at bounding box center [163, 136] width 81 height 11
click at [159, 36] on icon "button" at bounding box center [161, 37] width 8 height 8
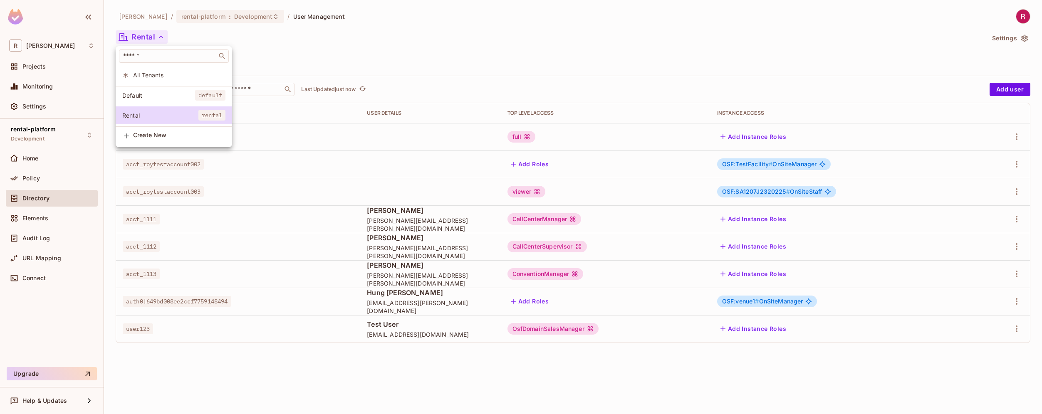
click at [191, 167] on div at bounding box center [521, 207] width 1042 height 414
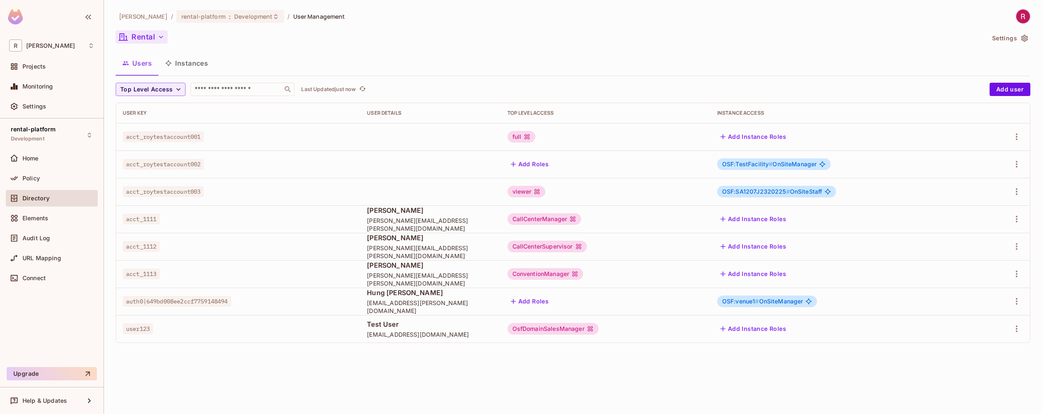
click at [178, 166] on span "acct_roytestaccount002" at bounding box center [163, 164] width 81 height 11
click at [143, 60] on button "Users" at bounding box center [137, 63] width 43 height 21
click at [147, 64] on button "Users" at bounding box center [137, 63] width 43 height 21
click at [161, 56] on button "Instances" at bounding box center [186, 63] width 56 height 21
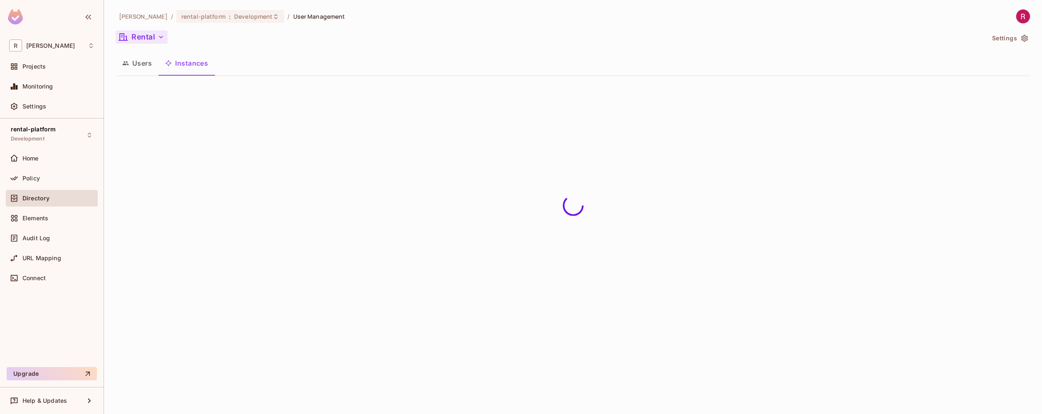
click at [142, 62] on button "Users" at bounding box center [137, 63] width 43 height 21
click at [152, 86] on span "Top Level Access" at bounding box center [146, 89] width 52 height 10
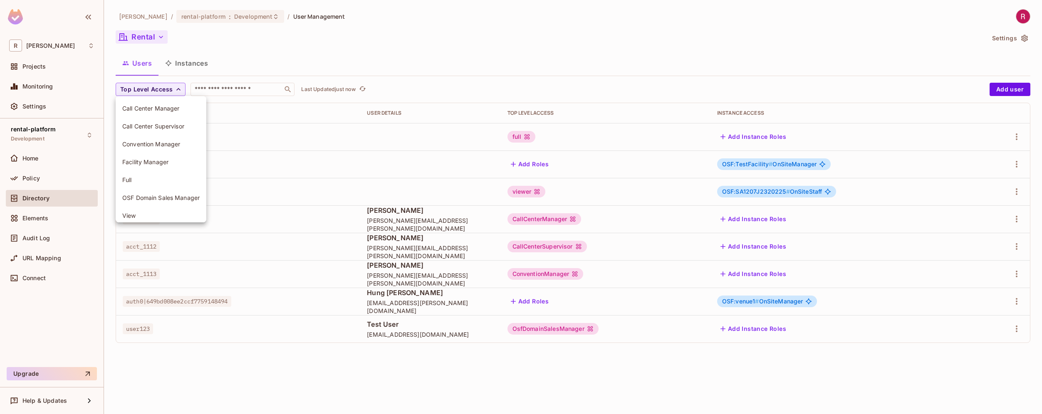
click at [245, 43] on div at bounding box center [521, 207] width 1042 height 414
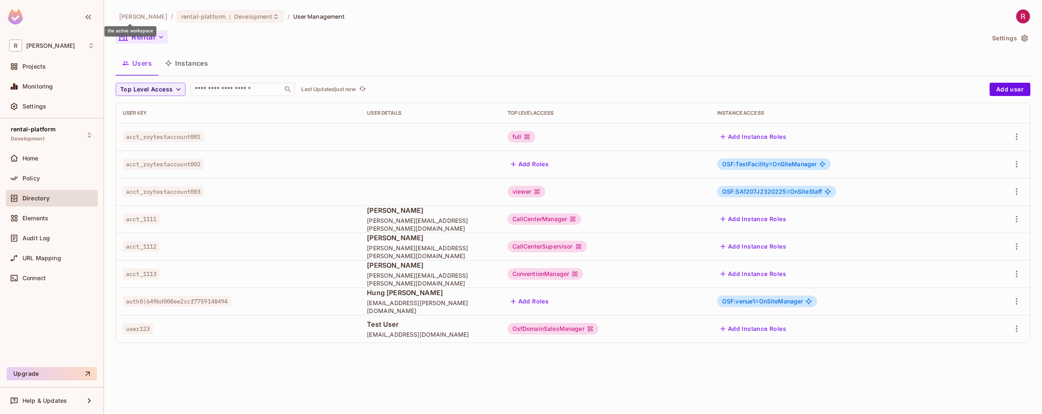
click at [134, 19] on span "[PERSON_NAME]" at bounding box center [143, 16] width 49 height 8
click at [52, 159] on div "Home" at bounding box center [58, 158] width 72 height 7
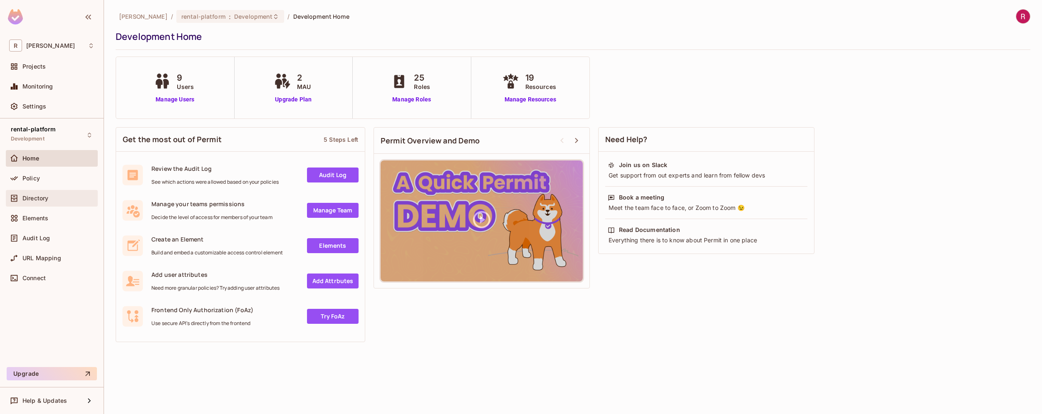
click at [59, 198] on div "Directory" at bounding box center [58, 198] width 72 height 7
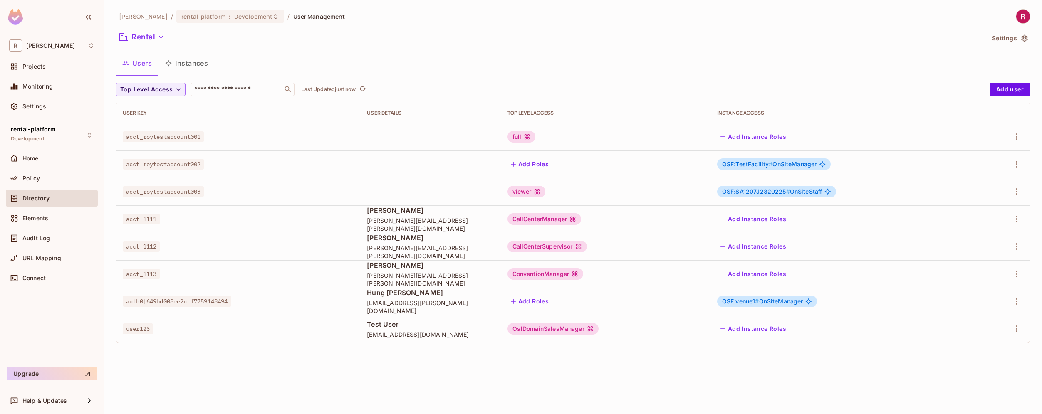
click at [143, 68] on button "Users" at bounding box center [137, 63] width 43 height 21
click at [61, 183] on div "Policy" at bounding box center [51, 178] width 85 height 10
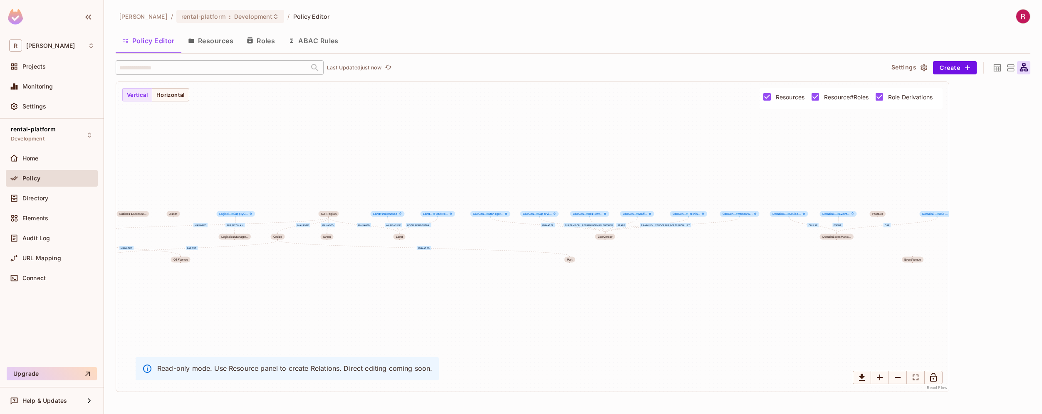
click at [215, 32] on button "Resources" at bounding box center [210, 40] width 59 height 21
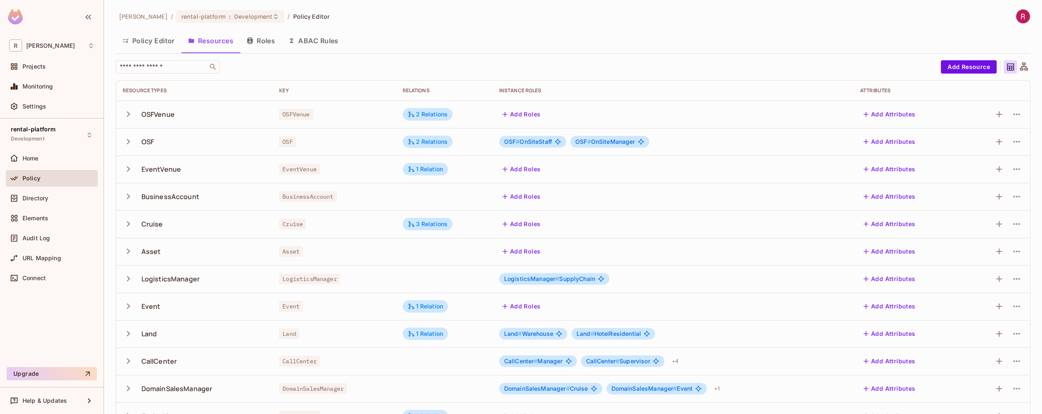
scroll to position [133, 0]
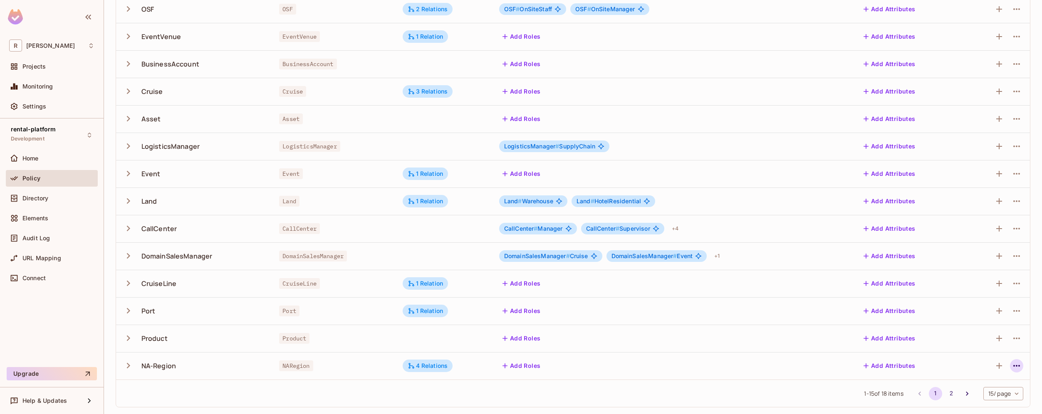
click at [1013, 366] on icon "button" at bounding box center [1016, 366] width 7 height 2
click at [963, 393] on div "Delete Resource" at bounding box center [978, 395] width 46 height 8
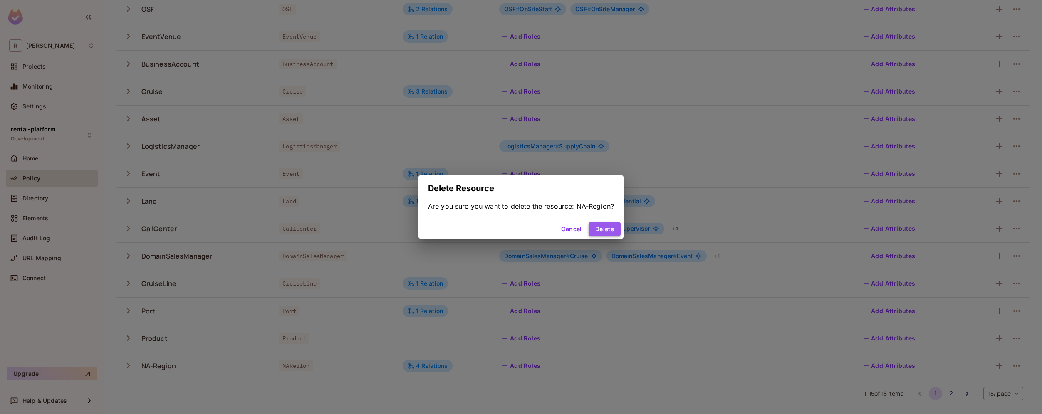
click at [606, 229] on button "Delete" at bounding box center [605, 229] width 32 height 13
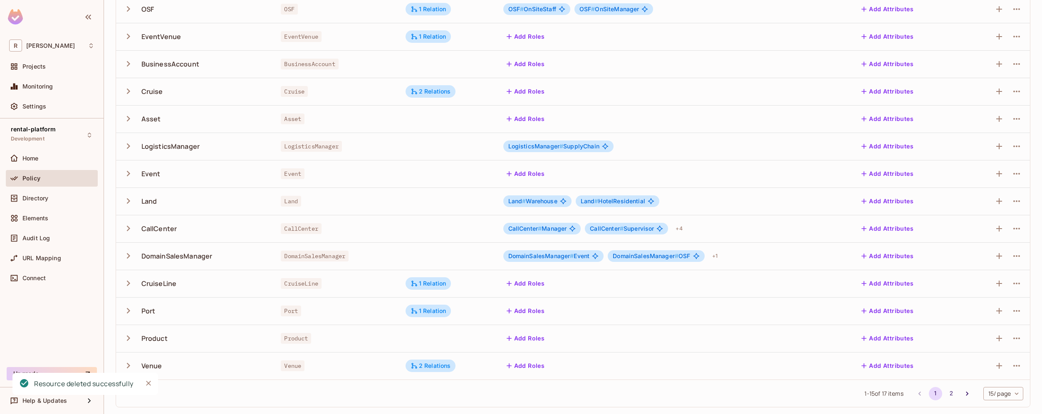
click at [997, 395] on body "R [PERSON_NAME]-poc Projects Monitoring Settings rental-platform Development Ho…" at bounding box center [521, 207] width 1042 height 414
click at [1003, 396] on li "100 / page" at bounding box center [997, 395] width 42 height 17
type input "***"
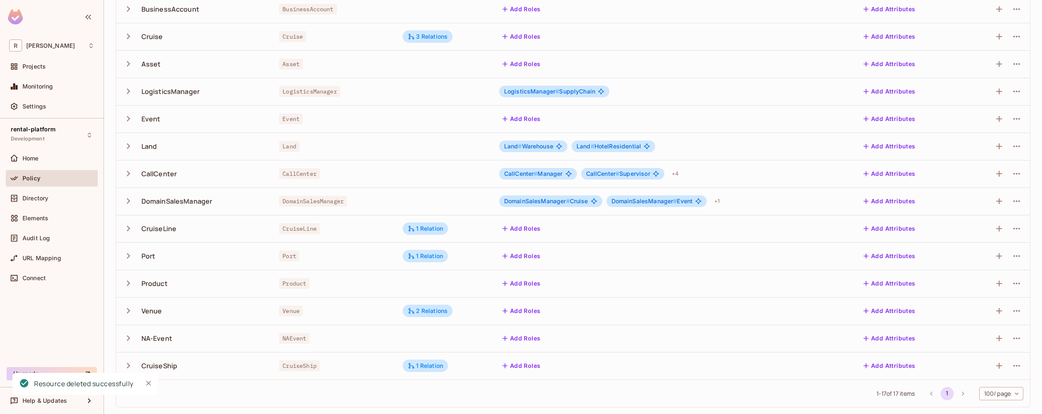
scroll to position [188, 0]
click at [49, 219] on div "Elements" at bounding box center [58, 218] width 72 height 7
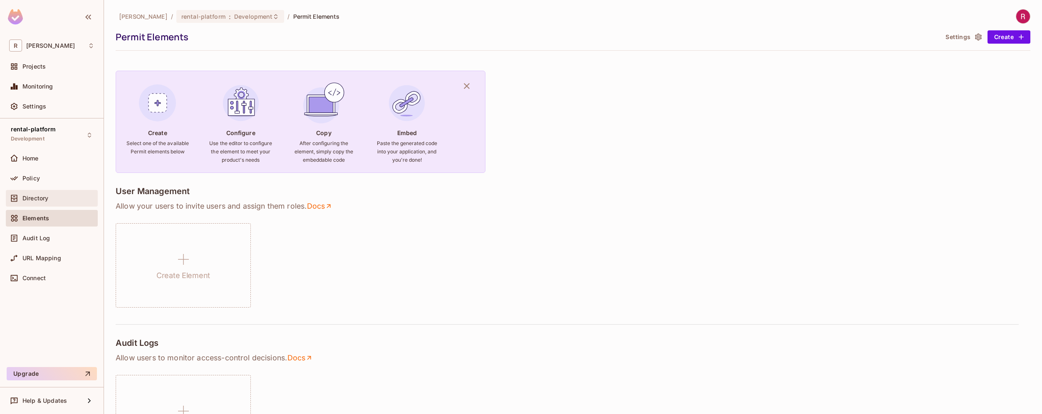
click at [35, 205] on div "Directory" at bounding box center [52, 198] width 92 height 17
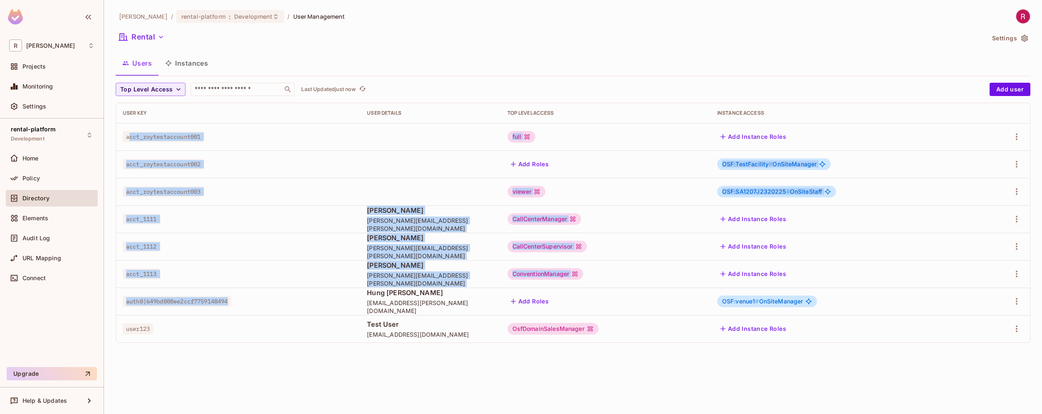
drag, startPoint x: 130, startPoint y: 139, endPoint x: 181, endPoint y: 315, distance: 183.3
click at [180, 314] on tbody "acct_roytestaccount001 full Add Instance Roles acct_roytestaccount002 Add Roles…" at bounding box center [573, 233] width 914 height 220
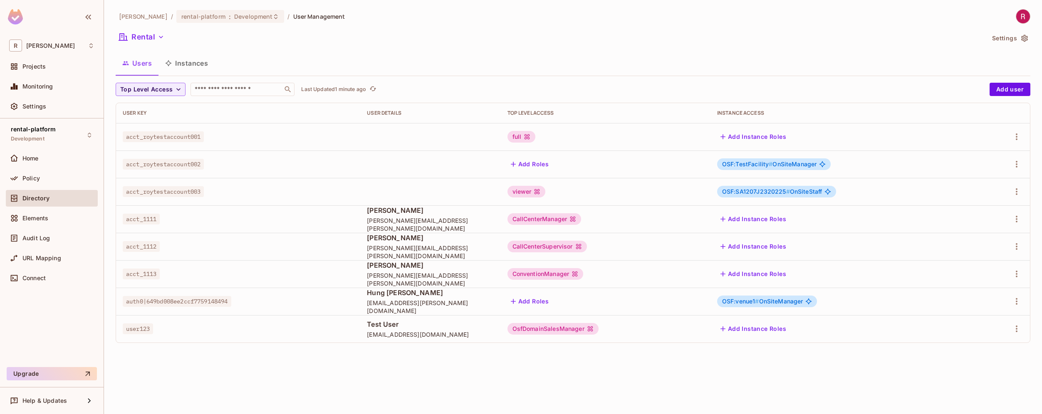
click at [149, 187] on span "acct_roytestaccount003" at bounding box center [163, 191] width 81 height 11
drag, startPoint x: 144, startPoint y: 193, endPoint x: 131, endPoint y: 193, distance: 13.3
click at [131, 193] on span "acct_roytestaccount003" at bounding box center [163, 191] width 81 height 11
click at [780, 220] on button "Add Instance Roles" at bounding box center [753, 219] width 72 height 13
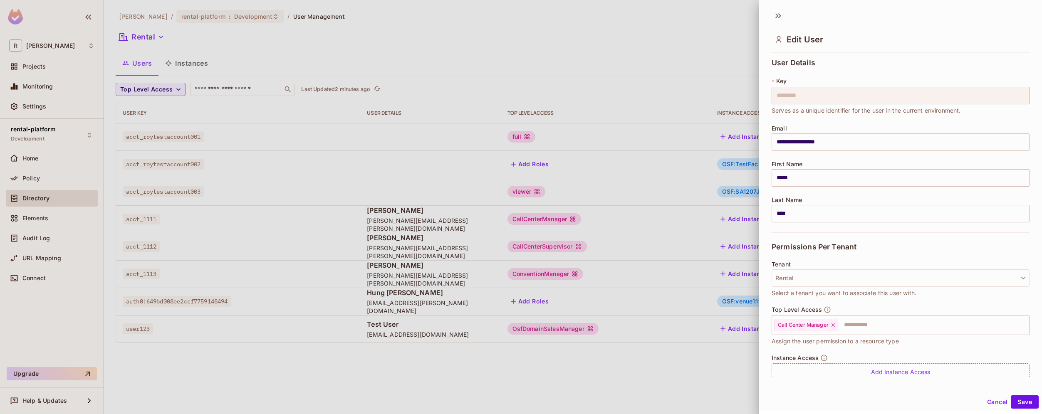
click at [347, 393] on div at bounding box center [521, 207] width 1042 height 414
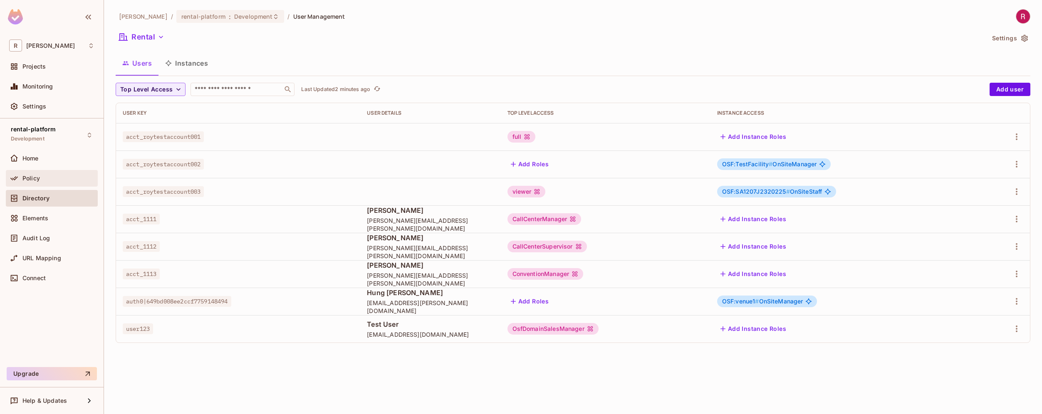
click at [46, 178] on div "Policy" at bounding box center [58, 178] width 72 height 7
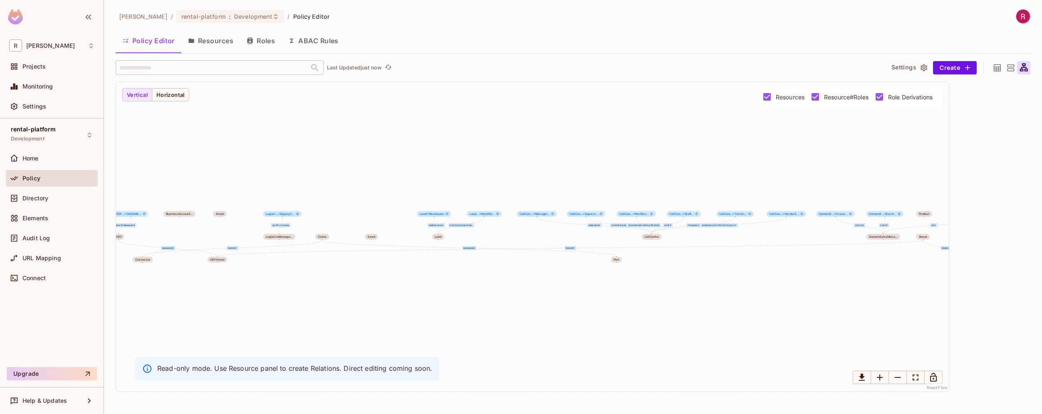
click at [227, 45] on button "Resources" at bounding box center [210, 40] width 59 height 21
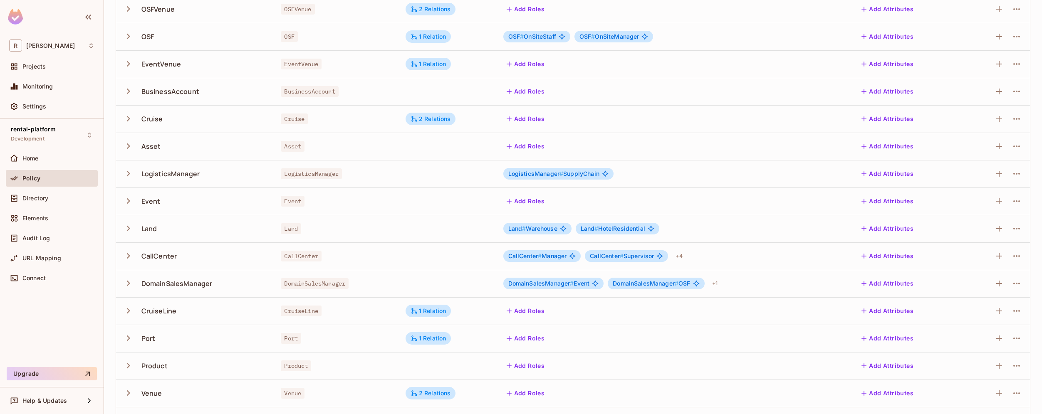
scroll to position [115, 0]
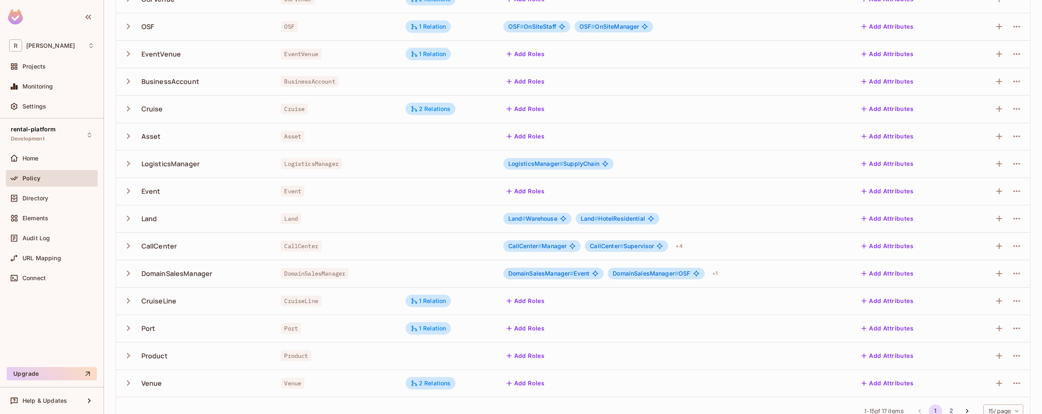
click at [128, 166] on icon "button" at bounding box center [128, 163] width 11 height 11
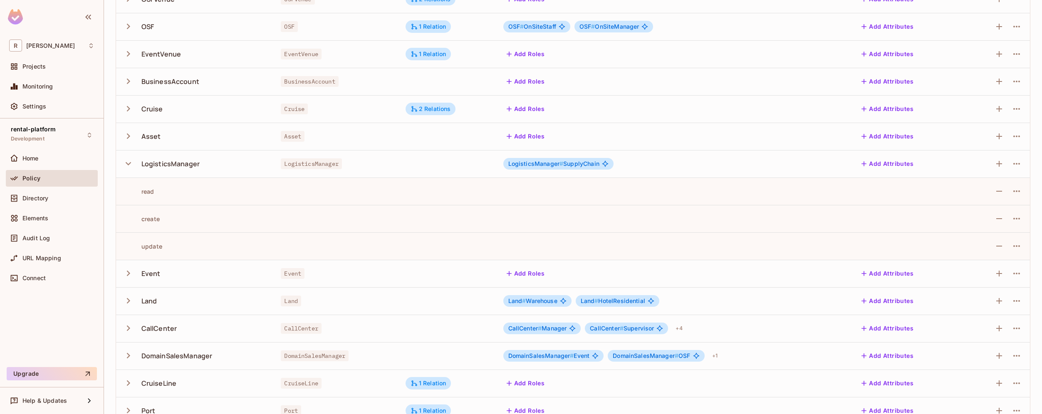
click at [581, 161] on span "LogisticsManager # SupplyChain" at bounding box center [553, 164] width 91 height 7
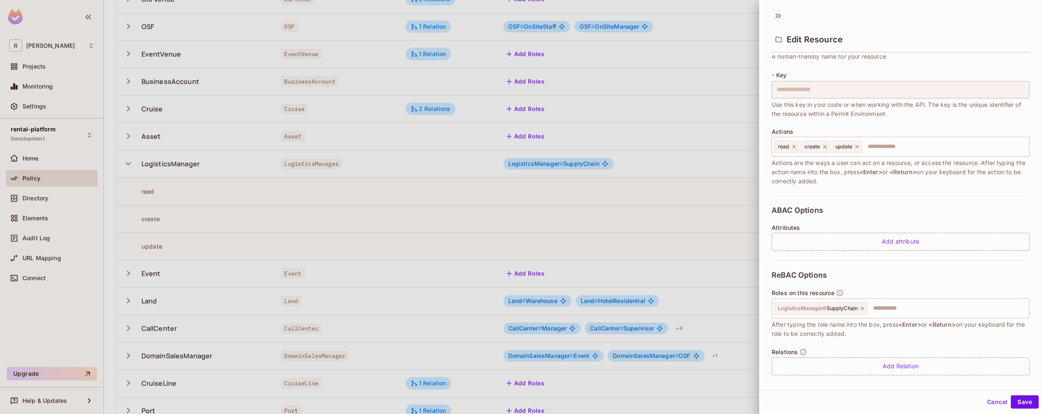
scroll to position [43, 0]
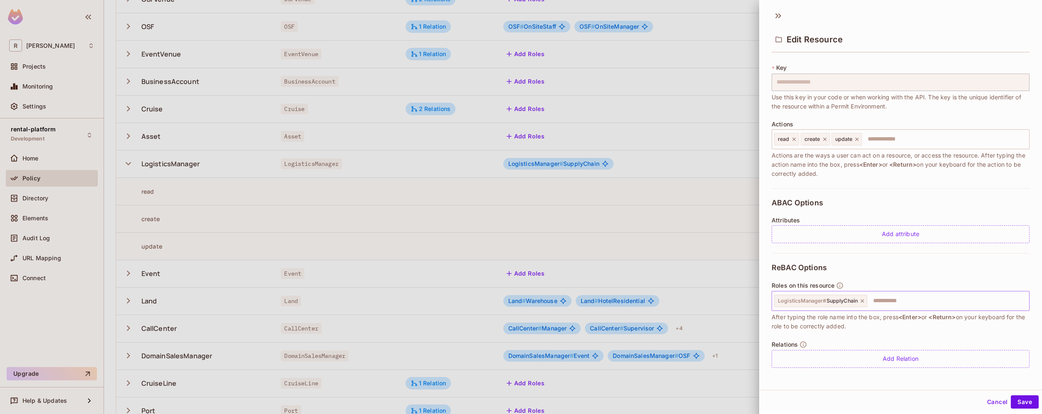
click at [840, 302] on span "LogisticsManager # SupplyChain" at bounding box center [818, 301] width 80 height 7
drag, startPoint x: 896, startPoint y: 300, endPoint x: 759, endPoint y: 300, distance: 136.4
click at [759, 300] on div "**********" at bounding box center [900, 216] width 283 height 323
click at [658, 154] on div at bounding box center [521, 207] width 1042 height 414
click at [987, 402] on button "Cancel" at bounding box center [997, 402] width 27 height 13
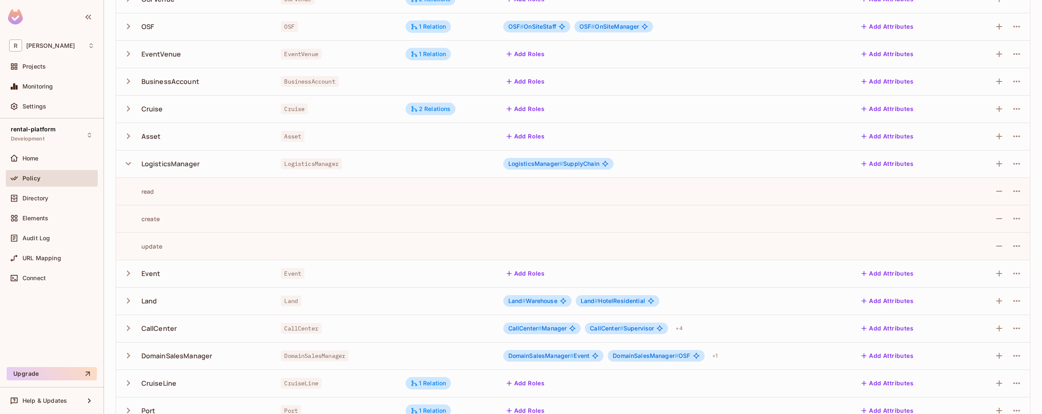
click at [569, 164] on span "LogisticsManager # SupplyChain" at bounding box center [553, 164] width 91 height 7
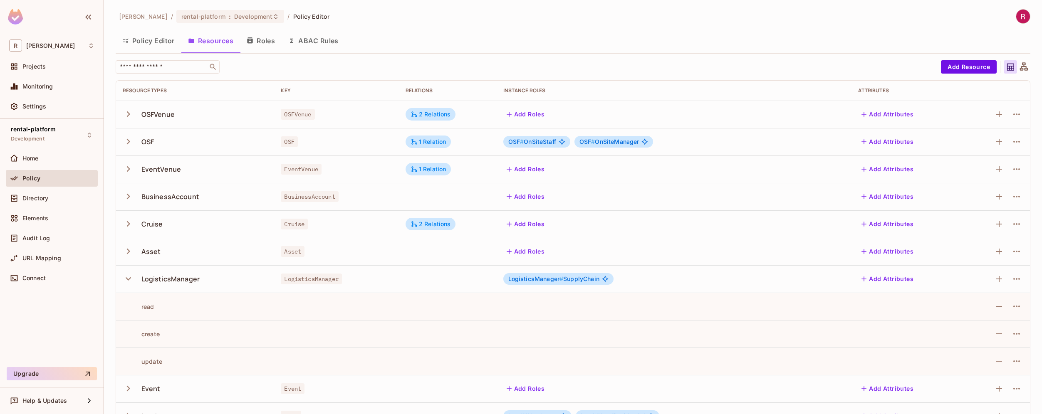
click at [269, 46] on button "Roles" at bounding box center [261, 40] width 42 height 21
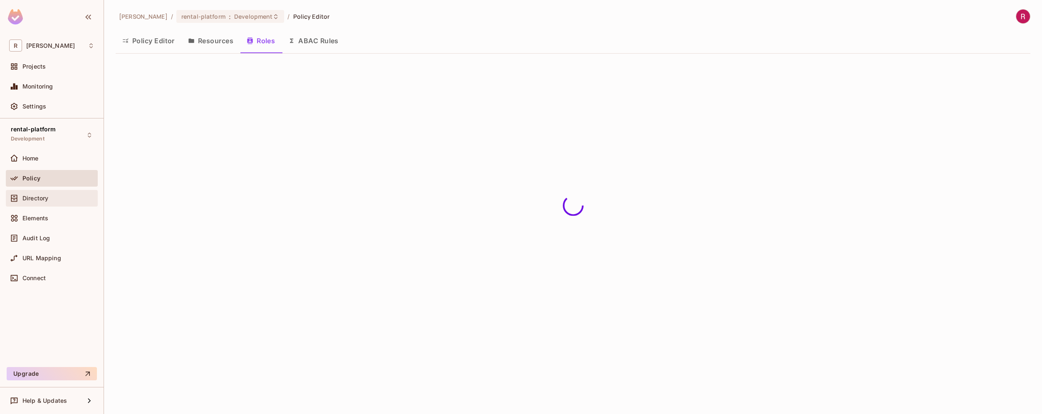
click at [53, 199] on div "Directory" at bounding box center [58, 198] width 72 height 7
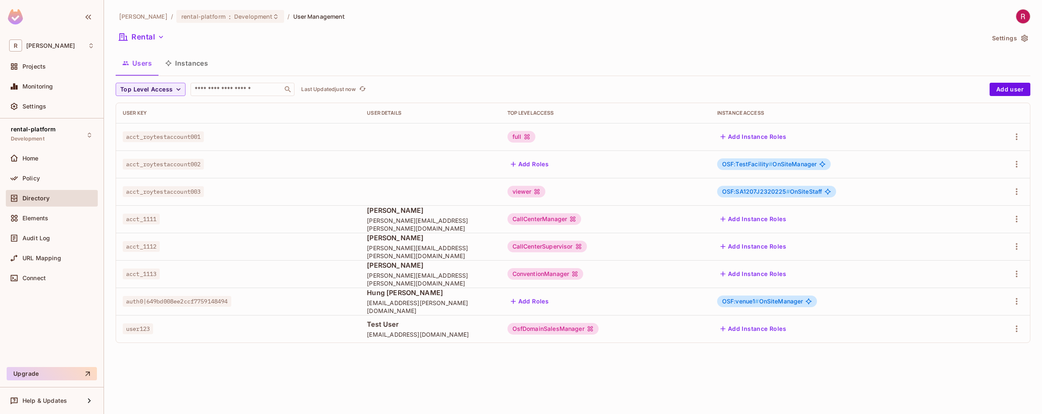
click at [200, 62] on button "Instances" at bounding box center [186, 63] width 56 height 21
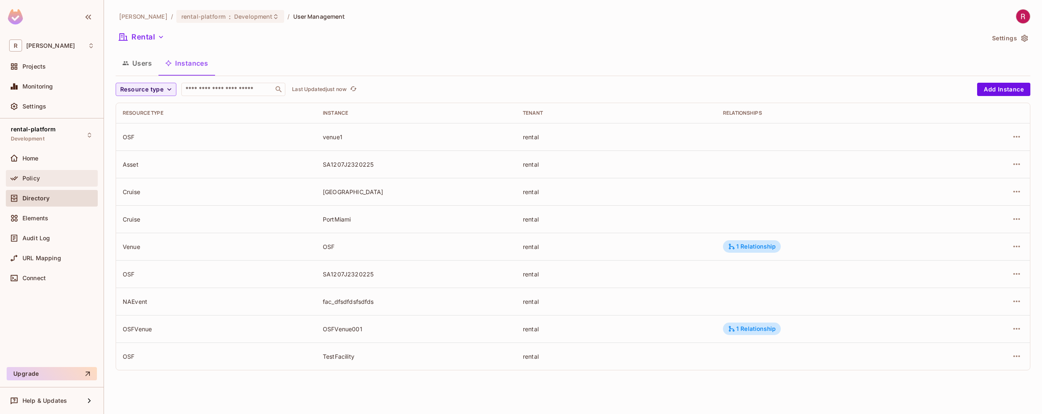
click at [37, 176] on span "Policy" at bounding box center [30, 178] width 17 height 7
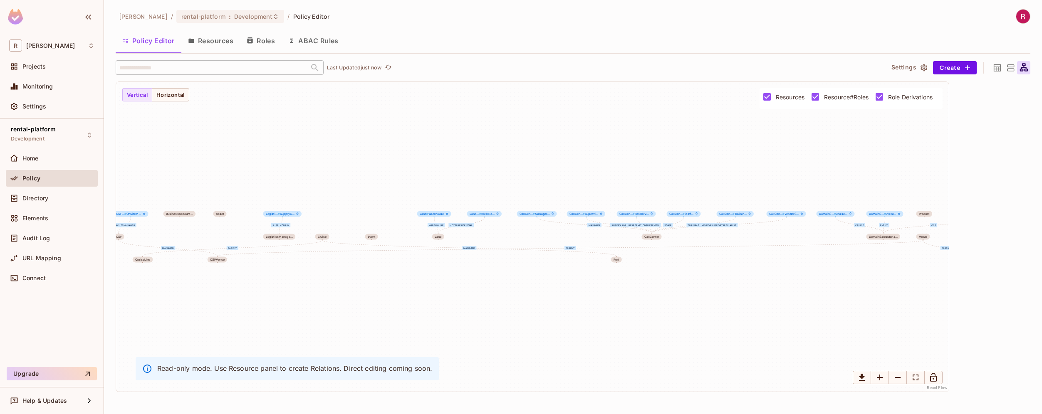
click at [263, 40] on button "Roles" at bounding box center [261, 40] width 42 height 21
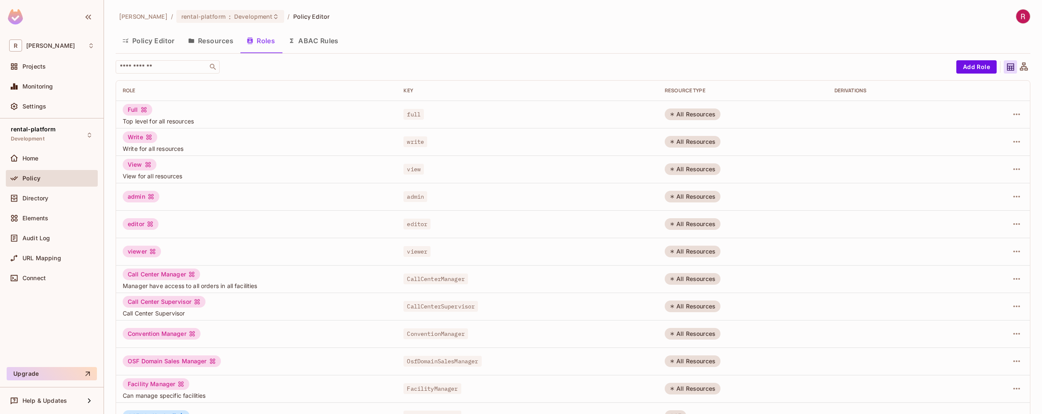
scroll to position [133, 0]
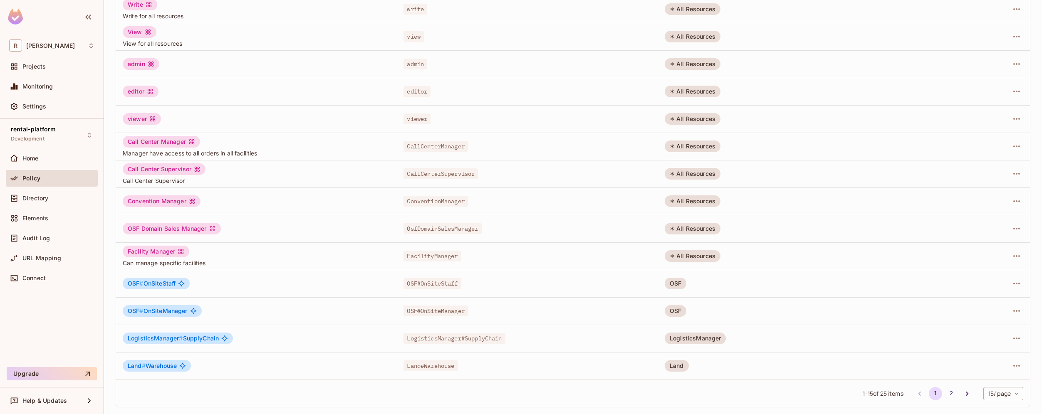
click at [441, 281] on span "OSF#OnSiteStaff" at bounding box center [432, 283] width 57 height 11
click at [1013, 285] on icon "button" at bounding box center [1017, 284] width 10 height 10
click at [997, 304] on li "Edit Role" at bounding box center [975, 303] width 74 height 18
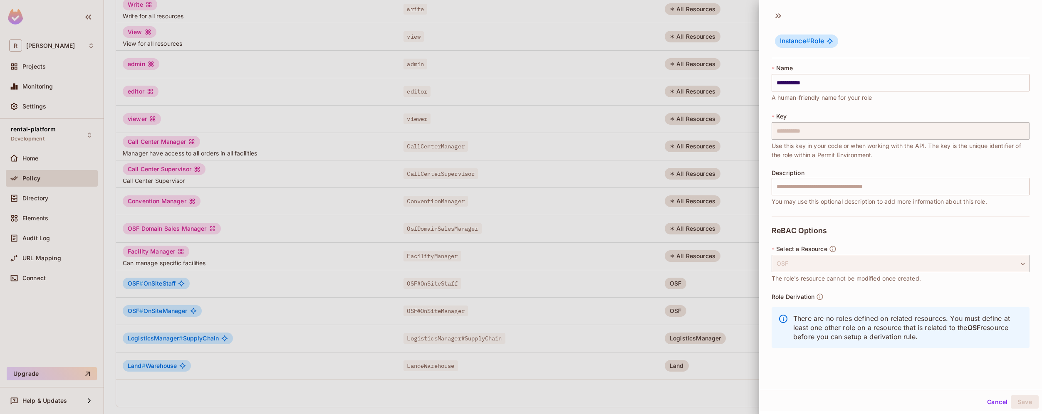
drag, startPoint x: 772, startPoint y: 297, endPoint x: 898, endPoint y: 348, distance: 135.9
click at [899, 348] on div "Role Derivation There are no roles defined on related resources. You must defin…" at bounding box center [901, 323] width 258 height 60
click at [245, 374] on div at bounding box center [521, 207] width 1042 height 414
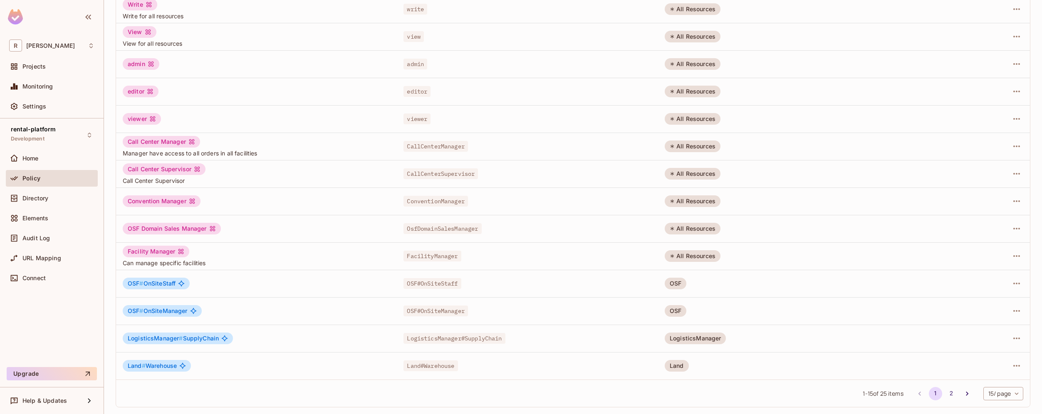
scroll to position [0, 0]
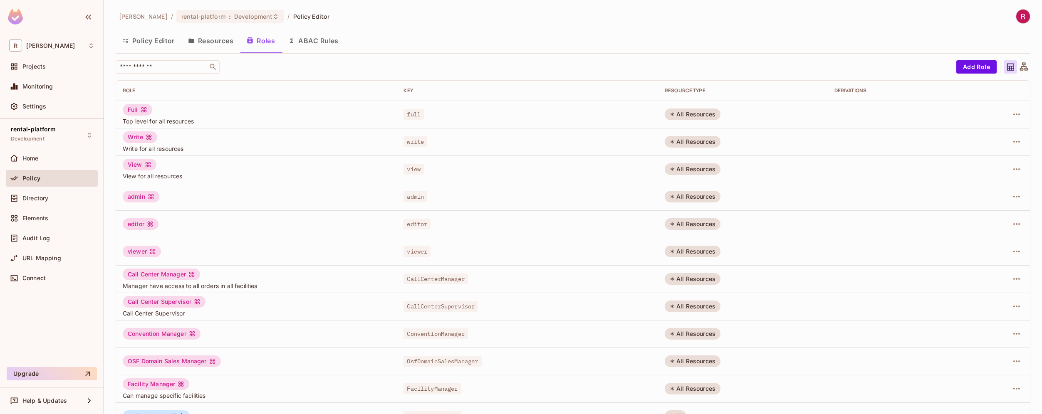
click at [51, 188] on div "Policy" at bounding box center [52, 180] width 92 height 20
click at [48, 198] on span "Directory" at bounding box center [35, 198] width 26 height 7
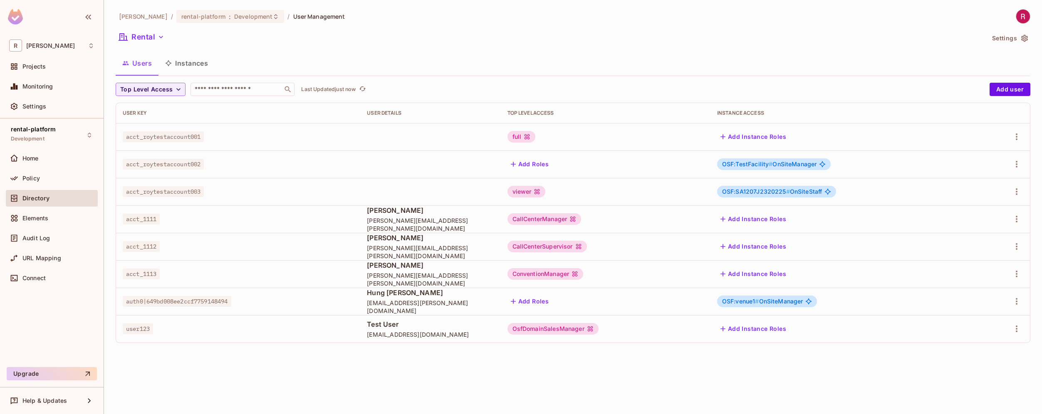
click at [798, 301] on span "OSF:venue1 # OnSiteManager" at bounding box center [762, 301] width 81 height 7
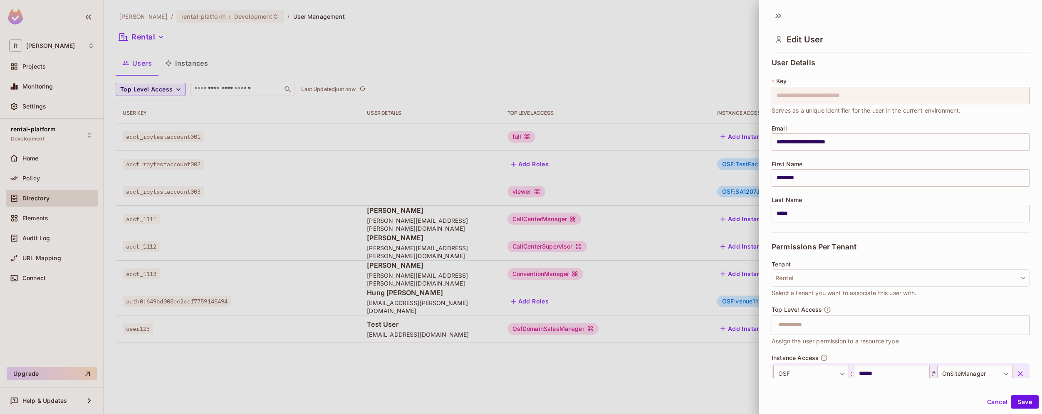
scroll to position [52, 0]
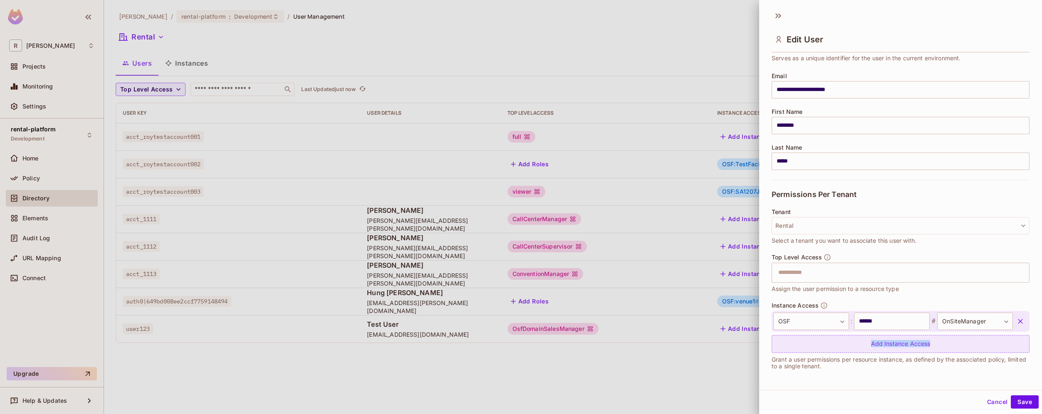
drag, startPoint x: 863, startPoint y: 345, endPoint x: 940, endPoint y: 345, distance: 77.4
click at [940, 345] on div "Add Instance Access" at bounding box center [901, 344] width 258 height 18
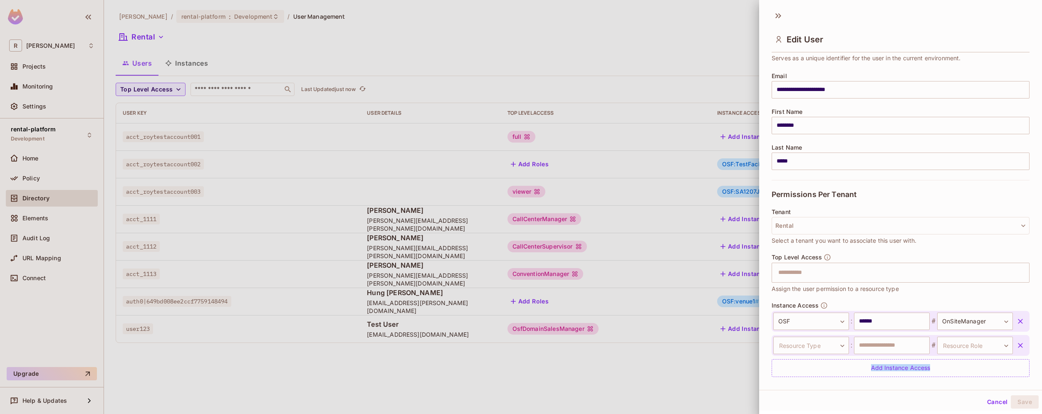
scroll to position [77, 0]
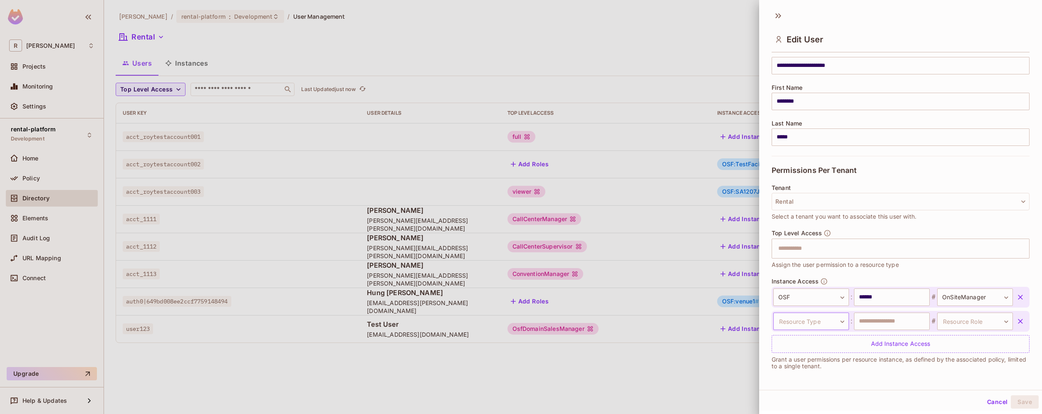
click at [830, 322] on body "R [PERSON_NAME]-poc Projects Monitoring Settings rental-platform Development Ho…" at bounding box center [521, 207] width 1042 height 414
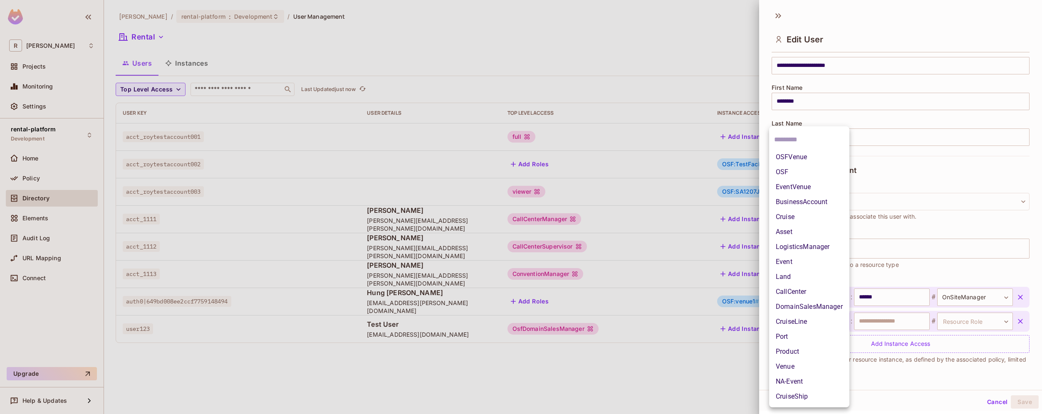
click at [797, 176] on li "OSF" at bounding box center [809, 172] width 80 height 15
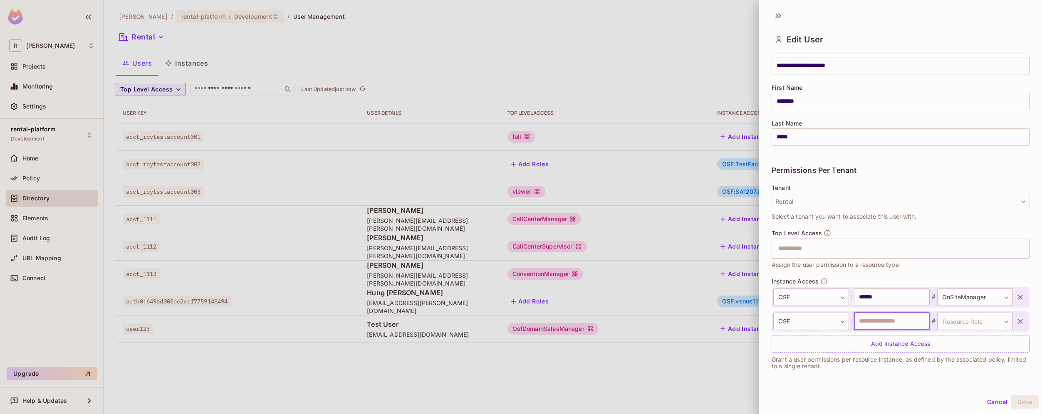
click at [917, 322] on input "text" at bounding box center [892, 321] width 76 height 17
click at [968, 321] on body "R [PERSON_NAME]-poc Projects Monitoring Settings rental-platform Development Ho…" at bounding box center [521, 207] width 1042 height 414
click at [978, 378] on li "OnSiteManager" at bounding box center [963, 376] width 77 height 15
click at [967, 324] on body "R [PERSON_NAME]-poc Projects Monitoring Settings rental-platform Development Ho…" at bounding box center [521, 207] width 1042 height 414
click at [946, 369] on li "OnSiteManager" at bounding box center [963, 376] width 77 height 15
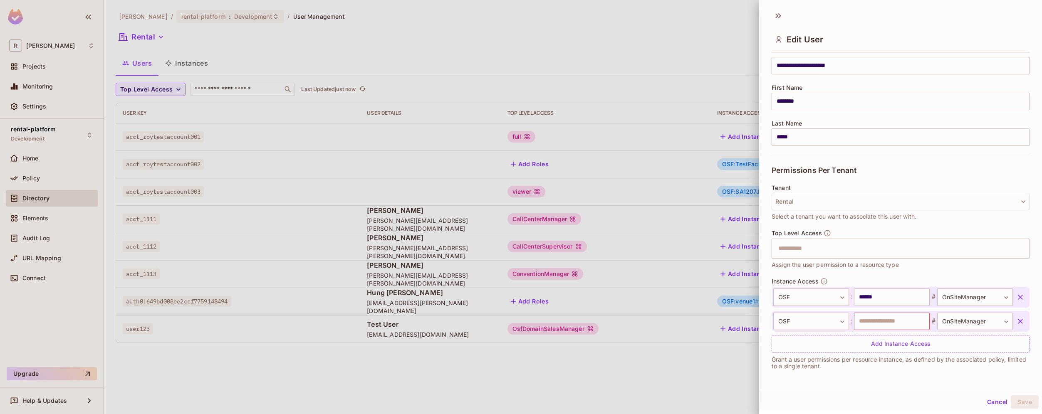
click at [946, 369] on div "OnSiteStaff OnSiteManager" at bounding box center [521, 207] width 1042 height 414
click at [959, 322] on body "R [PERSON_NAME]-poc Projects Monitoring Settings rental-platform Development Ho…" at bounding box center [521, 207] width 1042 height 414
click at [947, 359] on li "OnSiteStaff" at bounding box center [963, 361] width 77 height 15
type input "**********"
click at [886, 314] on input "text" at bounding box center [892, 321] width 76 height 17
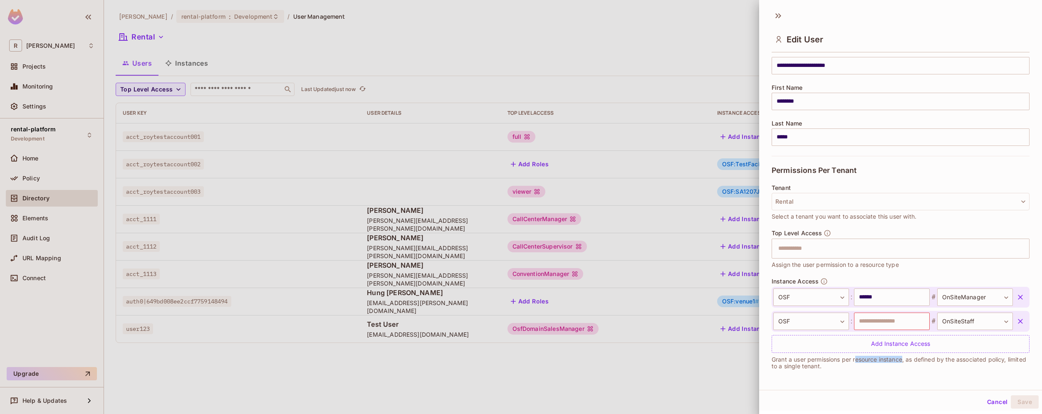
drag, startPoint x: 860, startPoint y: 361, endPoint x: 905, endPoint y: 361, distance: 45.4
click at [905, 361] on p "Grant a user permissions per resource instance, as defined by the associated po…" at bounding box center [901, 363] width 258 height 13
drag, startPoint x: 771, startPoint y: 282, endPoint x: 819, endPoint y: 282, distance: 47.8
click at [819, 282] on div "Instance Access" at bounding box center [800, 281] width 56 height 7
copy span "Instance Access"
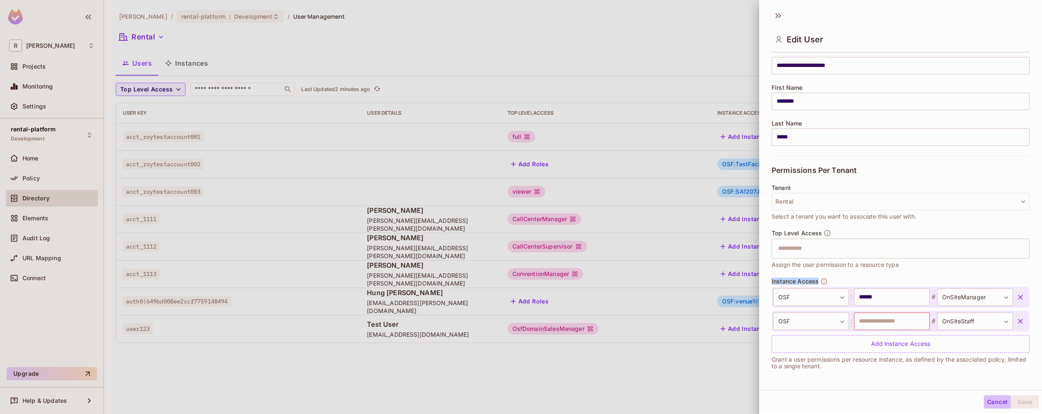
click at [991, 403] on button "Cancel" at bounding box center [997, 402] width 27 height 13
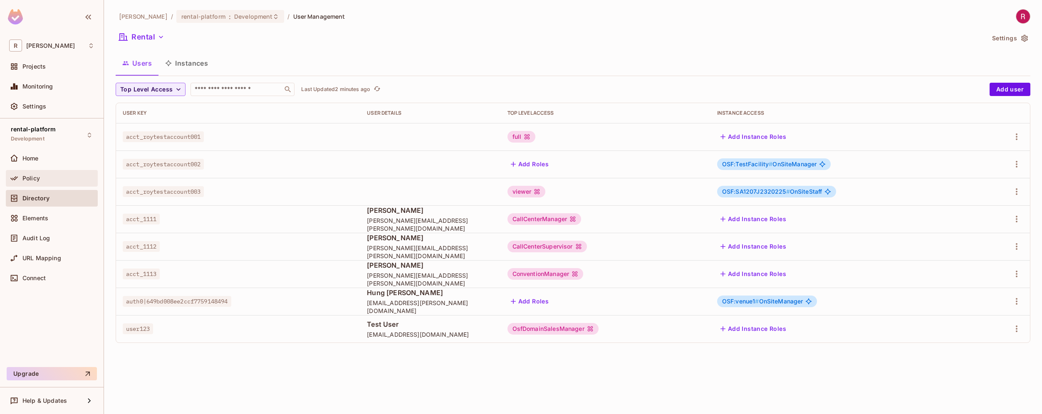
click at [51, 178] on div "Policy" at bounding box center [58, 178] width 72 height 7
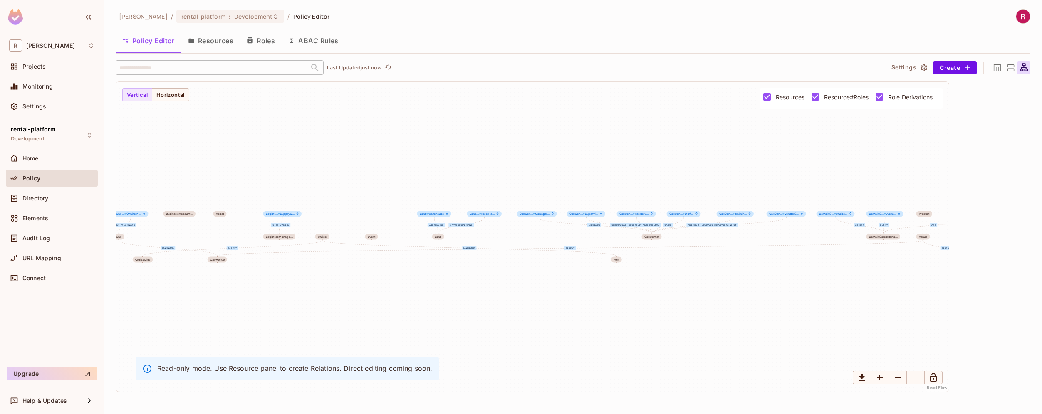
click at [207, 47] on button "Resources" at bounding box center [210, 40] width 59 height 21
